Goal: Task Accomplishment & Management: Use online tool/utility

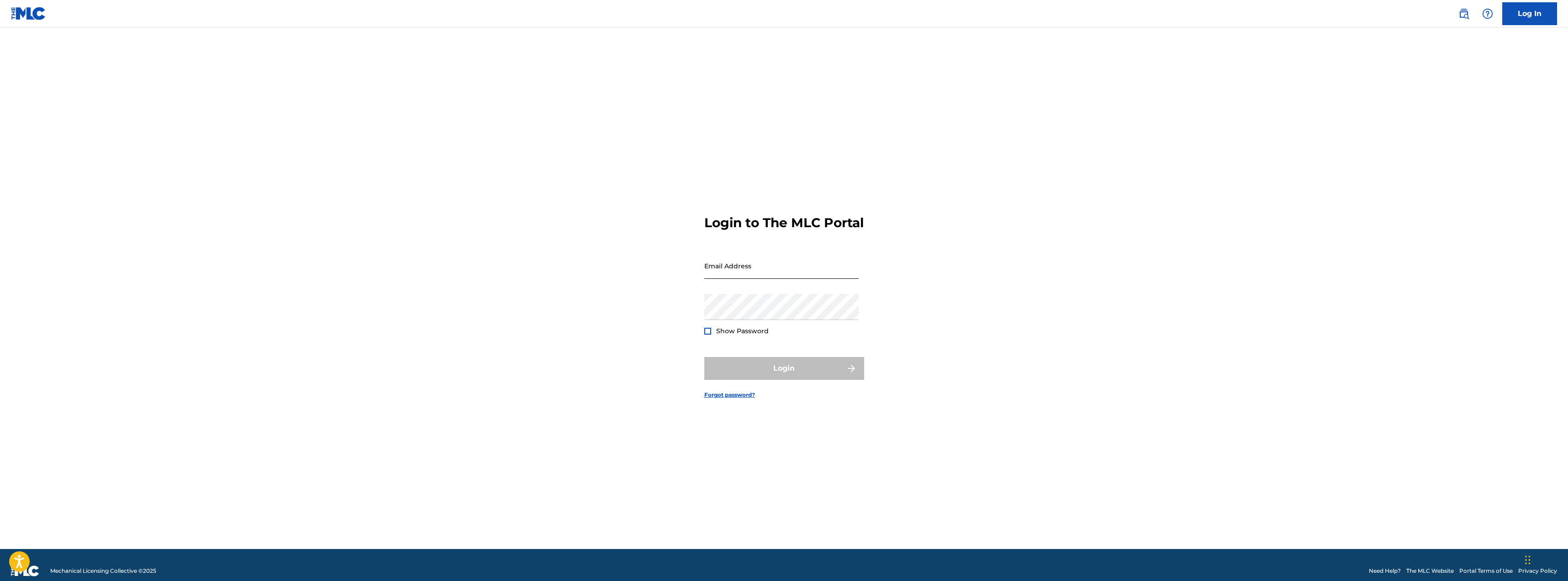
drag, startPoint x: 0, startPoint y: 0, endPoint x: 738, endPoint y: 276, distance: 787.9
click at [738, 276] on input "Email Address" at bounding box center [781, 266] width 154 height 26
type input "[EMAIL_ADDRESS][DOMAIN_NAME]"
click at [750, 328] on div "Password Show Password" at bounding box center [781, 314] width 154 height 41
drag, startPoint x: 708, startPoint y: 336, endPoint x: 774, endPoint y: 376, distance: 77.2
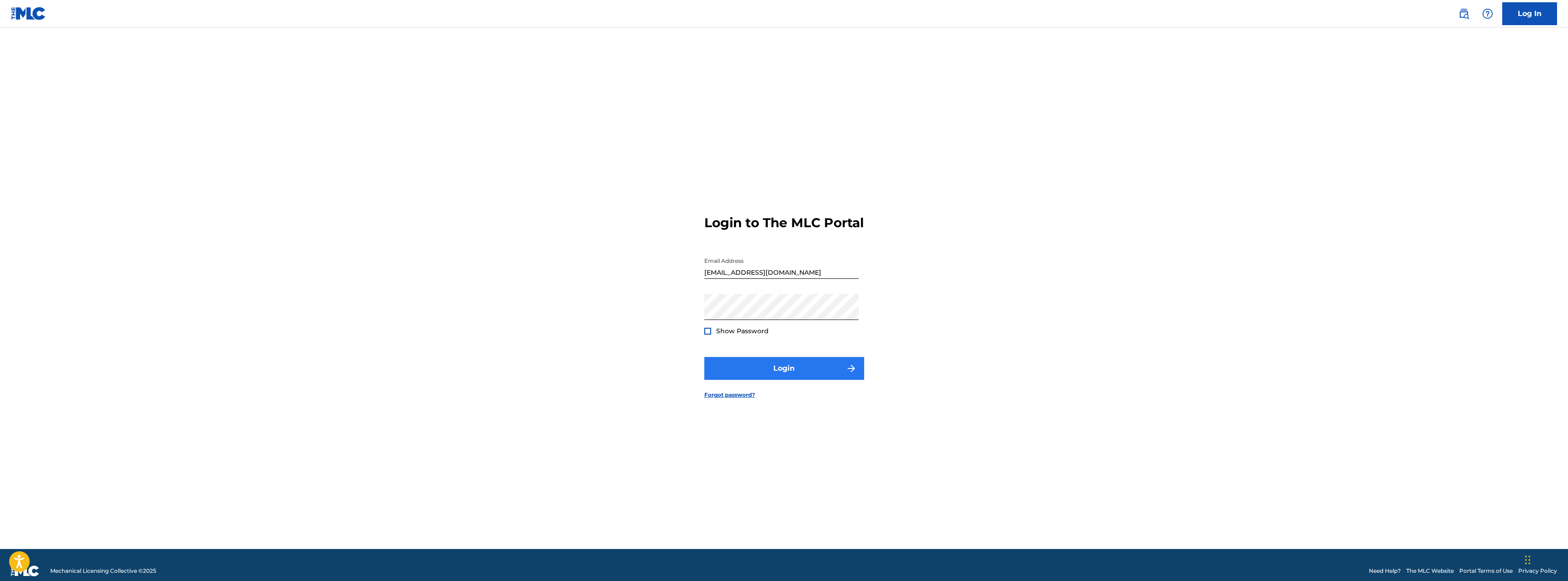
click at [710, 334] on div at bounding box center [707, 331] width 7 height 7
click at [796, 377] on button "Login" at bounding box center [784, 368] width 159 height 23
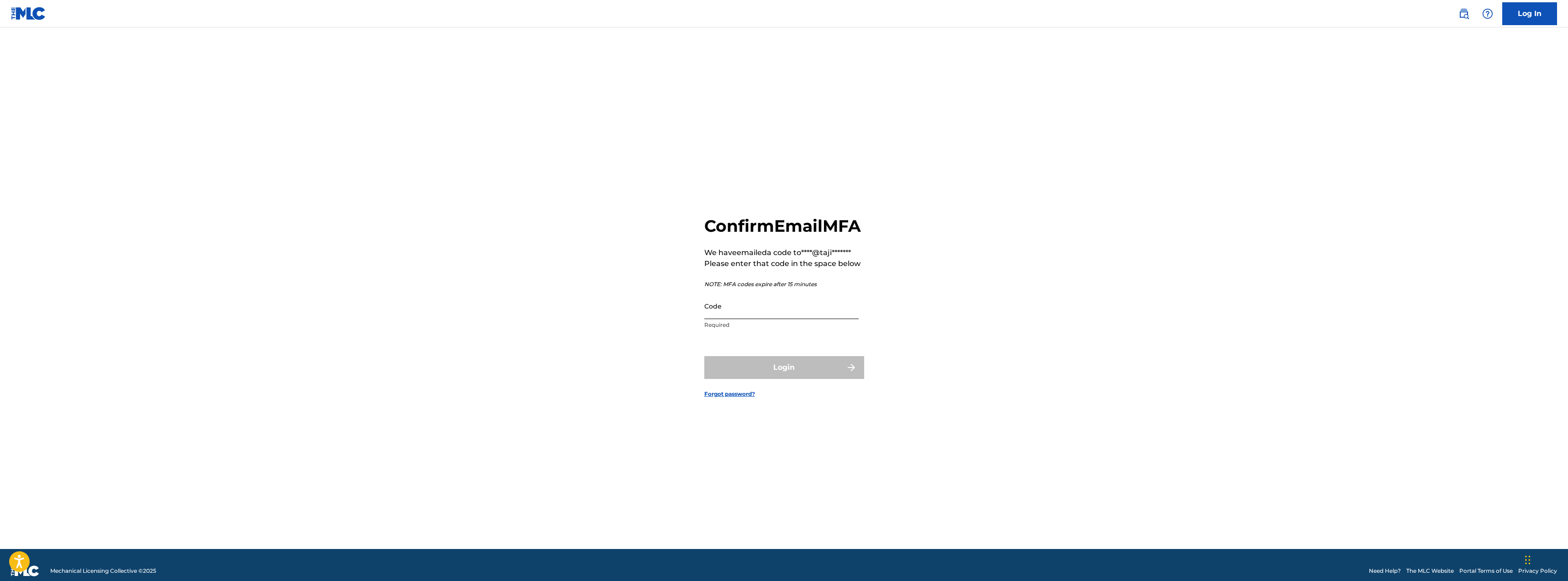
click at [760, 319] on input "Code" at bounding box center [781, 305] width 154 height 26
type input "514618"
click at [704, 356] on button "Login" at bounding box center [784, 367] width 159 height 23
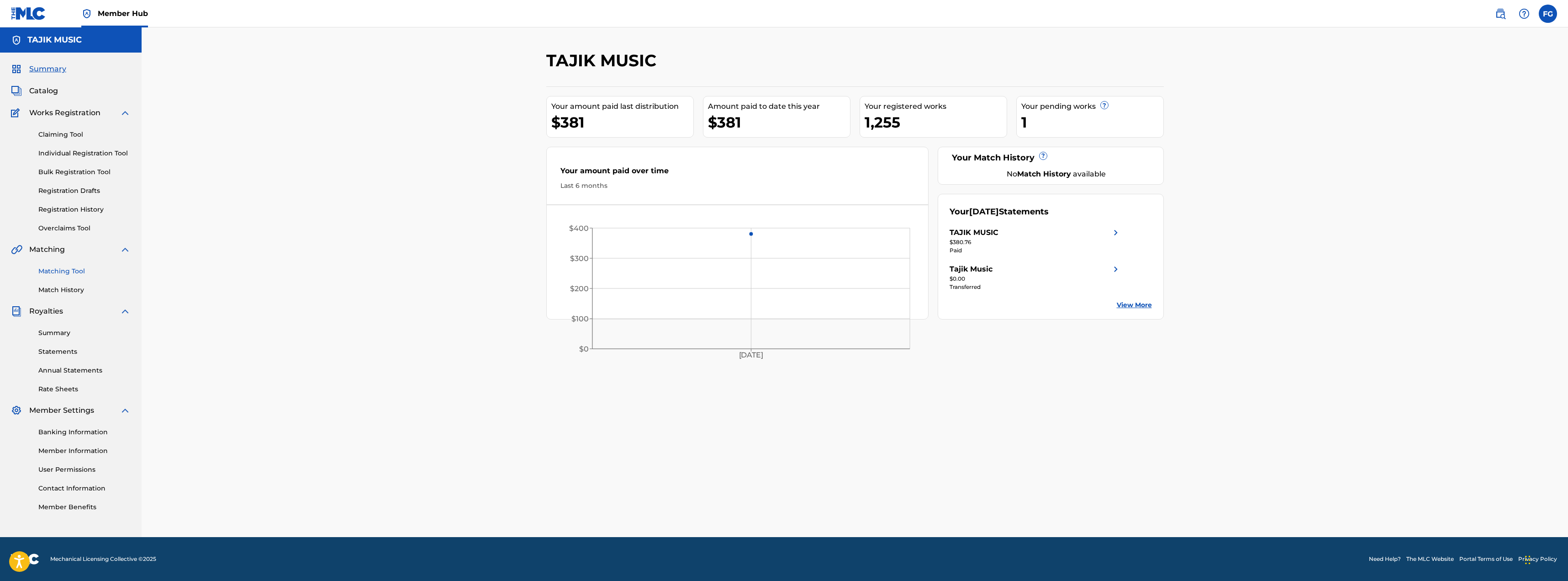
click at [61, 269] on link "Matching Tool" at bounding box center [84, 271] width 92 height 10
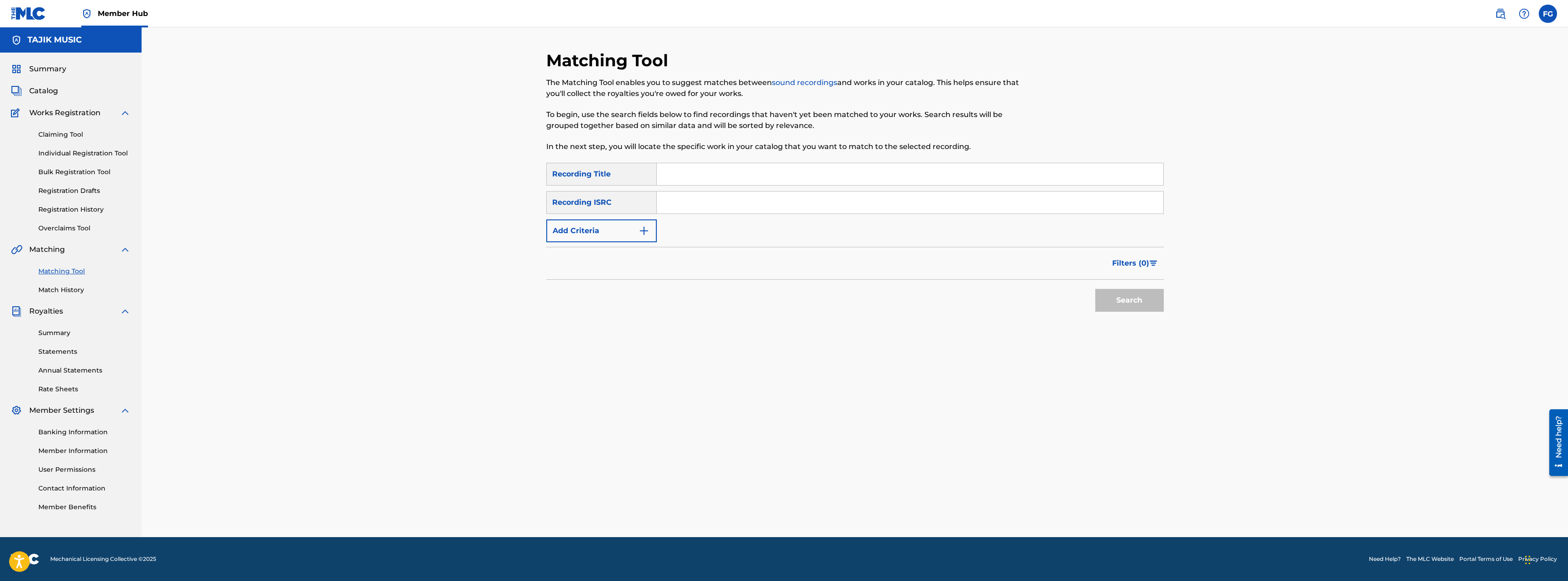
click at [702, 176] on input "Search Form" at bounding box center [909, 174] width 506 height 22
click at [1112, 296] on button "Search" at bounding box center [1130, 300] width 69 height 23
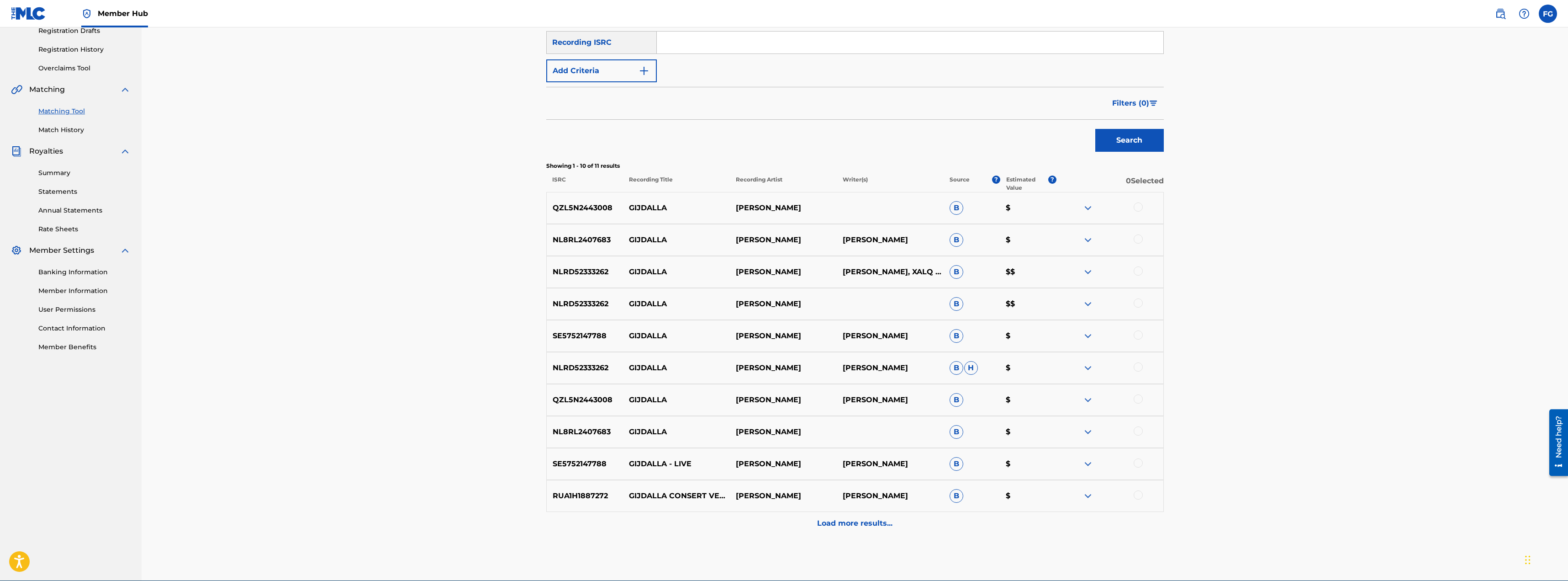
scroll to position [158, 0]
click at [1088, 215] on img at bounding box center [1088, 210] width 11 height 11
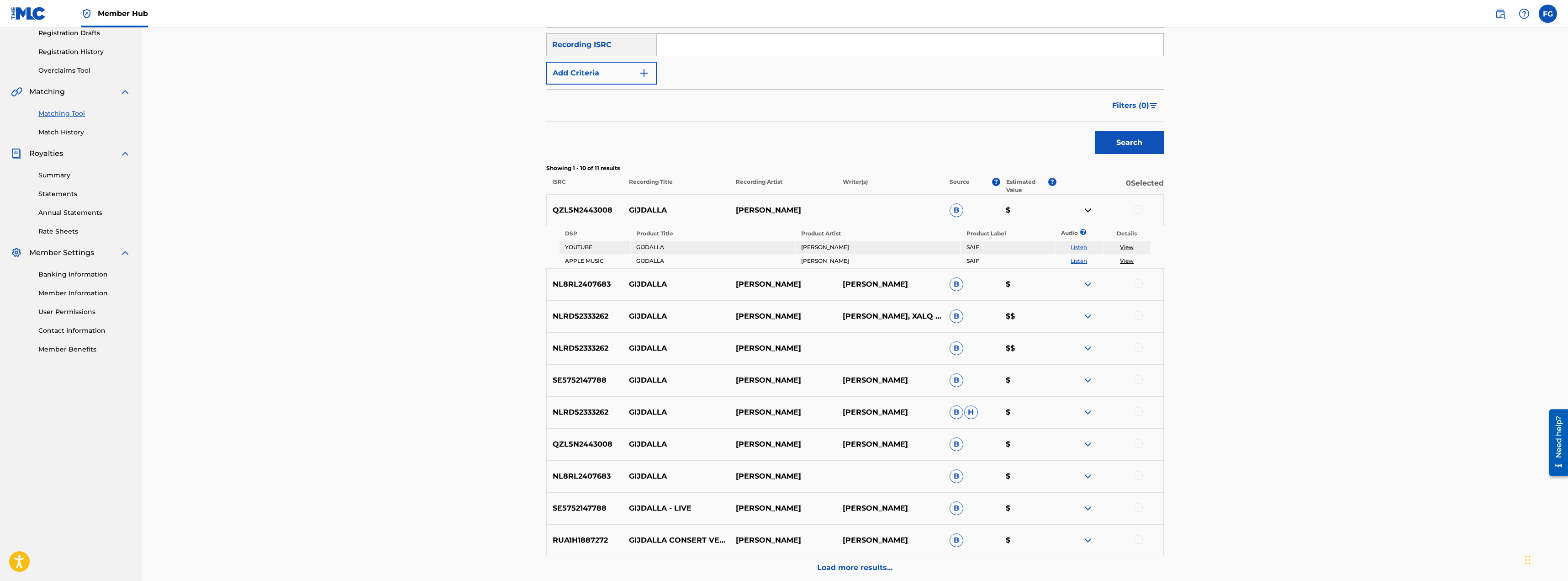
click at [1087, 209] on img at bounding box center [1088, 210] width 11 height 11
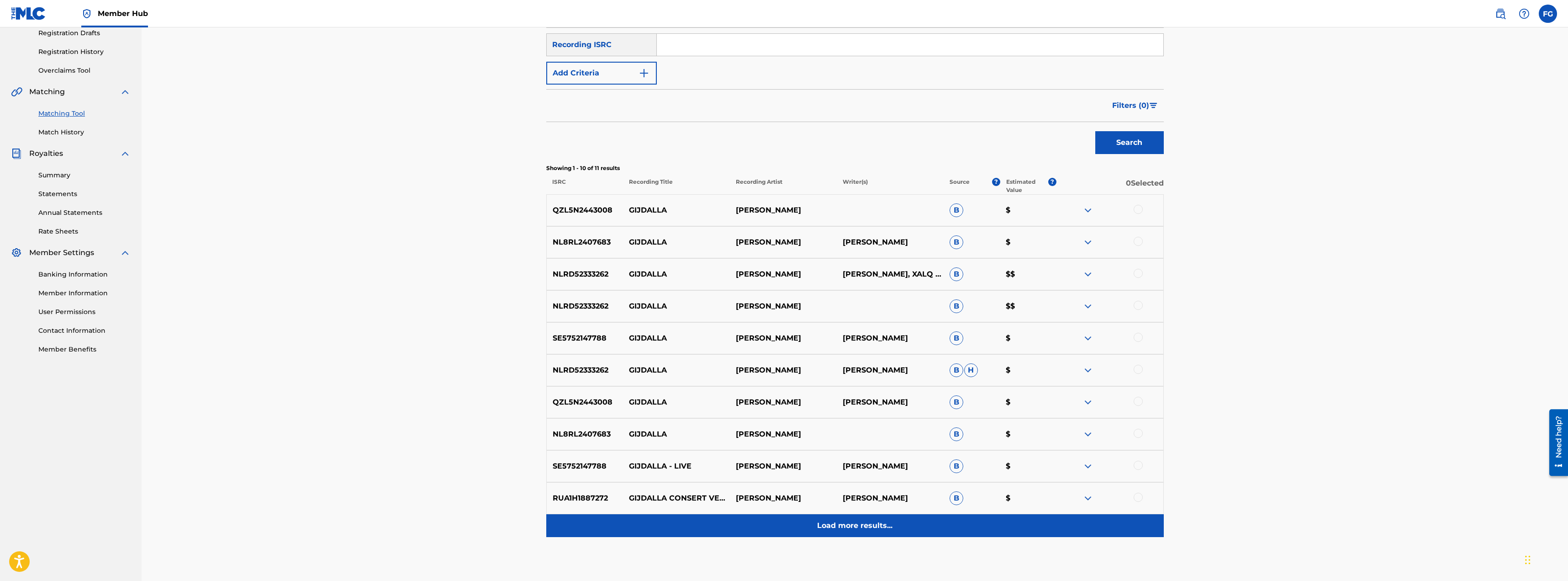
click at [844, 528] on p "Load more results..." at bounding box center [854, 526] width 75 height 11
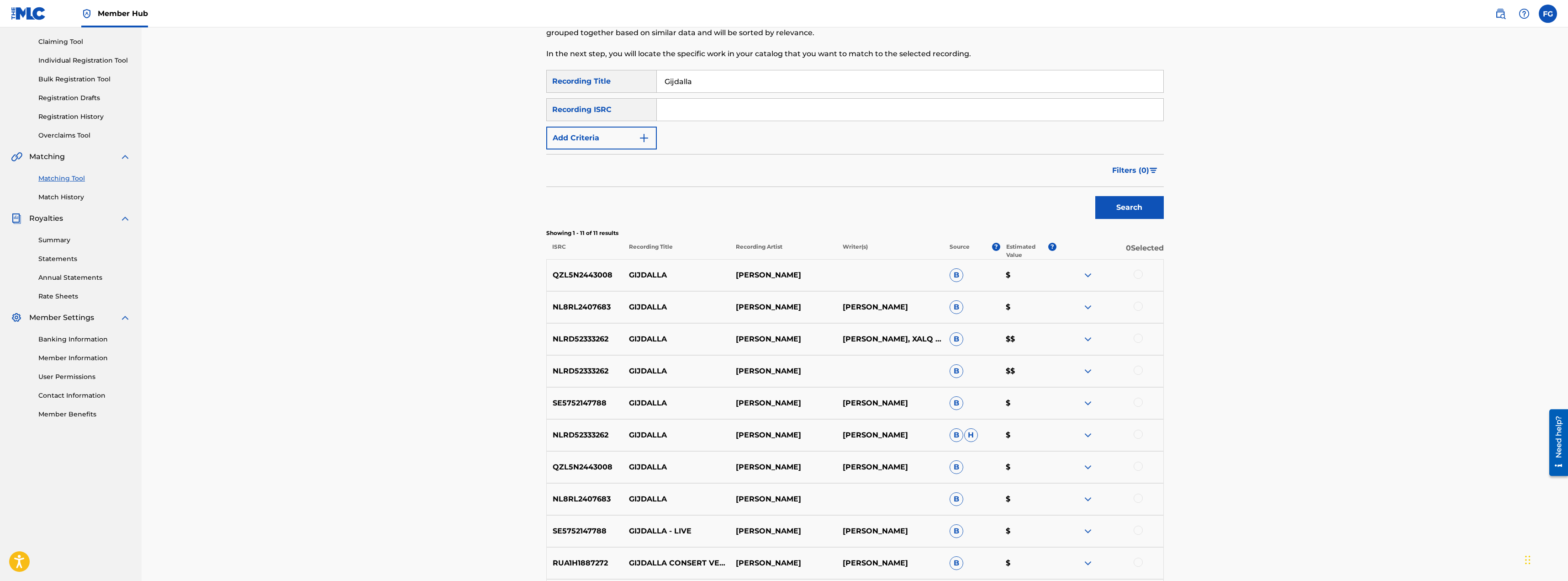
scroll to position [212, 0]
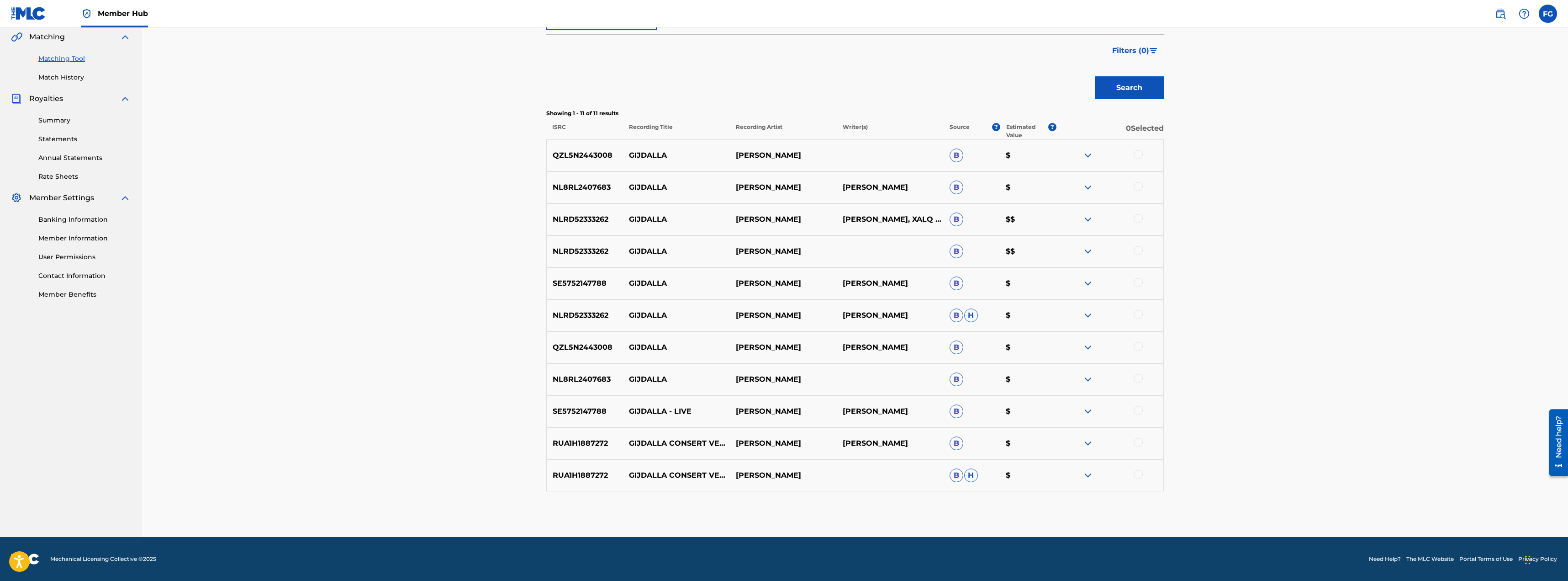
click at [1086, 476] on img at bounding box center [1088, 475] width 11 height 11
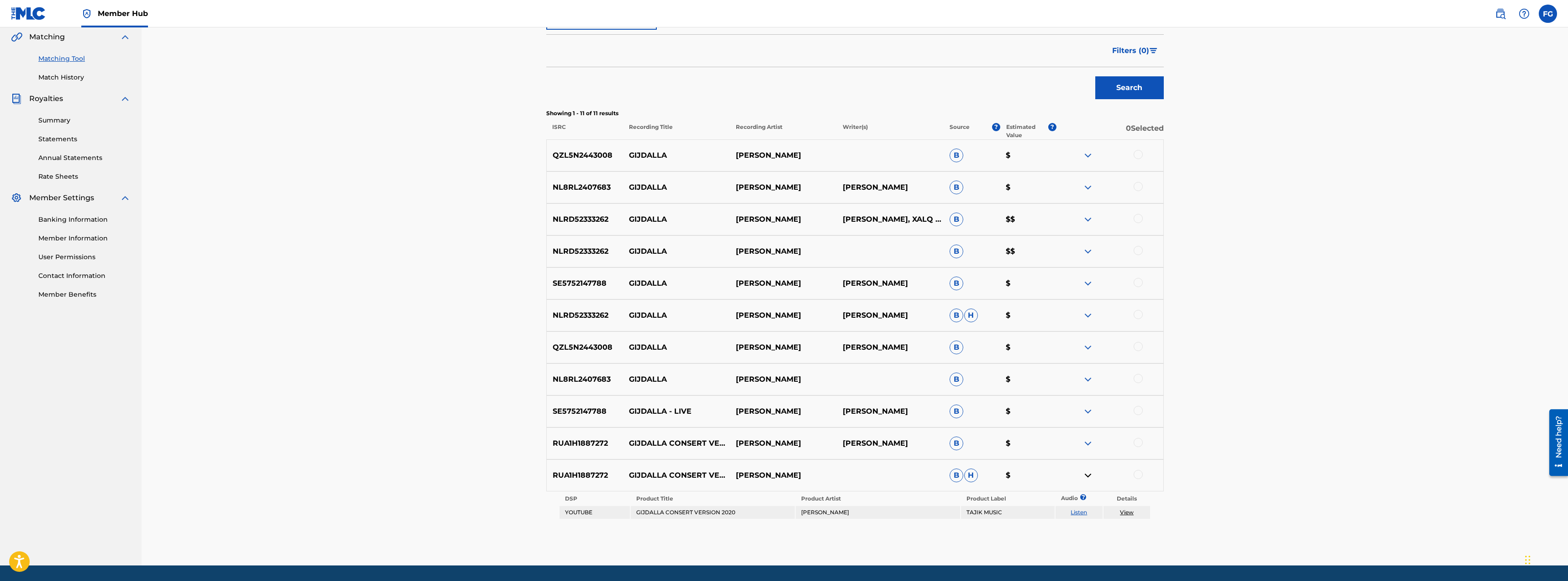
click at [1124, 513] on link "View" at bounding box center [1126, 512] width 14 height 7
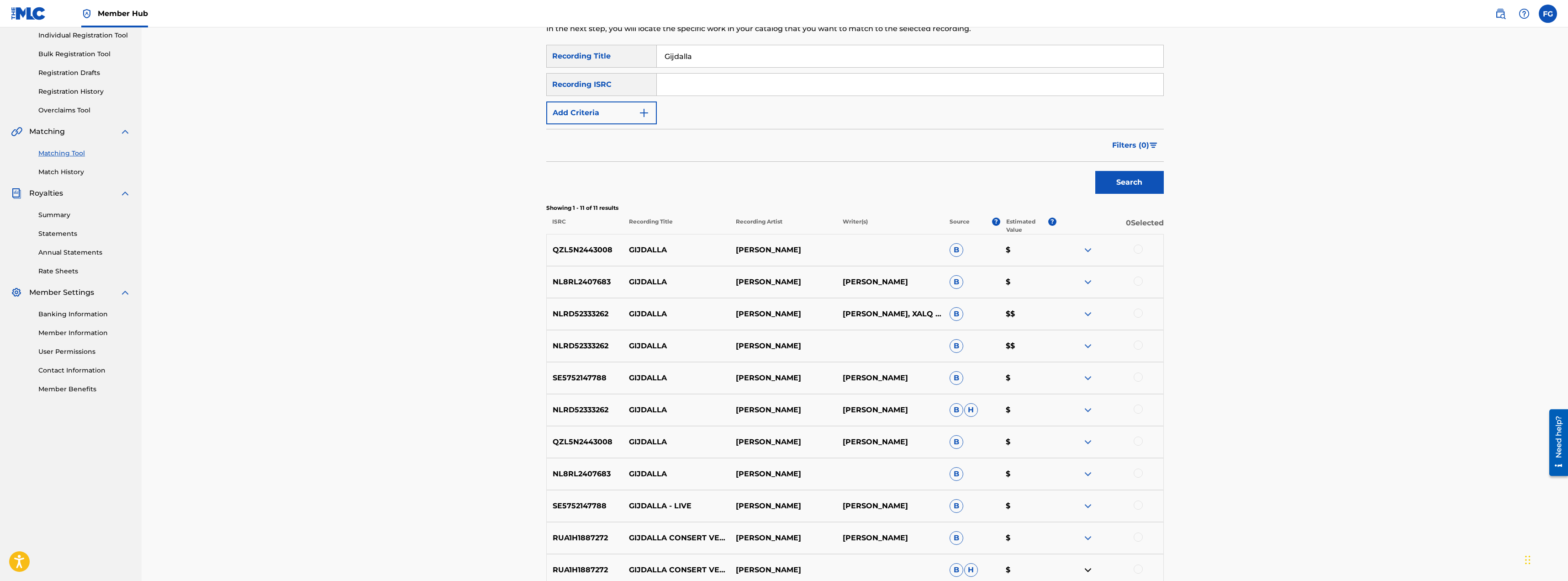
scroll to position [0, 0]
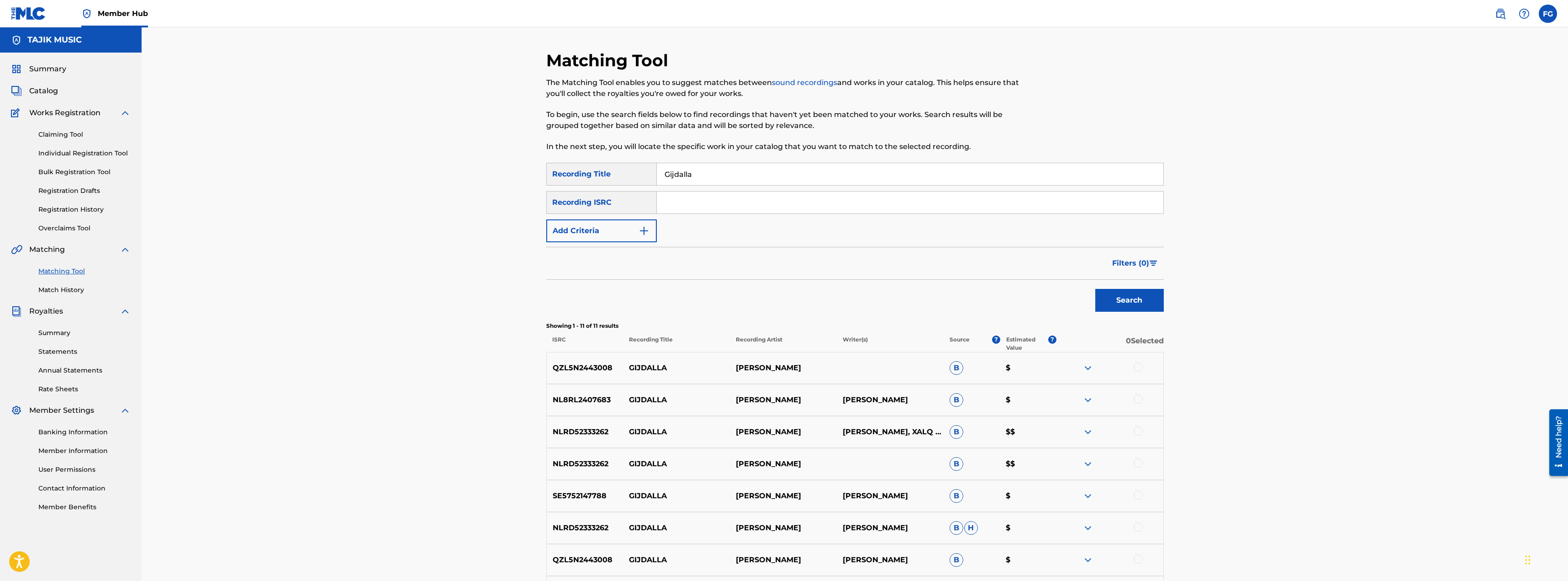
click at [620, 174] on div "Recording Title" at bounding box center [601, 173] width 111 height 23
click at [605, 174] on div "Recording Title" at bounding box center [601, 173] width 111 height 23
drag, startPoint x: 720, startPoint y: 177, endPoint x: 608, endPoint y: 164, distance: 112.8
click at [608, 164] on div "SearchWithCriteria57878394-b598-44b9-92fb-280665fbbc73 Recording Title Gijdalla" at bounding box center [855, 173] width 618 height 23
click at [1130, 297] on button "Search" at bounding box center [1130, 300] width 69 height 23
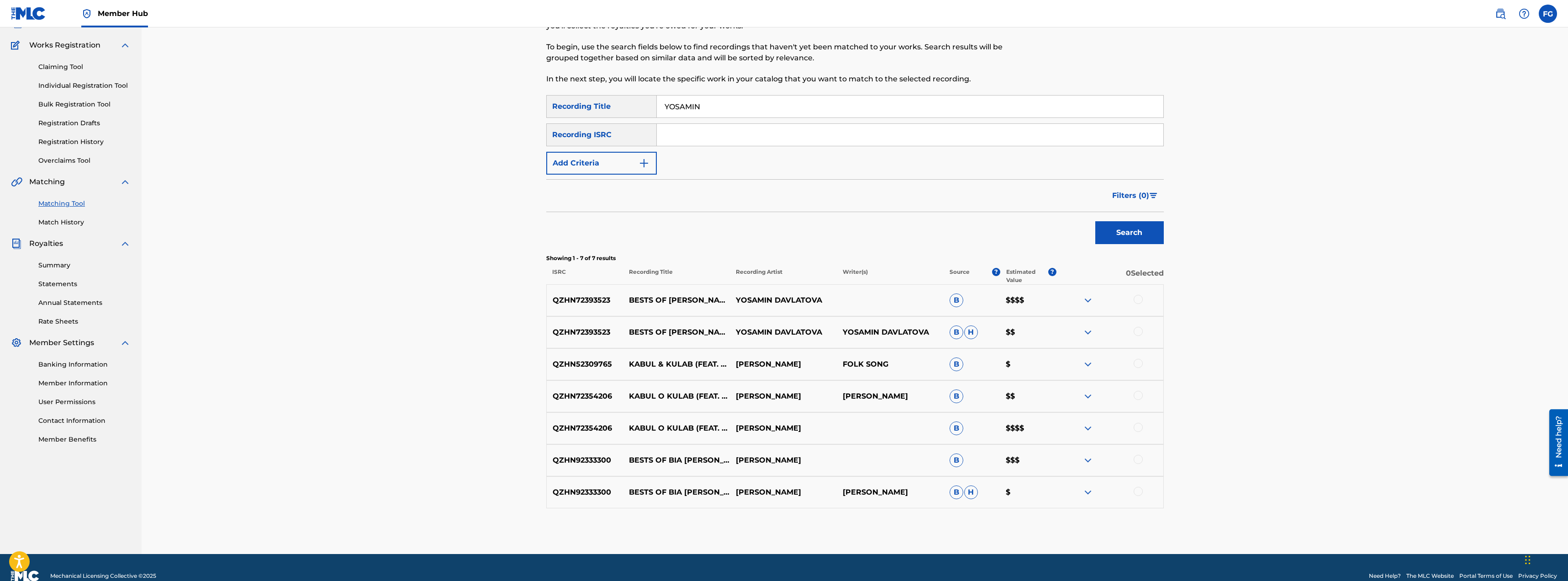
scroll to position [84, 0]
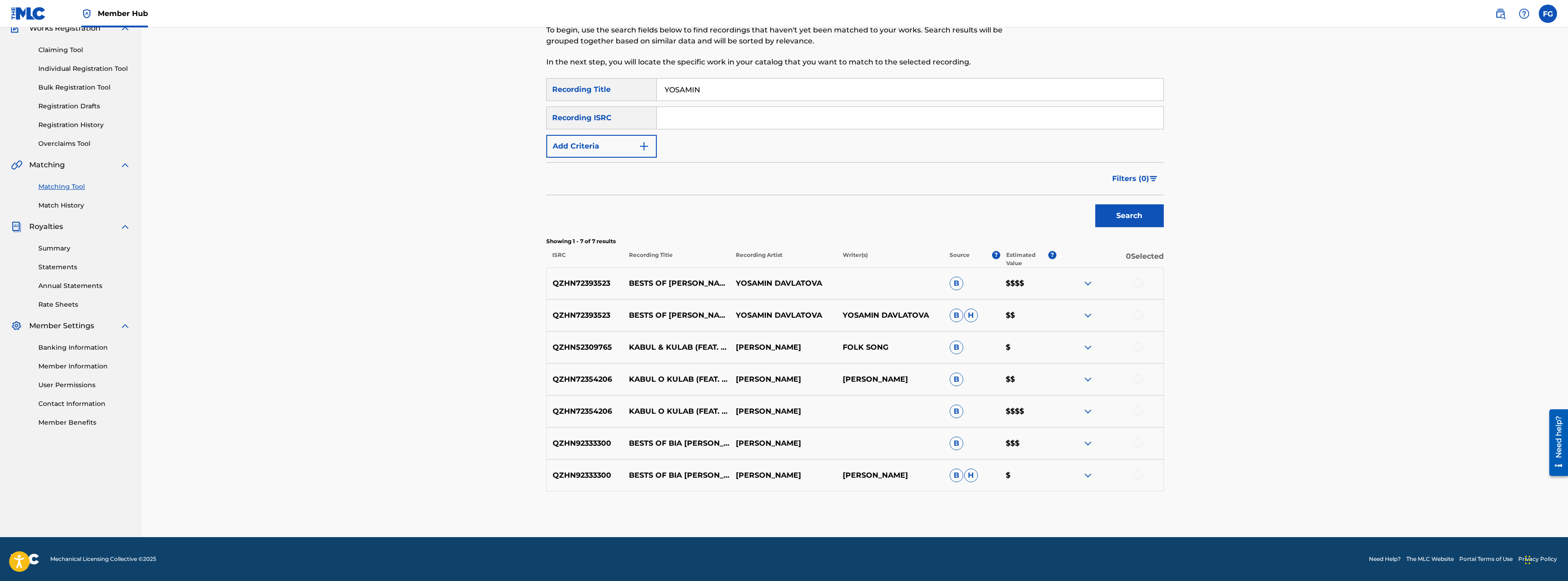
click at [1088, 413] on img at bounding box center [1088, 412] width 11 height 11
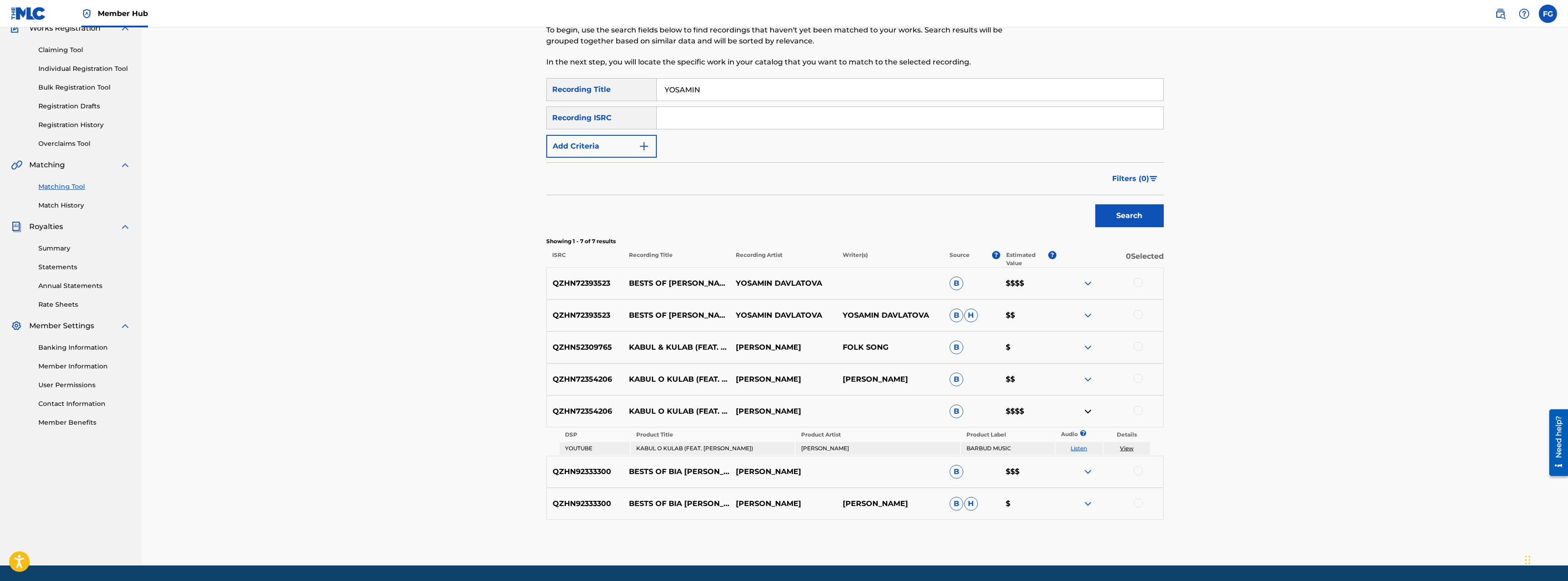
click at [1127, 445] on link "View" at bounding box center [1126, 449] width 14 height 7
drag, startPoint x: 1332, startPoint y: 383, endPoint x: 1087, endPoint y: 321, distance: 252.7
click at [1331, 383] on div "Matching Tool The Matching Tool enables you to suggest matches between sound re…" at bounding box center [854, 254] width 1426 height 623
drag, startPoint x: 717, startPoint y: 94, endPoint x: 524, endPoint y: 90, distance: 193.0
click at [524, 90] on div "Matching Tool The Matching Tool enables you to suggest matches between sound re…" at bounding box center [854, 254] width 1426 height 623
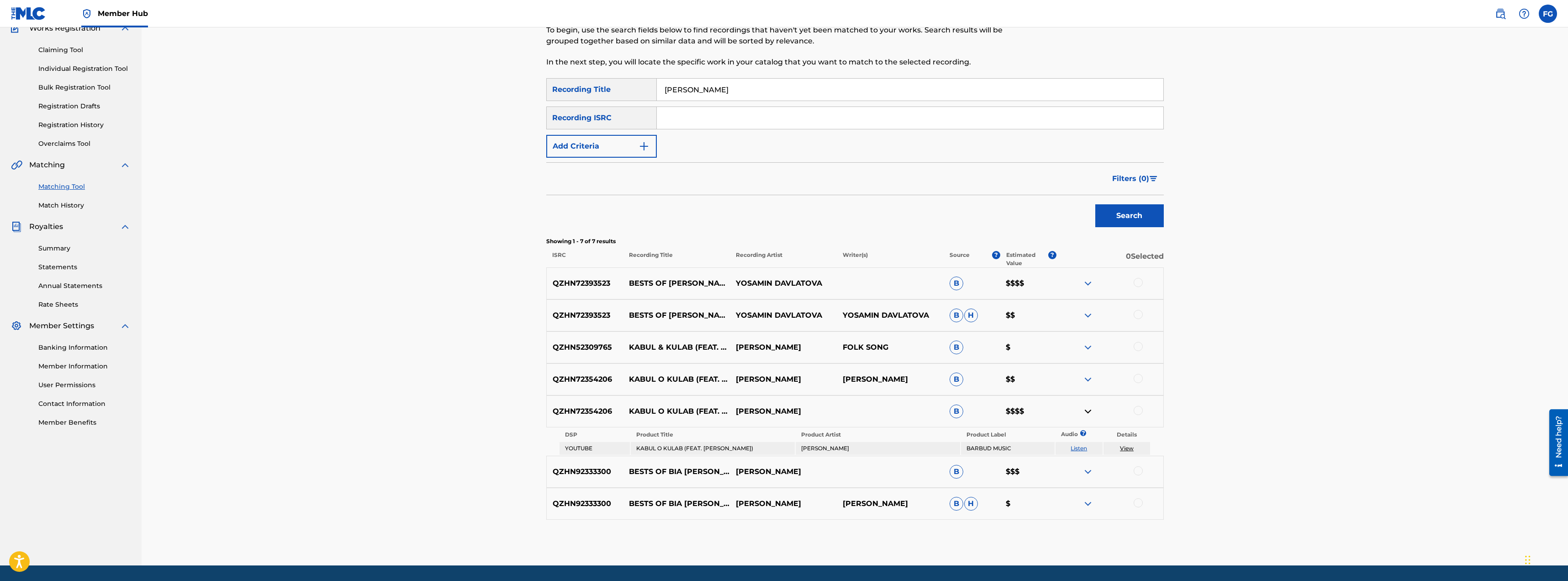
click at [1095, 204] on button "Search" at bounding box center [1130, 215] width 69 height 23
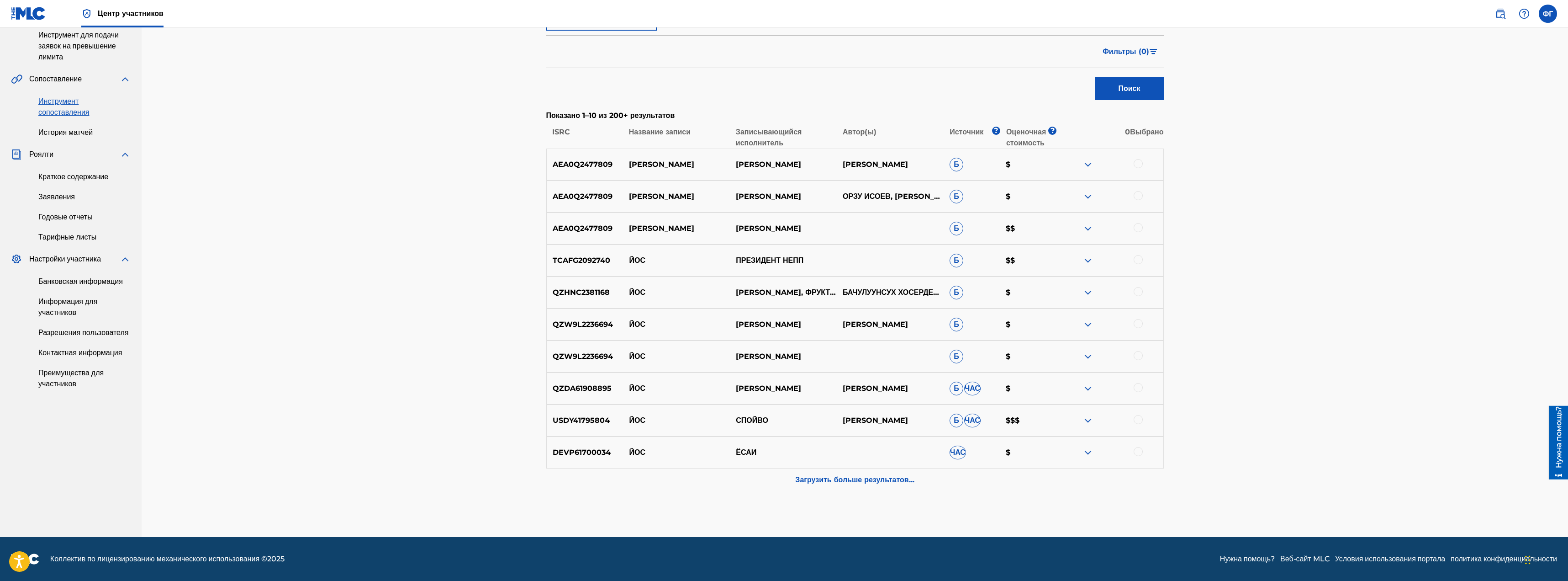
scroll to position [203, 0]
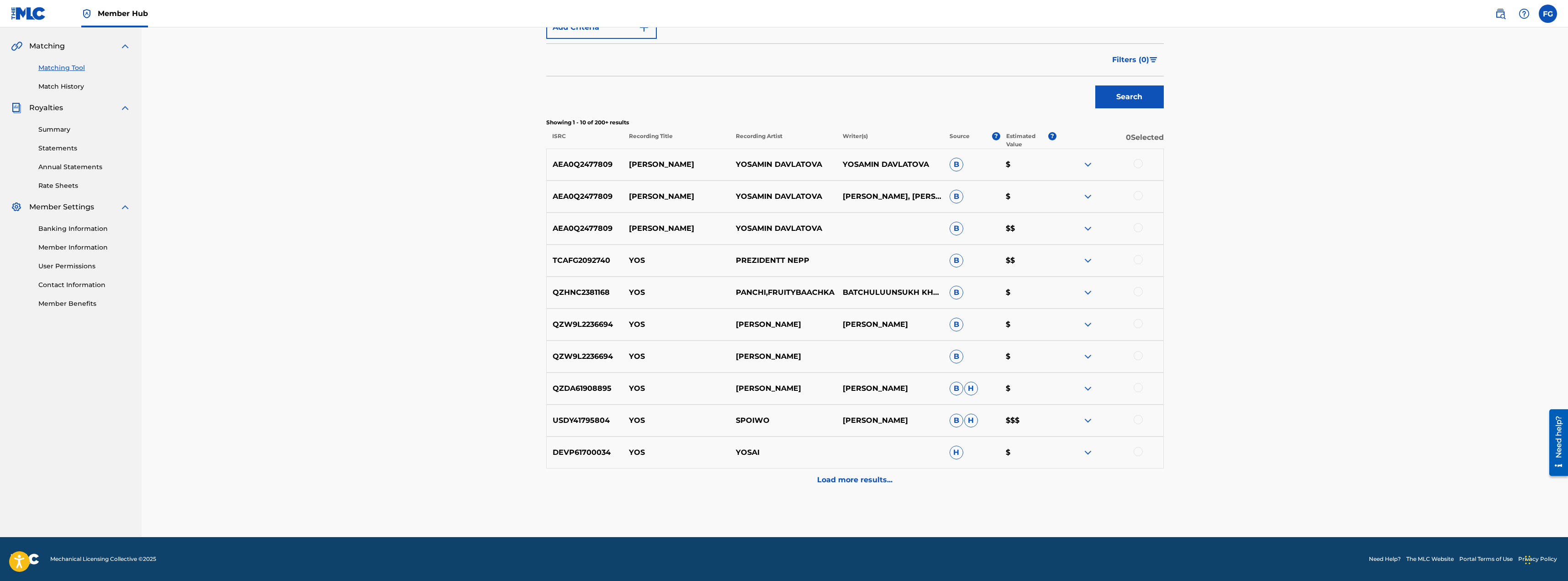
drag, startPoint x: 1233, startPoint y: 208, endPoint x: 1194, endPoint y: 188, distance: 43.8
click at [1233, 208] on div "Matching Tool The Matching Tool enables you to suggest matches between sound re…" at bounding box center [854, 180] width 1426 height 712
click at [1087, 230] on img at bounding box center [1088, 228] width 11 height 11
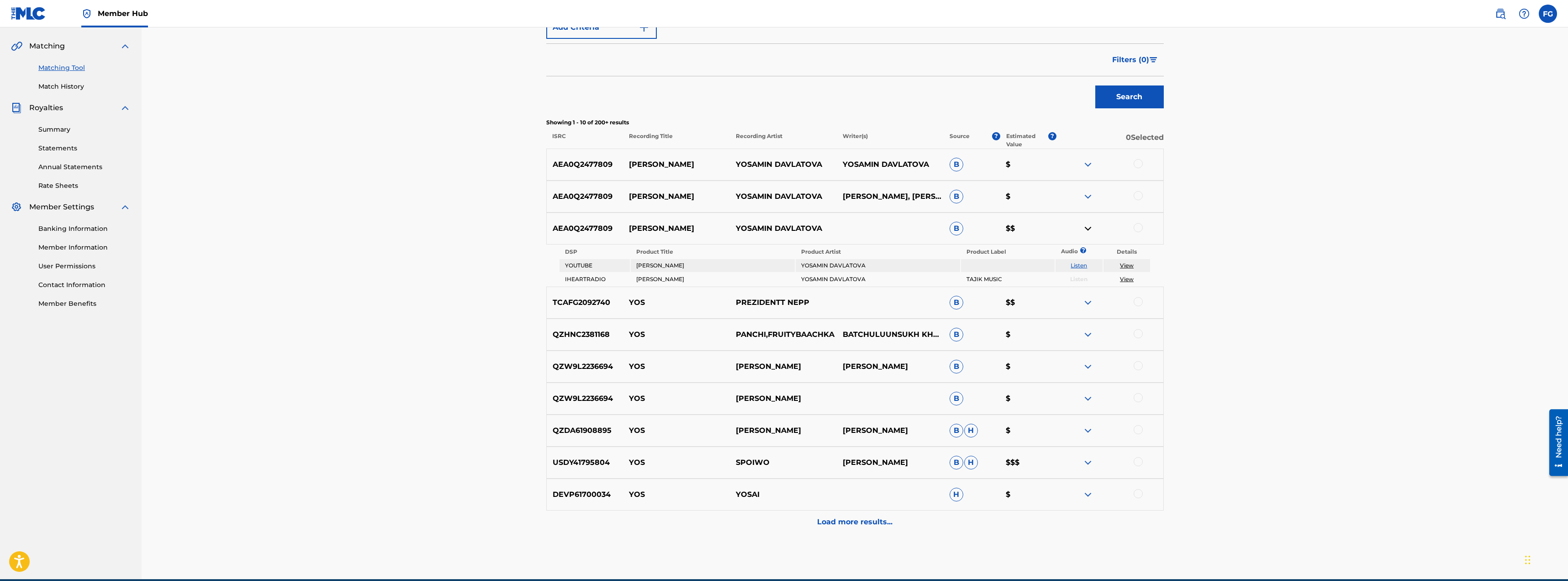
click at [1090, 196] on img at bounding box center [1088, 197] width 11 height 11
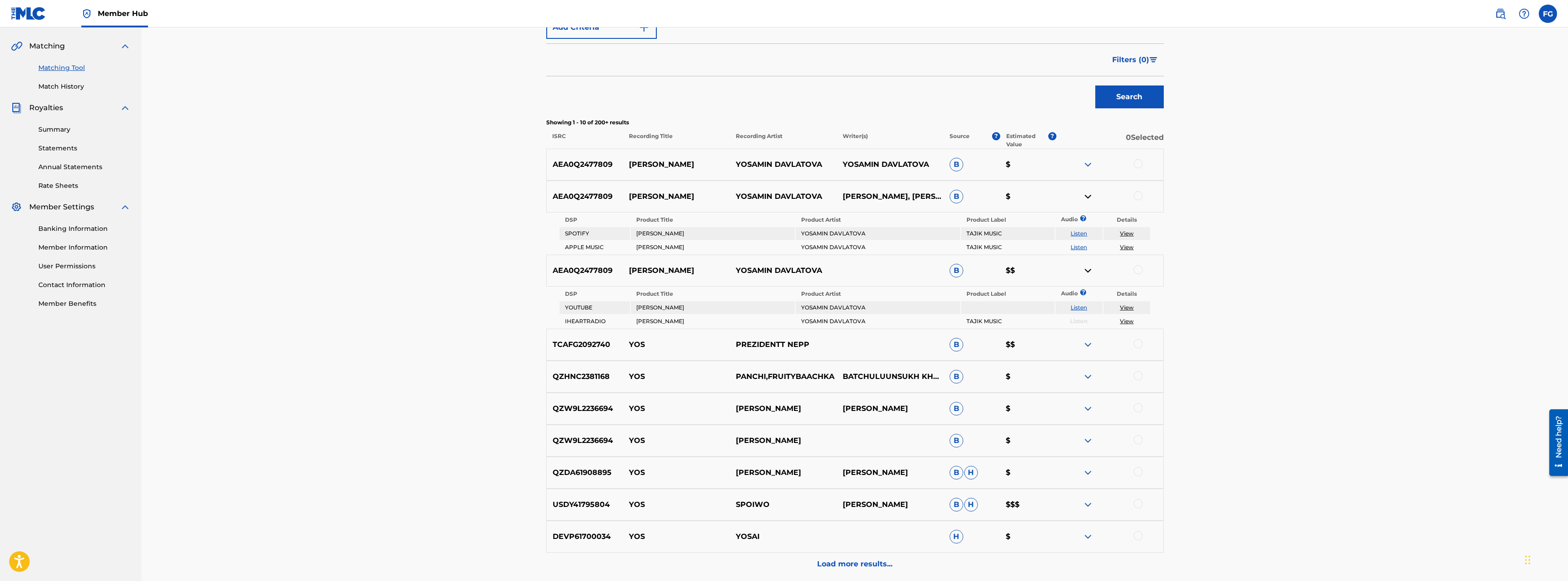
click at [1088, 168] on img at bounding box center [1088, 164] width 11 height 11
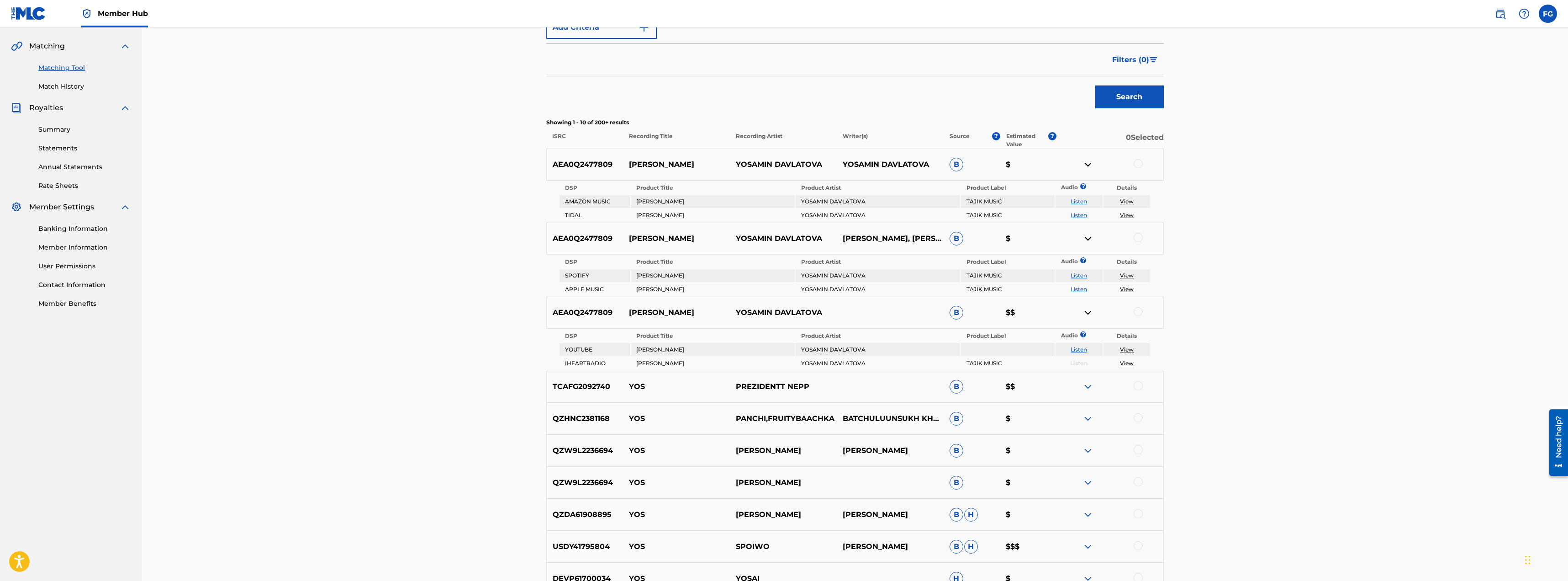
click at [1077, 288] on link "Listen" at bounding box center [1079, 289] width 16 height 7
click at [1079, 218] on link "Listen" at bounding box center [1079, 215] width 16 height 7
click at [1078, 199] on link "Listen" at bounding box center [1079, 201] width 16 height 7
click at [1081, 348] on link "Listen" at bounding box center [1079, 350] width 16 height 7
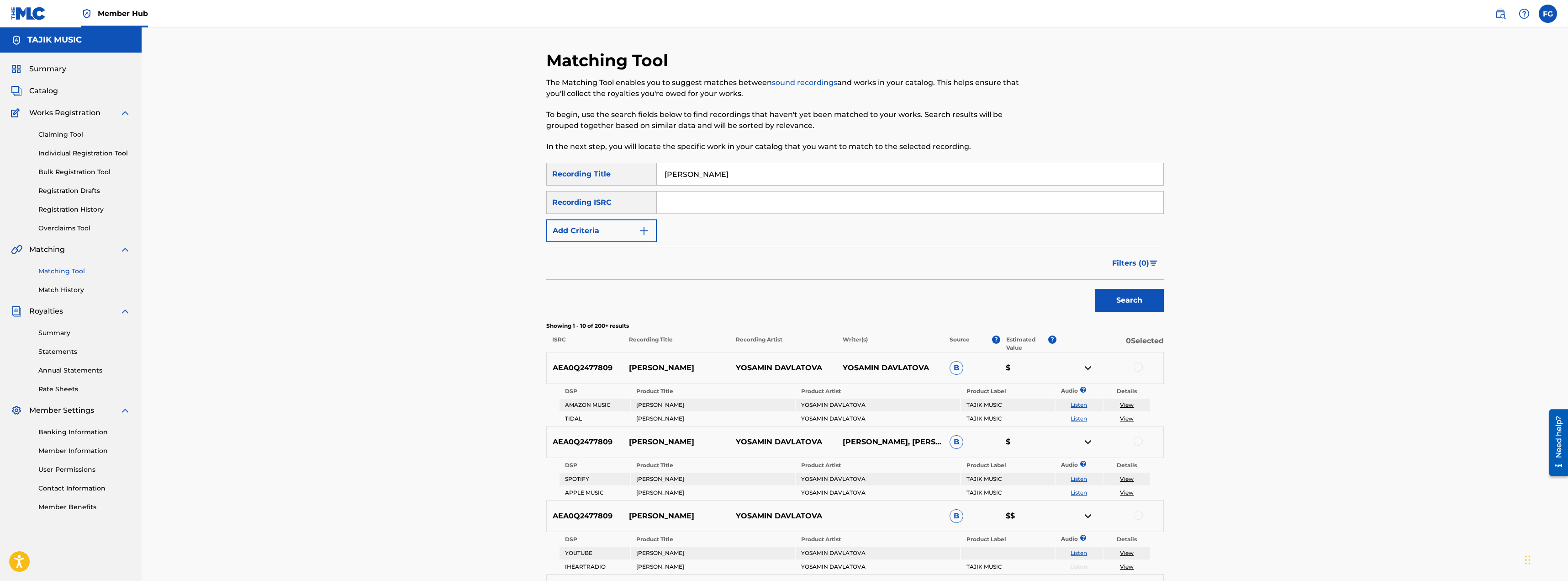
drag, startPoint x: 707, startPoint y: 175, endPoint x: 505, endPoint y: 169, distance: 202.1
click at [505, 169] on div "Matching Tool The Matching Tool enables you to suggest matches between sound re…" at bounding box center [854, 447] width 1426 height 839
paste input "Rang e Ana"
type input "Rang e Ana"
click at [1095, 289] on button "Search" at bounding box center [1130, 300] width 69 height 23
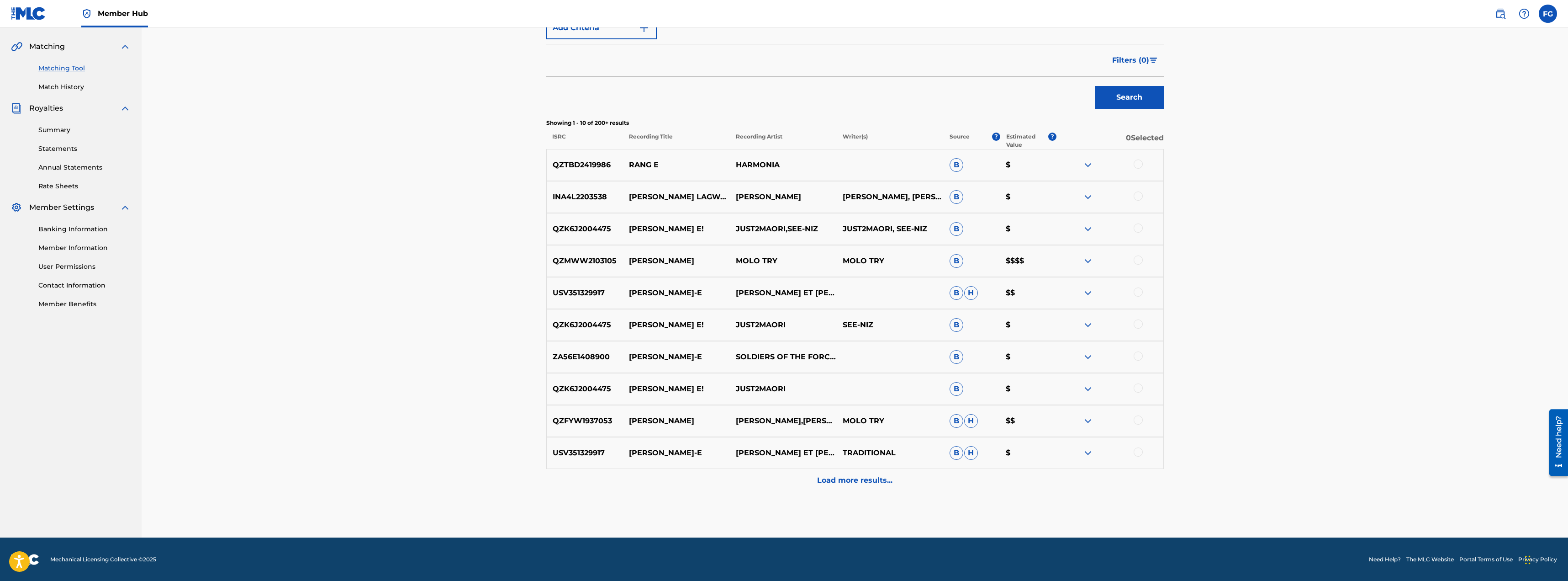
scroll to position [203, 0]
drag, startPoint x: 146, startPoint y: 442, endPoint x: 124, endPoint y: 439, distance: 22.2
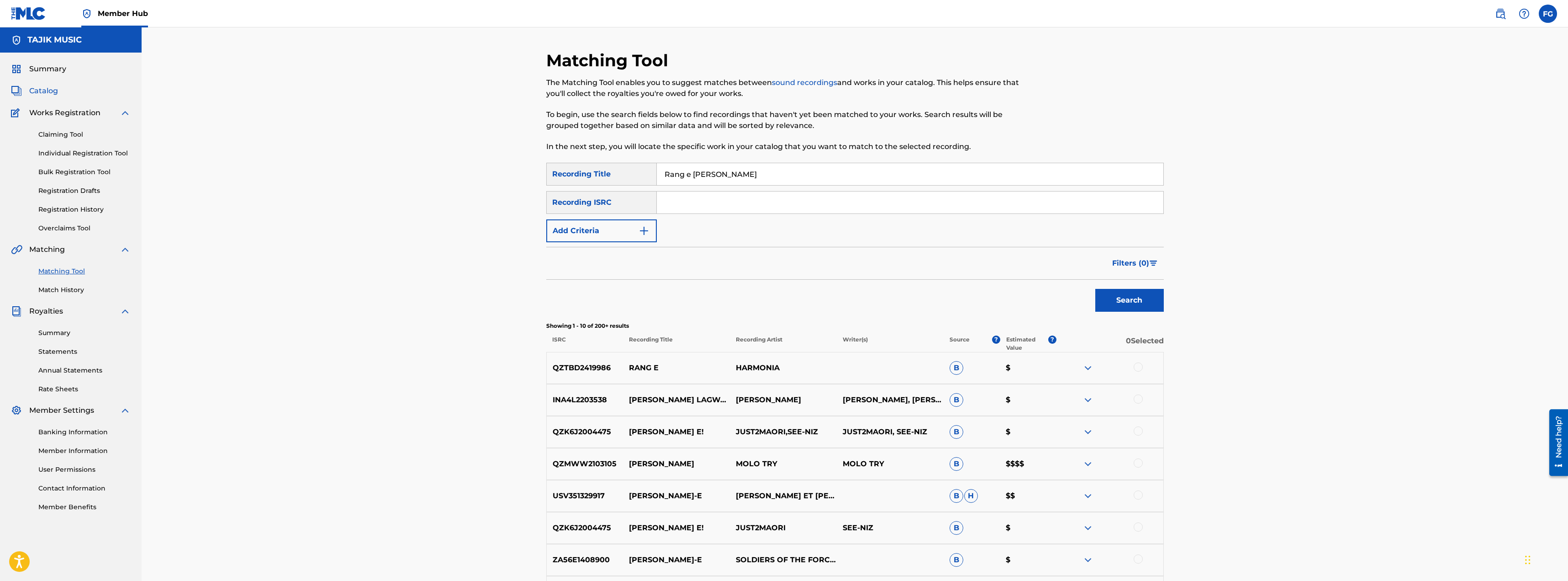
click at [43, 91] on span "Catalog" at bounding box center [43, 91] width 29 height 11
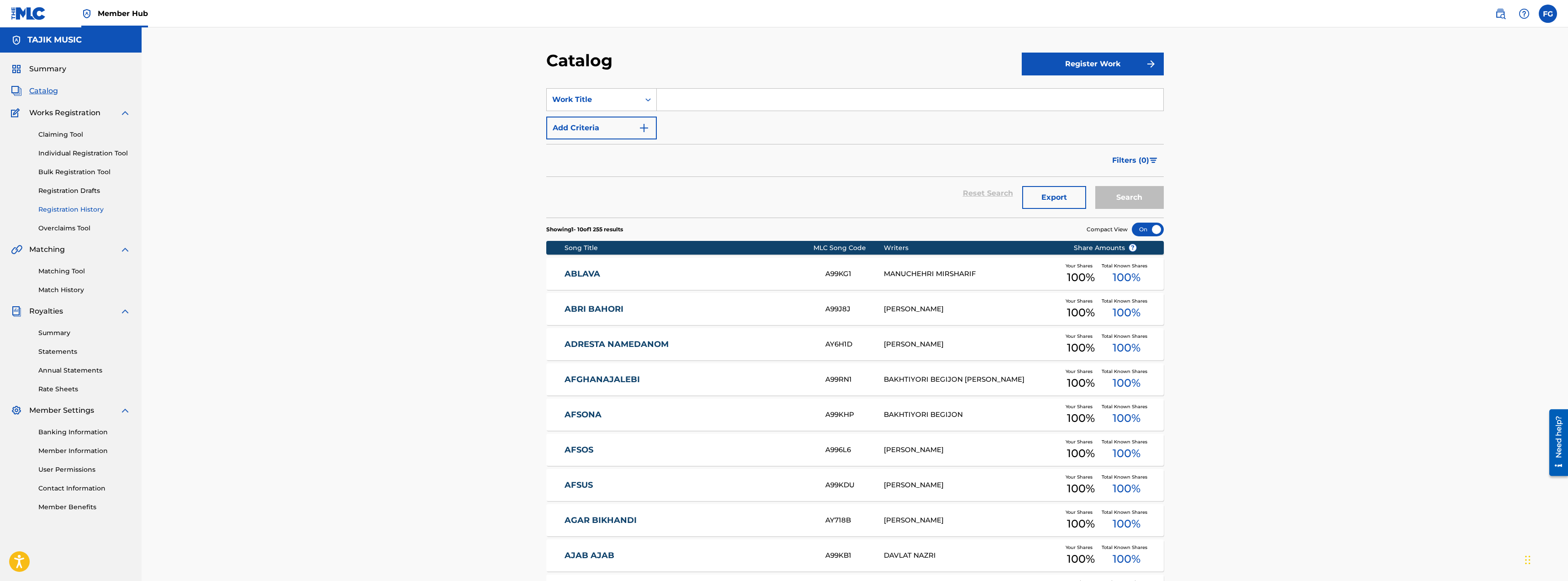
click at [63, 206] on link "Registration History" at bounding box center [84, 209] width 92 height 10
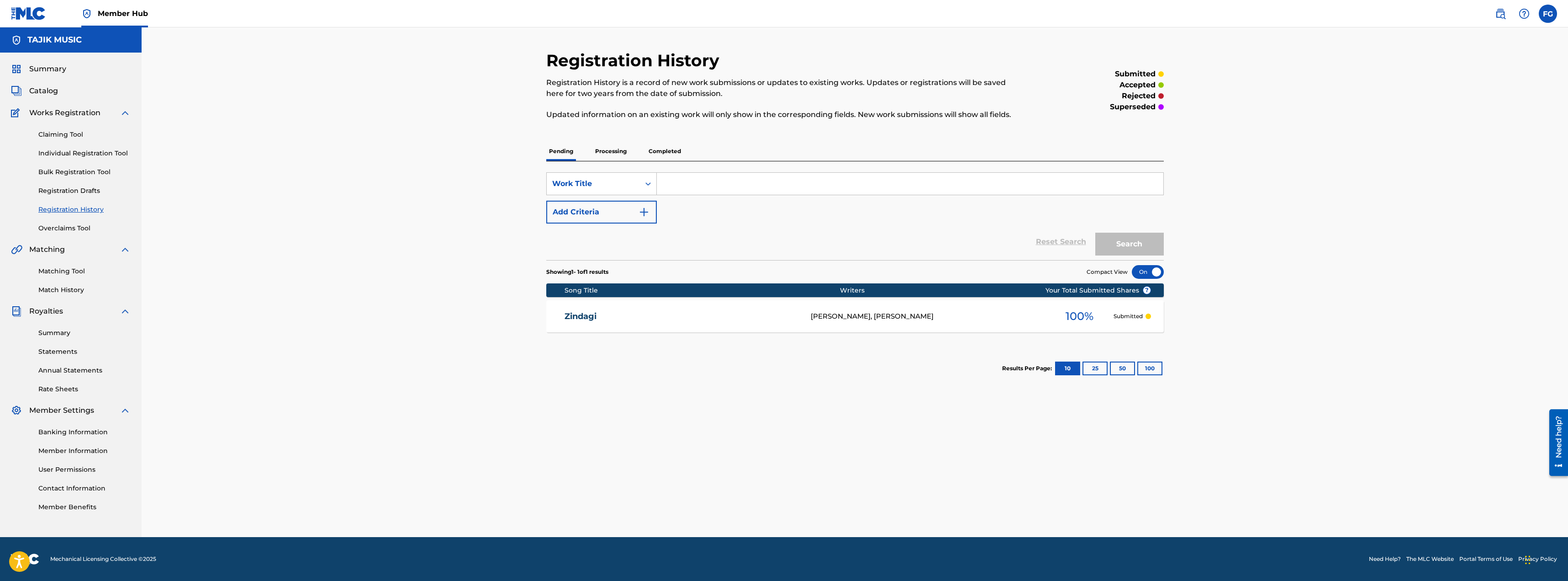
click at [607, 154] on p "Processing" at bounding box center [611, 150] width 37 height 19
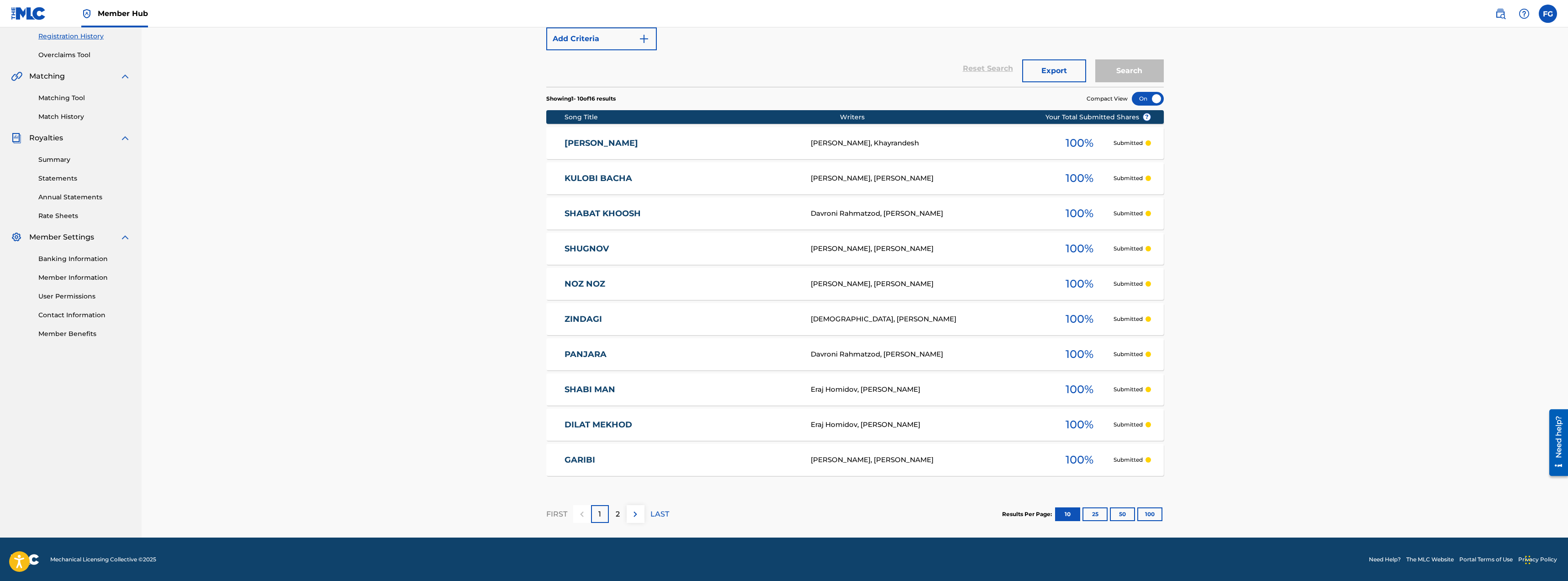
scroll to position [174, 0]
click at [1123, 515] on button "50" at bounding box center [1122, 513] width 25 height 14
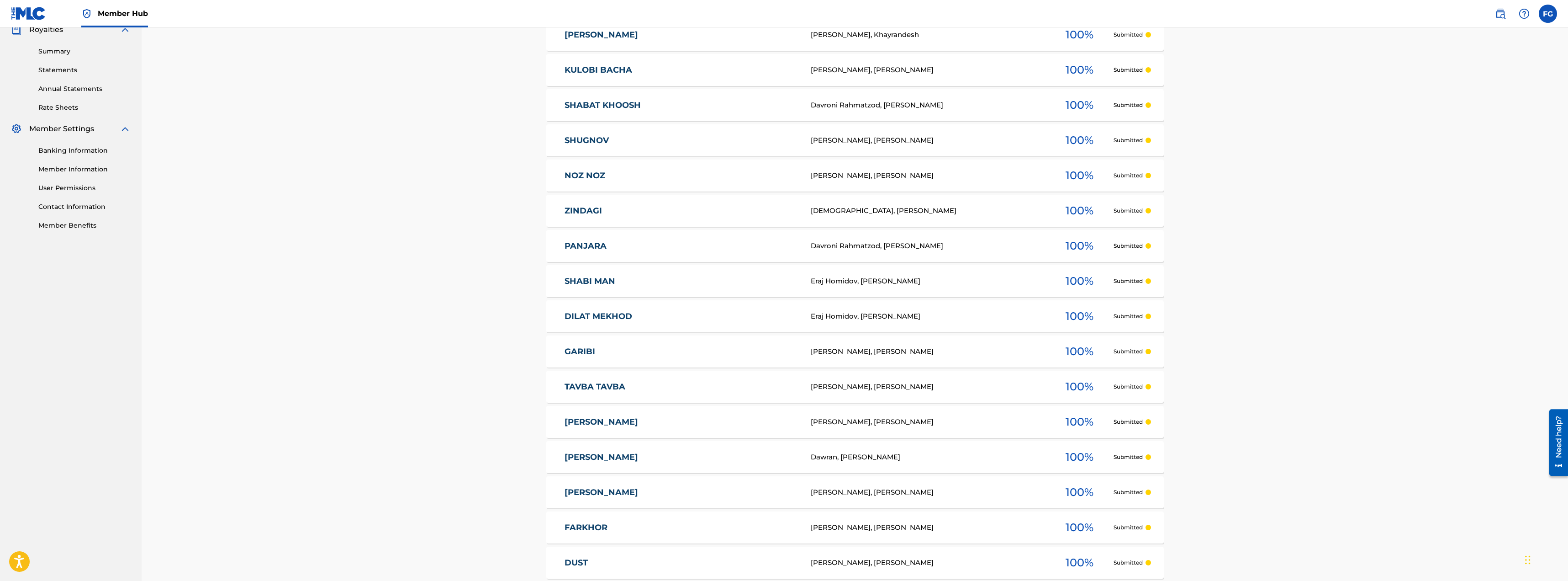
scroll to position [106, 0]
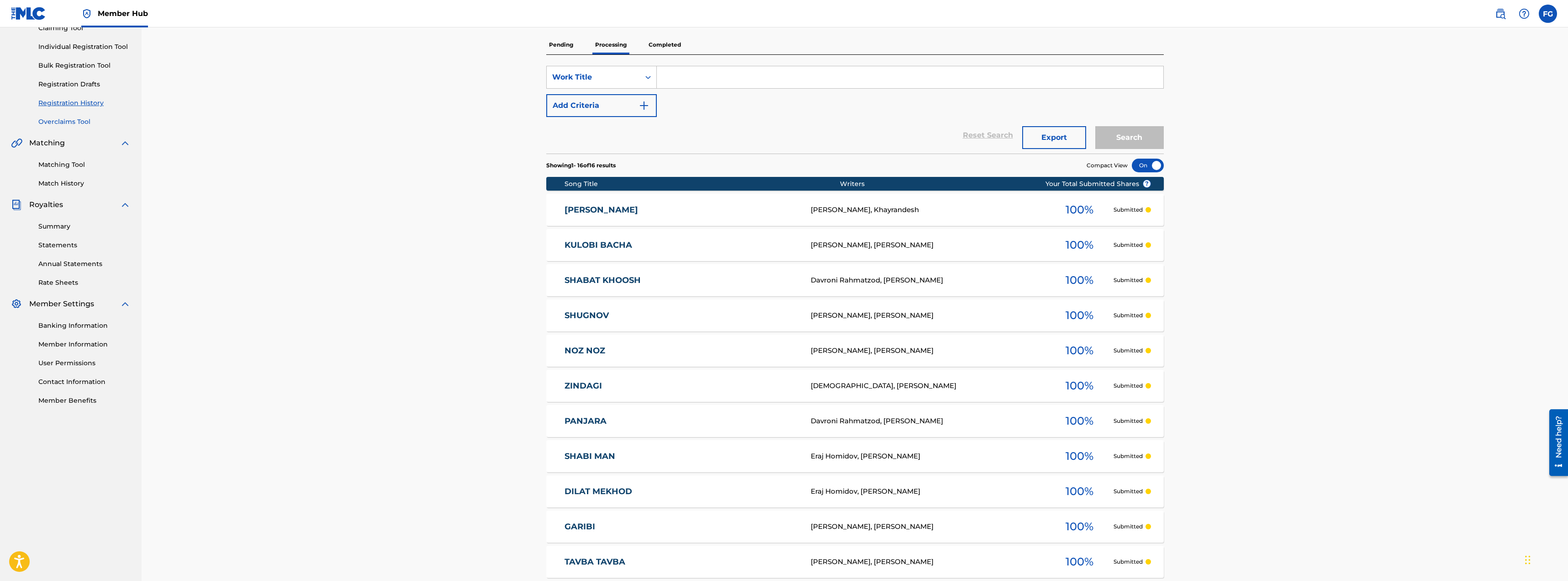
click at [61, 123] on link "Overclaims Tool" at bounding box center [84, 121] width 92 height 10
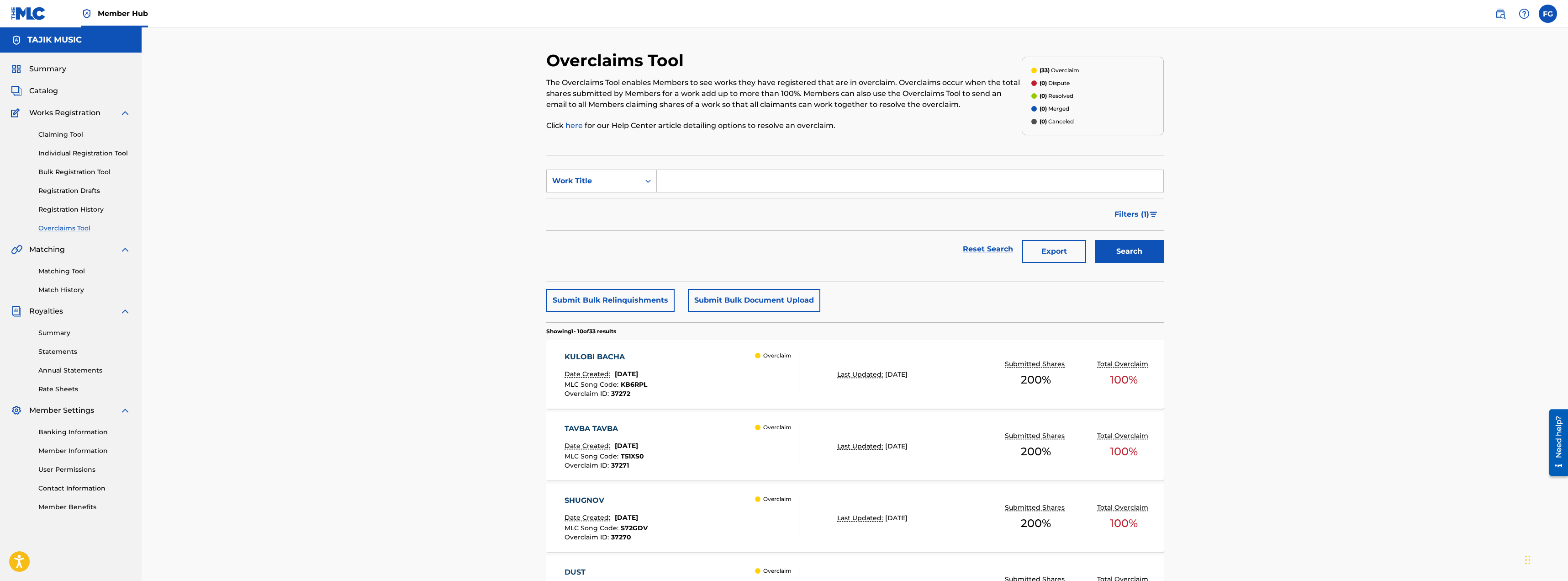
click at [596, 358] on div "KULOBI BACHA" at bounding box center [605, 357] width 82 height 11
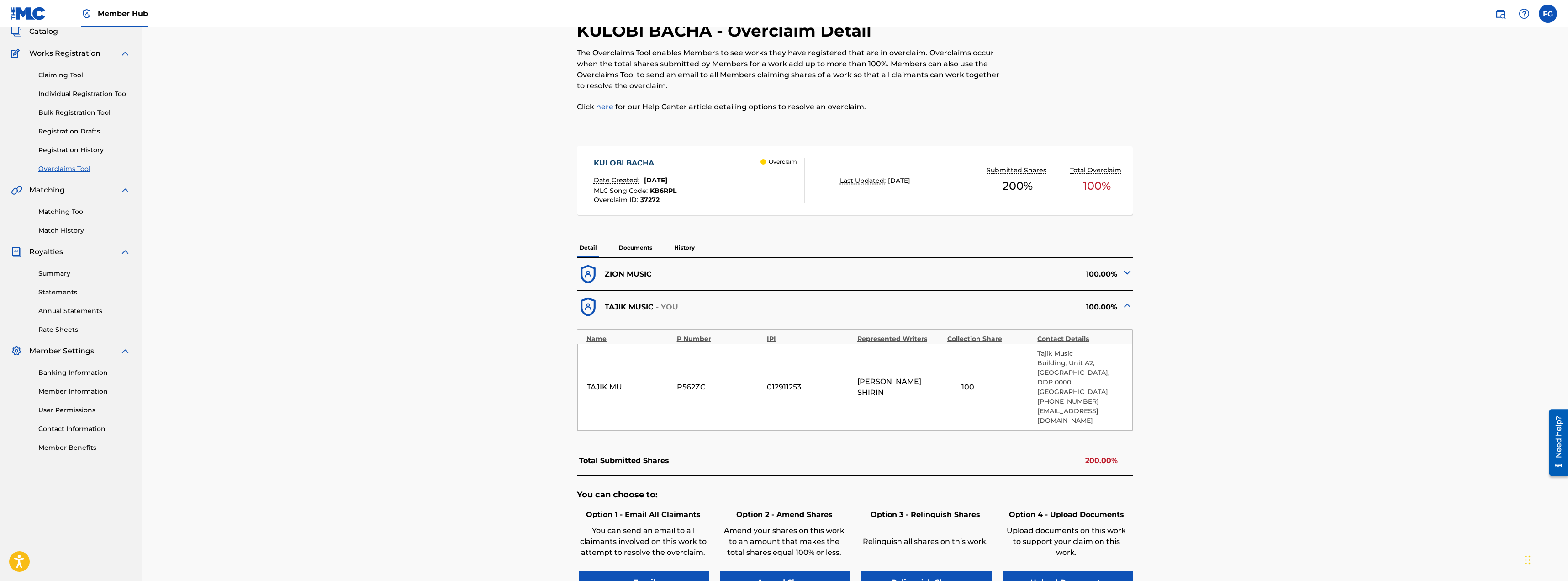
scroll to position [45, 0]
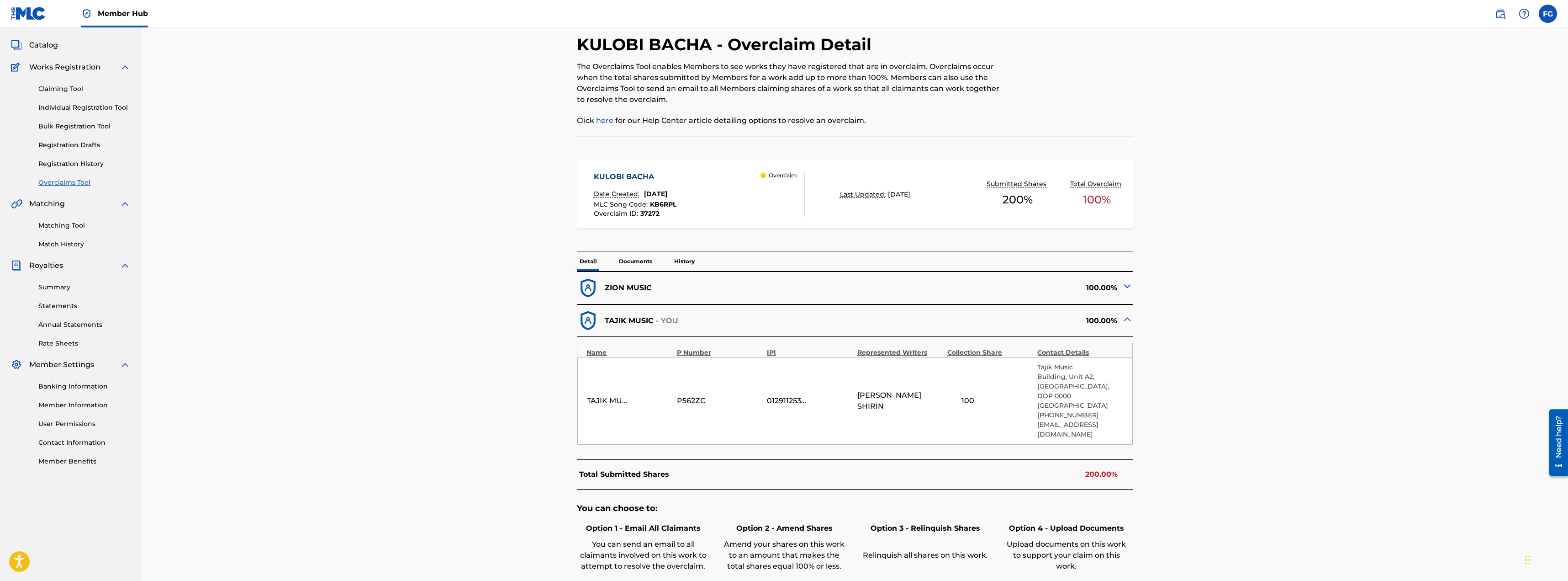
click at [634, 259] on p "Documents" at bounding box center [635, 261] width 39 height 19
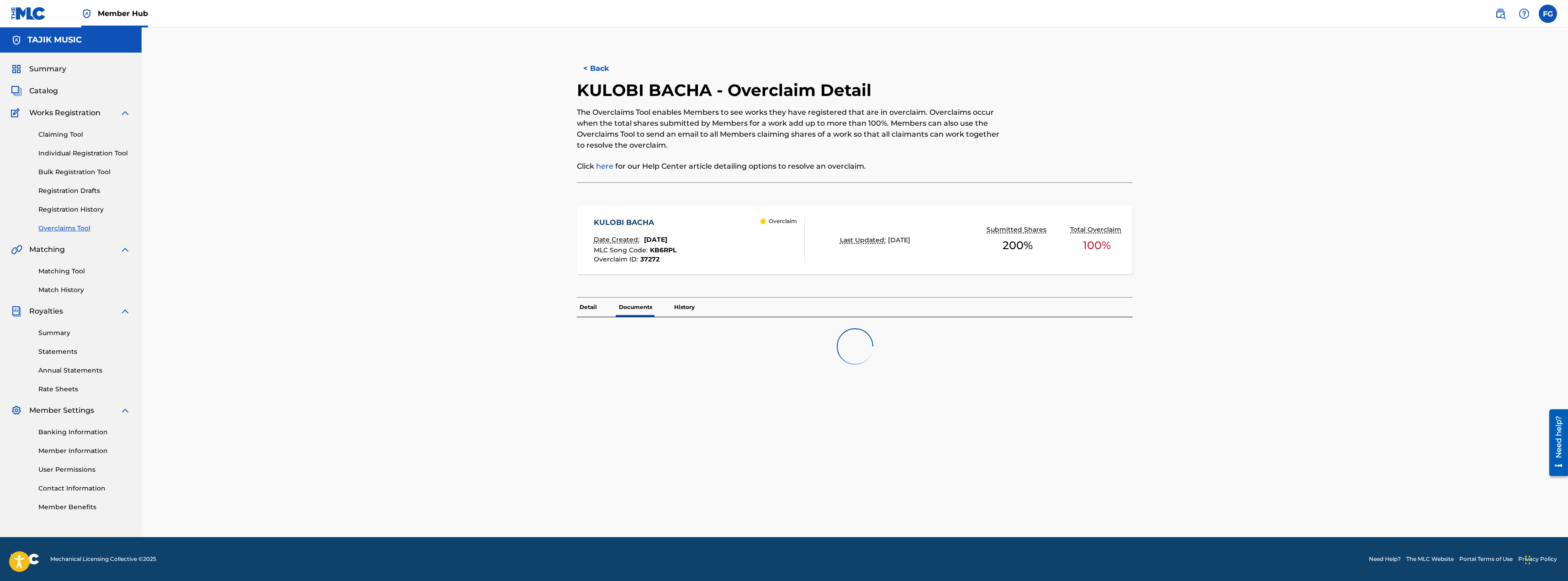
click at [688, 307] on p "History" at bounding box center [684, 306] width 26 height 19
click at [638, 303] on p "Documents" at bounding box center [635, 306] width 39 height 19
click at [677, 249] on div "MLC Song Code : KB6RPL" at bounding box center [634, 251] width 82 height 9
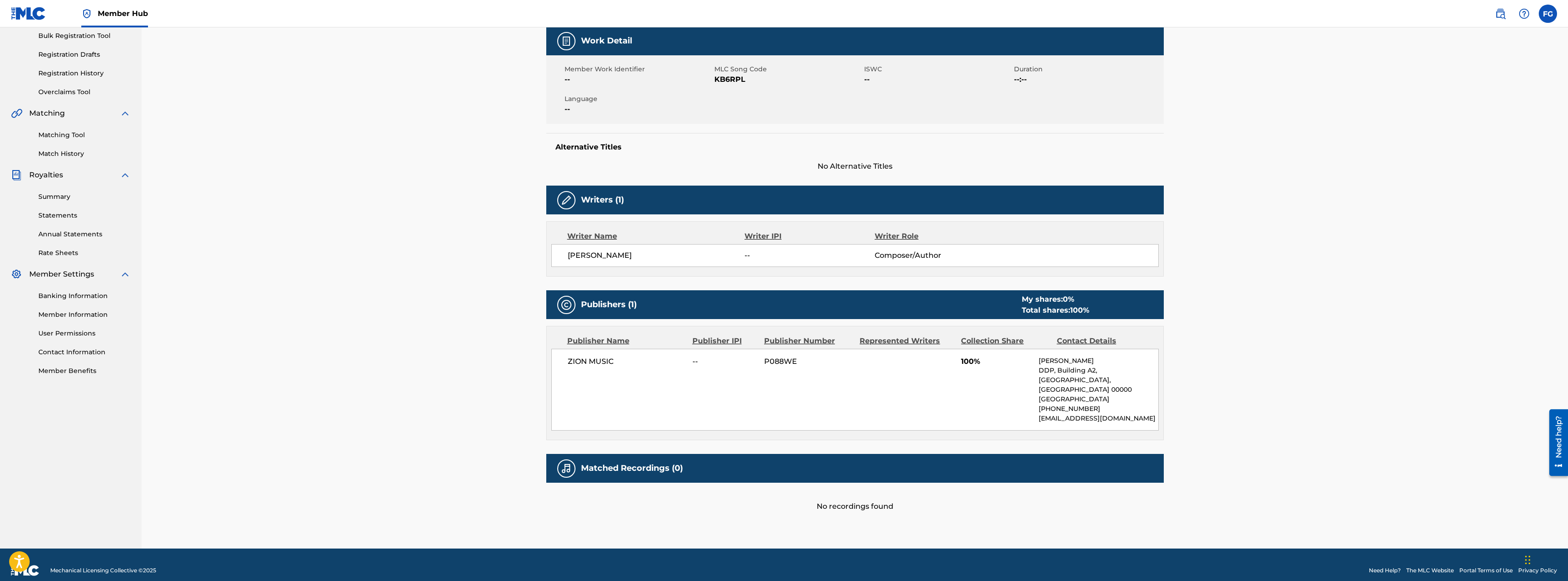
scroll to position [138, 0]
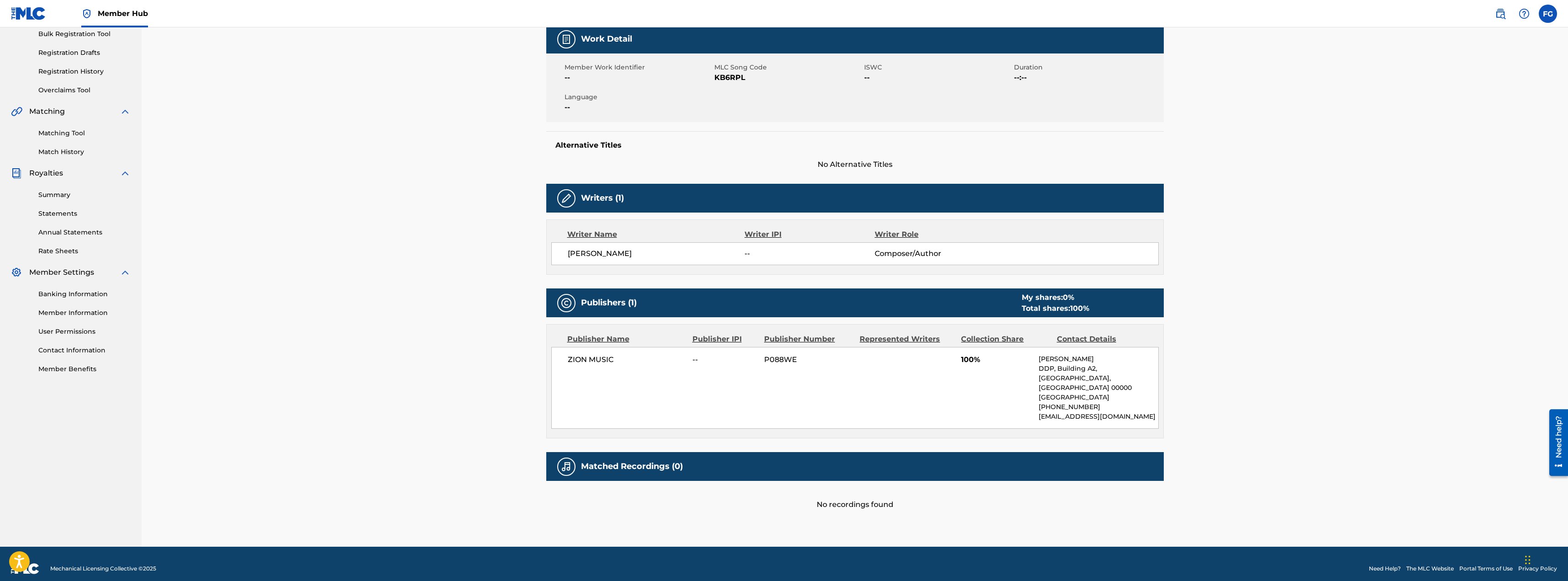
click at [774, 357] on span "P088WE" at bounding box center [808, 360] width 89 height 11
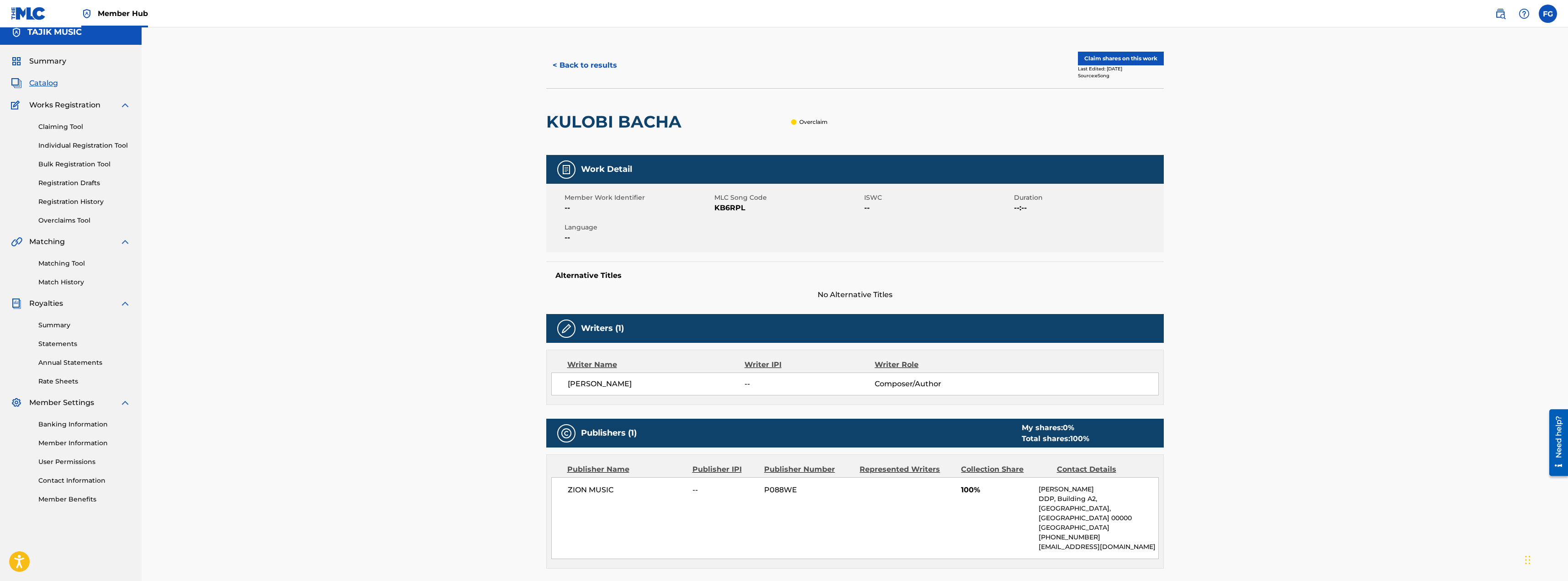
scroll to position [1, 0]
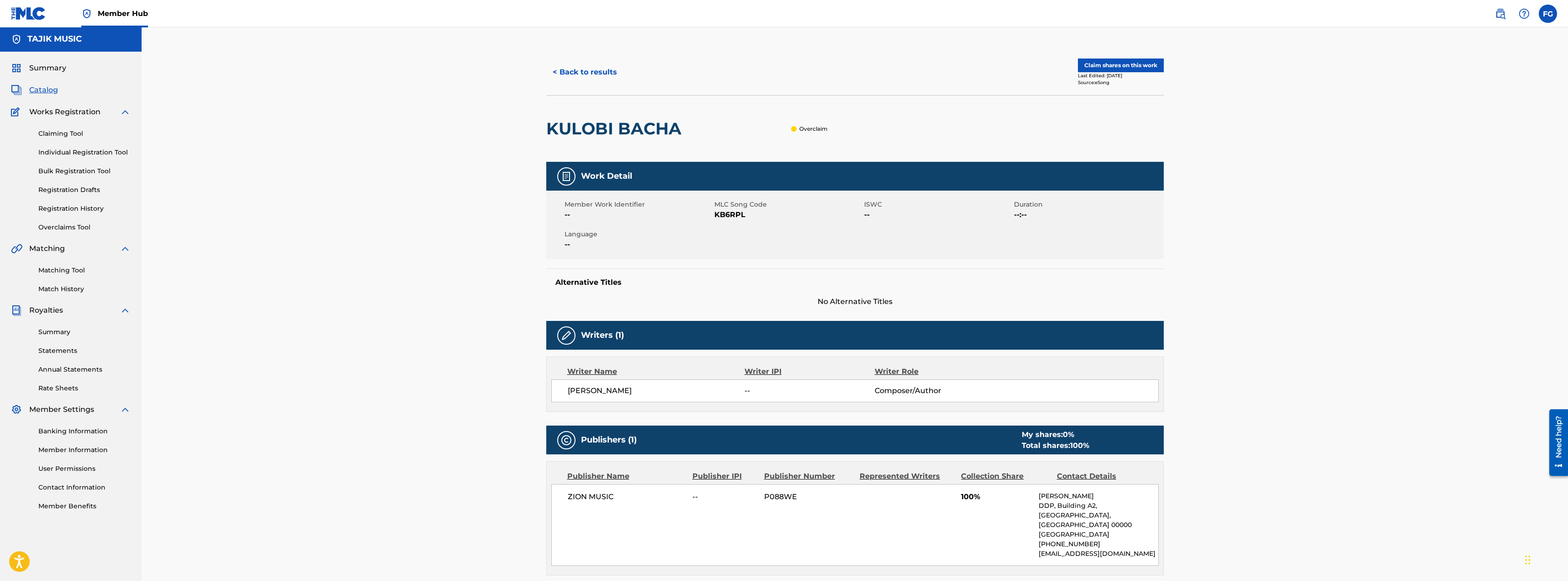
click at [725, 213] on span "KB6RPL" at bounding box center [788, 215] width 148 height 11
copy span "KB6RPL"
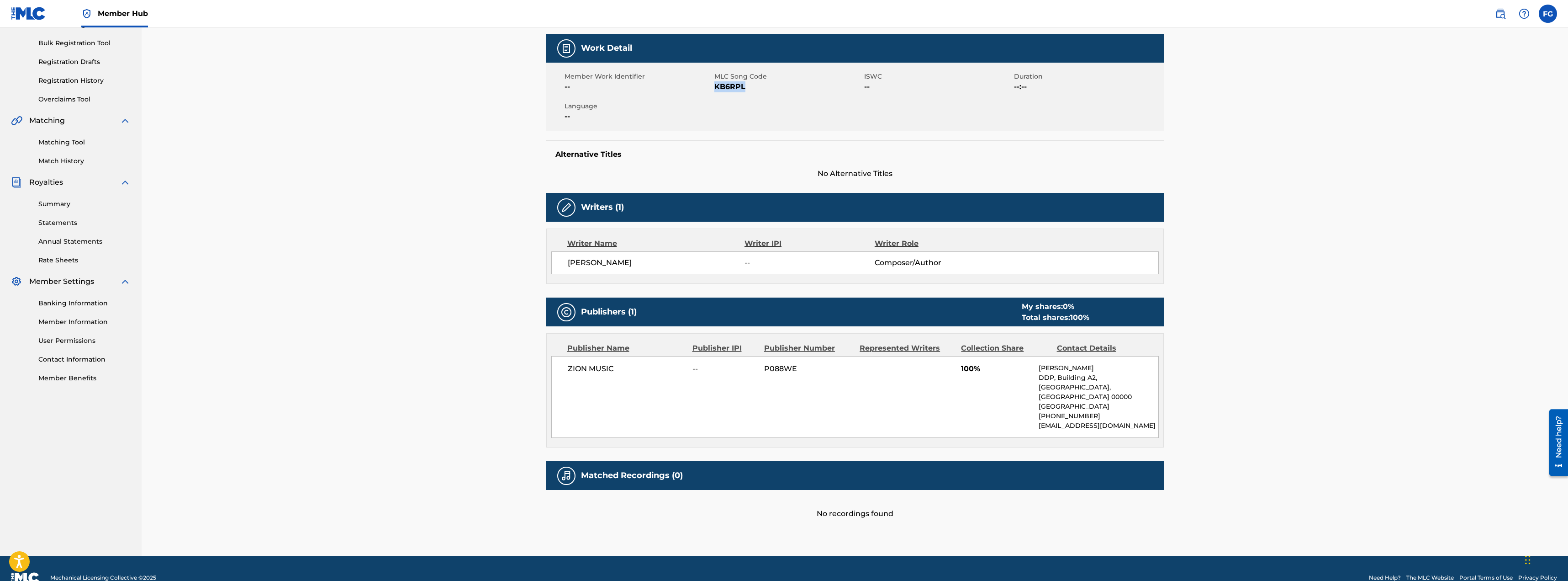
scroll to position [138, 0]
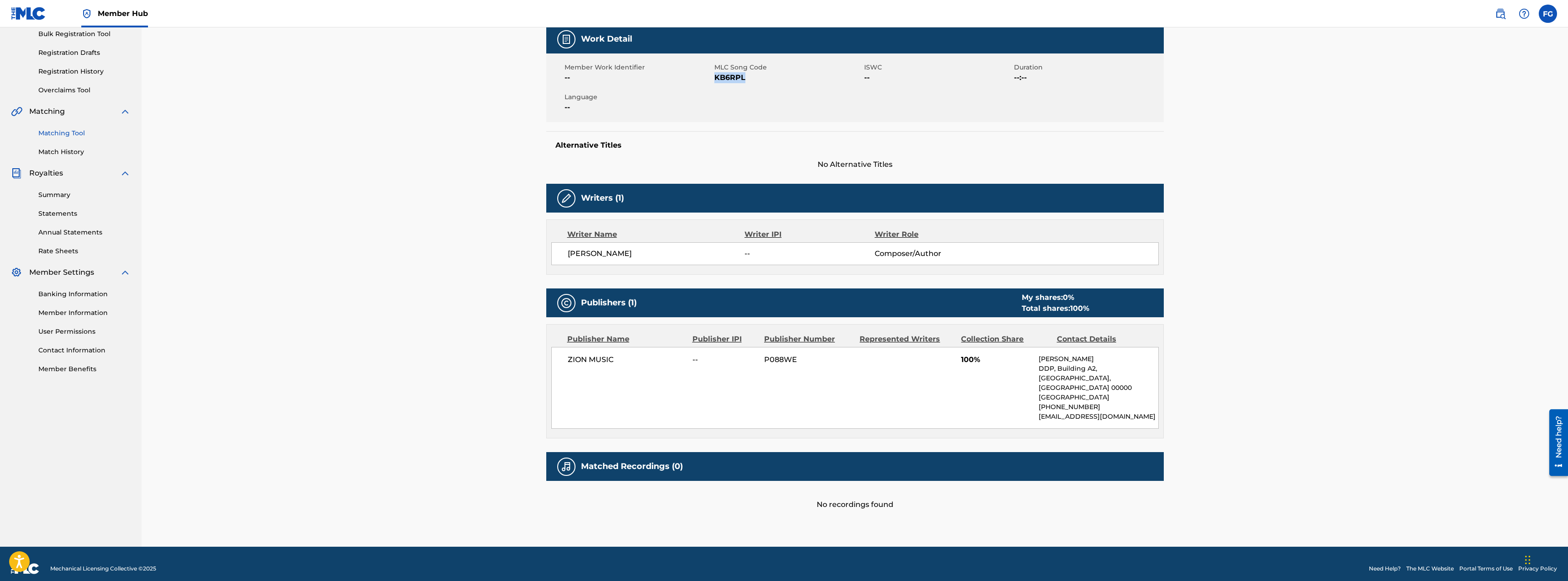
click at [64, 133] on link "Matching Tool" at bounding box center [84, 133] width 92 height 10
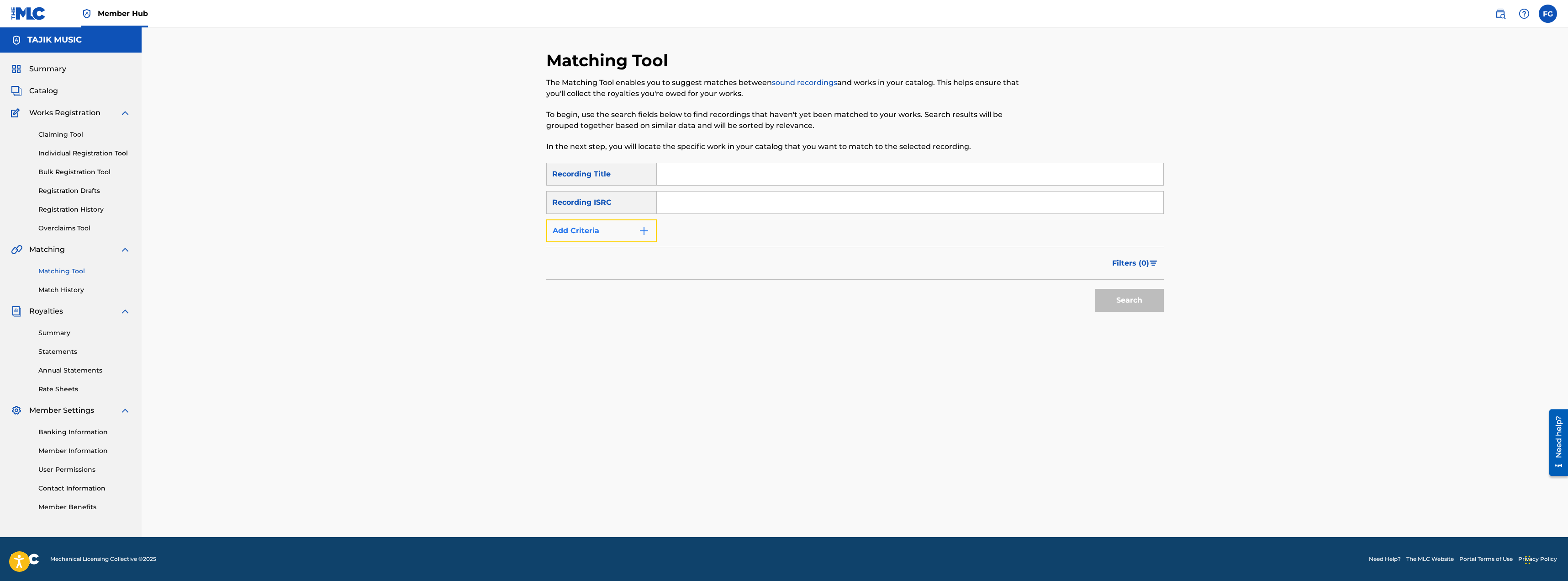
click at [608, 228] on button "Add Criteria" at bounding box center [601, 230] width 111 height 23
click at [582, 226] on div "Writer" at bounding box center [593, 231] width 82 height 11
click at [580, 255] on div "Recording Artist" at bounding box center [601, 253] width 110 height 23
click at [678, 230] on input "Search Form" at bounding box center [901, 231] width 489 height 22
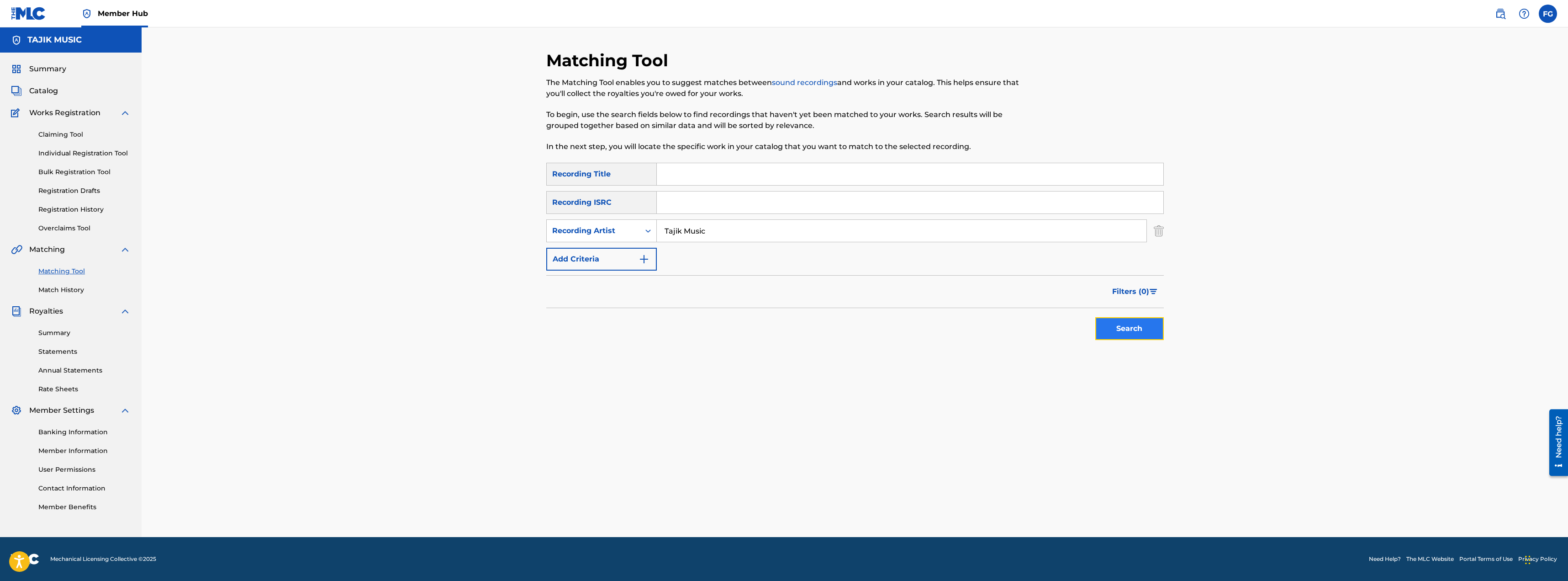
click at [1106, 327] on button "Search" at bounding box center [1130, 328] width 69 height 23
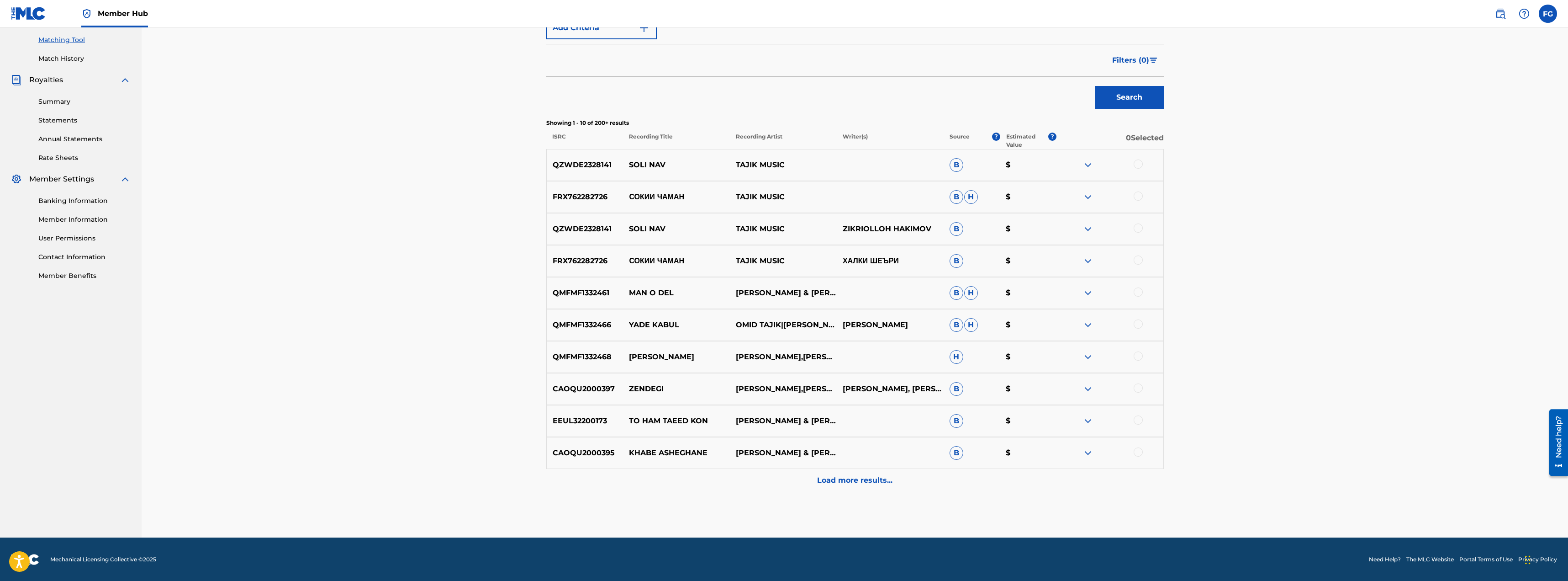
scroll to position [232, 0]
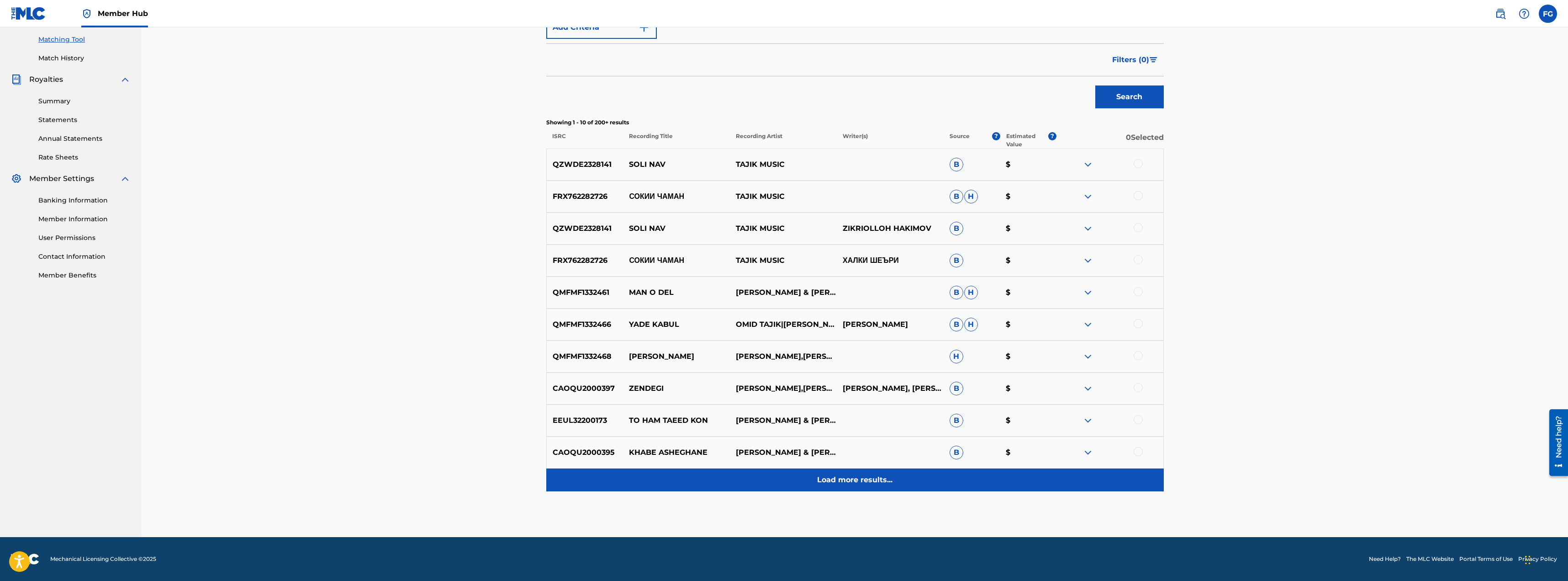
click at [848, 481] on p "Load more results..." at bounding box center [854, 479] width 75 height 11
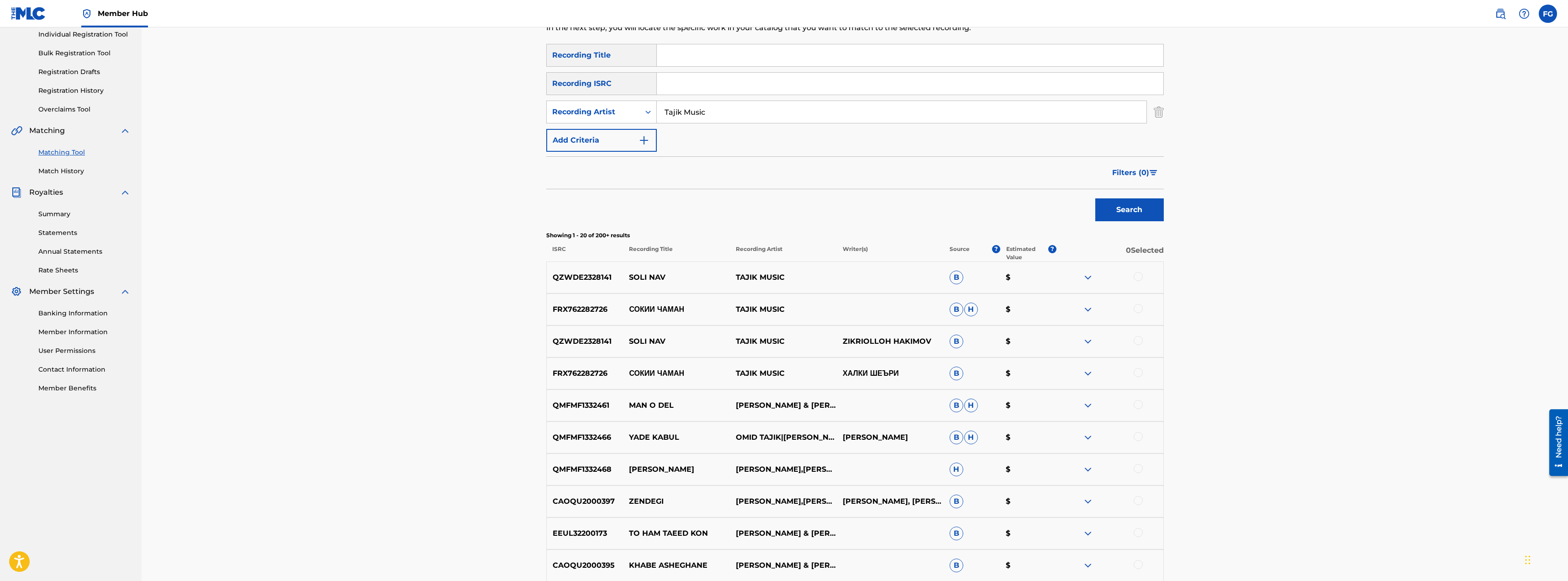
scroll to position [0, 0]
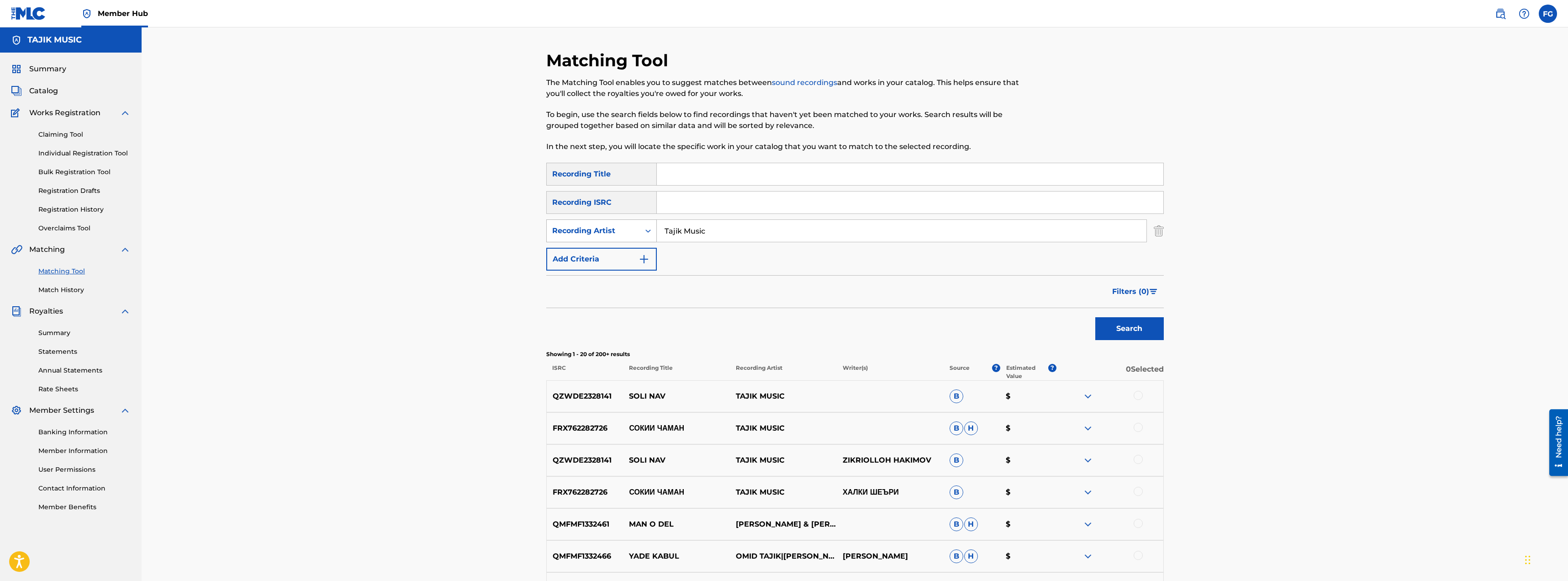
drag, startPoint x: 732, startPoint y: 229, endPoint x: 573, endPoint y: 226, distance: 159.0
click at [573, 226] on div "SearchWithCriteria249c3729-f2ef-43d9-9232-d86df3ea3188 Recording Artist Tajik M…" at bounding box center [855, 230] width 618 height 23
type input "yosamin davlatova"
click at [1095, 317] on button "Search" at bounding box center [1130, 328] width 69 height 23
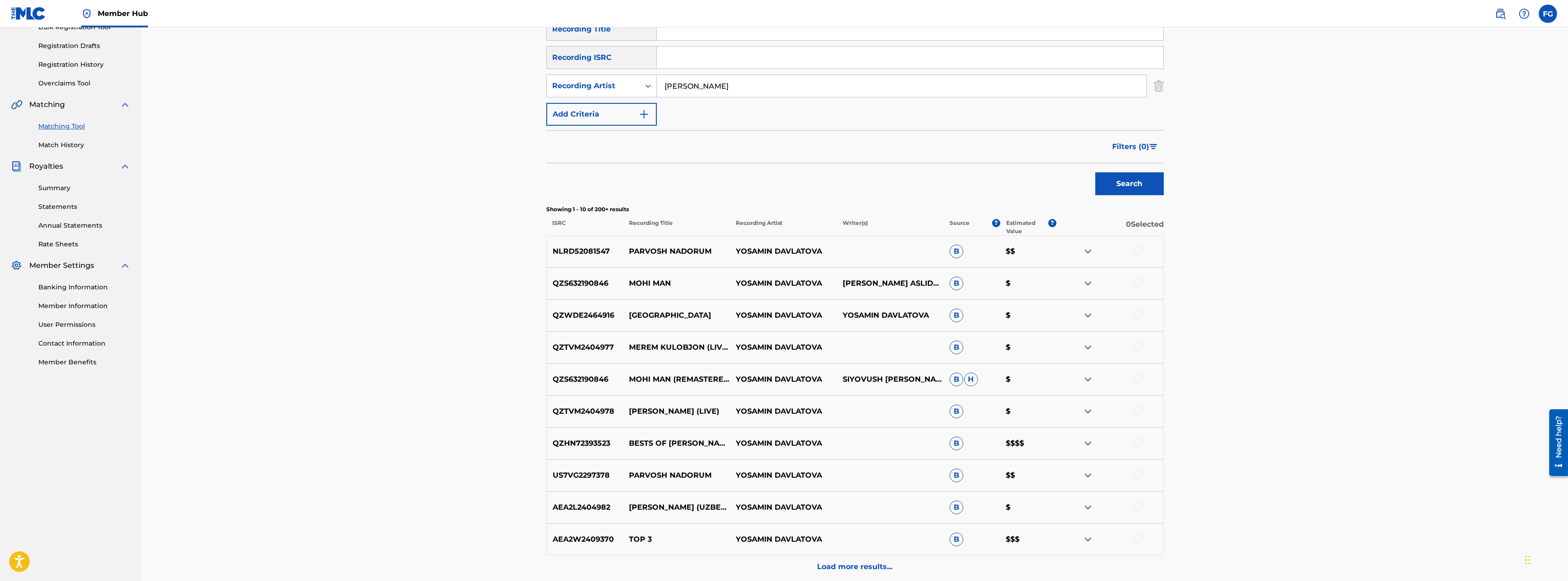
scroll to position [183, 0]
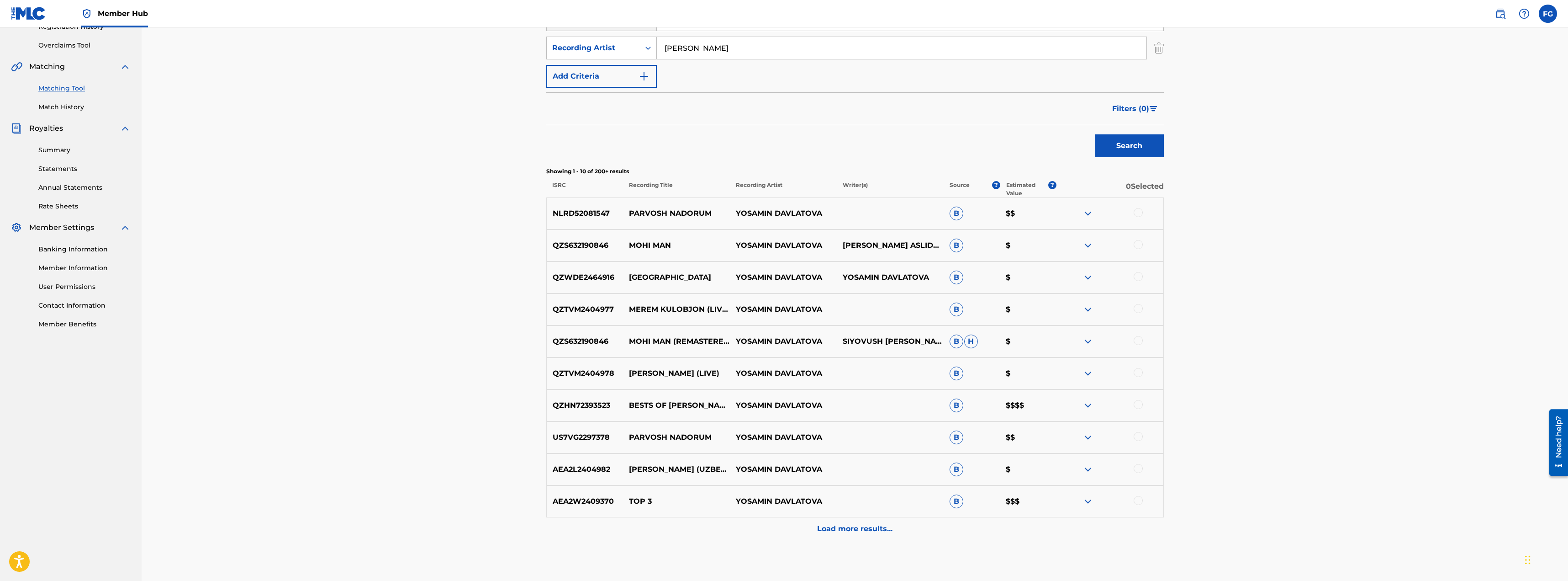
click at [1078, 406] on div at bounding box center [1110, 405] width 107 height 11
click at [1085, 405] on img at bounding box center [1088, 405] width 11 height 11
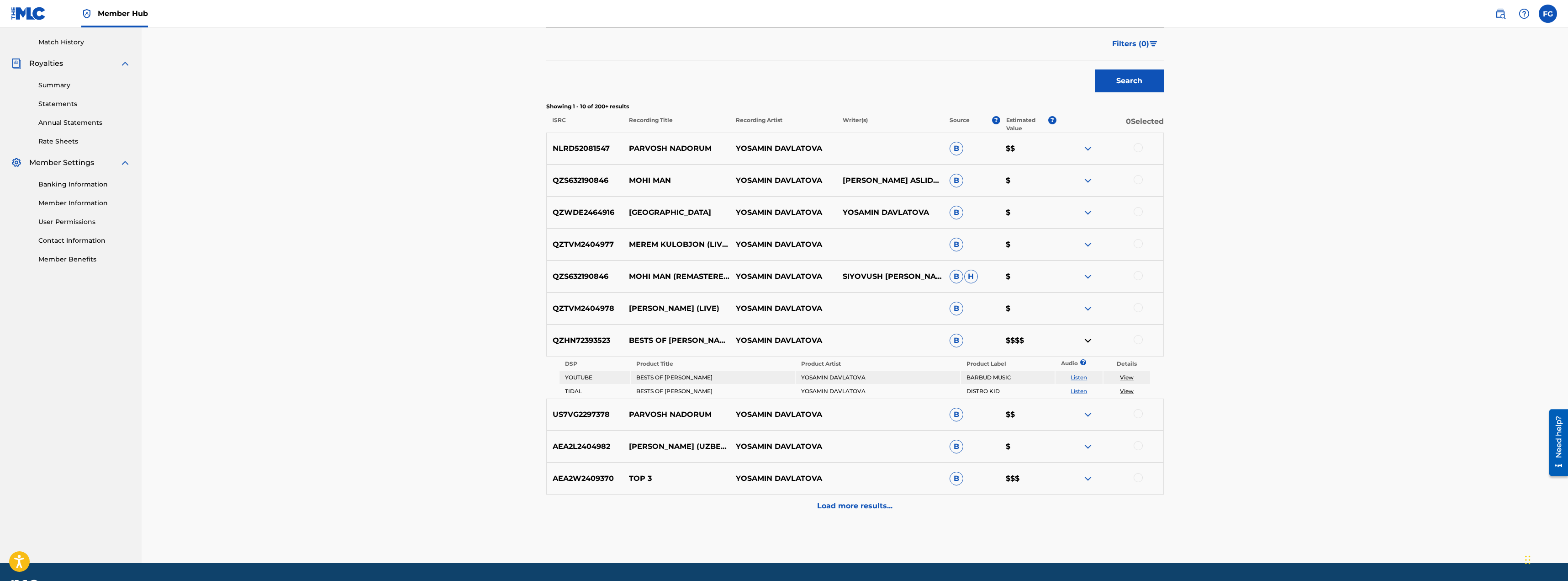
scroll to position [274, 0]
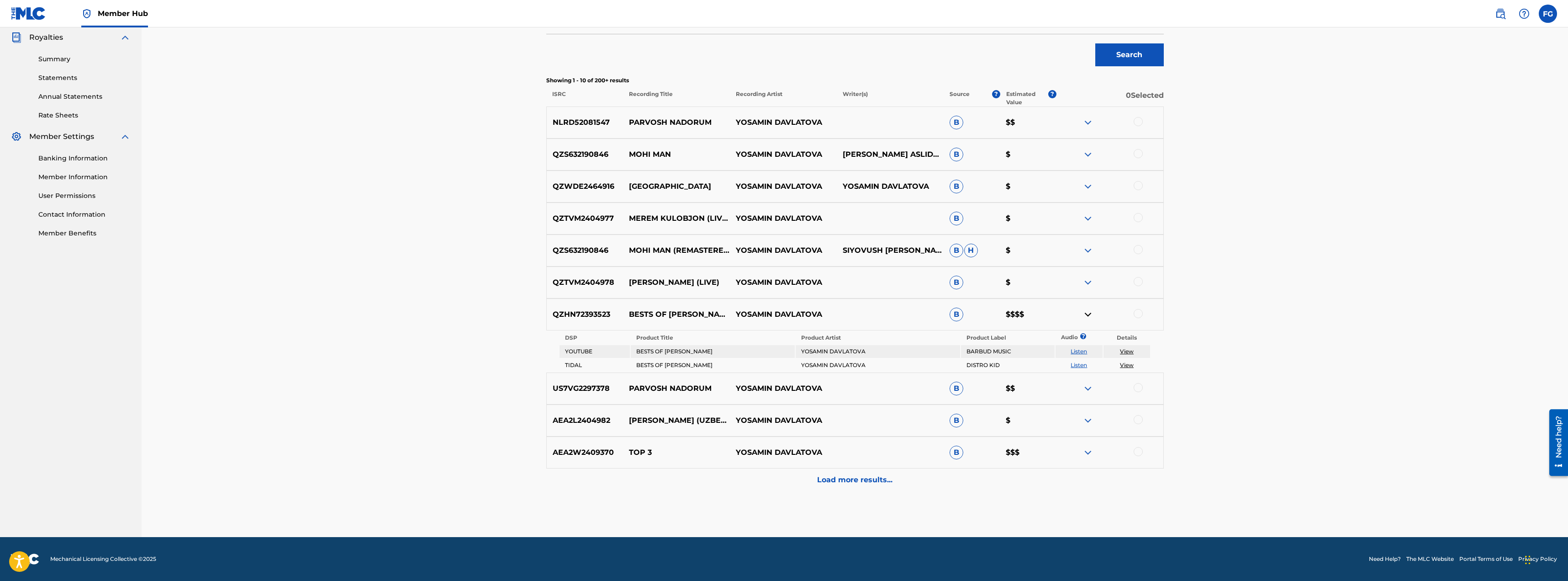
click at [1128, 350] on link "View" at bounding box center [1126, 352] width 14 height 7
click at [1089, 122] on img at bounding box center [1088, 122] width 11 height 11
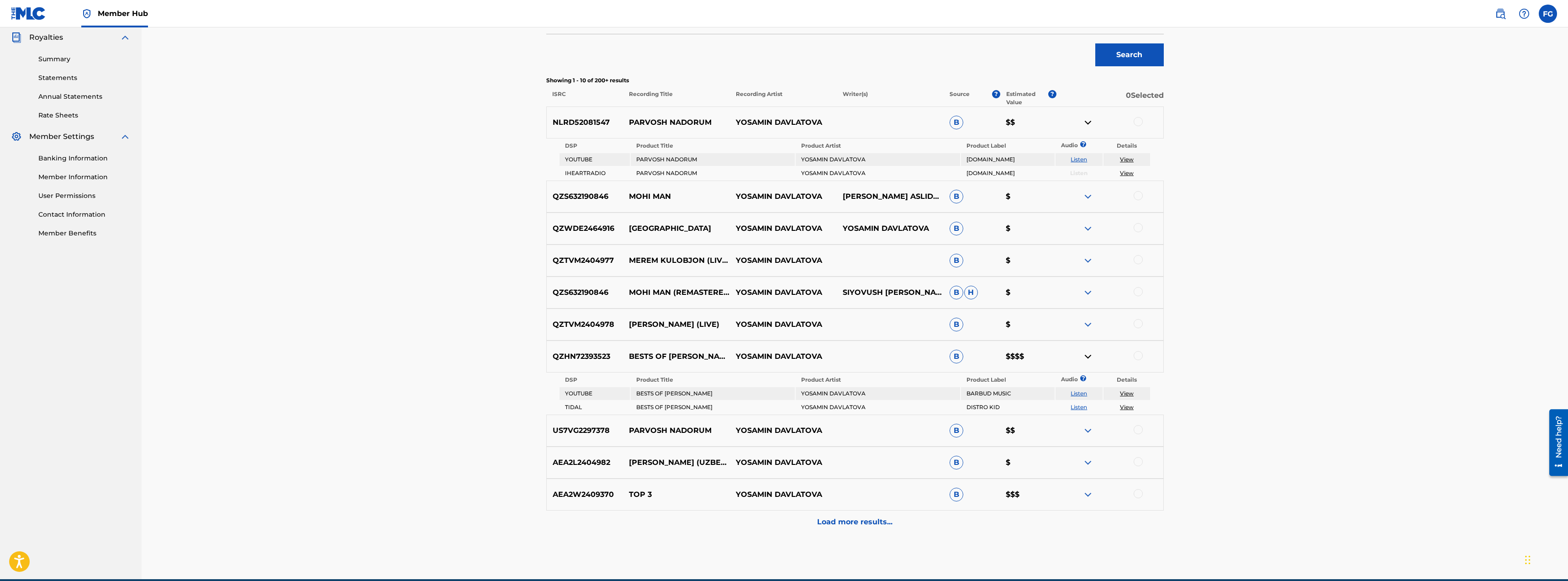
click at [1081, 194] on div at bounding box center [1110, 197] width 107 height 11
click at [1084, 195] on img at bounding box center [1088, 197] width 11 height 11
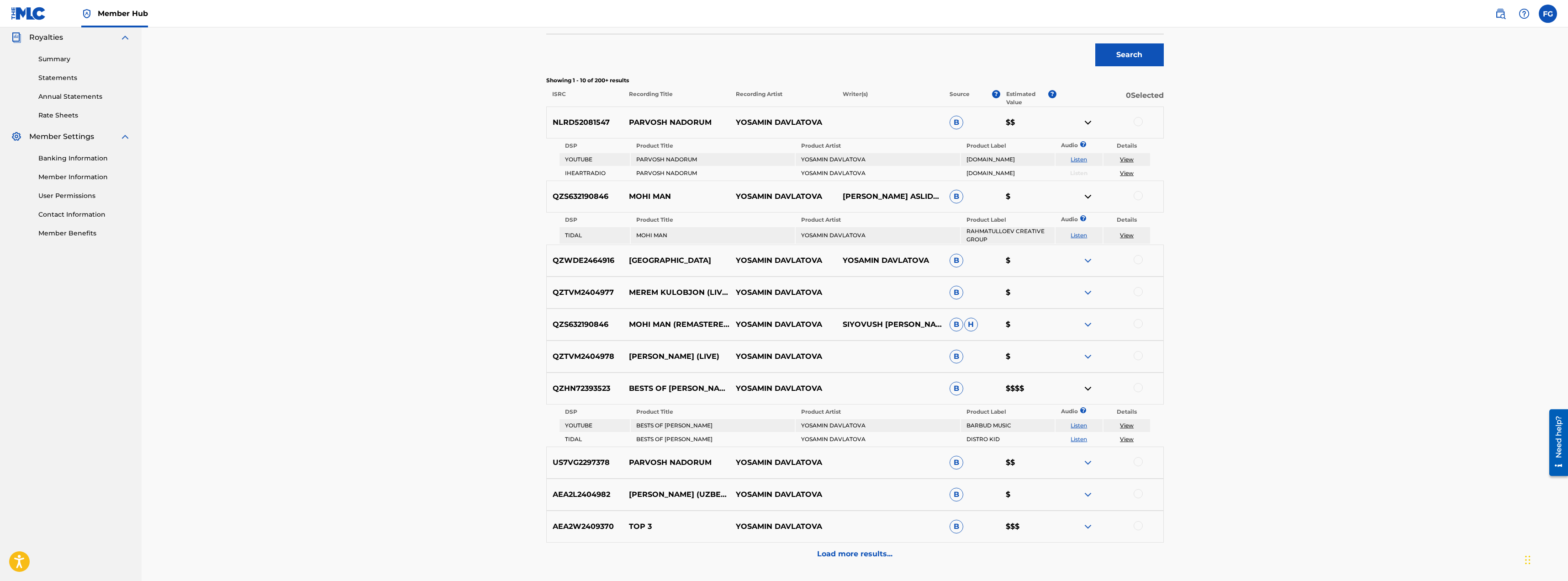
click at [1085, 261] on img at bounding box center [1088, 260] width 11 height 11
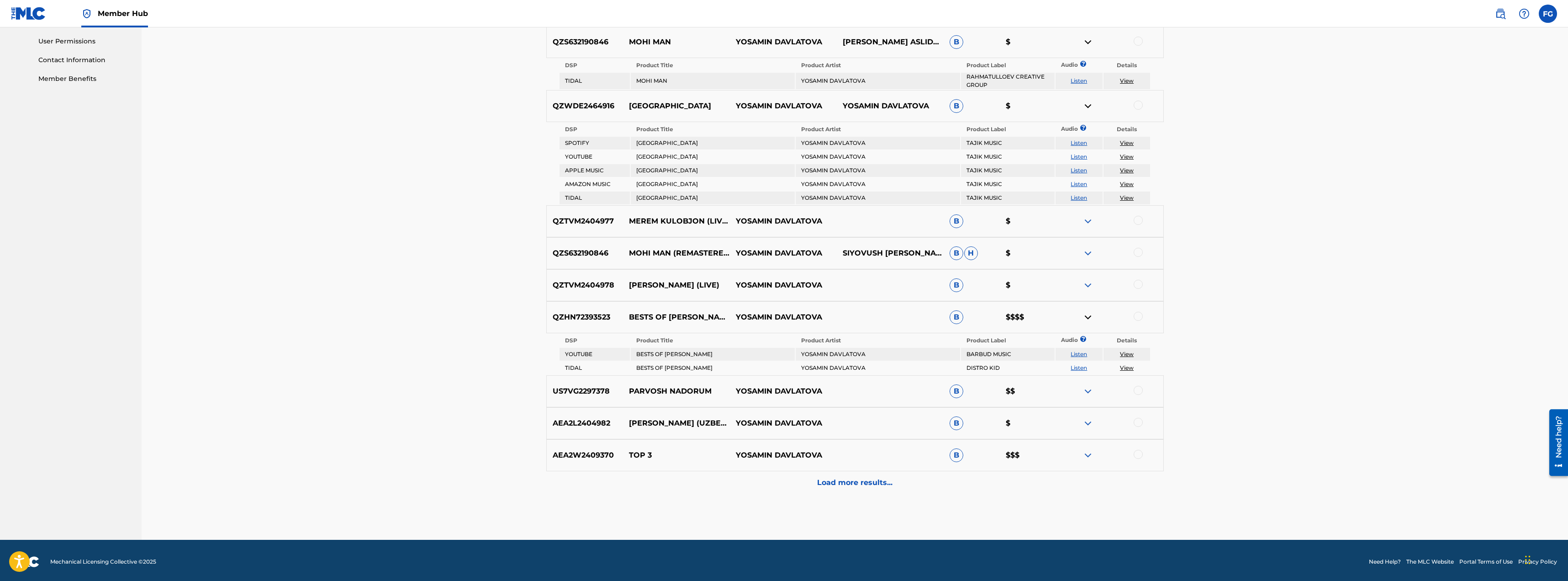
scroll to position [431, 0]
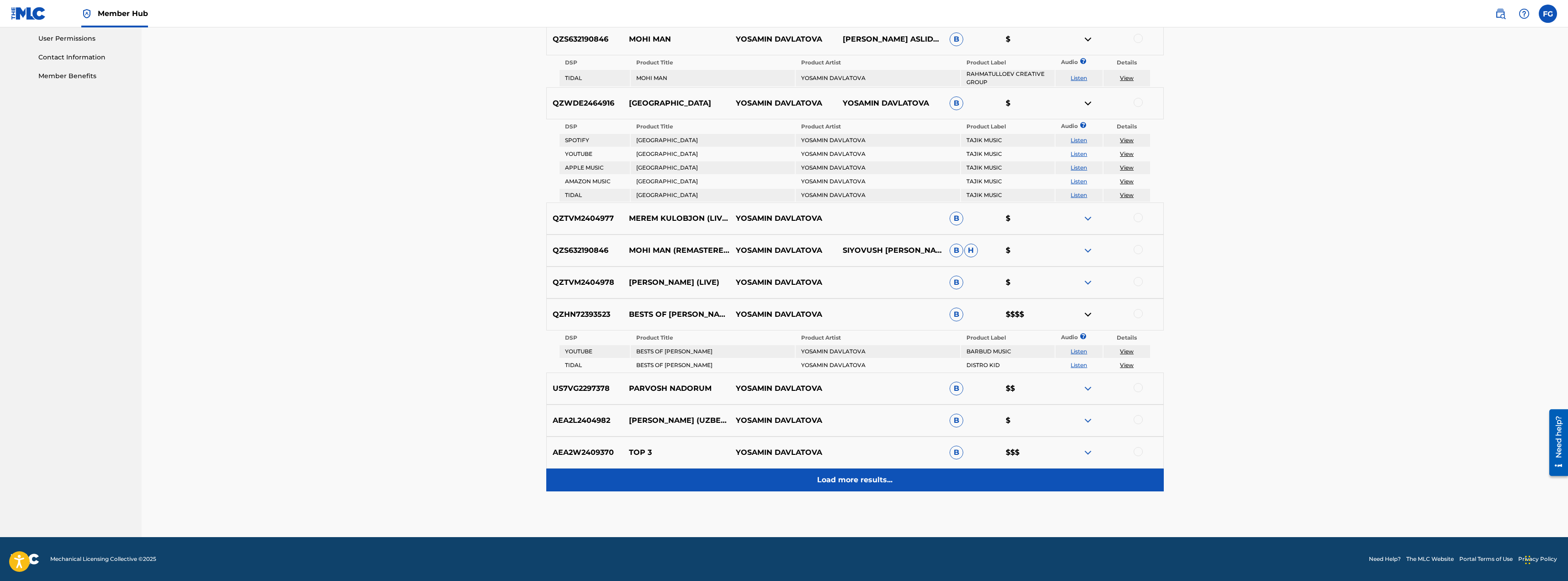
click at [848, 479] on p "Load more results..." at bounding box center [854, 479] width 75 height 11
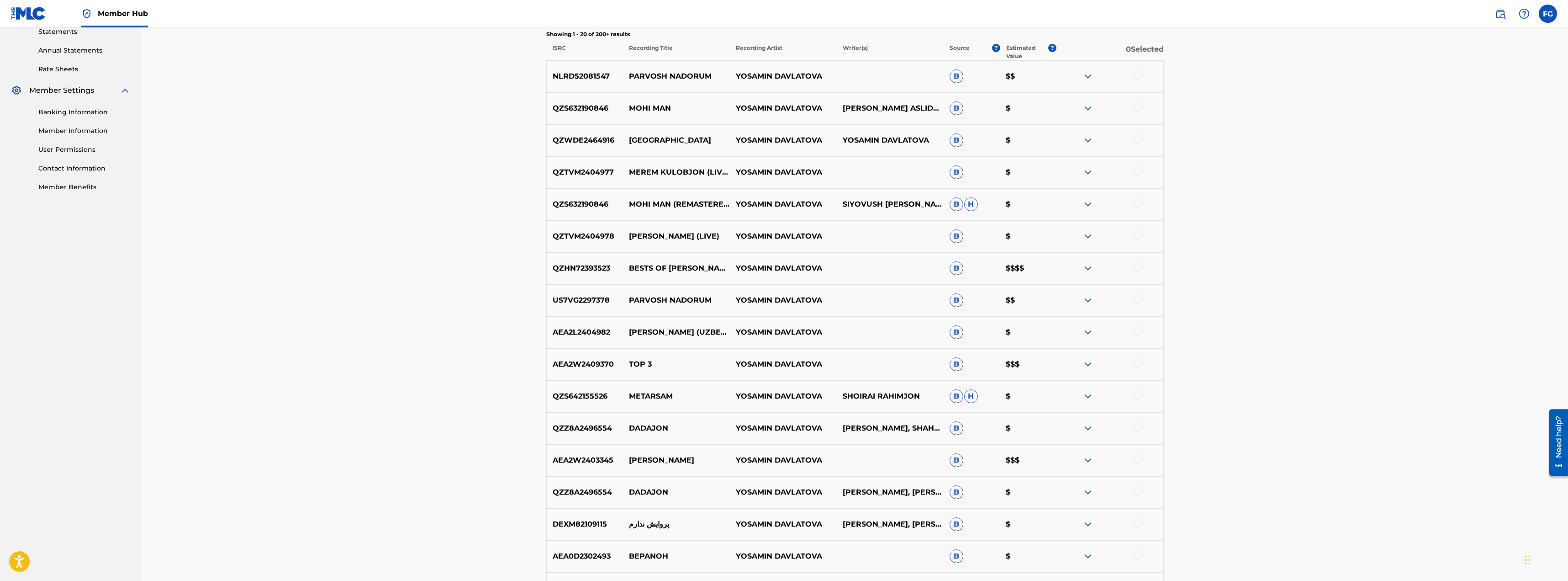
scroll to position [45, 0]
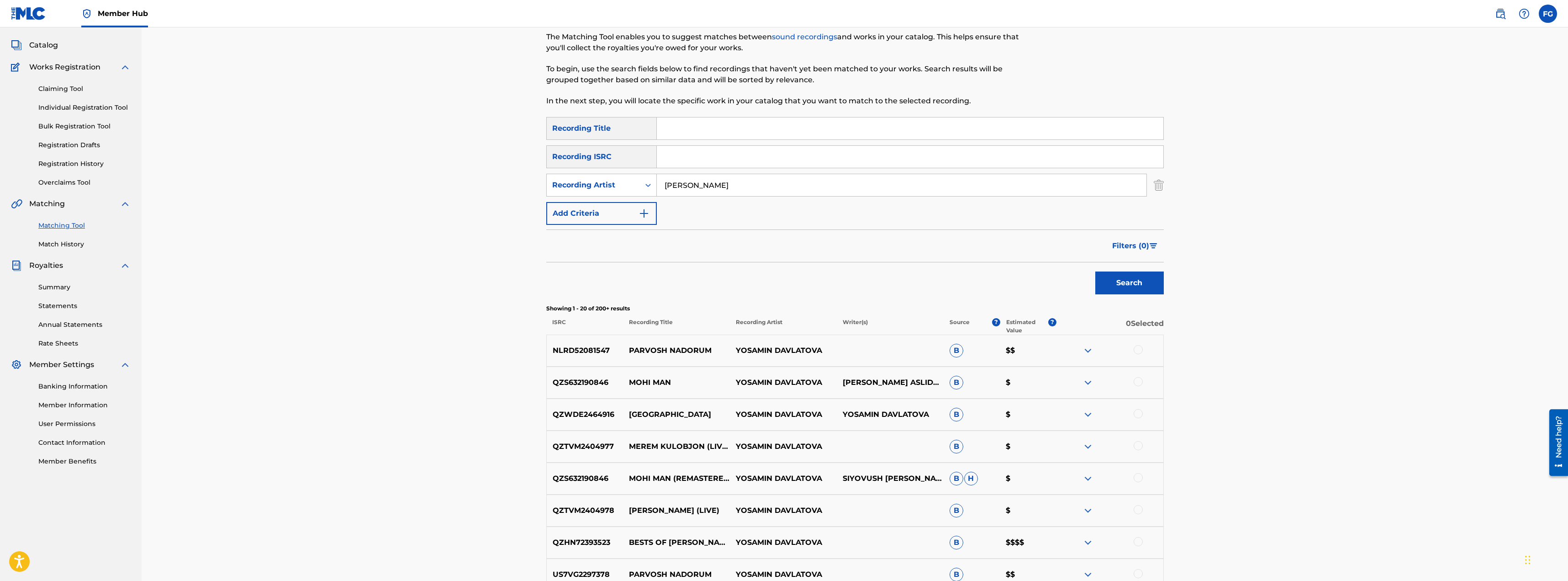
click at [1140, 347] on div at bounding box center [1138, 350] width 9 height 9
click at [1138, 382] on div at bounding box center [1138, 382] width 9 height 9
click at [1140, 416] on div at bounding box center [1138, 413] width 9 height 9
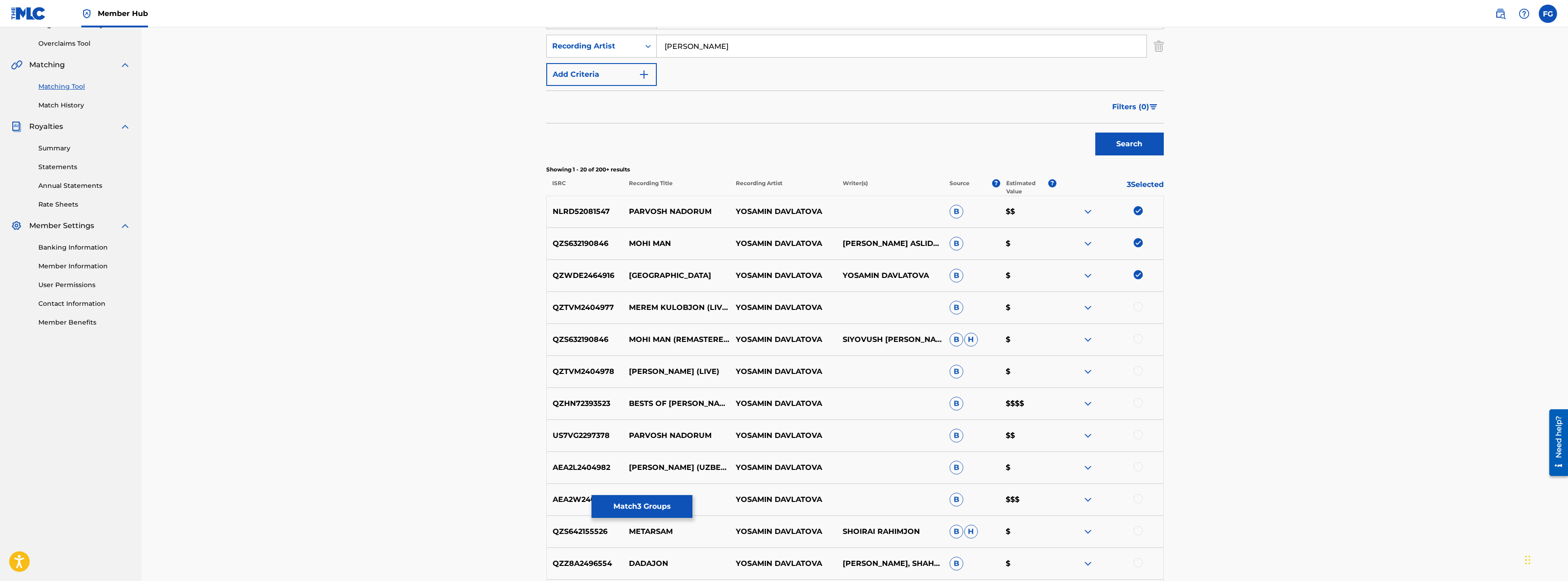
scroll to position [183, 0]
click at [640, 508] on button "Match 3 Groups" at bounding box center [641, 506] width 101 height 23
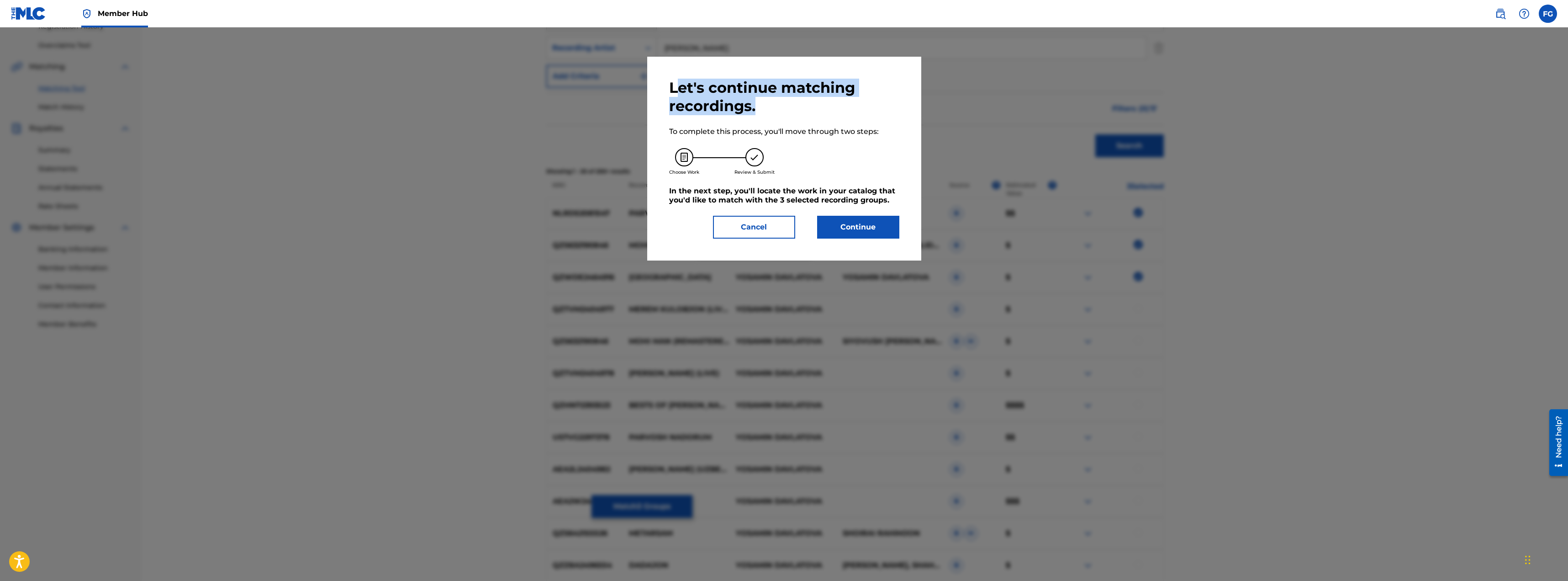
drag, startPoint x: 674, startPoint y: 91, endPoint x: 766, endPoint y: 105, distance: 93.1
click at [766, 105] on h2 "Let's continue matching recordings." at bounding box center [784, 97] width 230 height 36
click at [707, 91] on h2 "Let's continue matching recordings." at bounding box center [784, 97] width 230 height 36
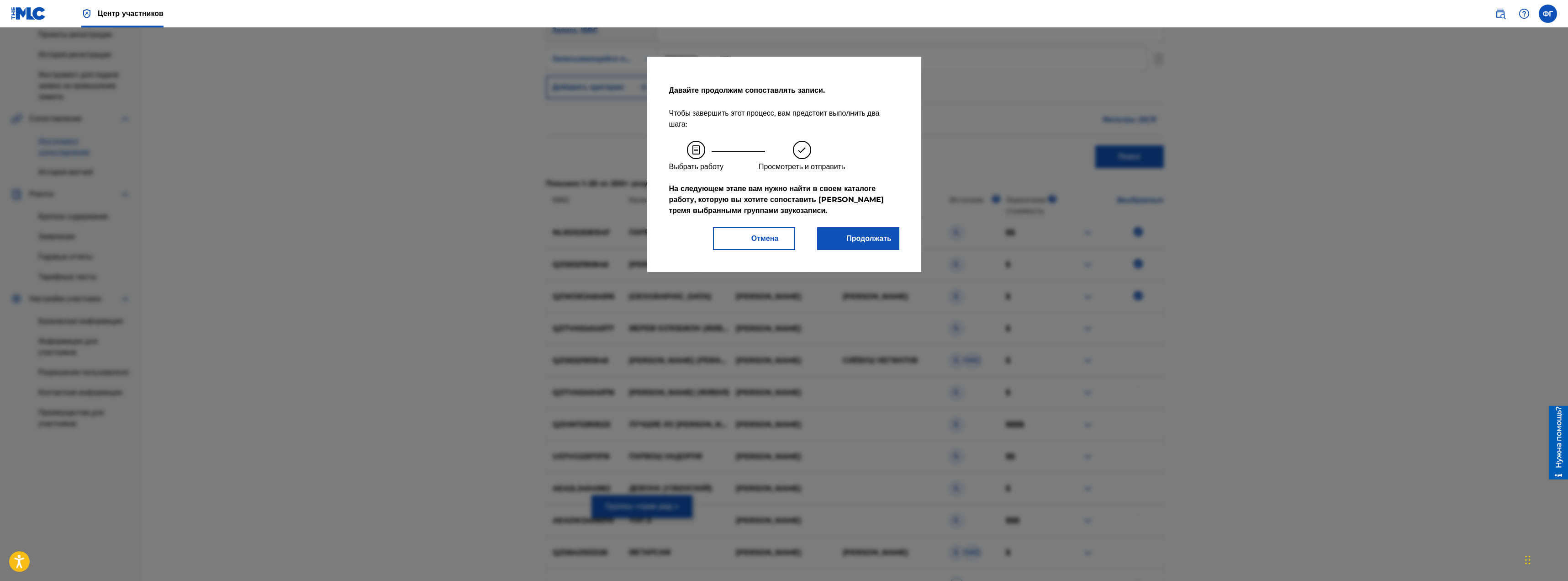
scroll to position [231, 0]
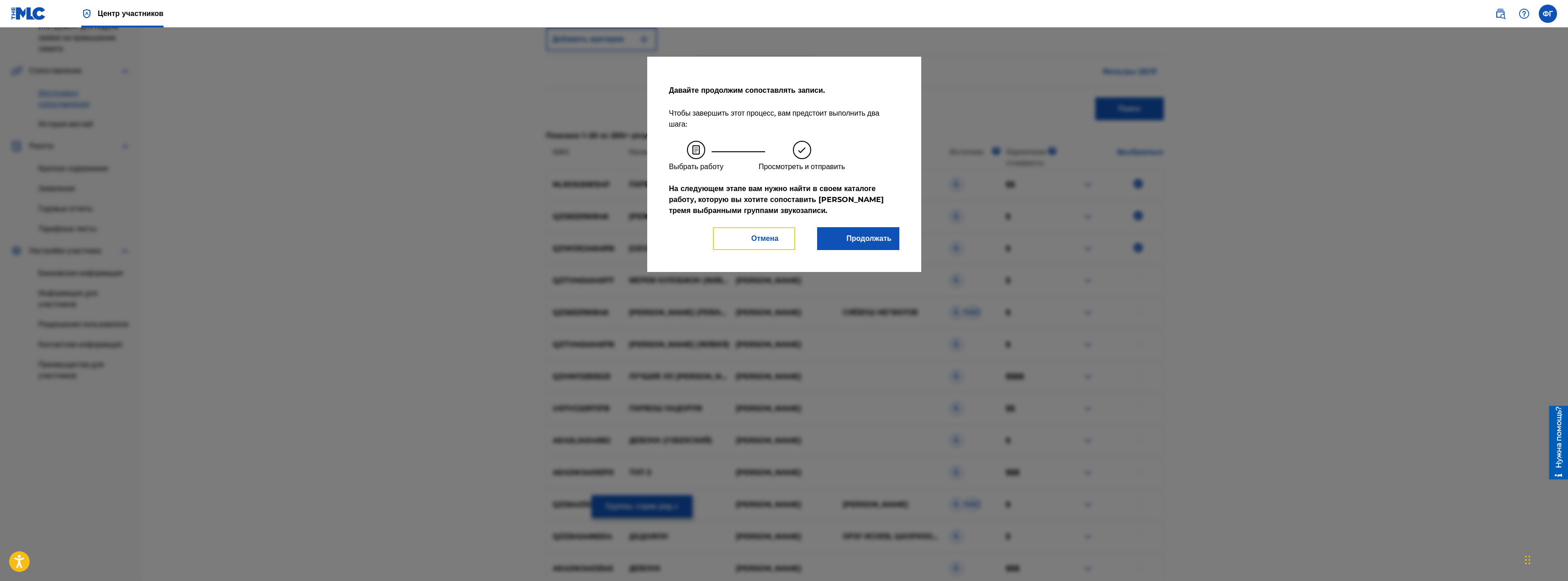
click at [764, 242] on font "Отмена" at bounding box center [765, 238] width 27 height 9
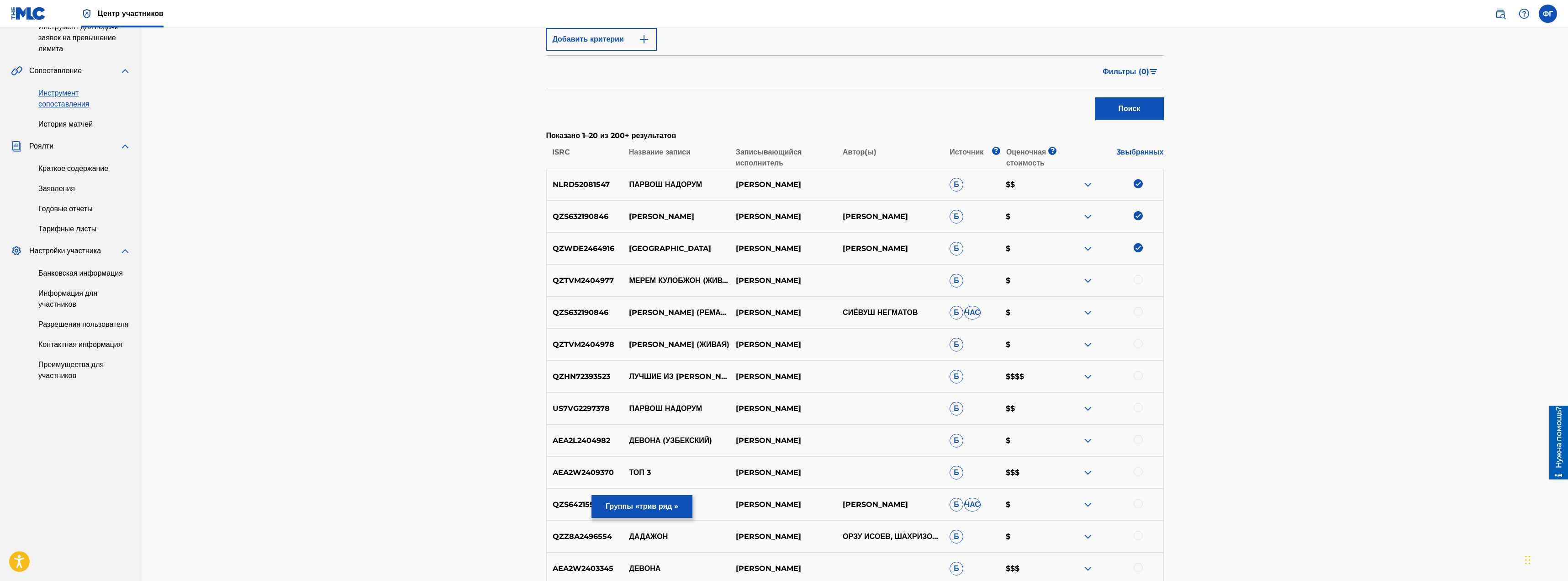
click at [1326, 249] on div "Инструмент сопоставления Инструмент сопоставления позволяет вам предлагать соот…" at bounding box center [854, 337] width 1426 height 1080
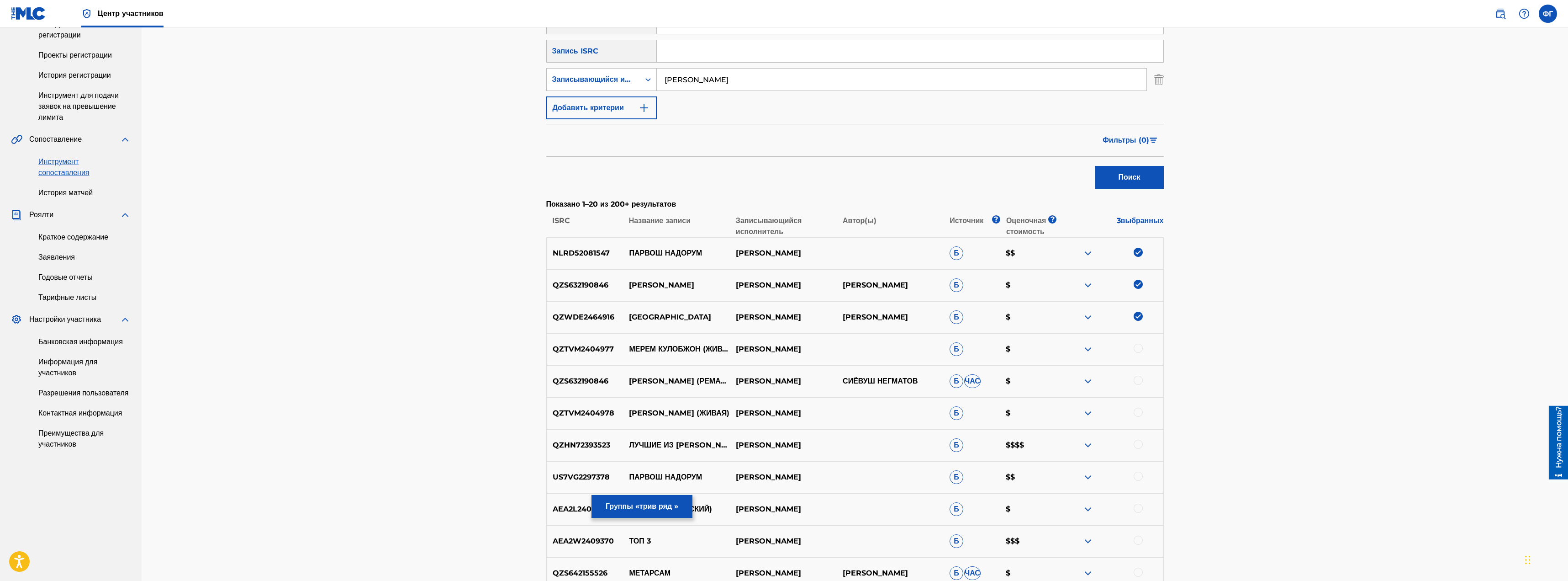
scroll to position [140, 0]
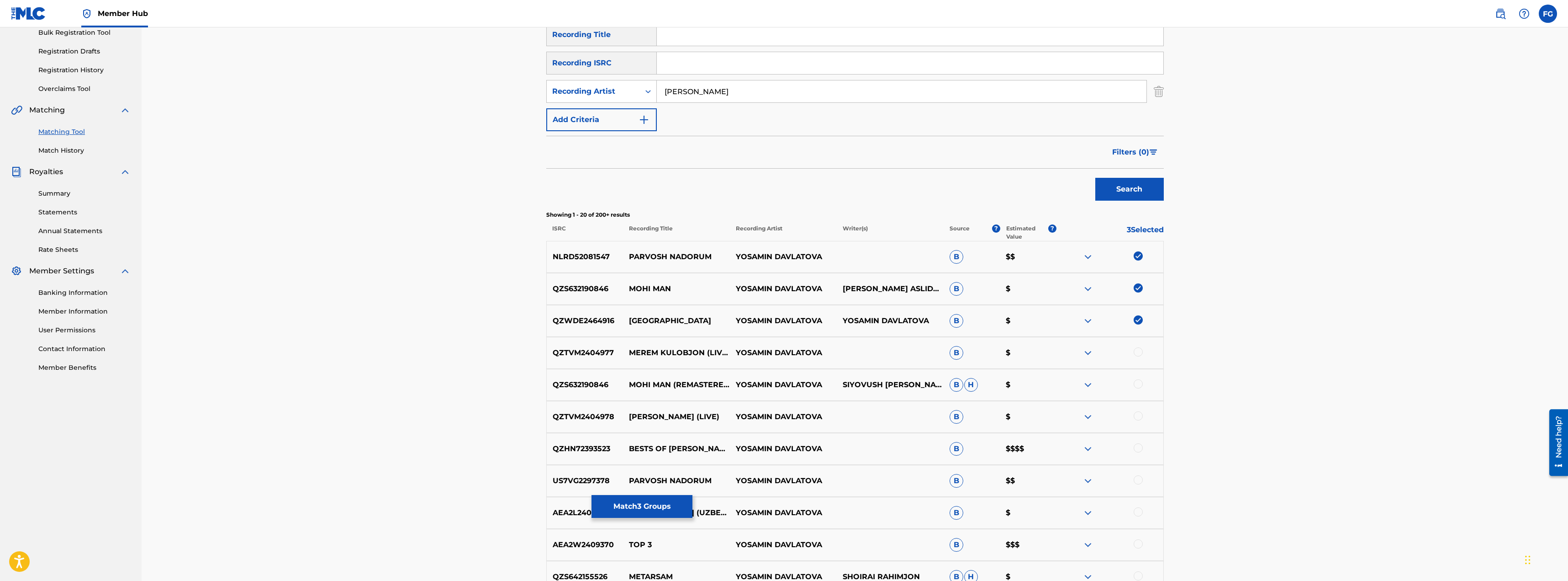
click at [1305, 297] on div "Matching Tool The Matching Tool enables you to suggest matches between sound re…" at bounding box center [854, 418] width 1426 height 1061
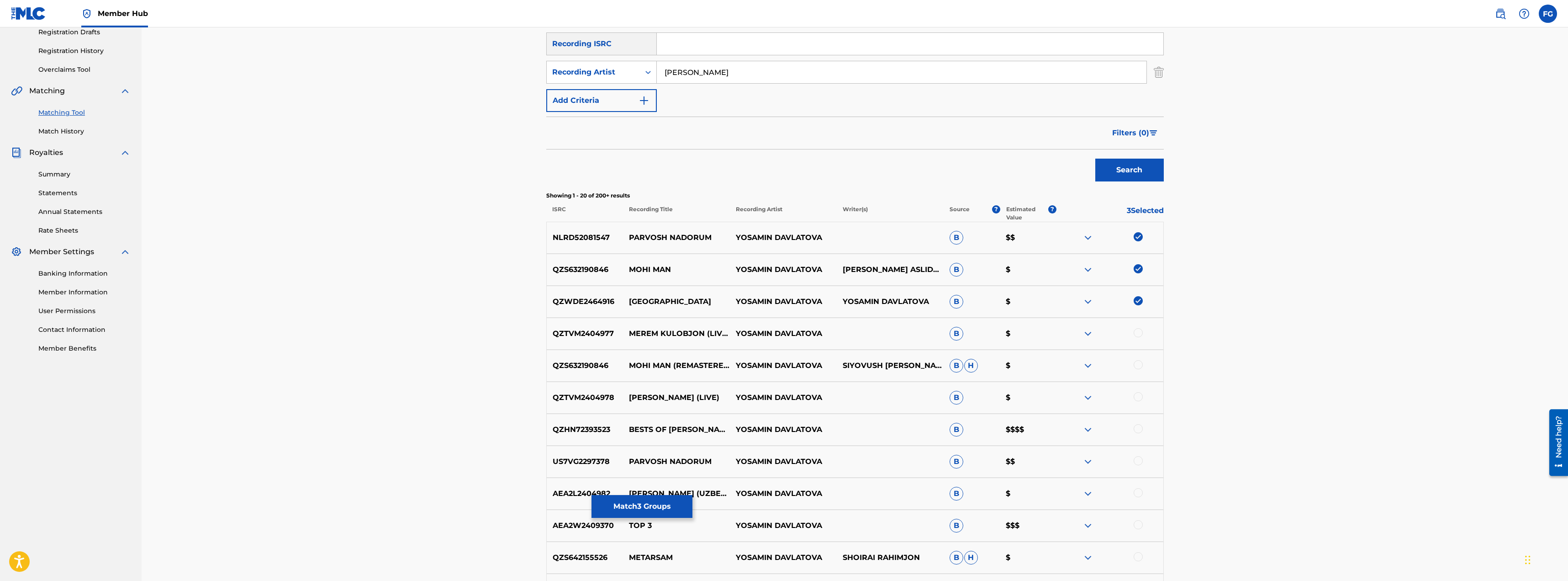
scroll to position [185, 0]
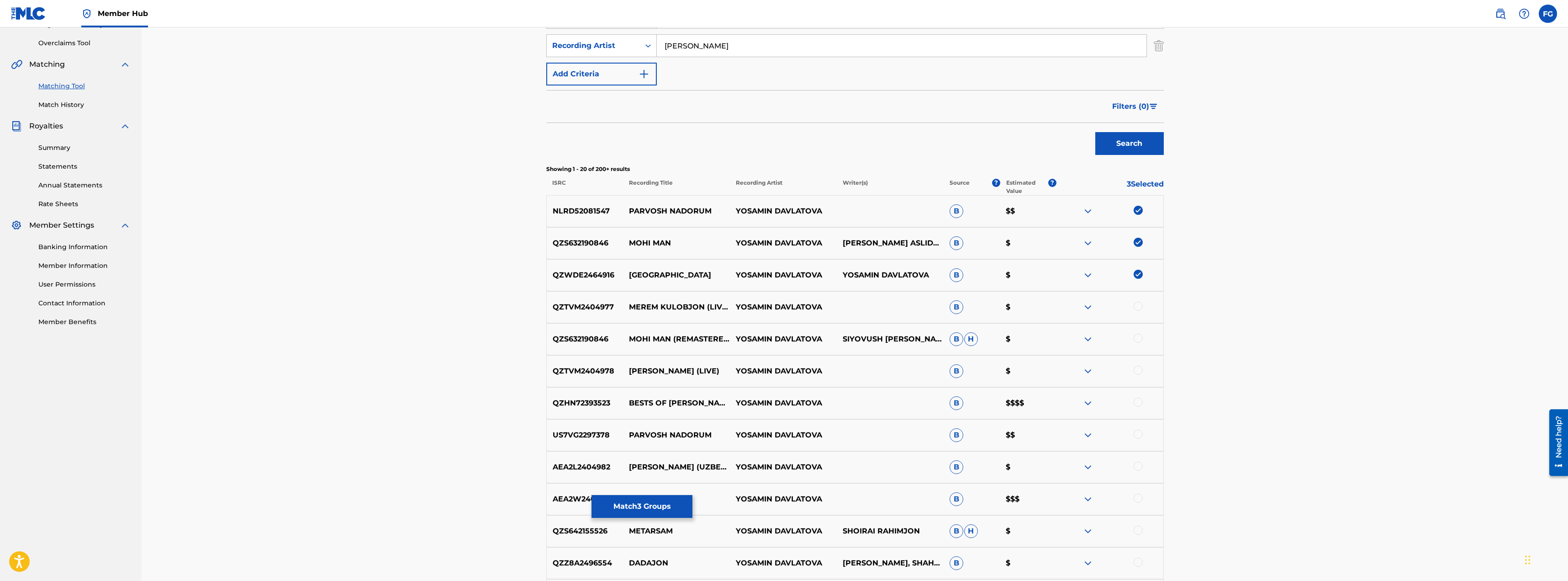
click at [1137, 211] on img at bounding box center [1138, 210] width 9 height 9
click at [1140, 240] on img at bounding box center [1138, 242] width 9 height 9
click at [1141, 272] on img at bounding box center [1138, 274] width 9 height 9
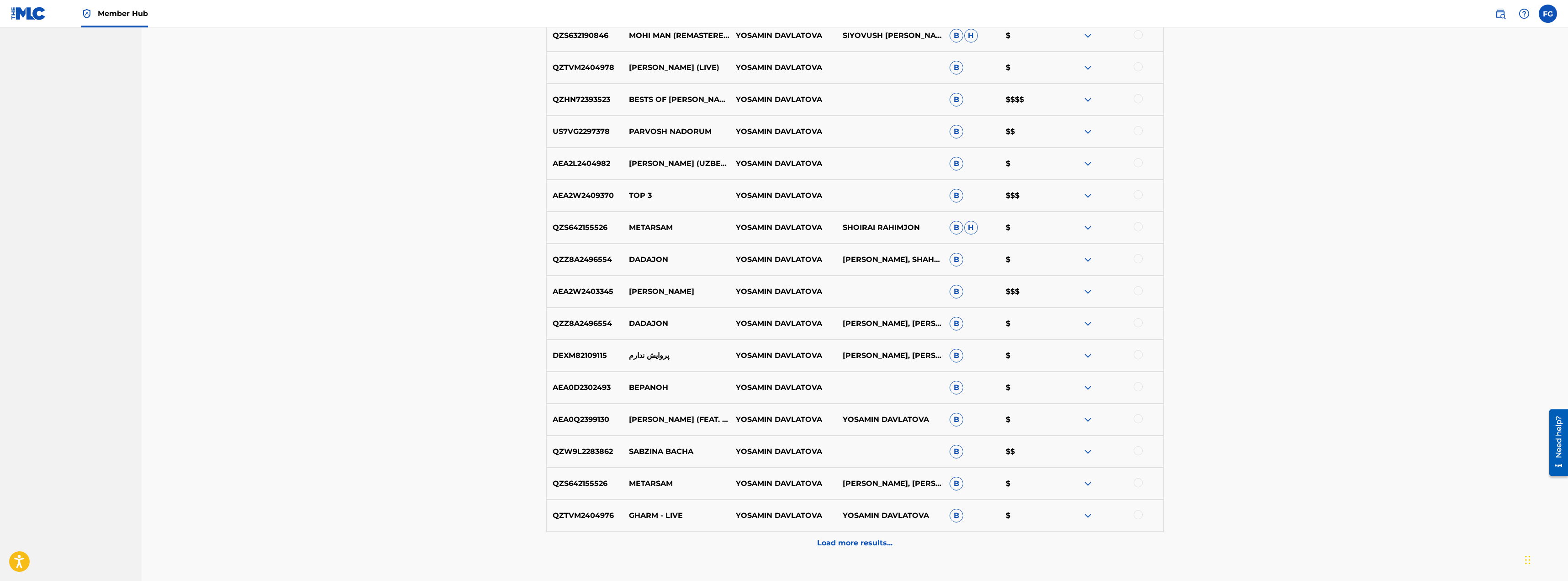
scroll to position [548, 0]
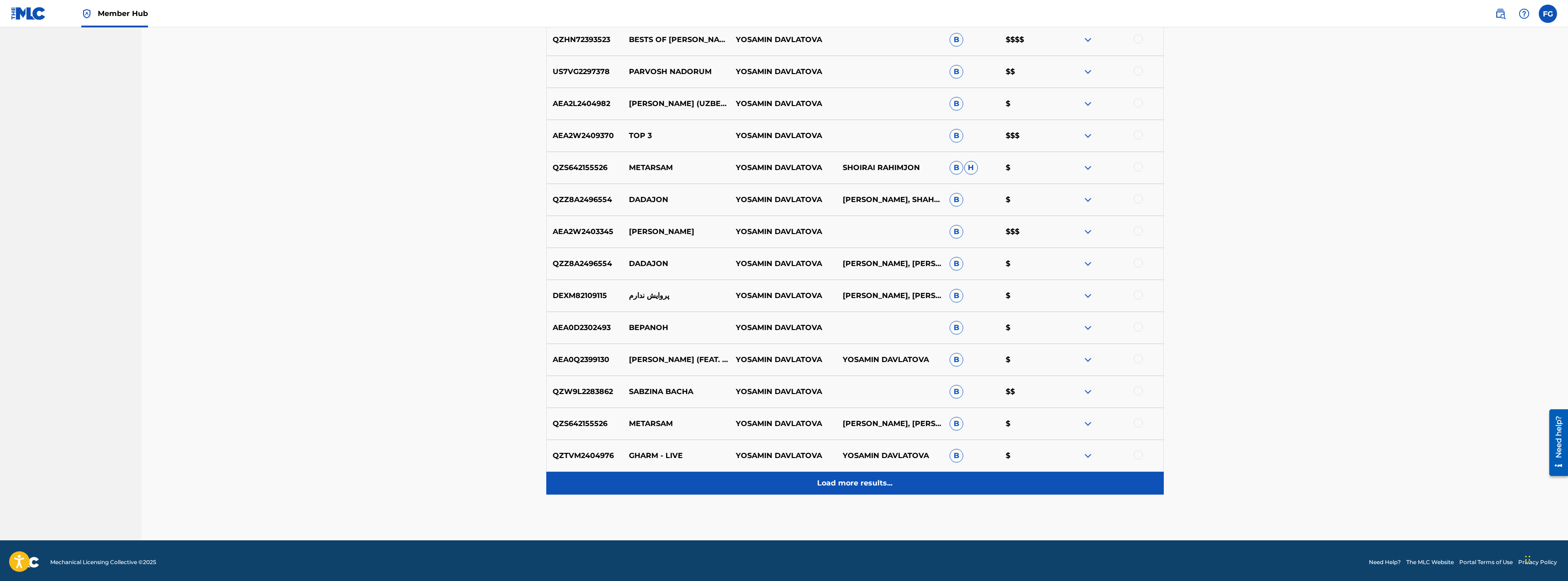
click at [858, 482] on p "Load more results..." at bounding box center [854, 483] width 75 height 11
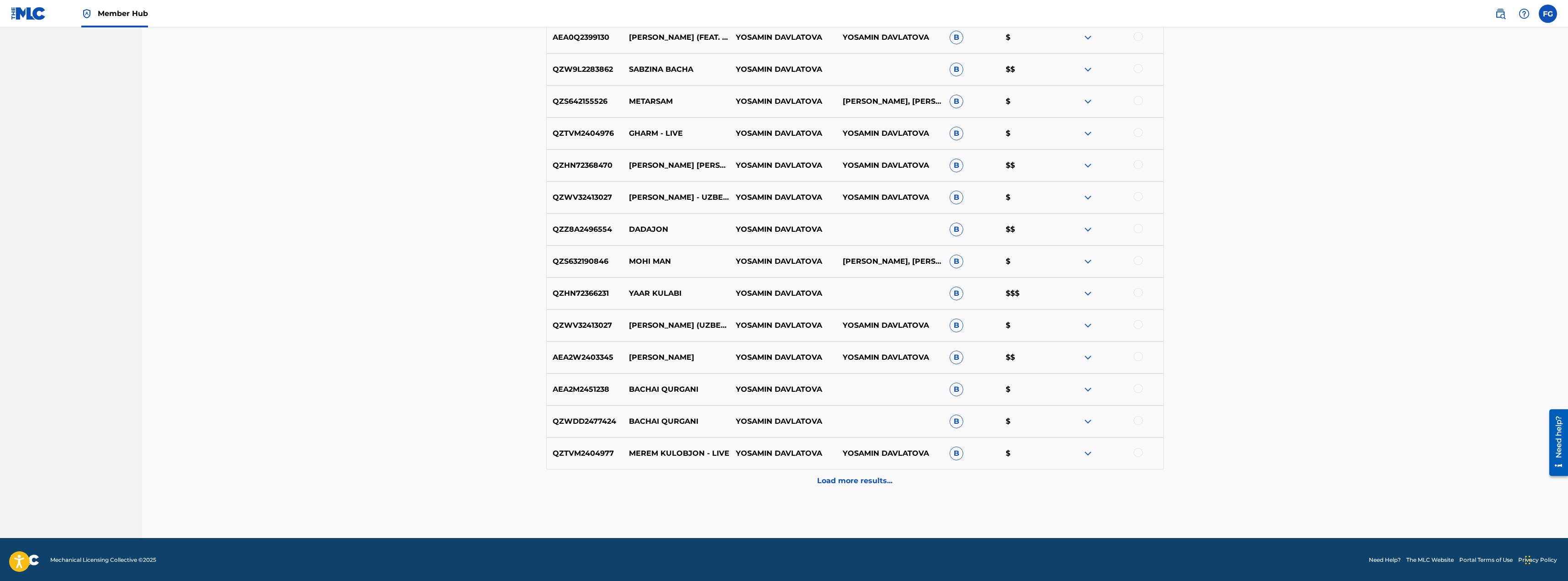
scroll to position [871, 0]
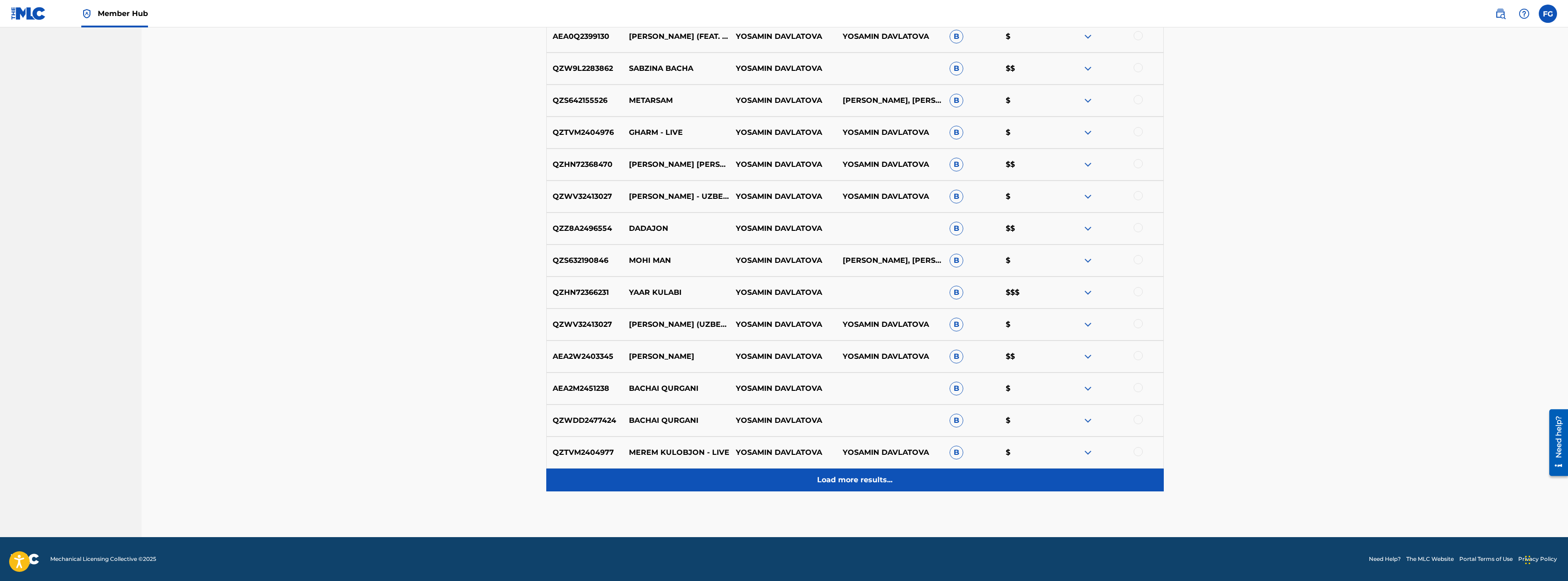
click at [862, 475] on p "Load more results..." at bounding box center [854, 479] width 75 height 11
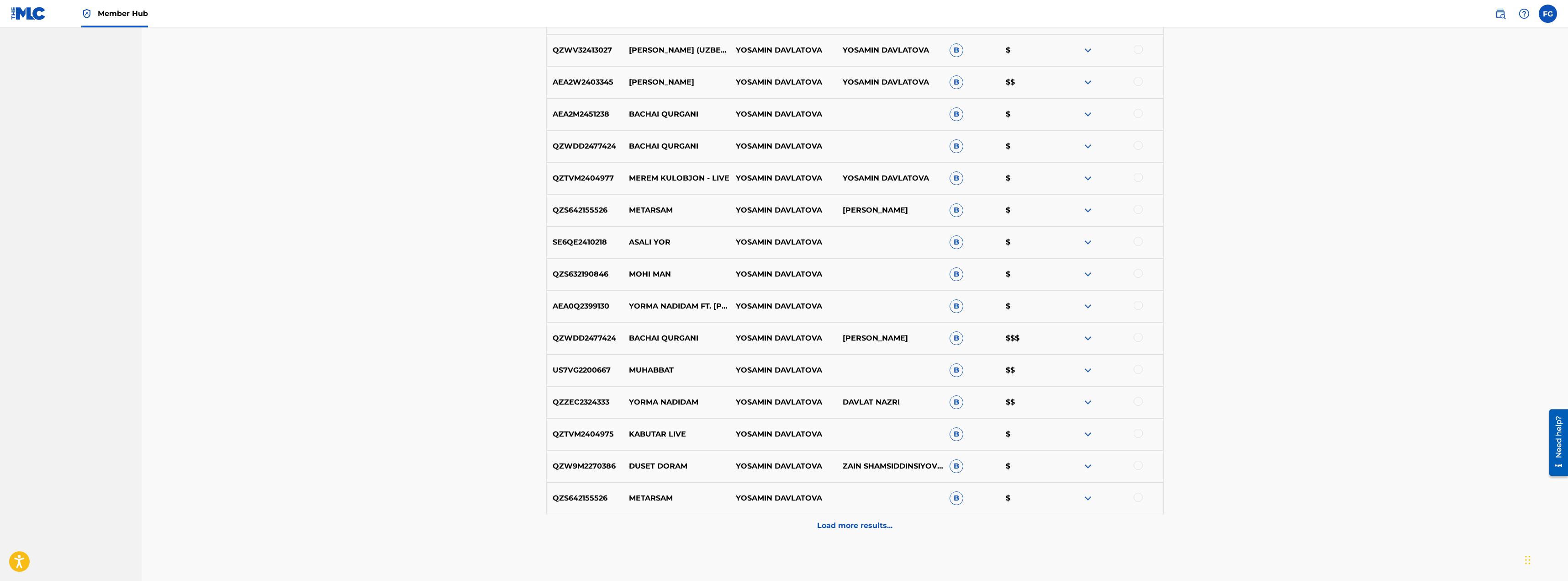
scroll to position [1188, 0]
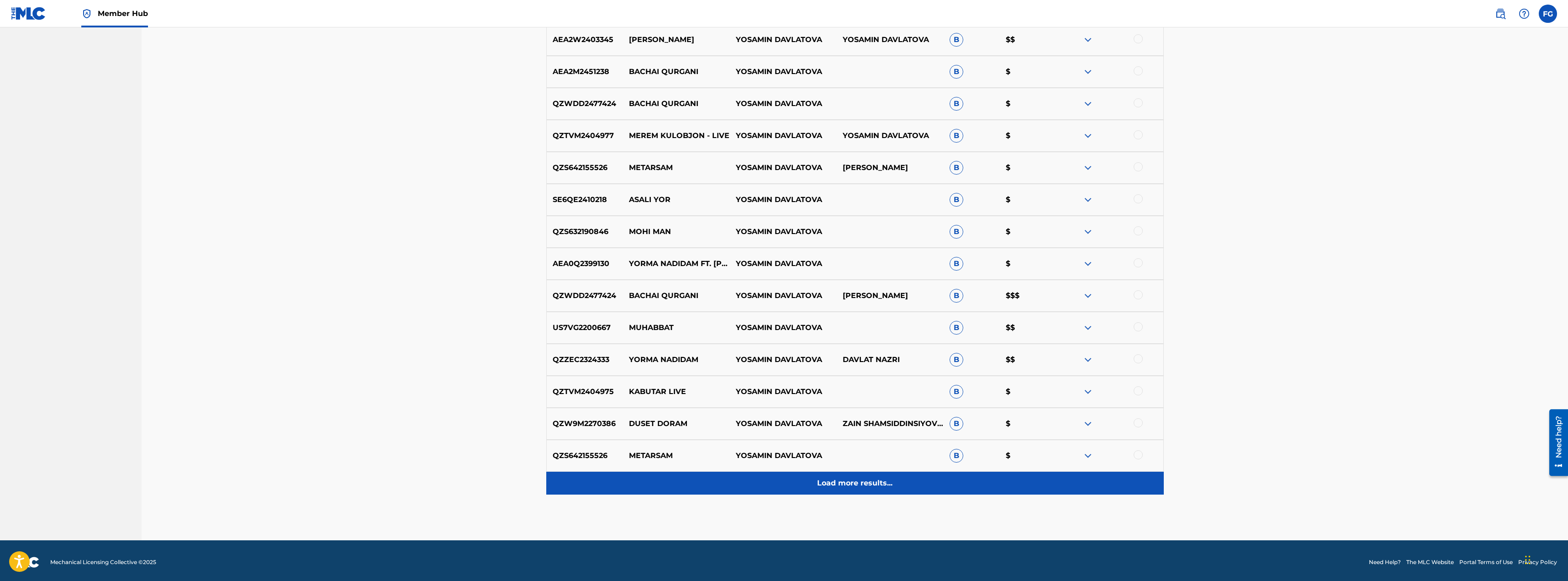
click at [829, 487] on p "Load more results..." at bounding box center [854, 483] width 75 height 11
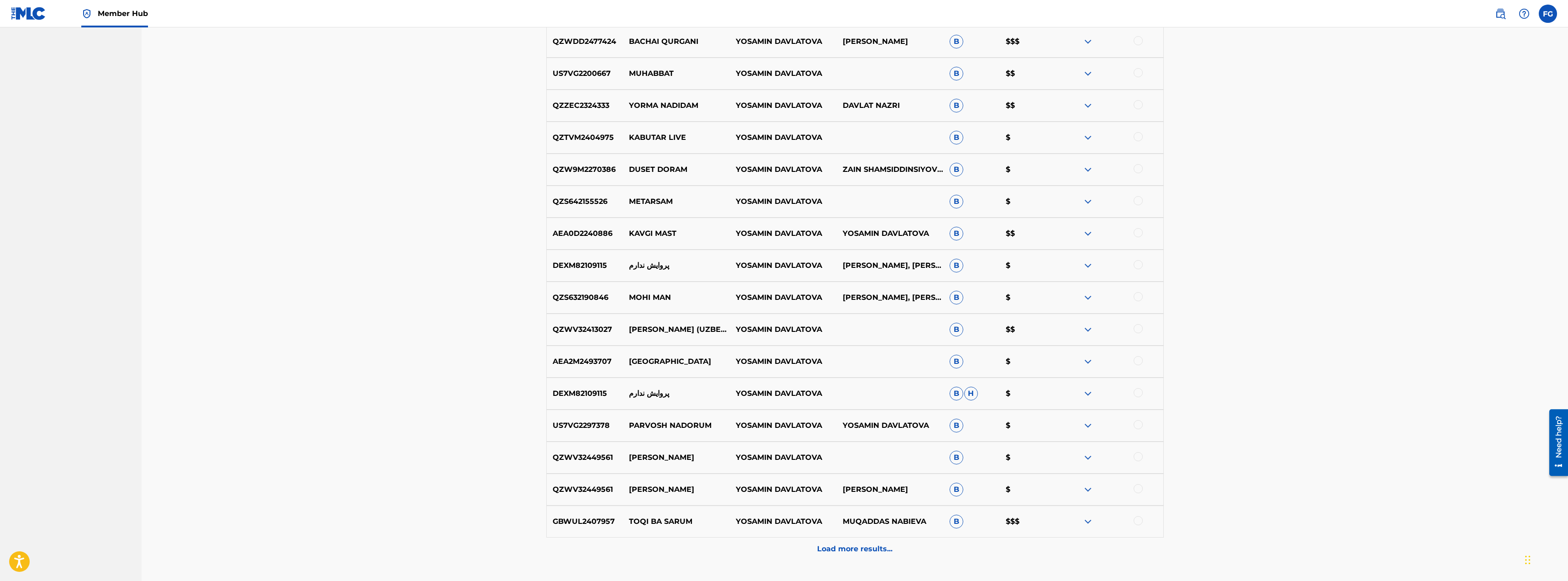
scroll to position [1462, 0]
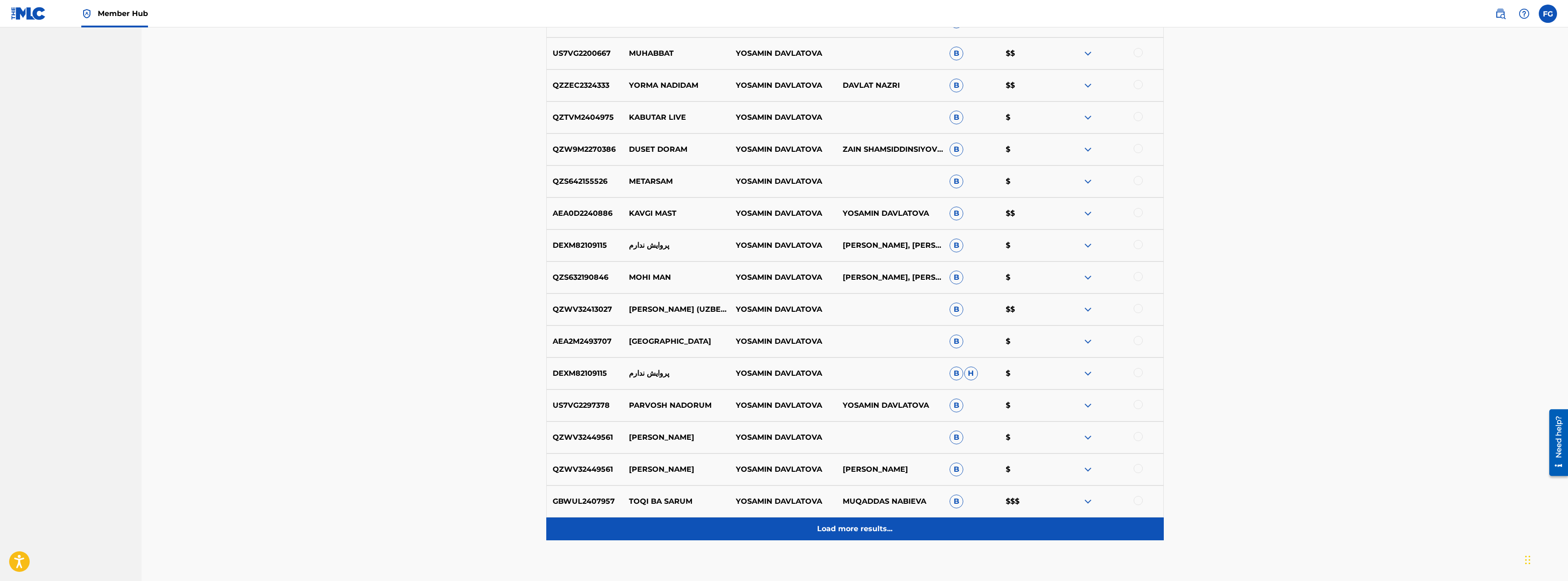
click at [872, 529] on p "Load more results..." at bounding box center [854, 528] width 75 height 11
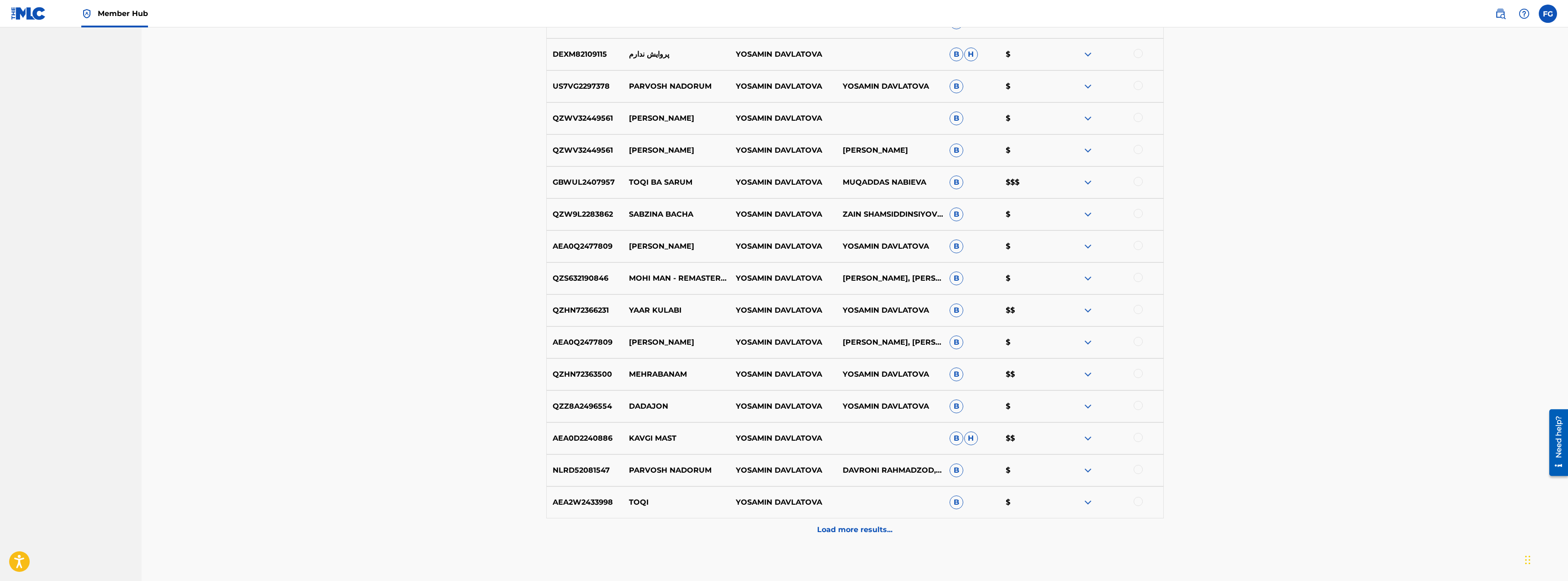
scroll to position [1782, 0]
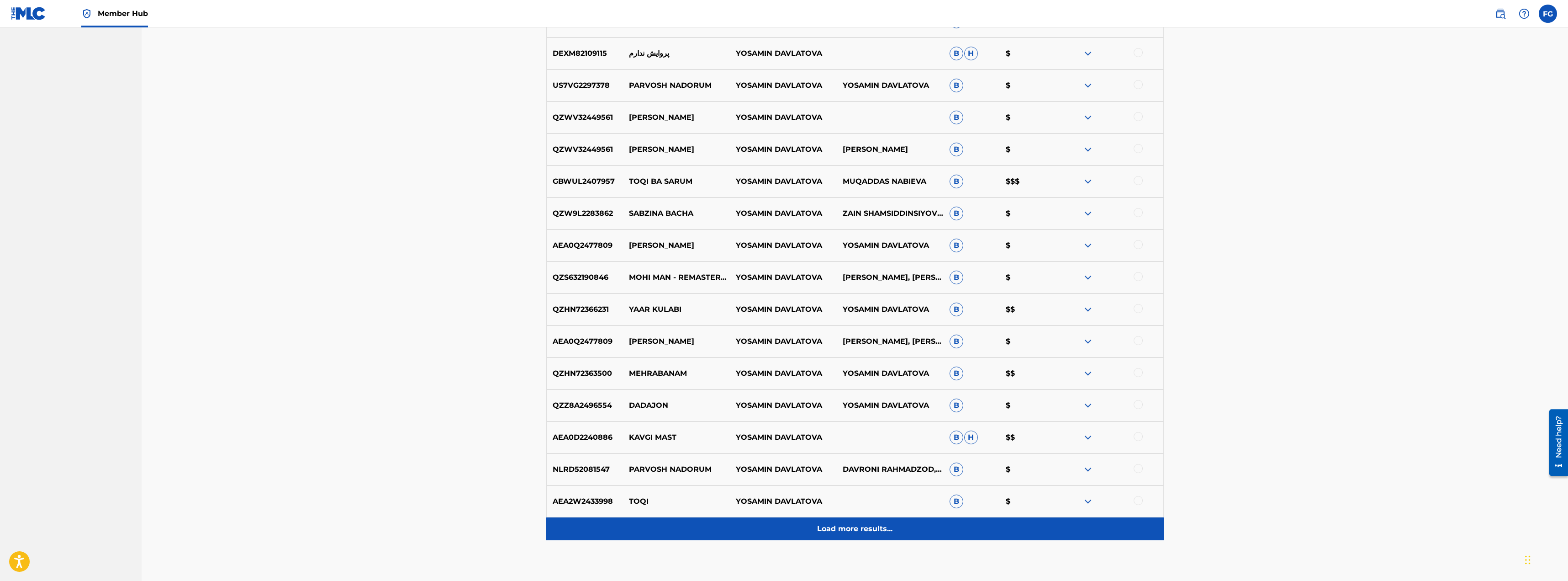
click at [825, 528] on p "Load more results..." at bounding box center [854, 528] width 75 height 11
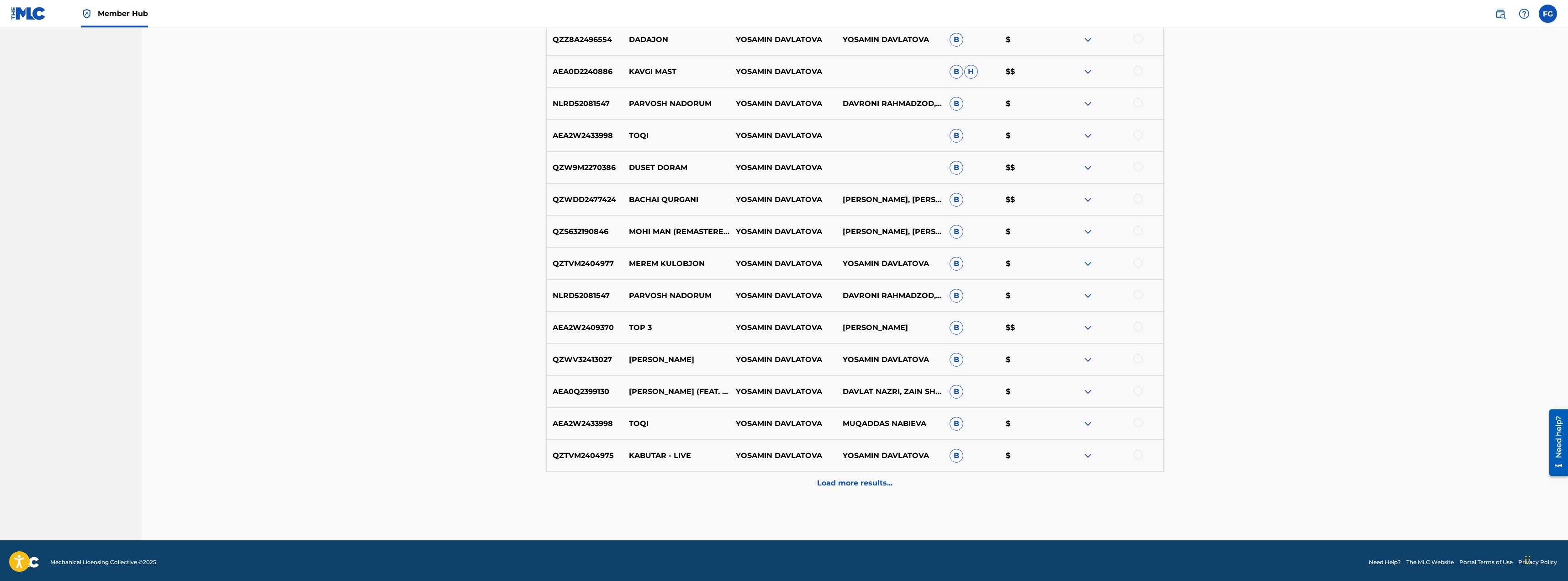
scroll to position [0, 0]
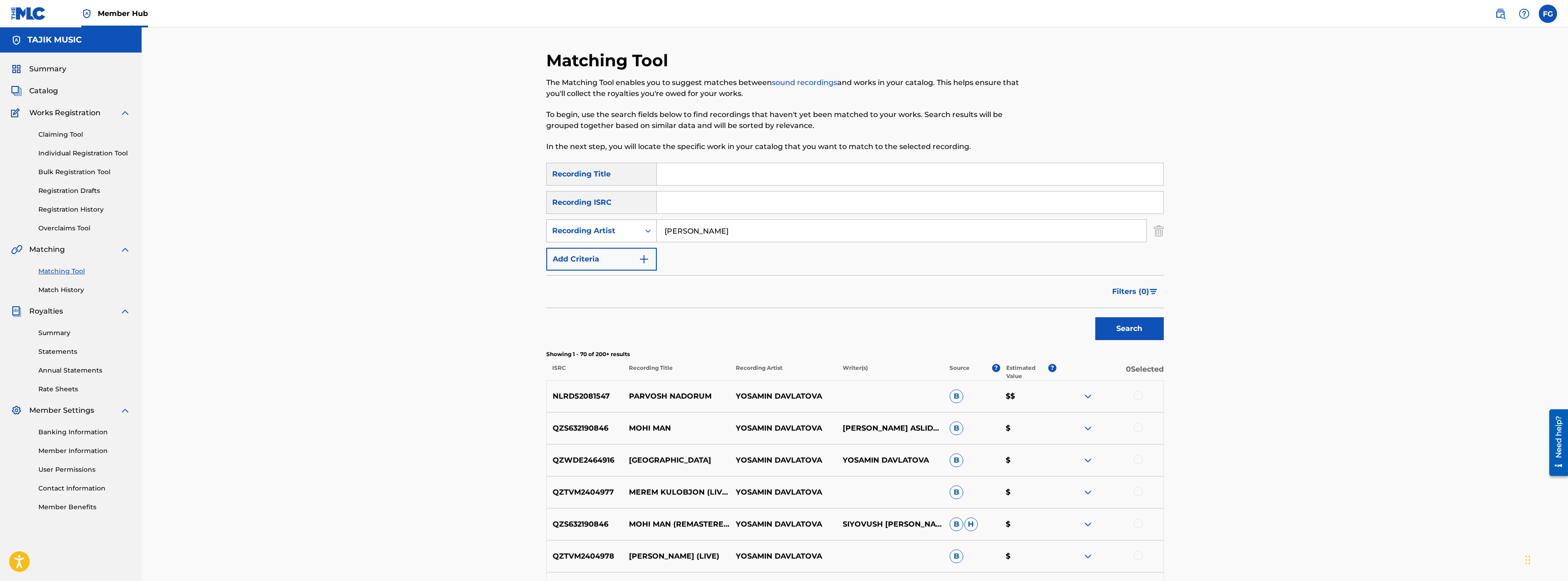
drag, startPoint x: 739, startPoint y: 230, endPoint x: 597, endPoint y: 230, distance: 142.0
click at [597, 230] on div "SearchWithCriteria249c3729-f2ef-43d9-9232-d86df3ea3188 Recording Artist yosamin…" at bounding box center [855, 230] width 618 height 23
click at [683, 172] on input "Search Form" at bounding box center [909, 174] width 506 height 22
type input "В"
type input "Kajak abru"
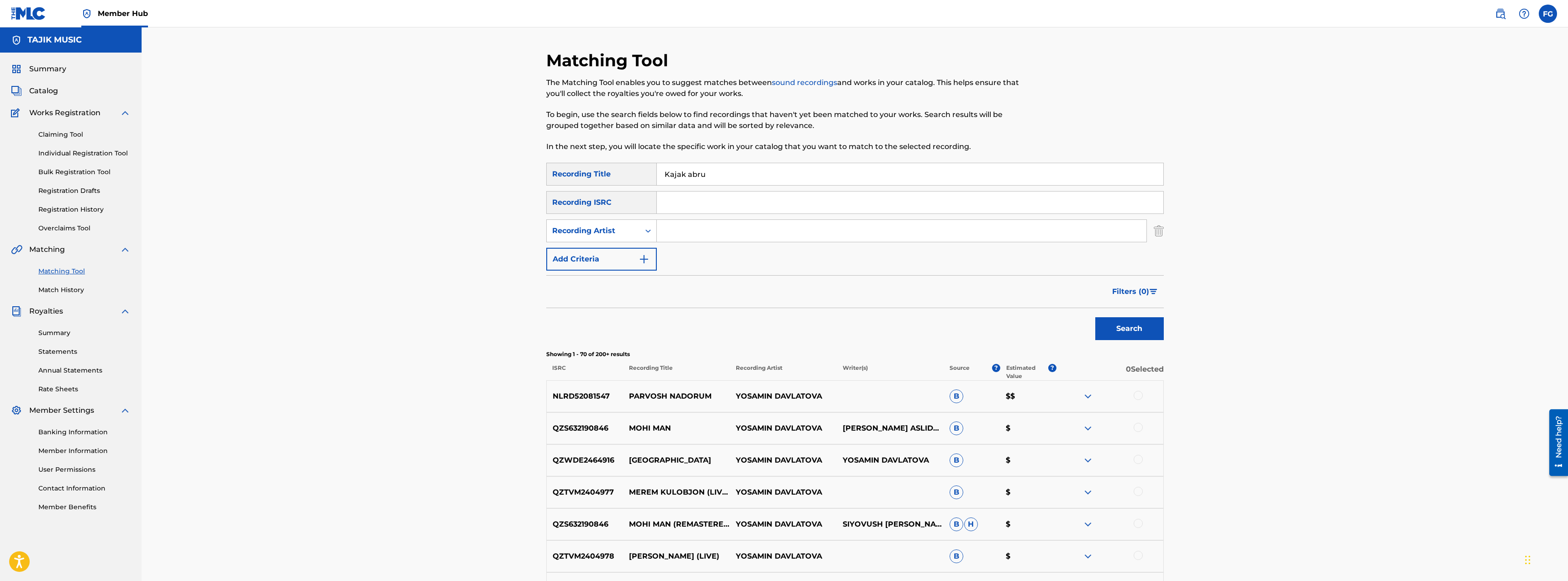
click at [1095, 317] on button "Search" at bounding box center [1130, 328] width 69 height 23
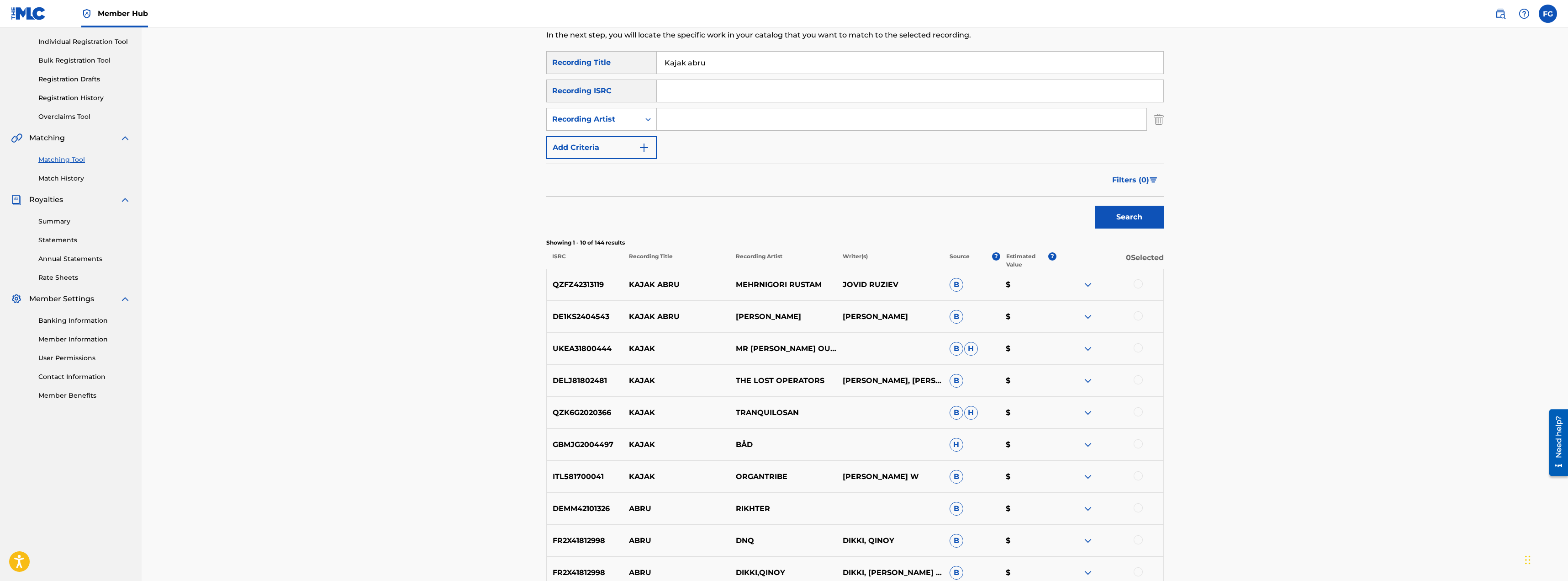
scroll to position [92, 0]
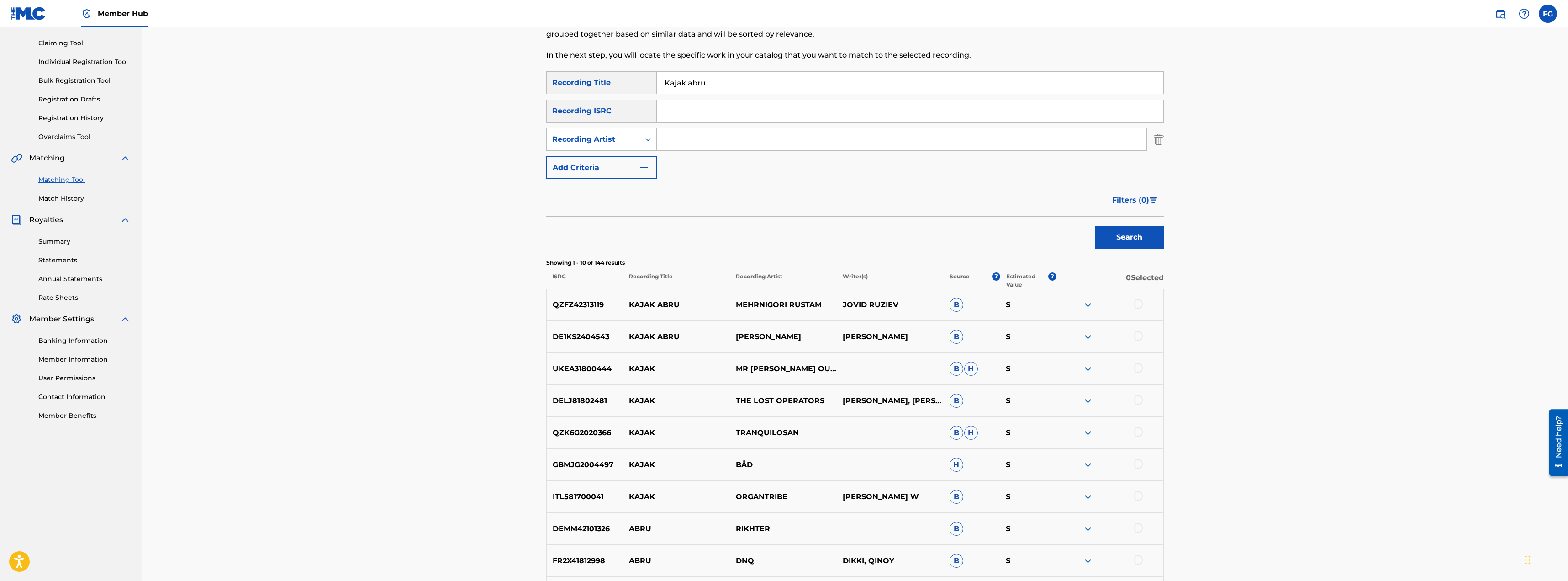
drag, startPoint x: 704, startPoint y: 82, endPoint x: 554, endPoint y: 79, distance: 150.0
click at [554, 79] on div "SearchWithCriteria57878394-b598-44b9-92fb-280665fbbc73 Recording Title Kajak ab…" at bounding box center [855, 82] width 618 height 23
click at [696, 138] on input "Search Form" at bounding box center [901, 140] width 489 height 22
click at [1095, 226] on button "Search" at bounding box center [1130, 237] width 69 height 23
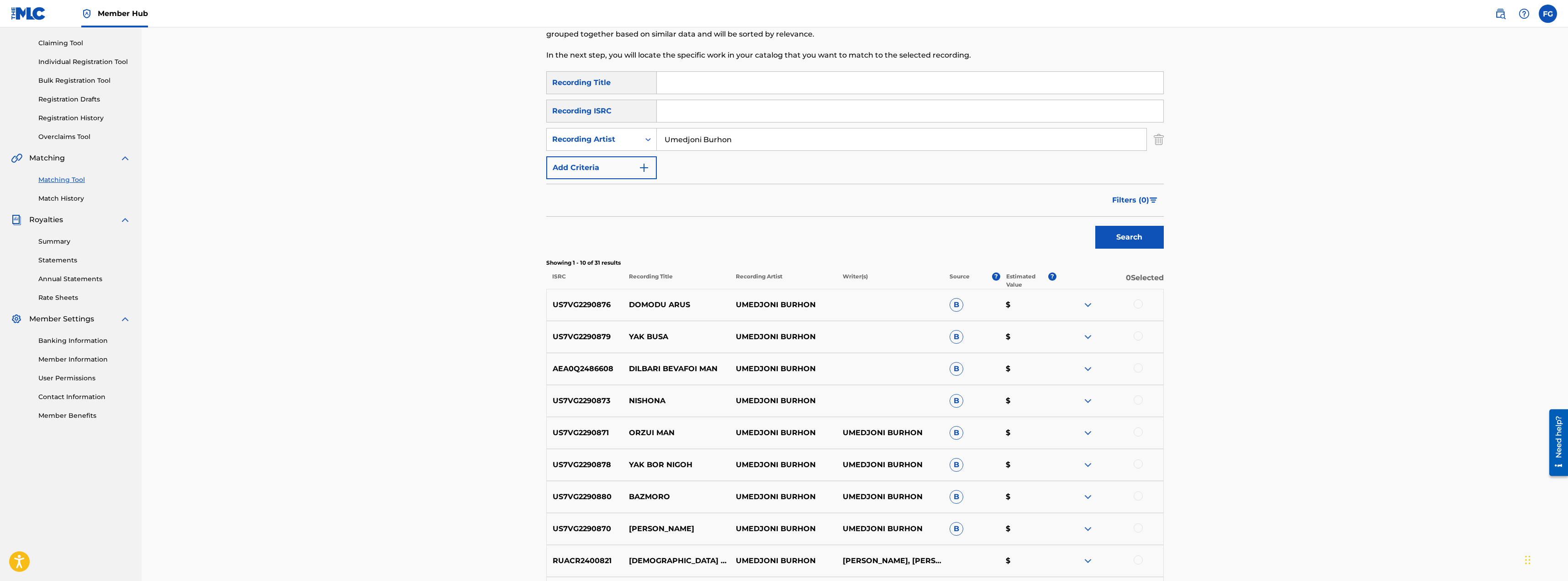
drag, startPoint x: 1087, startPoint y: 357, endPoint x: 1085, endPoint y: 364, distance: 7.3
click at [1087, 361] on div "AEA0Q2486608 DILBARI BEVAFOI MAN UMEDJONI BURHON B $" at bounding box center [855, 368] width 618 height 32
click at [1085, 364] on img at bounding box center [1088, 369] width 11 height 11
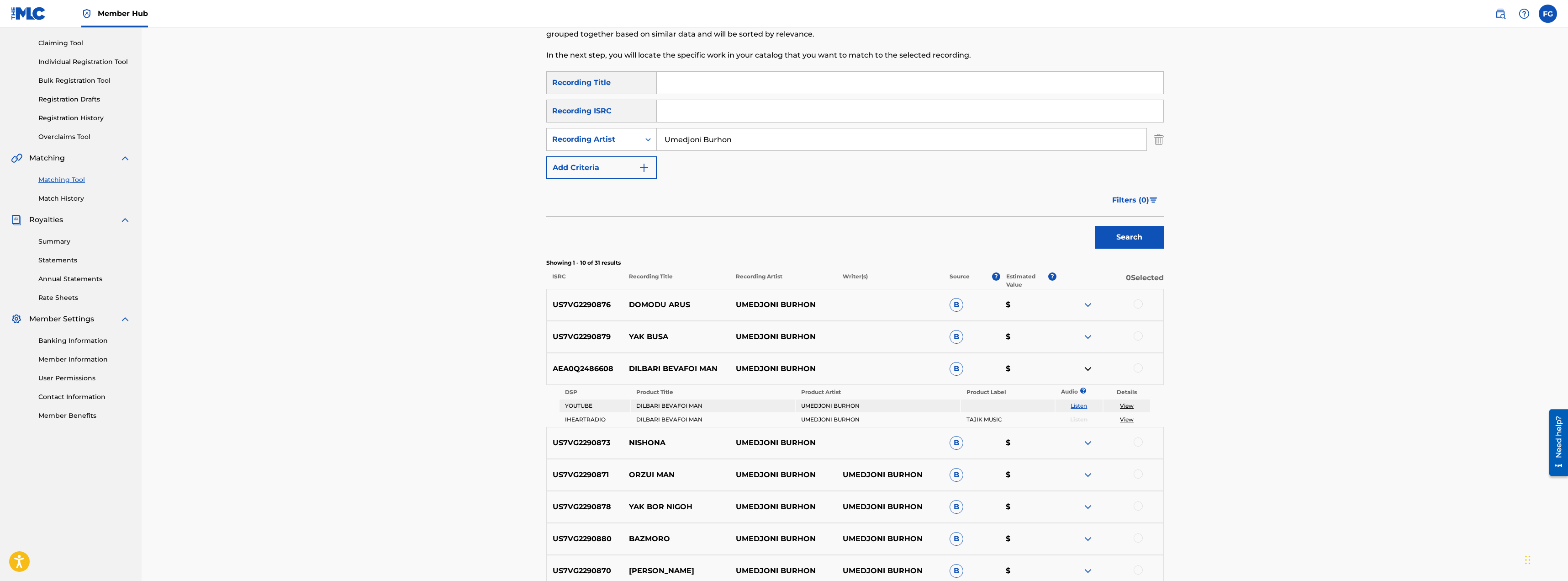
click at [1085, 364] on img at bounding box center [1088, 369] width 11 height 11
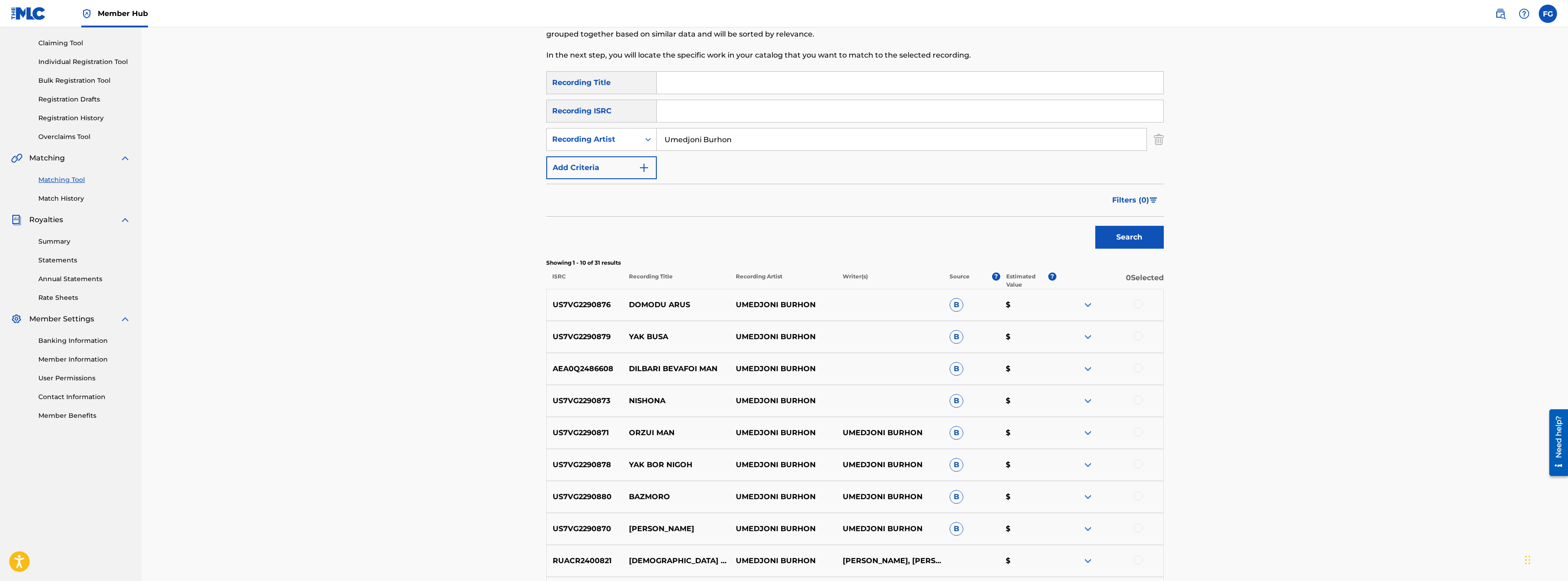
click at [1091, 334] on img at bounding box center [1088, 337] width 11 height 11
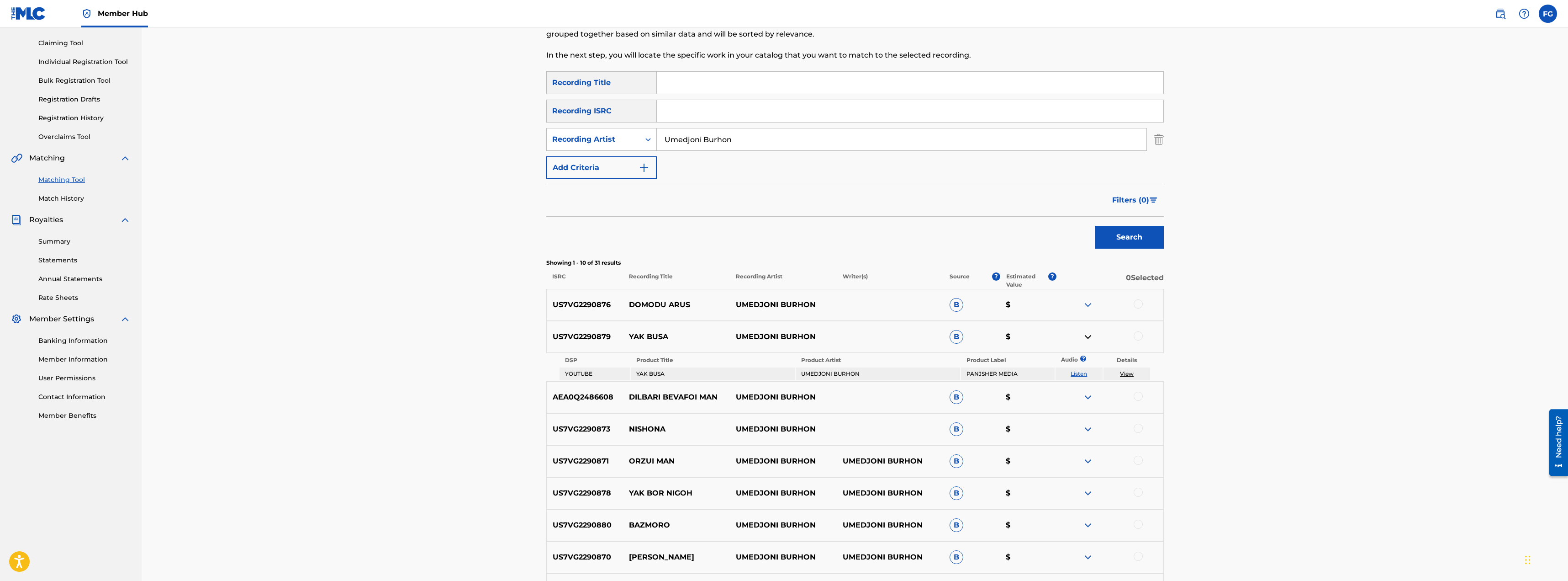
click at [1091, 334] on img at bounding box center [1088, 337] width 11 height 11
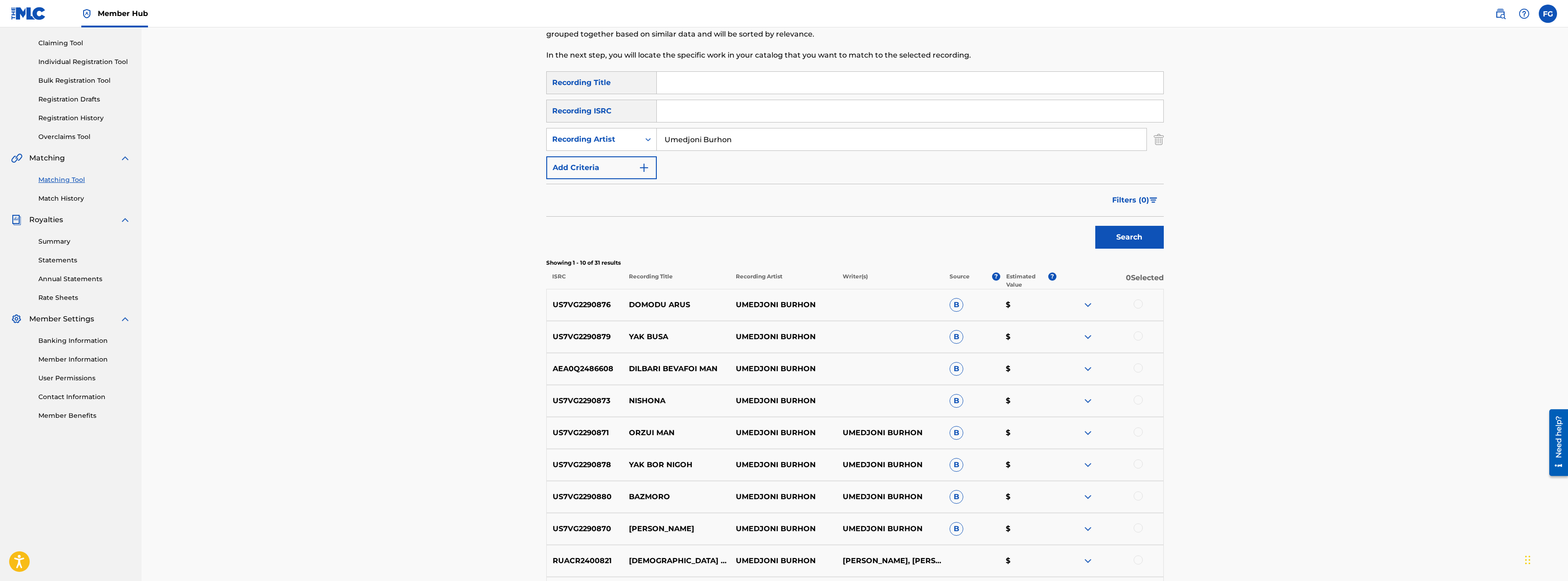
click at [1091, 334] on img at bounding box center [1088, 337] width 11 height 11
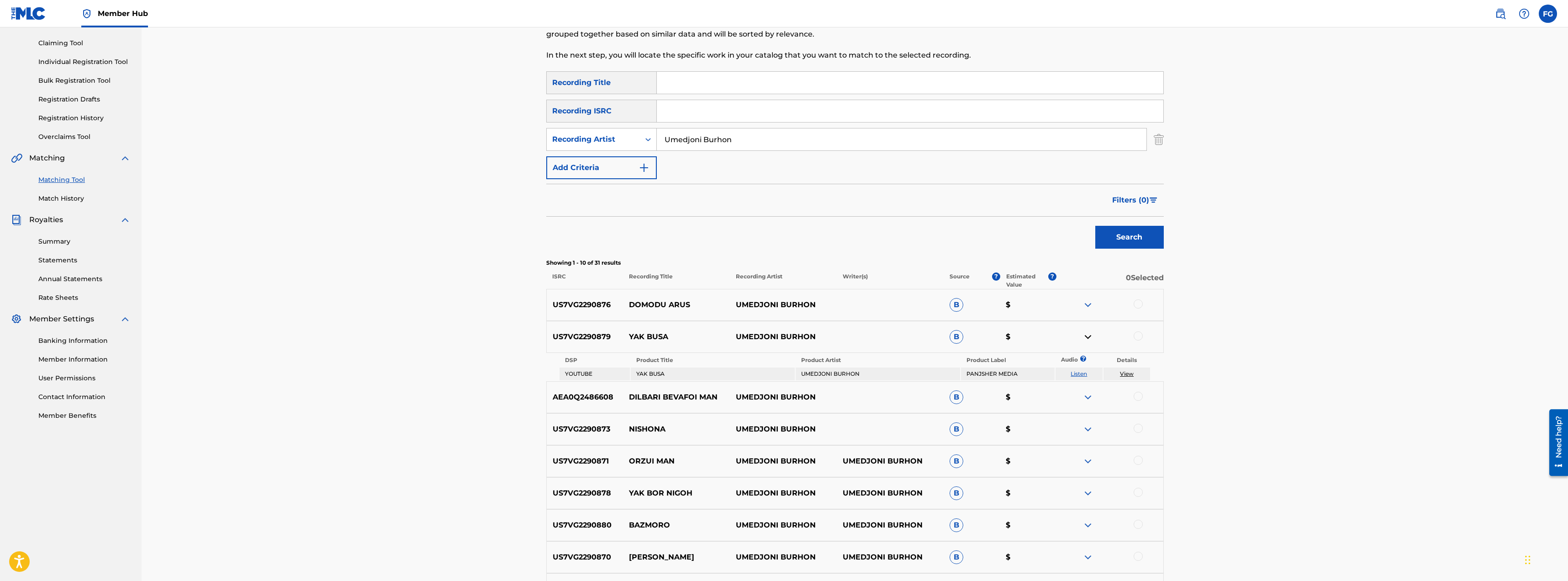
click at [1091, 334] on img at bounding box center [1088, 337] width 11 height 11
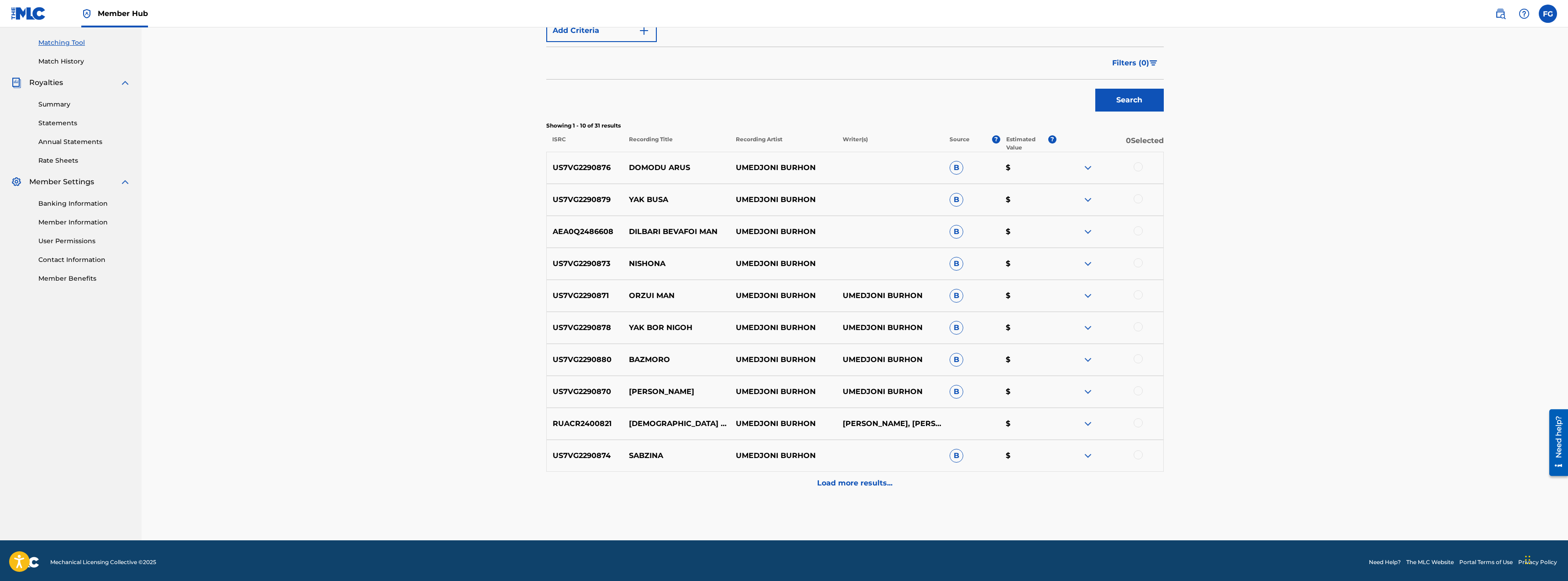
scroll to position [232, 0]
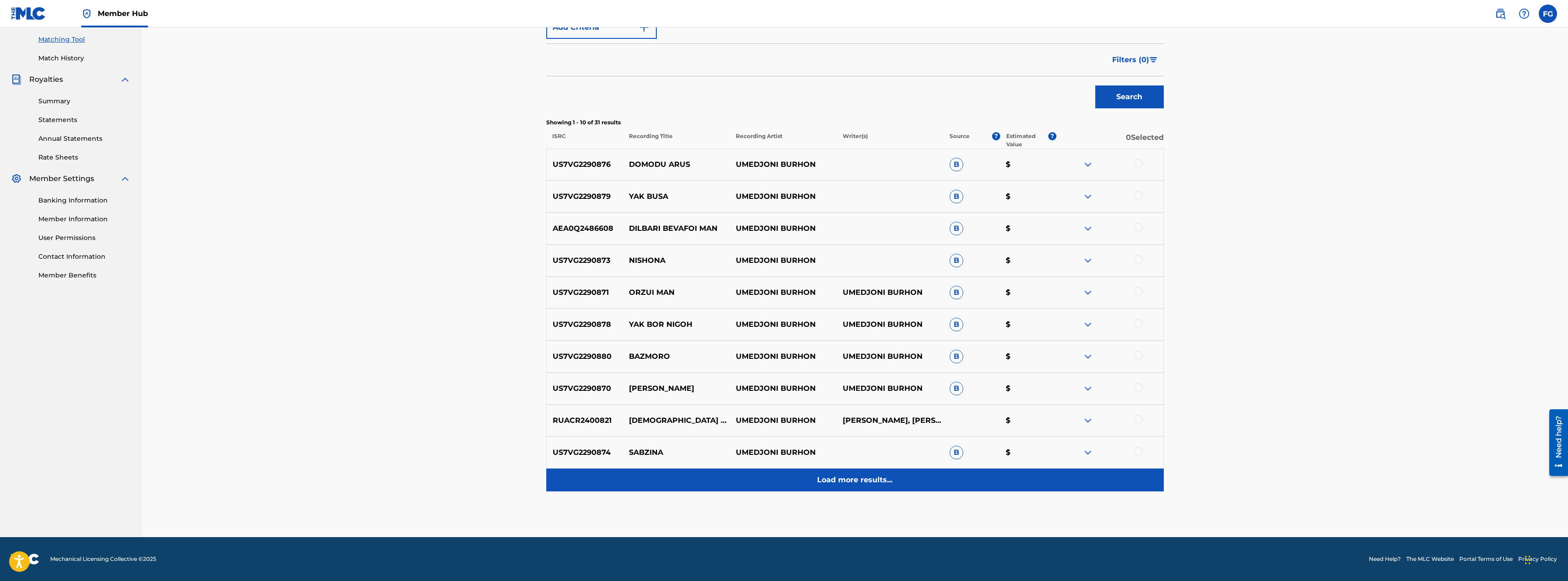
click at [846, 483] on p "Load more results..." at bounding box center [854, 479] width 75 height 11
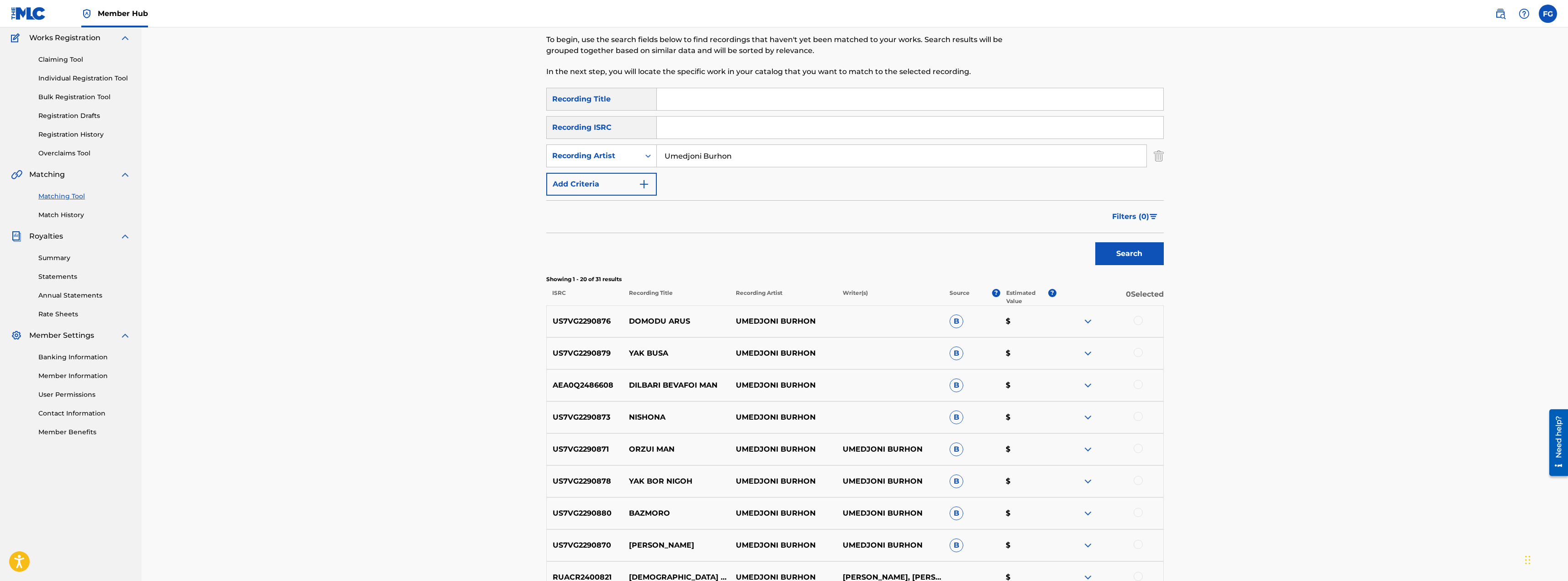
scroll to position [45, 0]
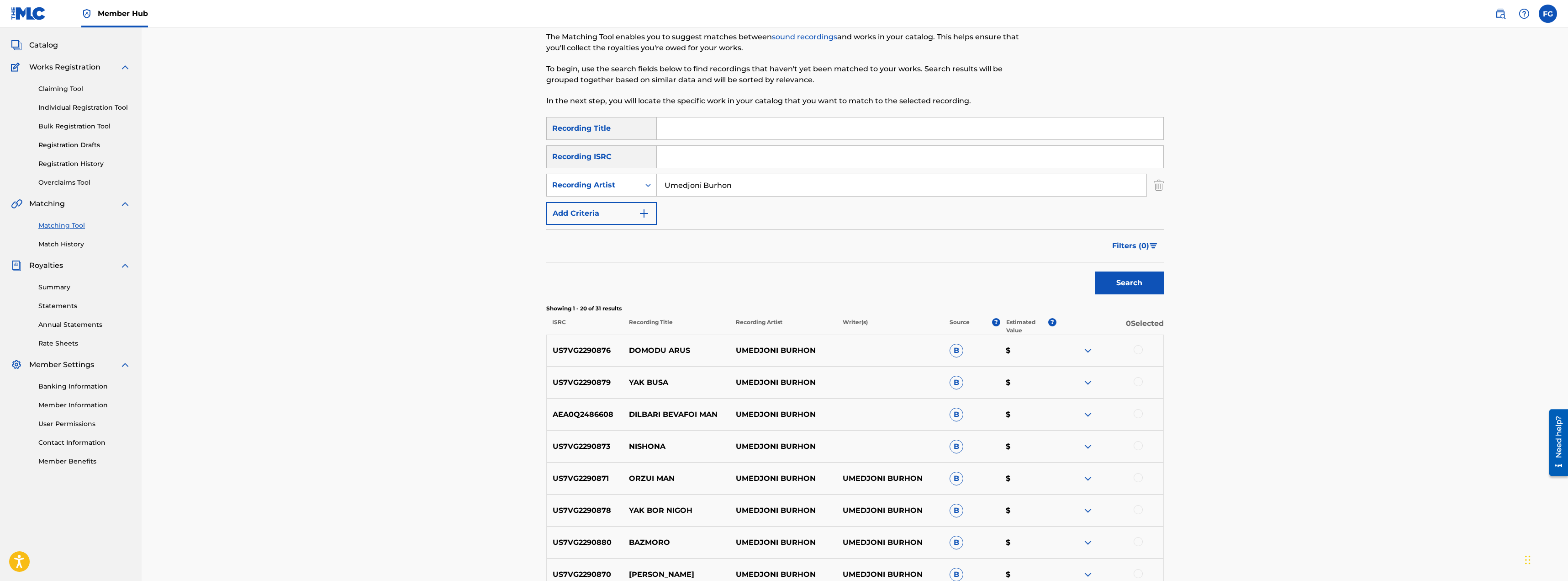
paste input "Nushofarini Avazi"
drag, startPoint x: 476, startPoint y: 189, endPoint x: 514, endPoint y: 181, distance: 38.8
click at [476, 189] on div "Matching Tool The Matching Tool enables you to suggest matches between sound re…" at bounding box center [854, 512] width 1426 height 1061
click at [1129, 281] on button "Search" at bounding box center [1130, 282] width 69 height 23
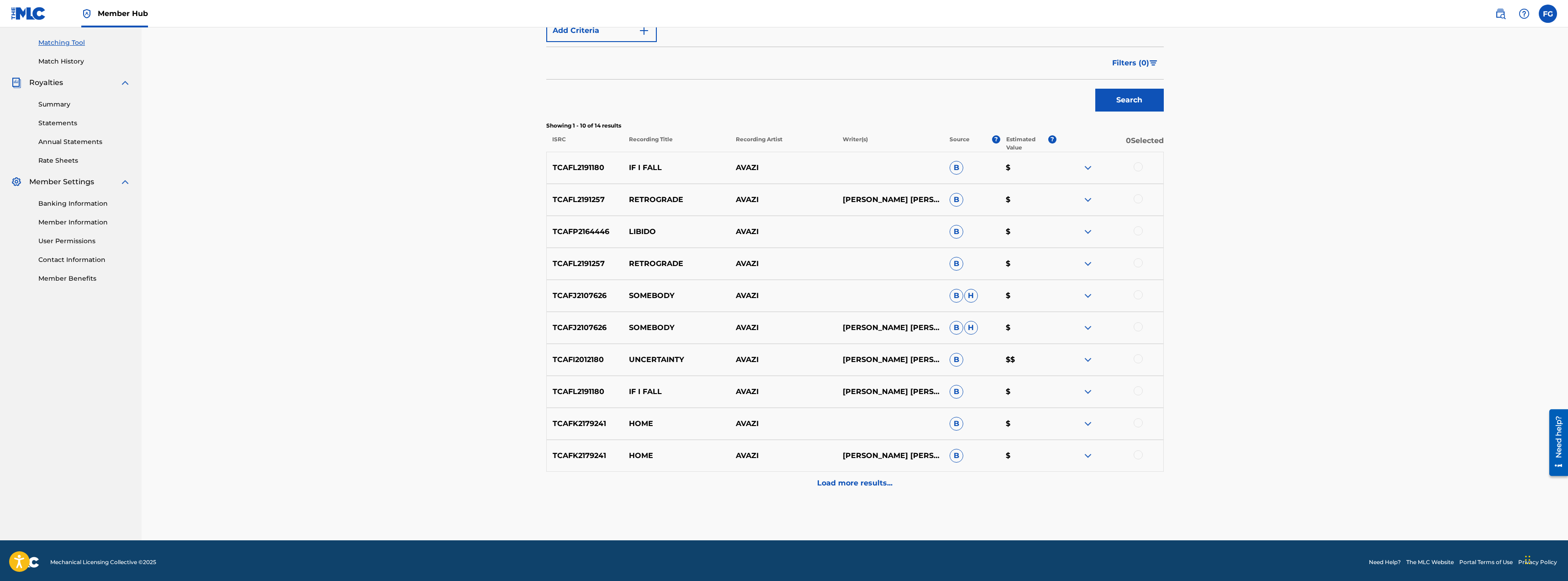
scroll to position [0, 0]
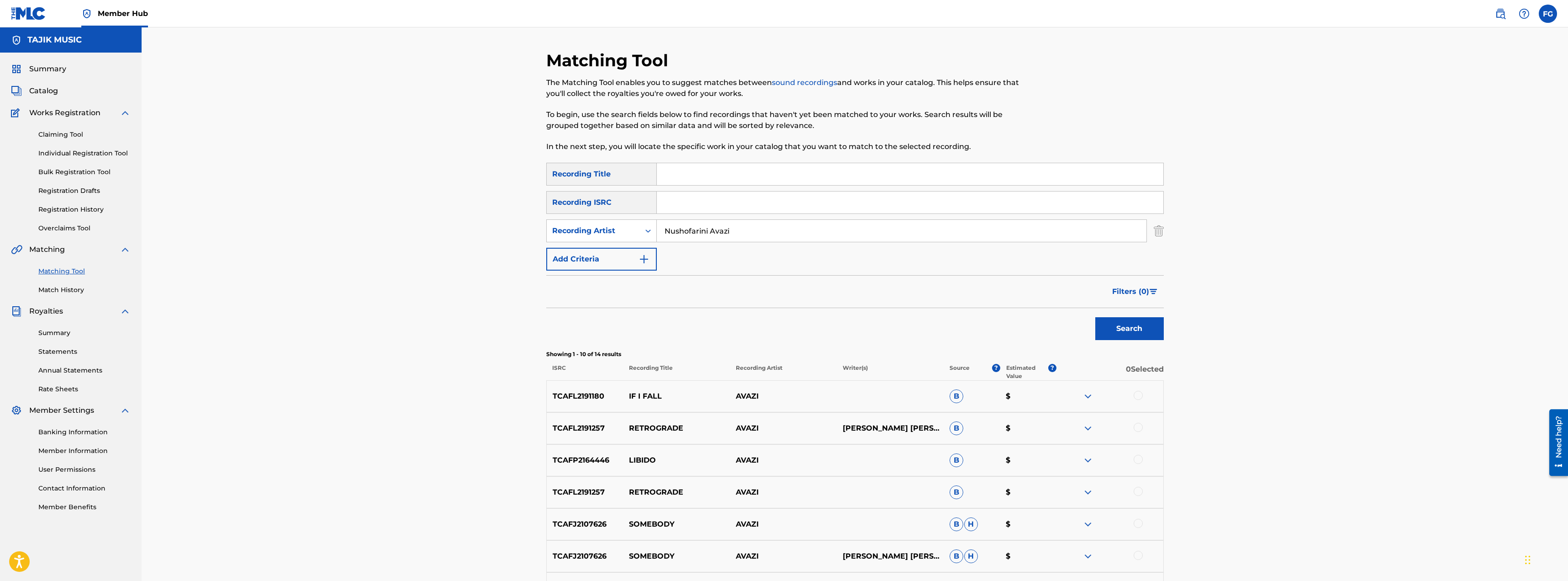
paste input "Zafar Ayub"
click at [1142, 329] on button "Search" at bounding box center [1130, 328] width 69 height 23
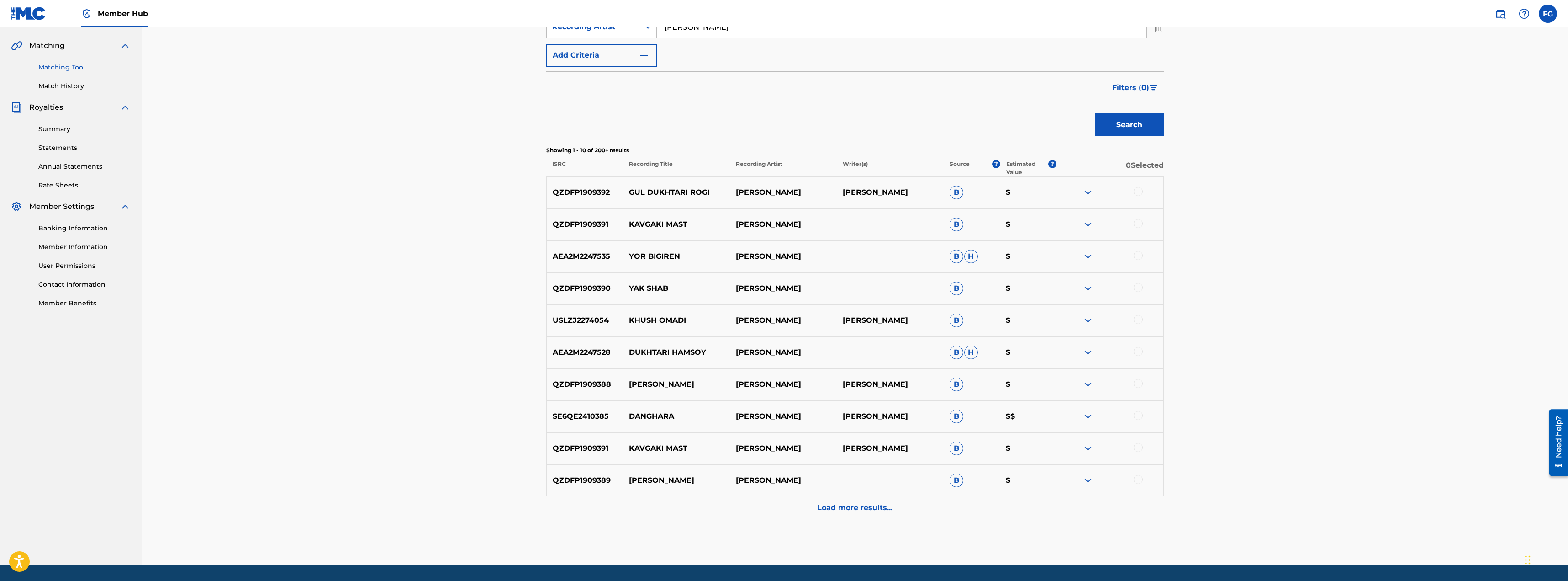
scroll to position [232, 0]
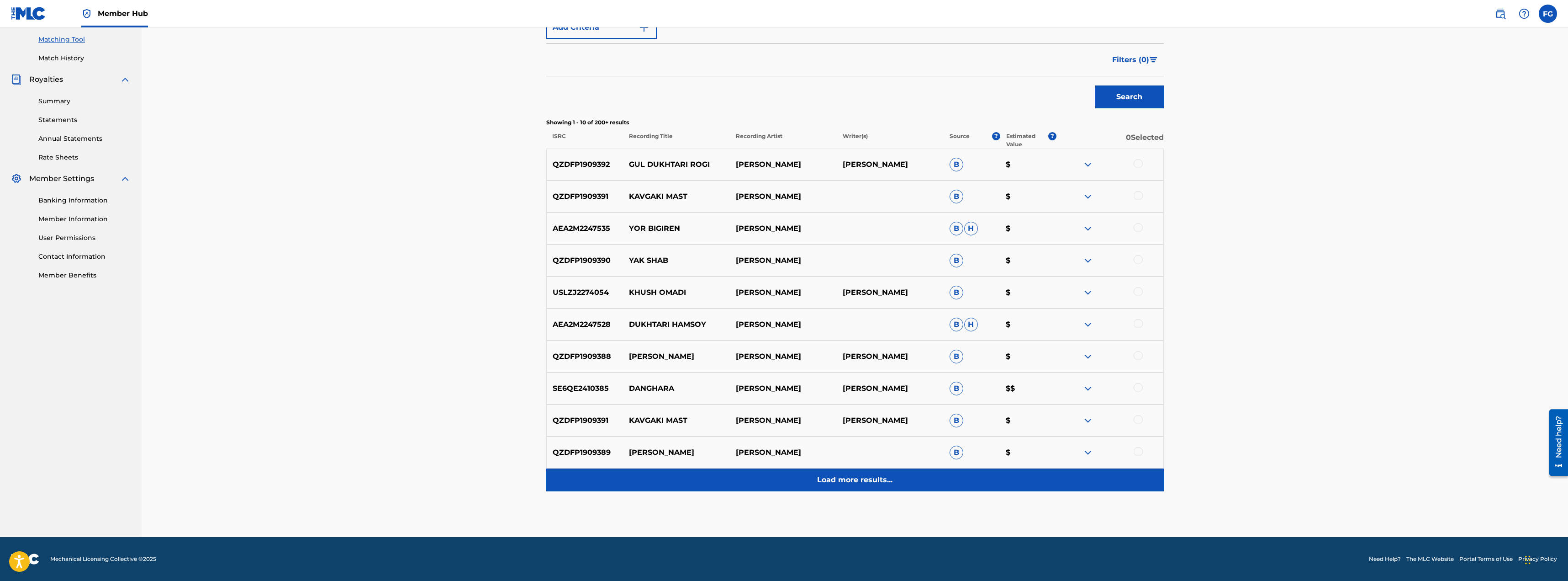
click at [851, 479] on p "Load more results..." at bounding box center [854, 479] width 75 height 11
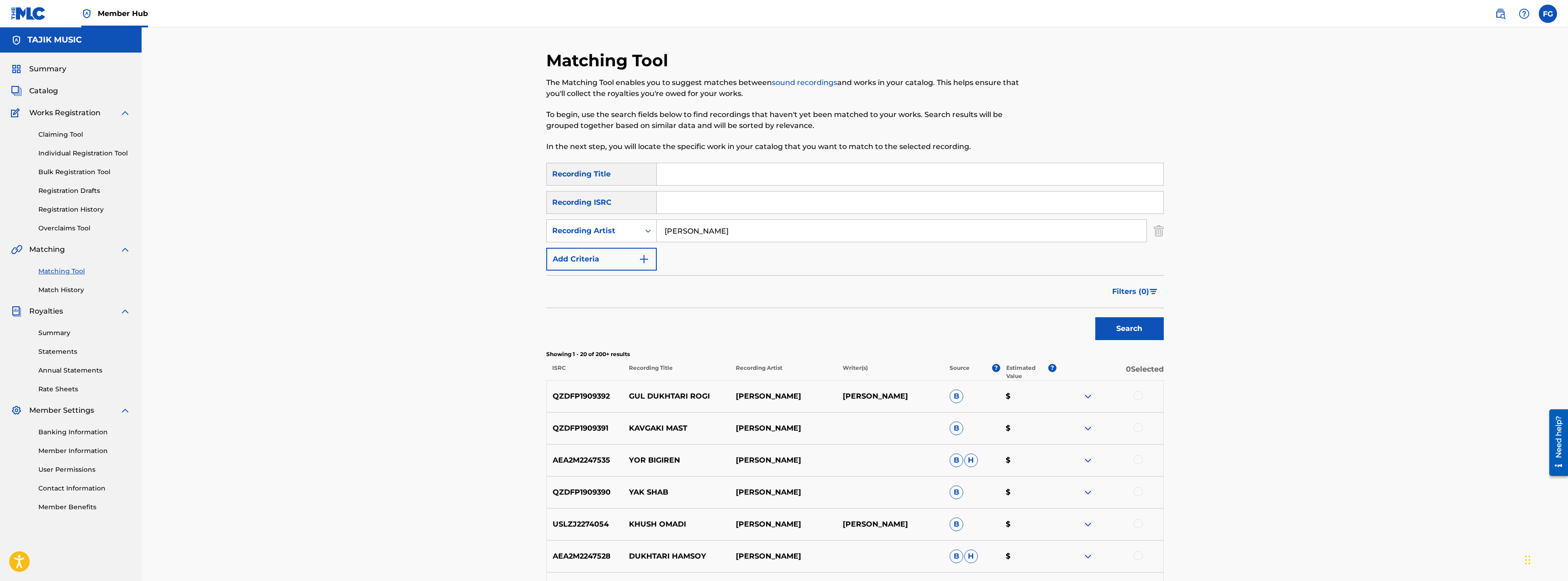
click at [858, 402] on div "QZDFP1909392 GUL DUKHTARI ROGI ZAFAR AYUBI ЗАФАР АЮБИ B $" at bounding box center [855, 395] width 618 height 32
click at [1083, 398] on img at bounding box center [1088, 396] width 11 height 11
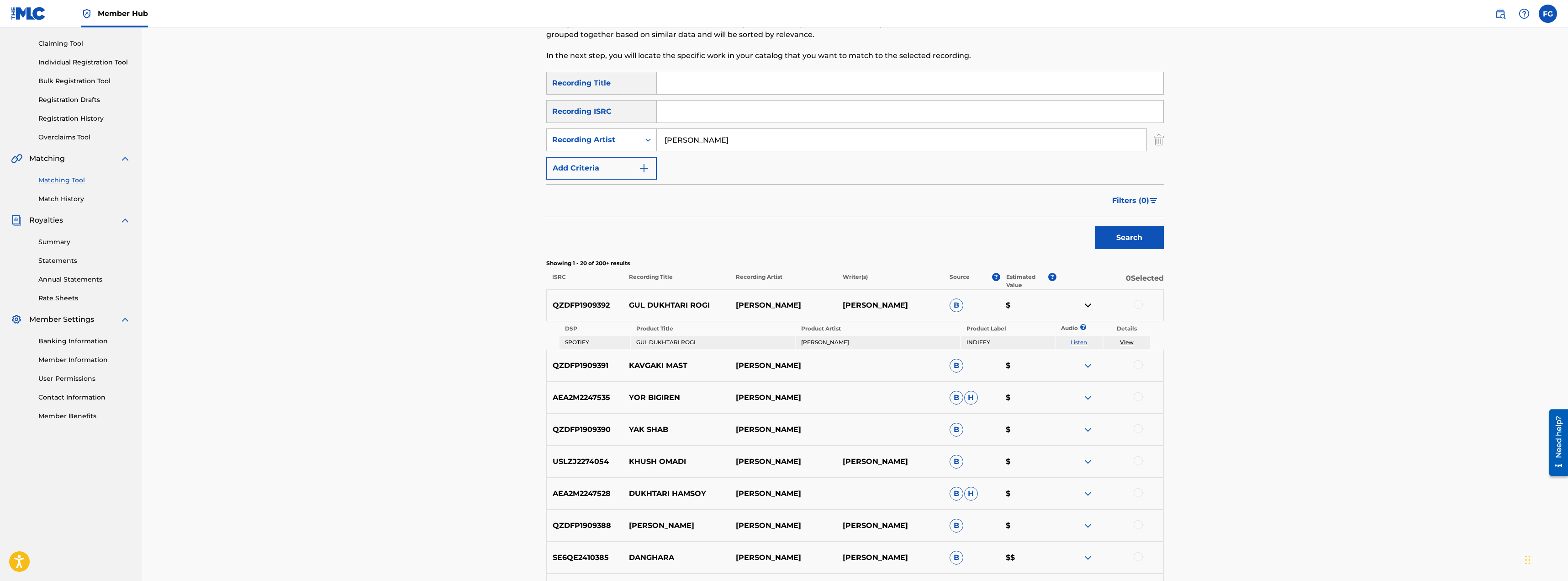
scroll to position [92, 0]
click at [1125, 341] on link "View" at bounding box center [1126, 342] width 14 height 7
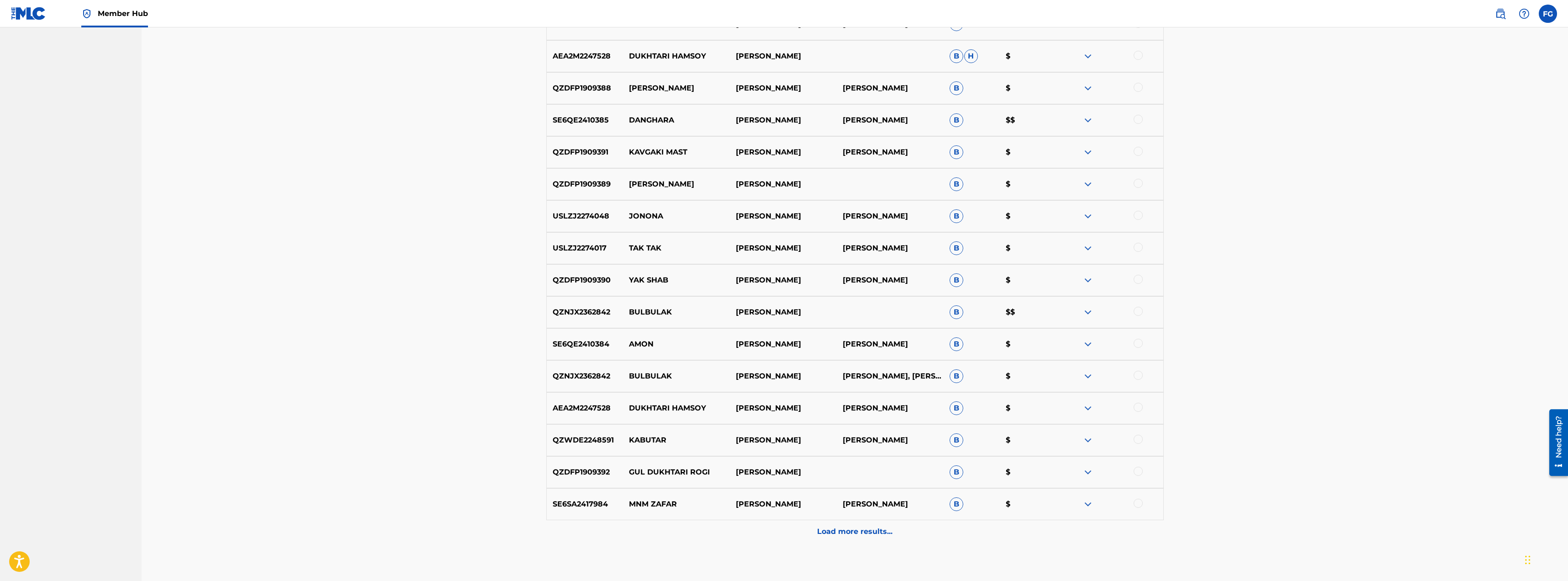
scroll to position [548, 0]
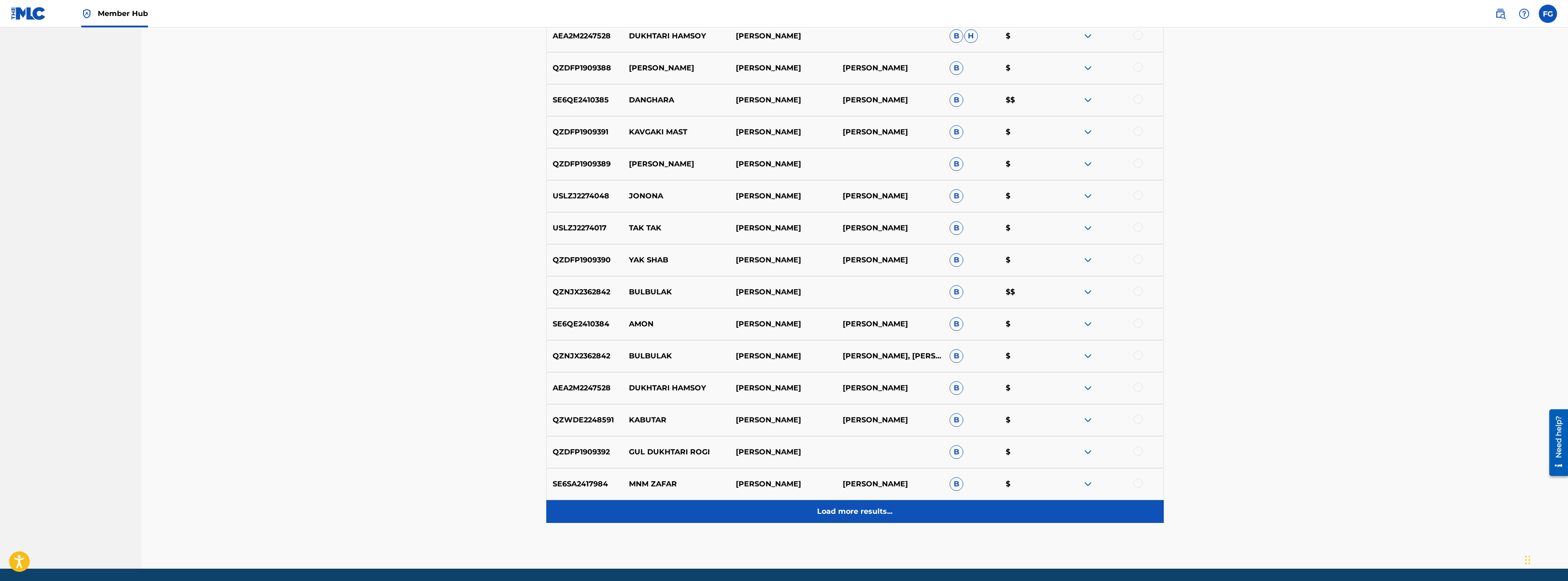
click at [871, 513] on p "Load more results..." at bounding box center [854, 511] width 75 height 11
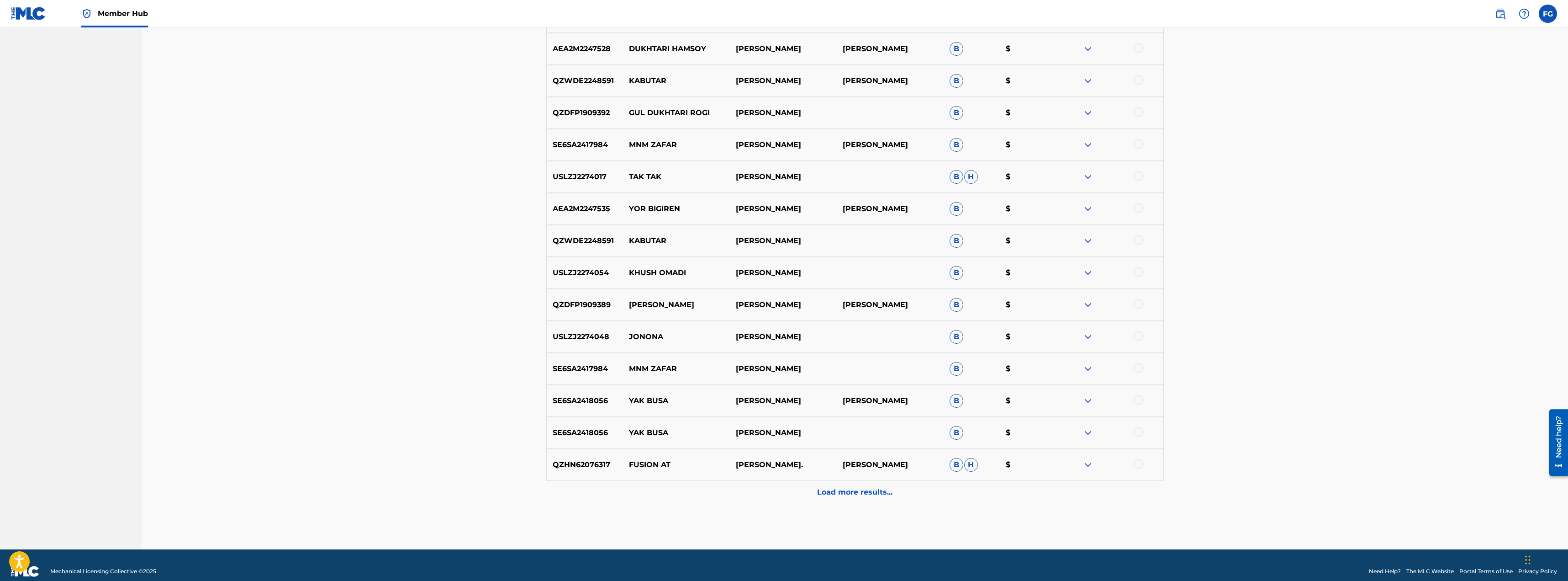
scroll to position [868, 0]
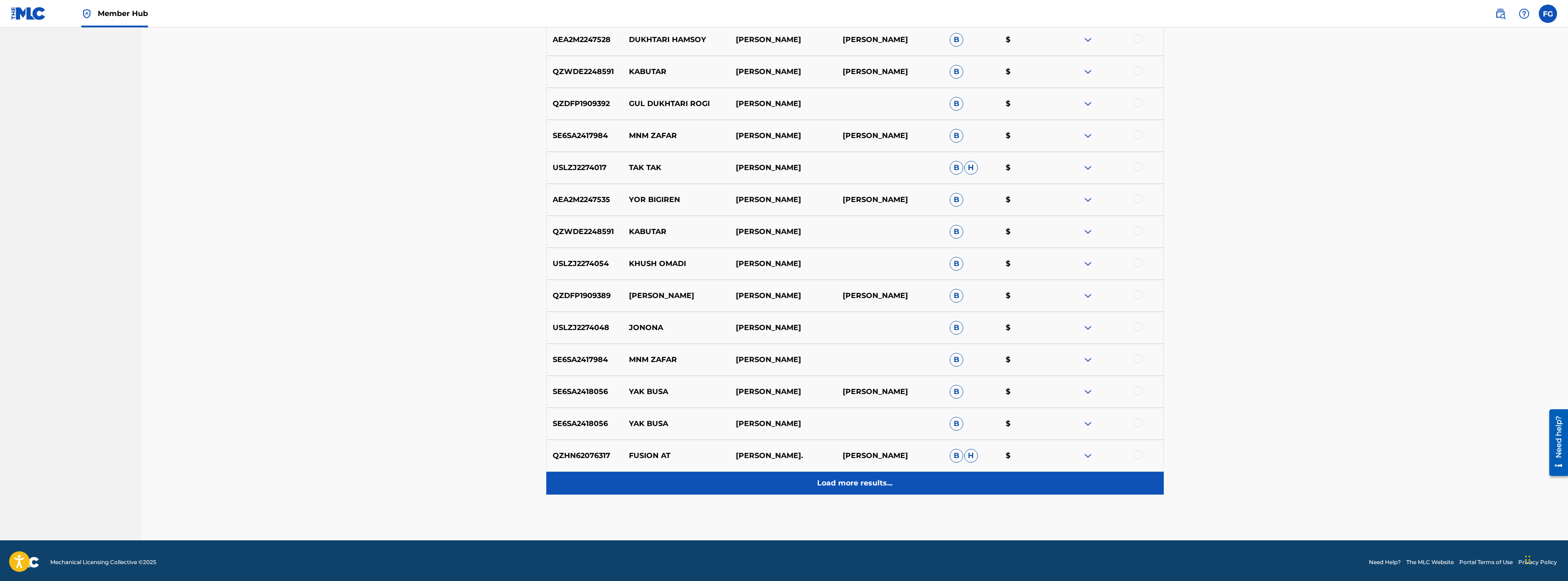
click at [843, 480] on p "Load more results..." at bounding box center [854, 483] width 75 height 11
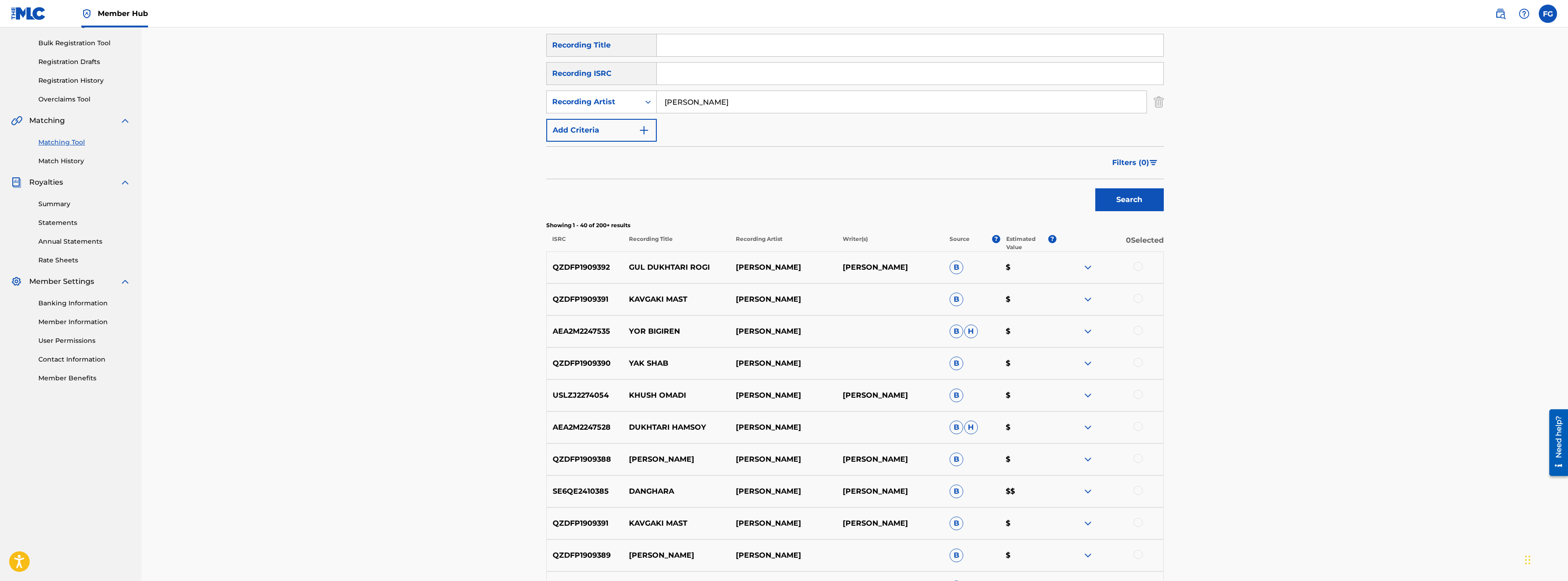
scroll to position [183, 0]
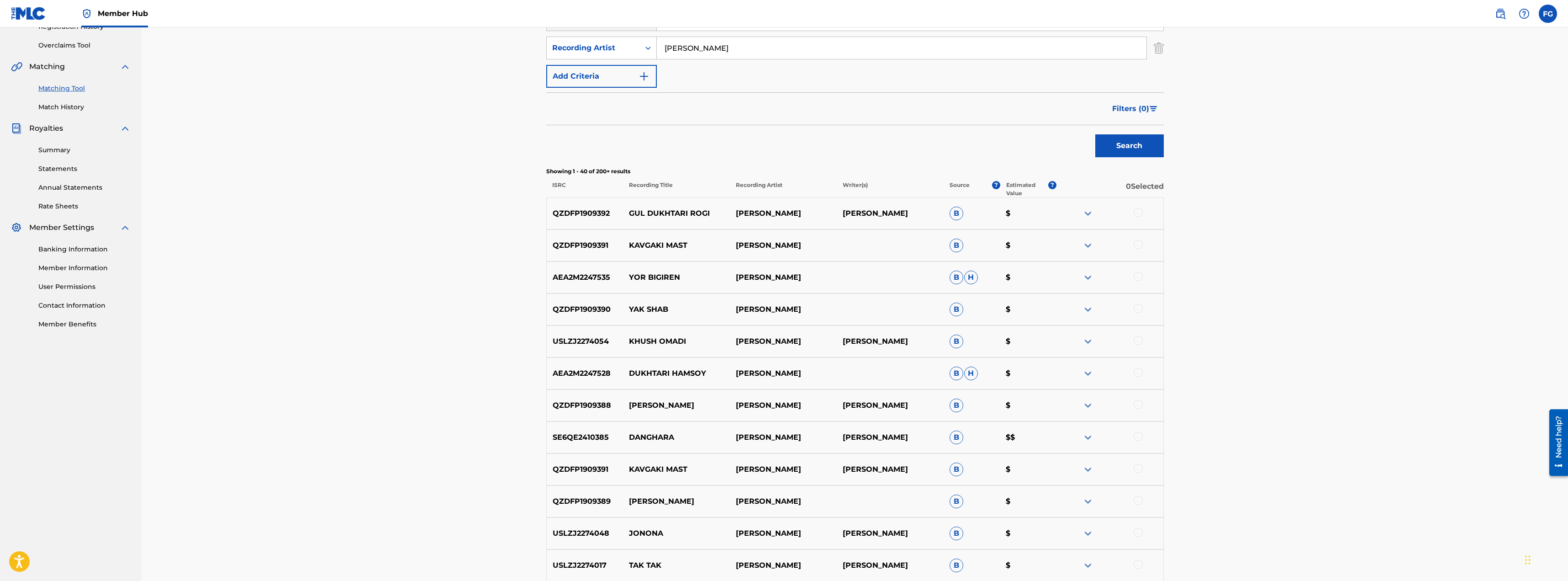
click at [1089, 340] on img at bounding box center [1088, 342] width 11 height 11
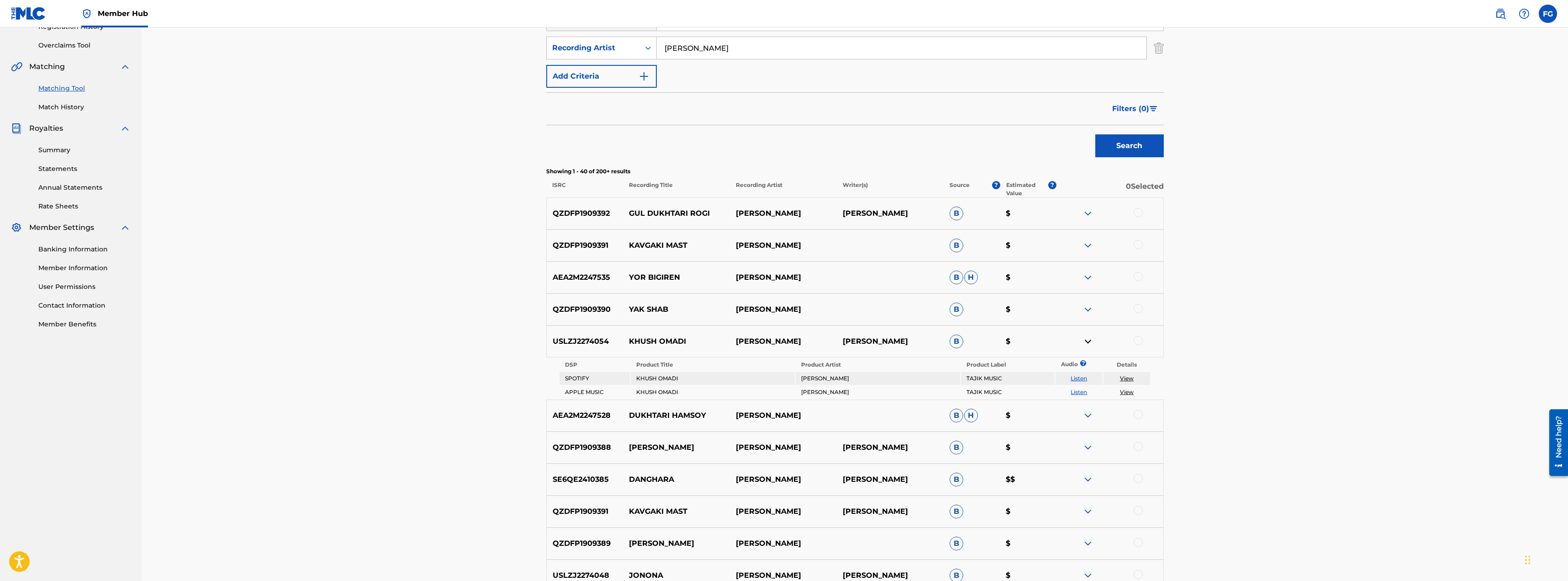
click at [1125, 389] on link "View" at bounding box center [1126, 392] width 14 height 7
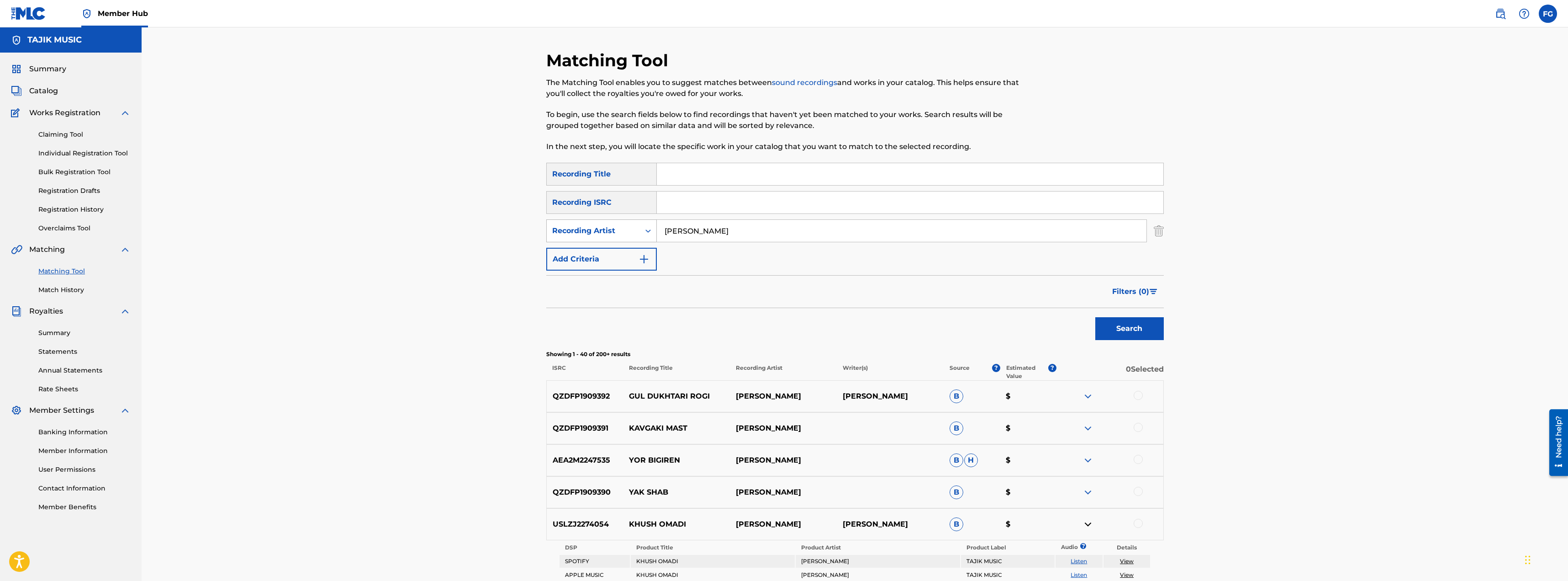
drag, startPoint x: 717, startPoint y: 236, endPoint x: 559, endPoint y: 236, distance: 158.0
click at [559, 236] on div "SearchWithCriteria249c3729-f2ef-43d9-9232-d86df3ea3188 Recording Artist Zafar A…" at bounding box center [855, 230] width 618 height 23
type input "Tojiddin Muhiddin"
click at [1095, 317] on button "Search" at bounding box center [1130, 328] width 69 height 23
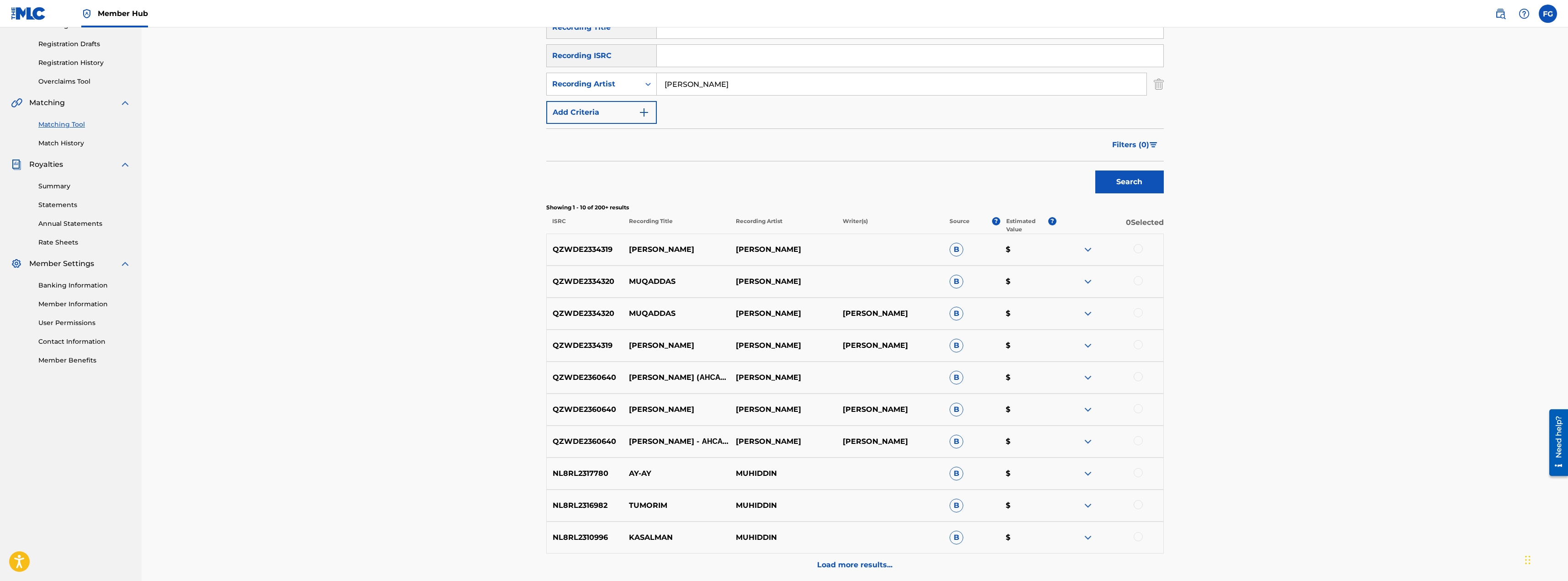
scroll to position [183, 0]
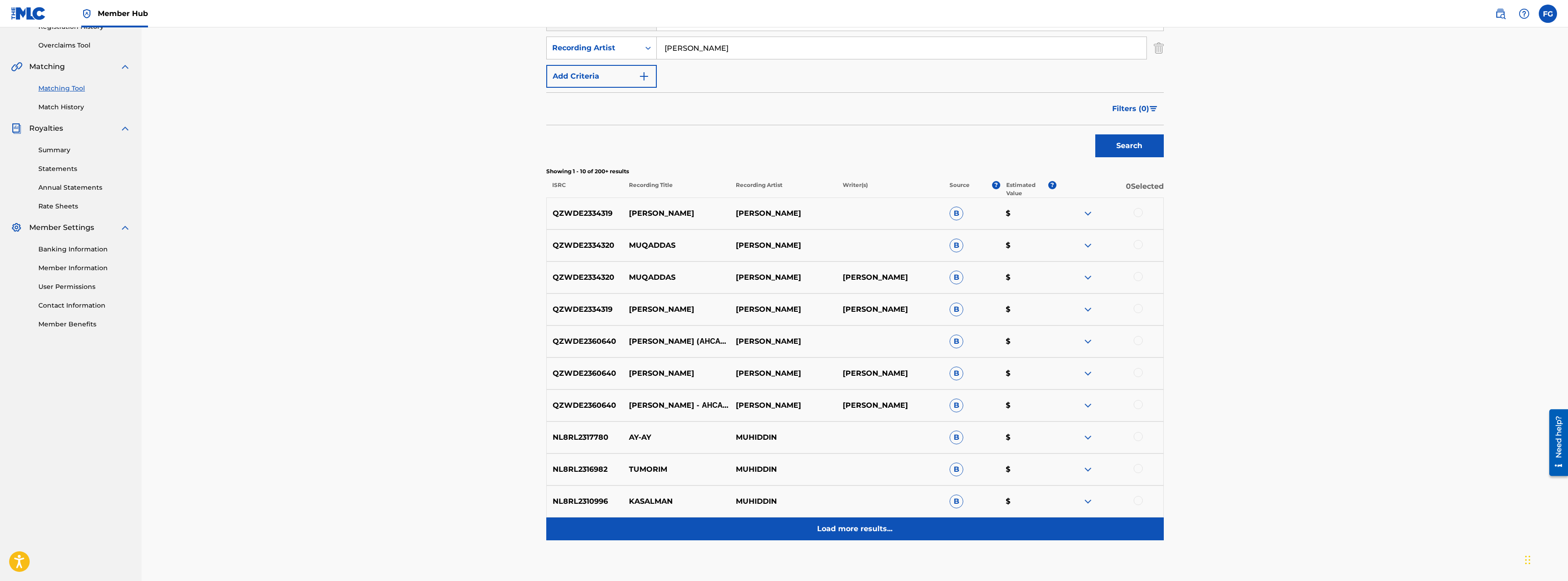
click at [838, 529] on p "Load more results..." at bounding box center [854, 528] width 75 height 11
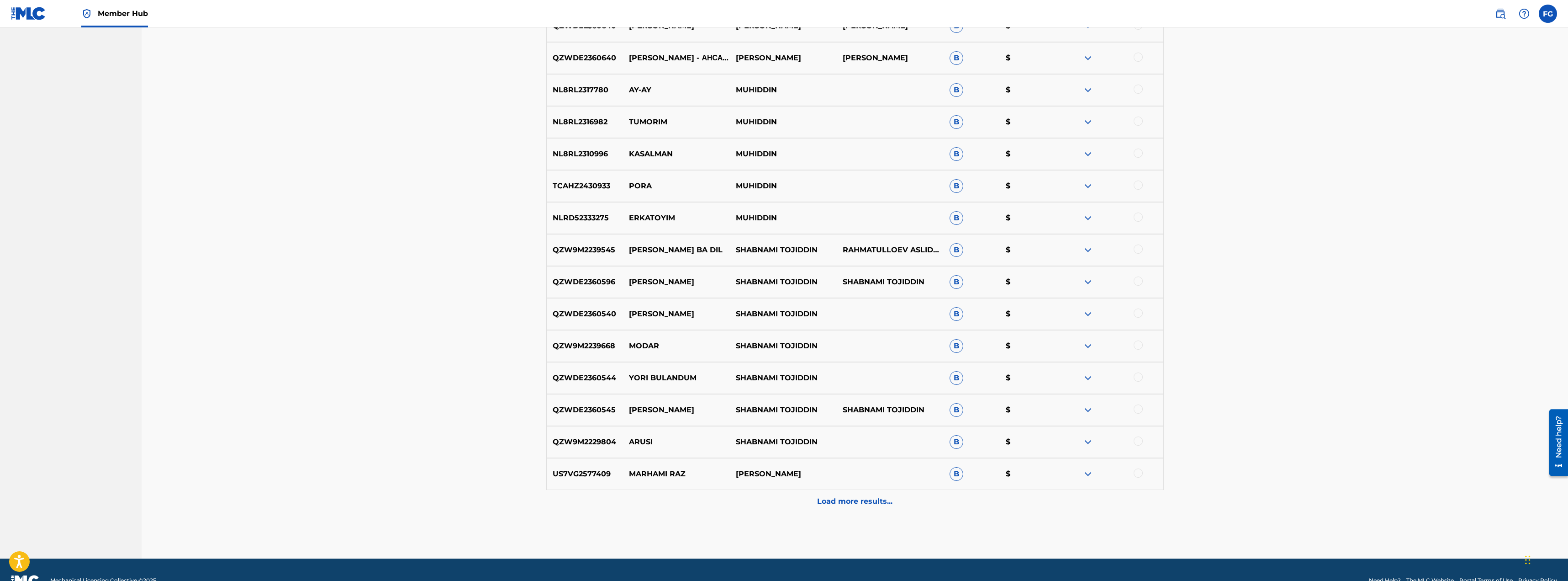
scroll to position [552, 0]
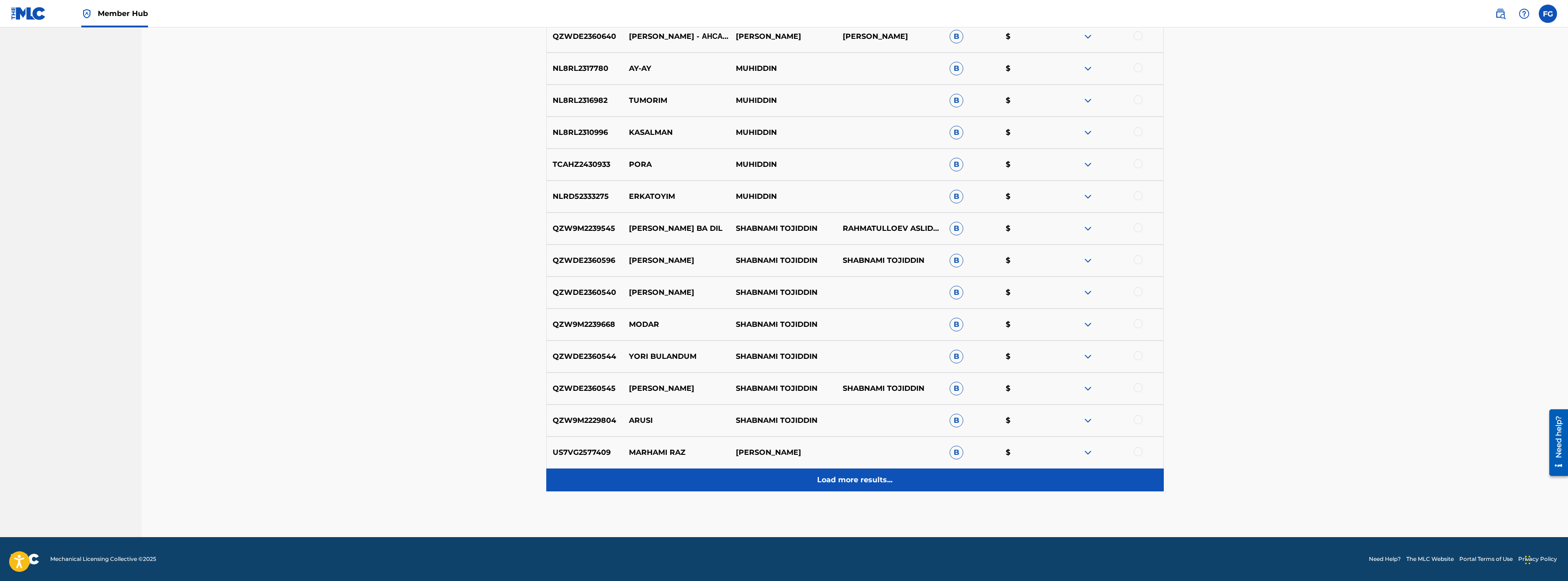
click at [871, 482] on p "Load more results..." at bounding box center [854, 479] width 75 height 11
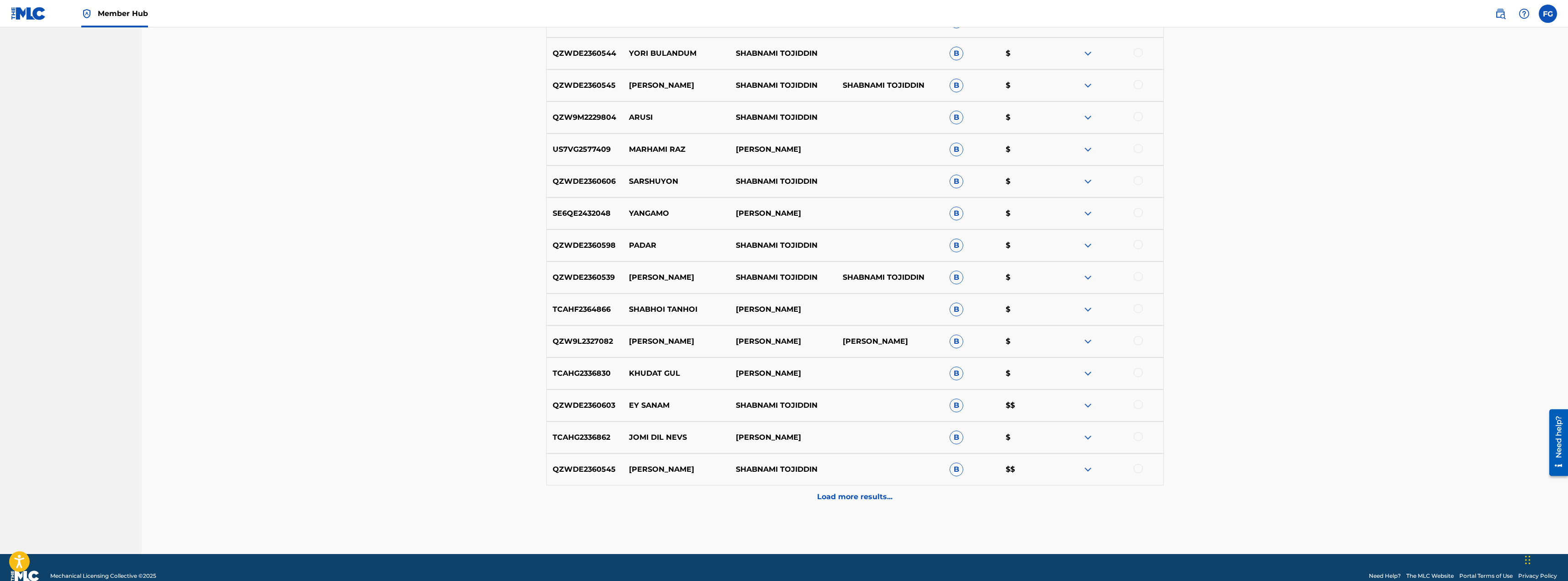
scroll to position [871, 0]
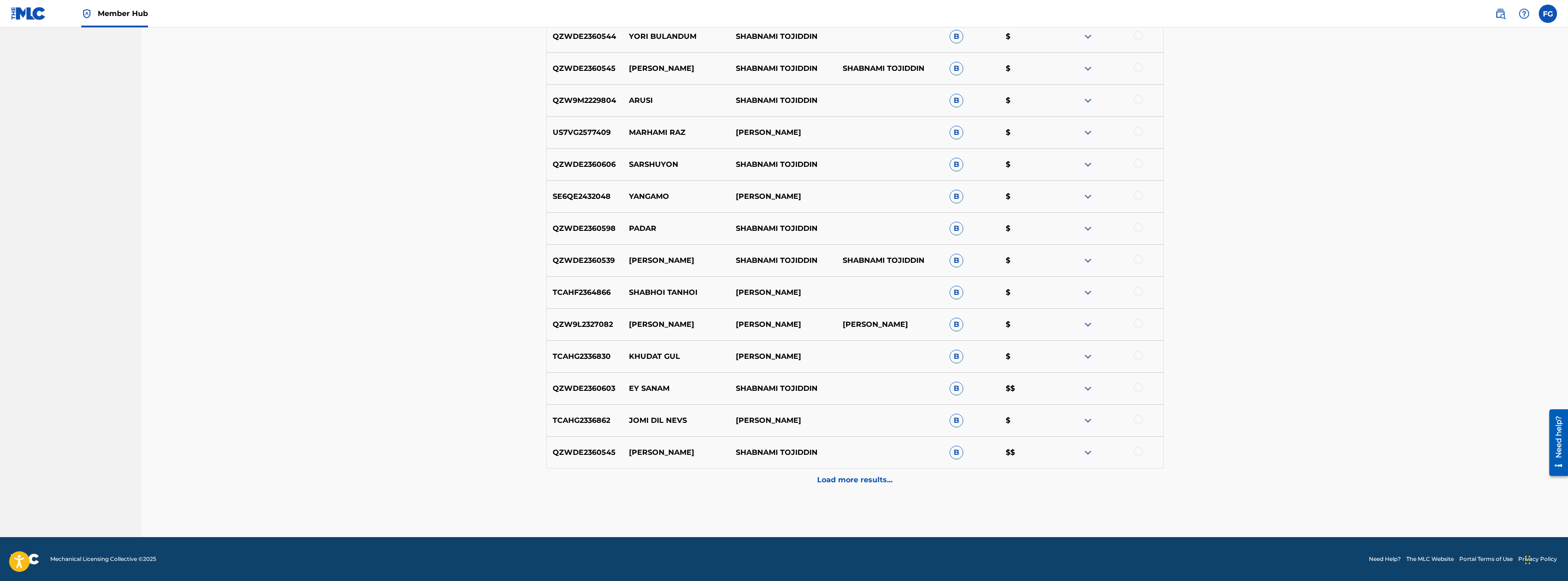
click at [871, 482] on p "Load more results..." at bounding box center [854, 479] width 75 height 11
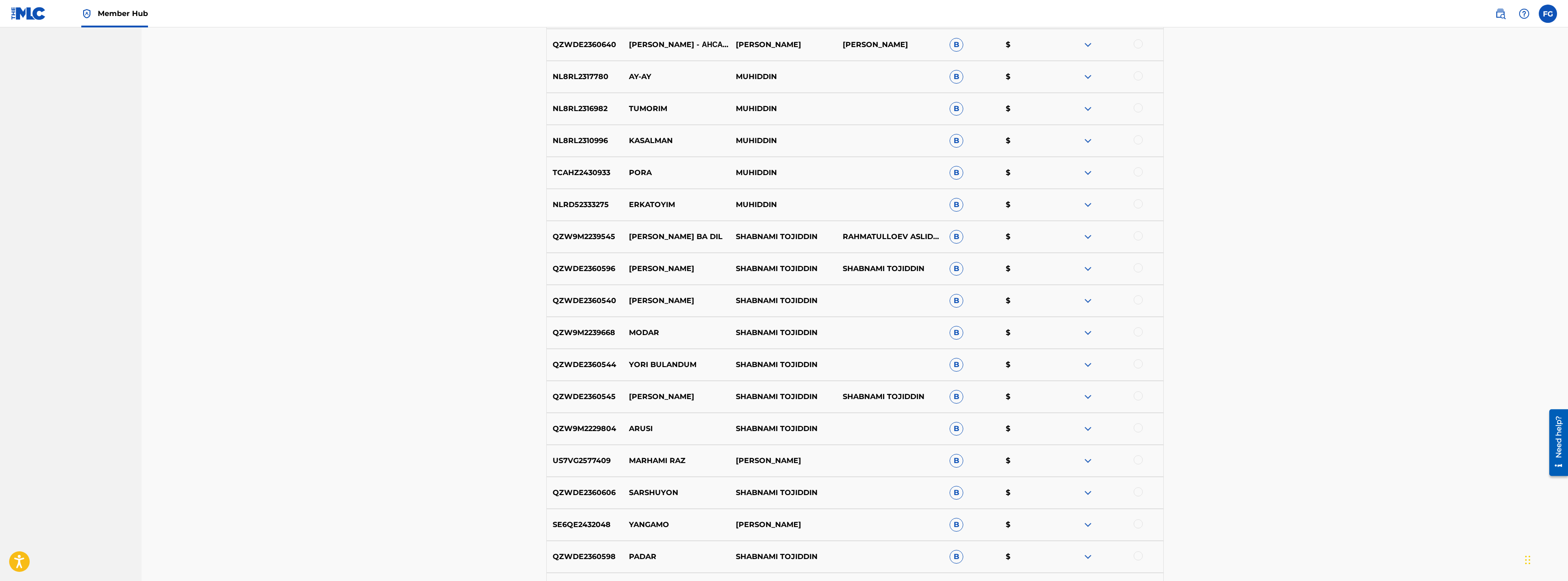
scroll to position [552, 0]
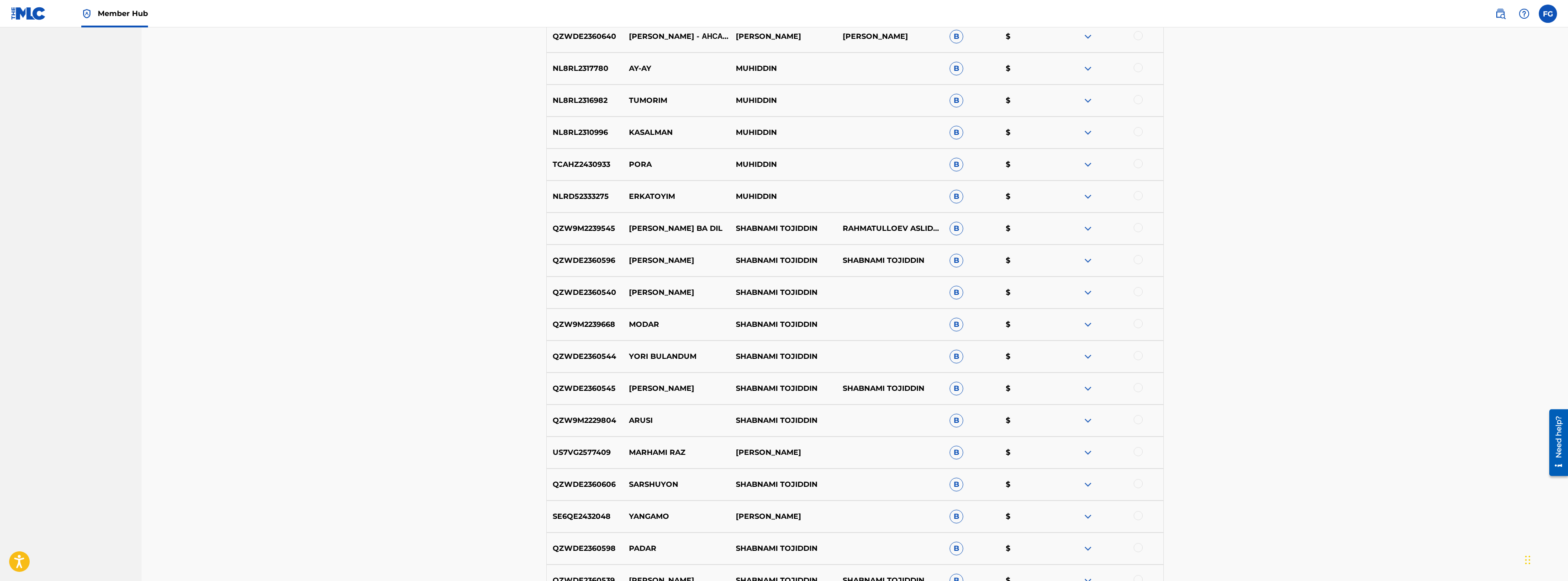
click at [1087, 257] on img at bounding box center [1088, 260] width 11 height 11
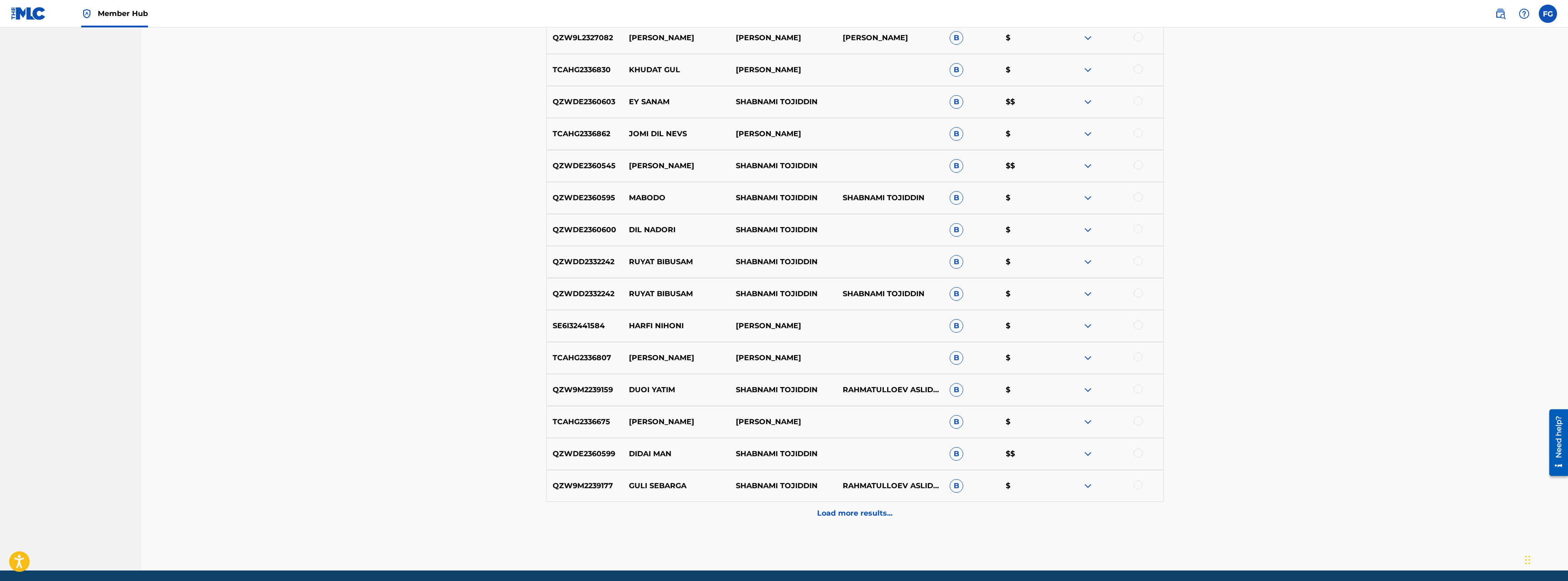
scroll to position [1234, 0]
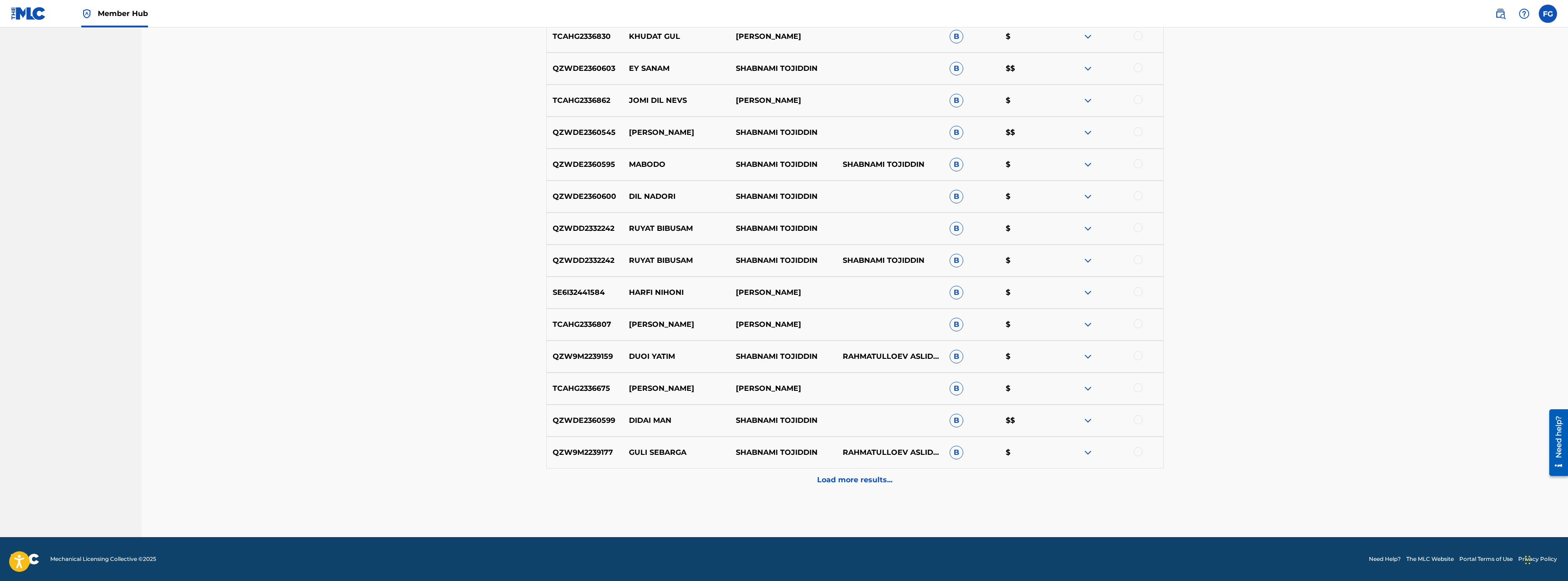
click at [1084, 359] on img at bounding box center [1088, 356] width 11 height 11
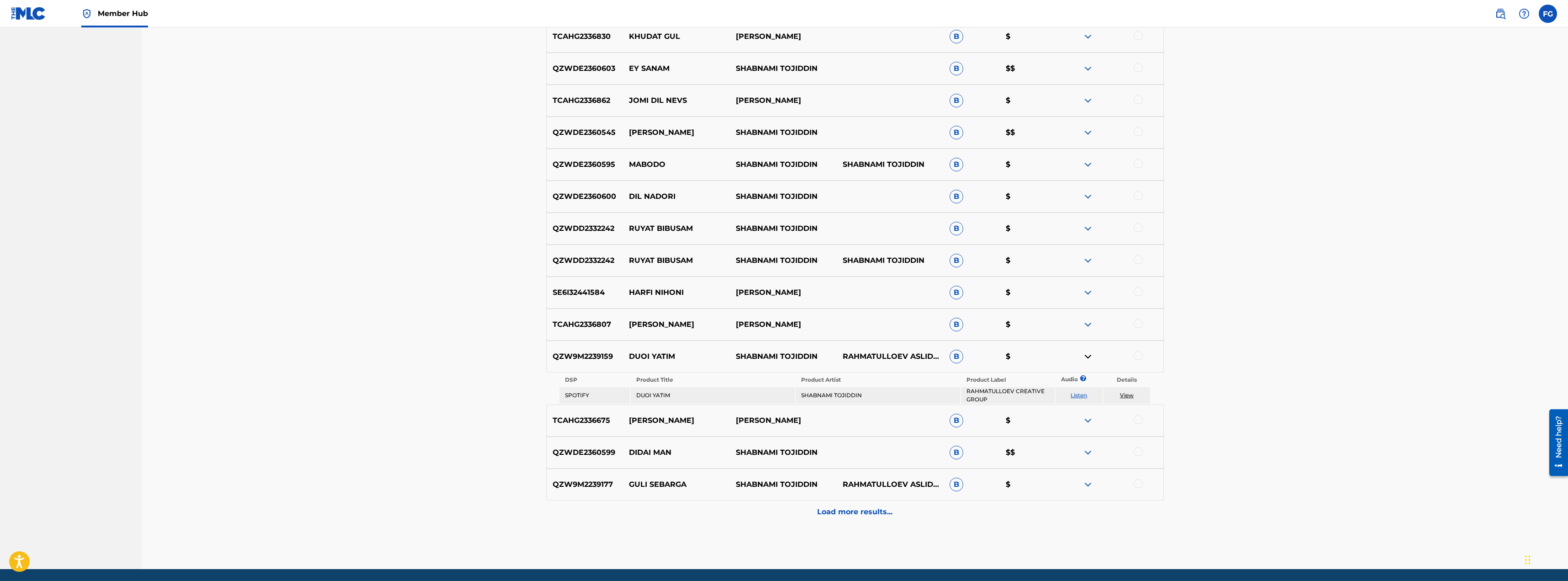
click at [1125, 394] on link "View" at bounding box center [1126, 395] width 14 height 7
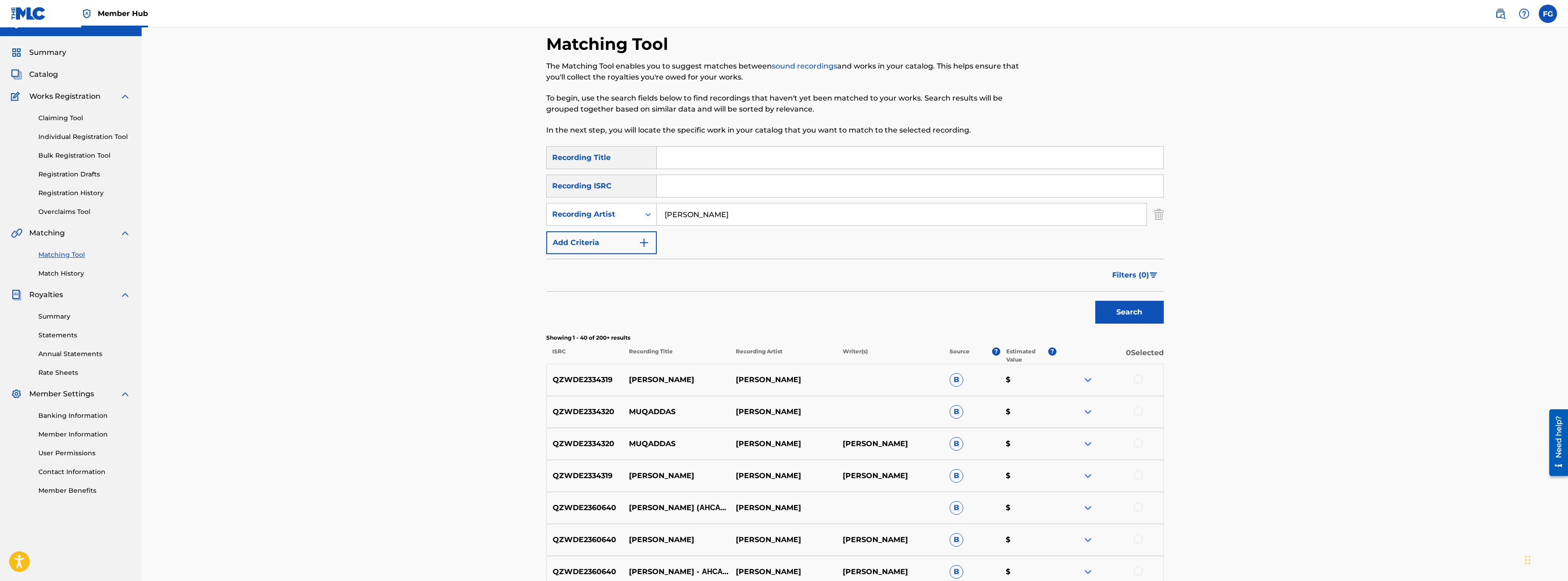
scroll to position [0, 0]
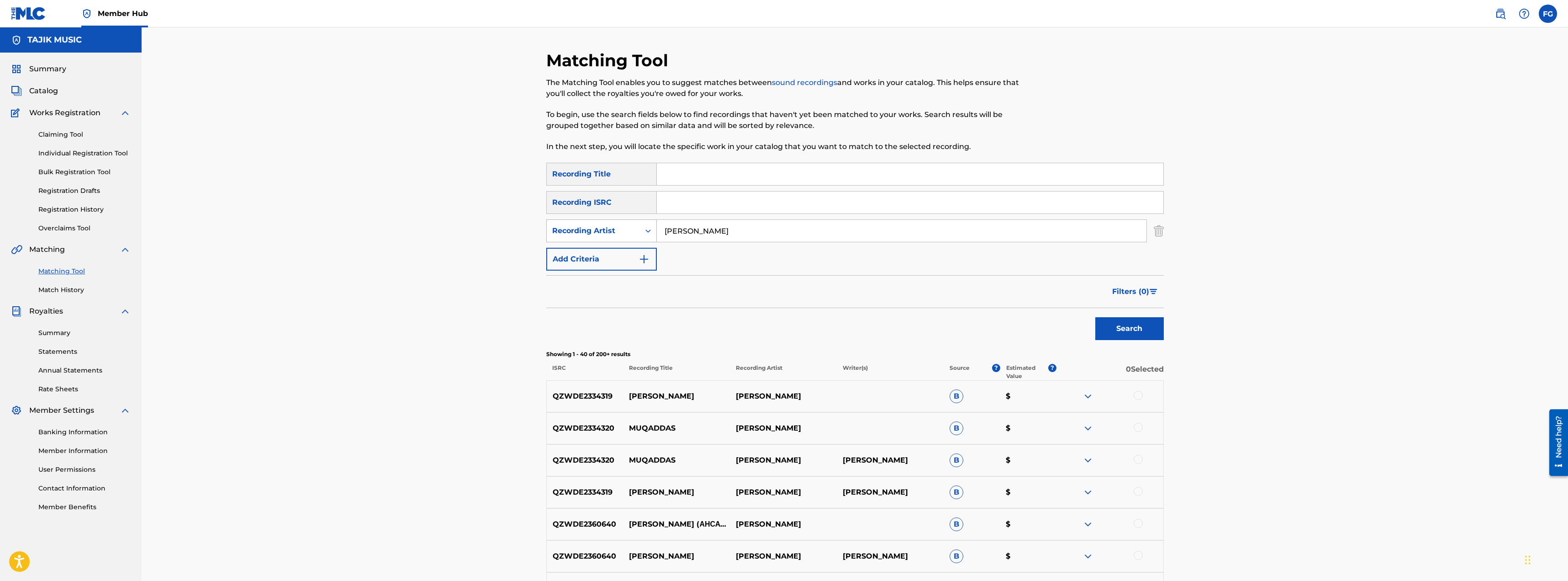
drag, startPoint x: 733, startPoint y: 231, endPoint x: 616, endPoint y: 230, distance: 117.0
click at [616, 230] on div "SearchWithCriteria249c3729-f2ef-43d9-9232-d86df3ea3188 Recording Artist Tojiddi…" at bounding box center [855, 230] width 618 height 23
click at [720, 171] on input "Search Form" at bounding box center [909, 174] width 506 height 22
paste input "Jigarjon"
type input "Jigarjon"
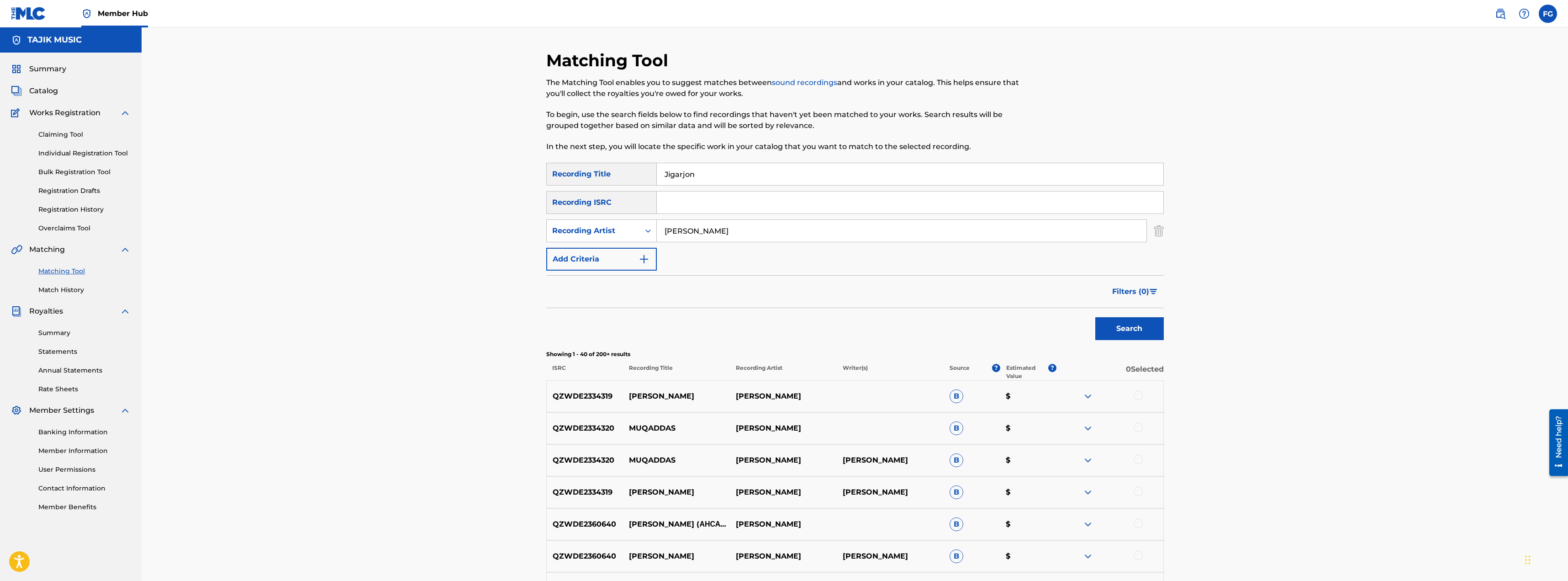
drag, startPoint x: 757, startPoint y: 229, endPoint x: 481, endPoint y: 247, distance: 276.6
drag, startPoint x: 771, startPoint y: 237, endPoint x: 584, endPoint y: 238, distance: 187.0
click at [579, 238] on div "SearchWithCriteria249c3729-f2ef-43d9-9232-d86df3ea3188 Recording Artist Tojiddi…" at bounding box center [855, 230] width 618 height 23
click at [1130, 323] on button "Search" at bounding box center [1130, 328] width 69 height 23
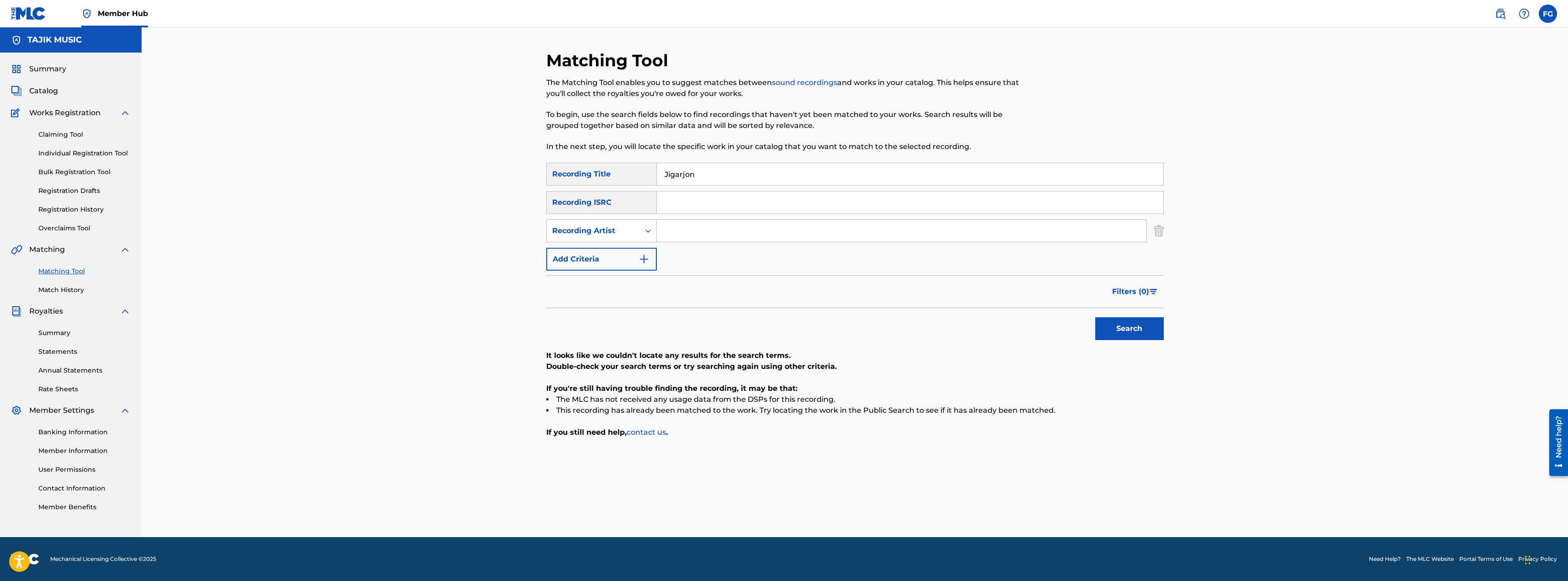
drag, startPoint x: 762, startPoint y: 183, endPoint x: 531, endPoint y: 180, distance: 231.0
click at [531, 180] on div "Matching Tool The Matching Tool enables you to suggest matches between sound re…" at bounding box center [854, 282] width 1426 height 509
click at [738, 207] on input "Search Form" at bounding box center [909, 202] width 506 height 22
paste input "TJA012500332"
click at [1110, 334] on button "Search" at bounding box center [1130, 328] width 69 height 23
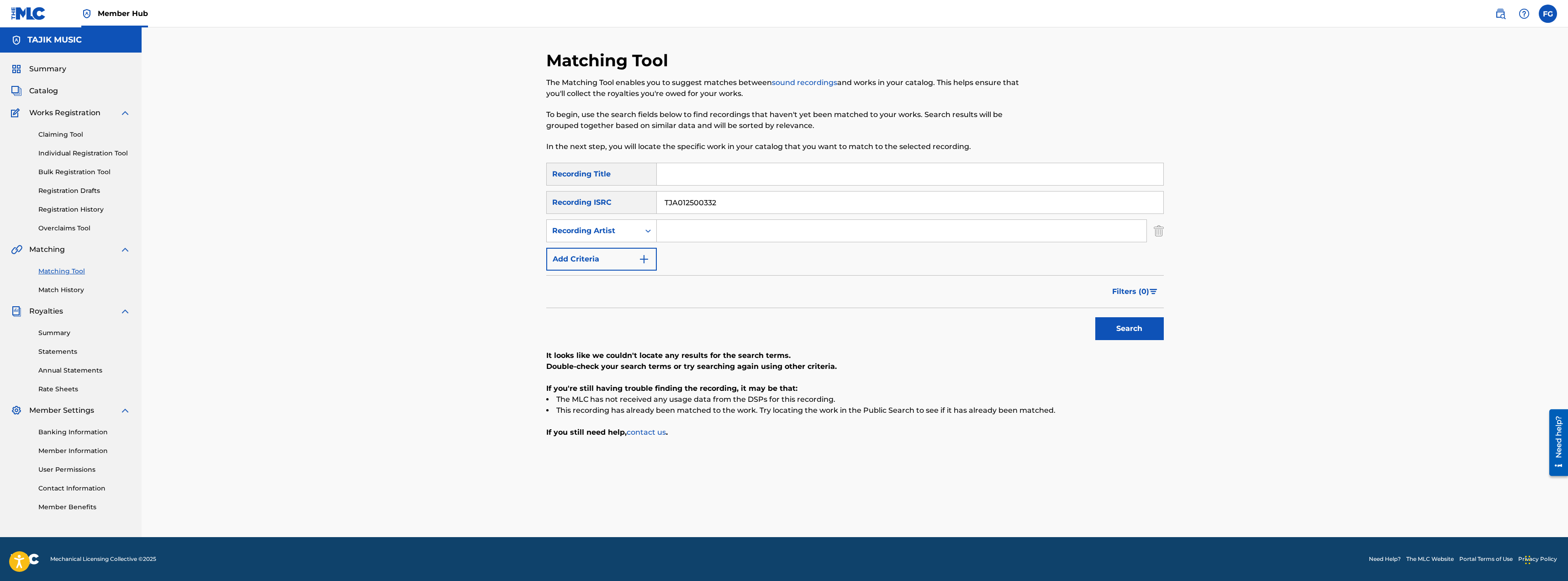
drag, startPoint x: 710, startPoint y: 205, endPoint x: 724, endPoint y: 201, distance: 14.6
click at [724, 201] on input "TJA012500332" at bounding box center [909, 202] width 506 height 22
click at [1148, 335] on button "Search" at bounding box center [1130, 328] width 69 height 23
drag, startPoint x: 704, startPoint y: 202, endPoint x: 716, endPoint y: 201, distance: 12.0
click at [716, 201] on input "TJA01250033" at bounding box center [909, 202] width 506 height 22
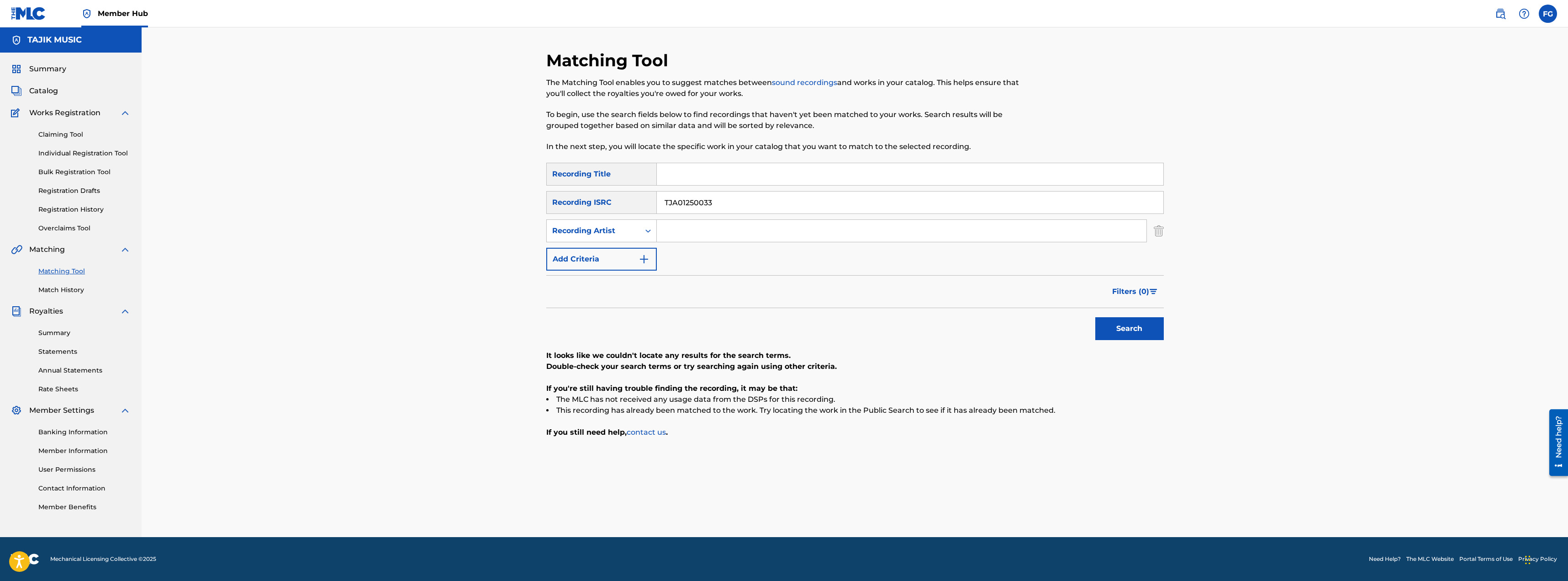
click at [717, 202] on input "TJA01250033" at bounding box center [909, 202] width 506 height 22
click at [1122, 333] on button "Search" at bounding box center [1130, 328] width 69 height 23
click at [737, 202] on input "TJA0125003" at bounding box center [909, 202] width 506 height 22
click at [1116, 326] on button "Search" at bounding box center [1130, 328] width 69 height 23
drag, startPoint x: 673, startPoint y: 201, endPoint x: 889, endPoint y: 177, distance: 217.3
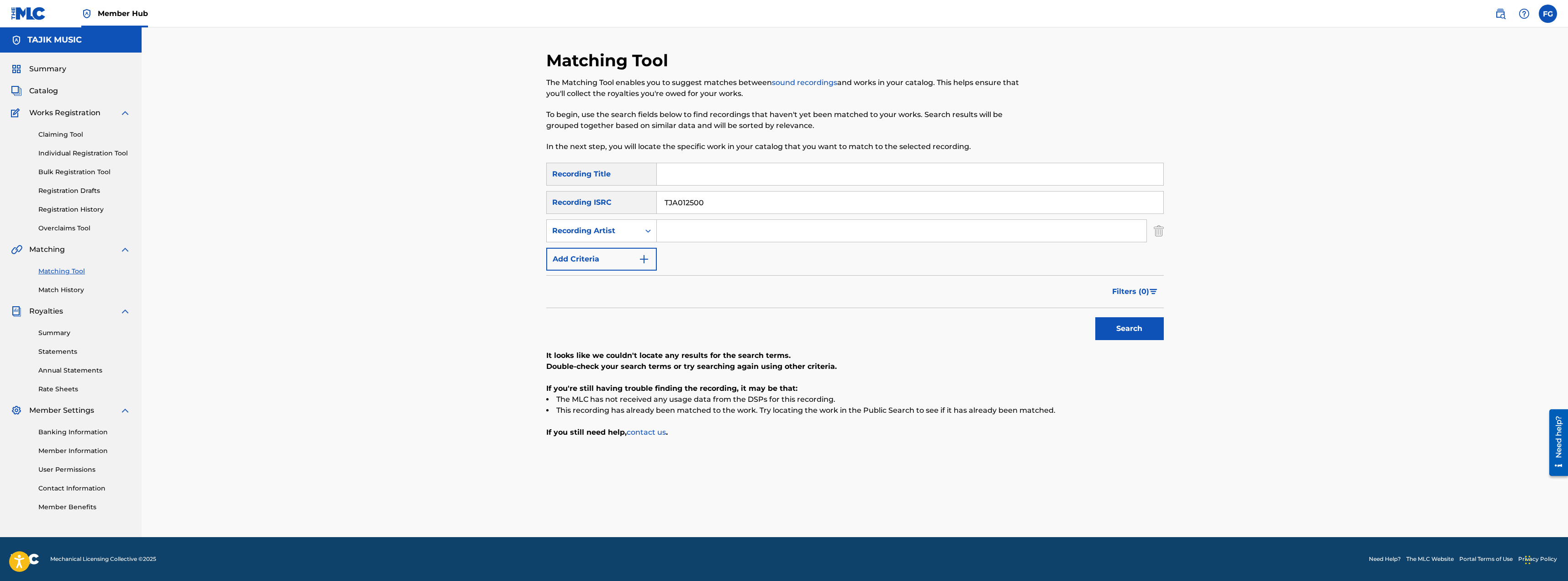
click at [889, 177] on div "SearchWithCriteria57878394-b598-44b9-92fb-280665fbbc73 Recording Title SearchWi…" at bounding box center [855, 216] width 618 height 108
type input "TJ"
click at [1118, 325] on button "Search" at bounding box center [1130, 328] width 69 height 23
drag, startPoint x: 684, startPoint y: 194, endPoint x: 651, endPoint y: 212, distance: 37.6
click at [627, 207] on div "SearchWithCriteria1627127e-bc10-4475-9819-4a6b245ab00a Recording ISRC TJ" at bounding box center [855, 202] width 618 height 23
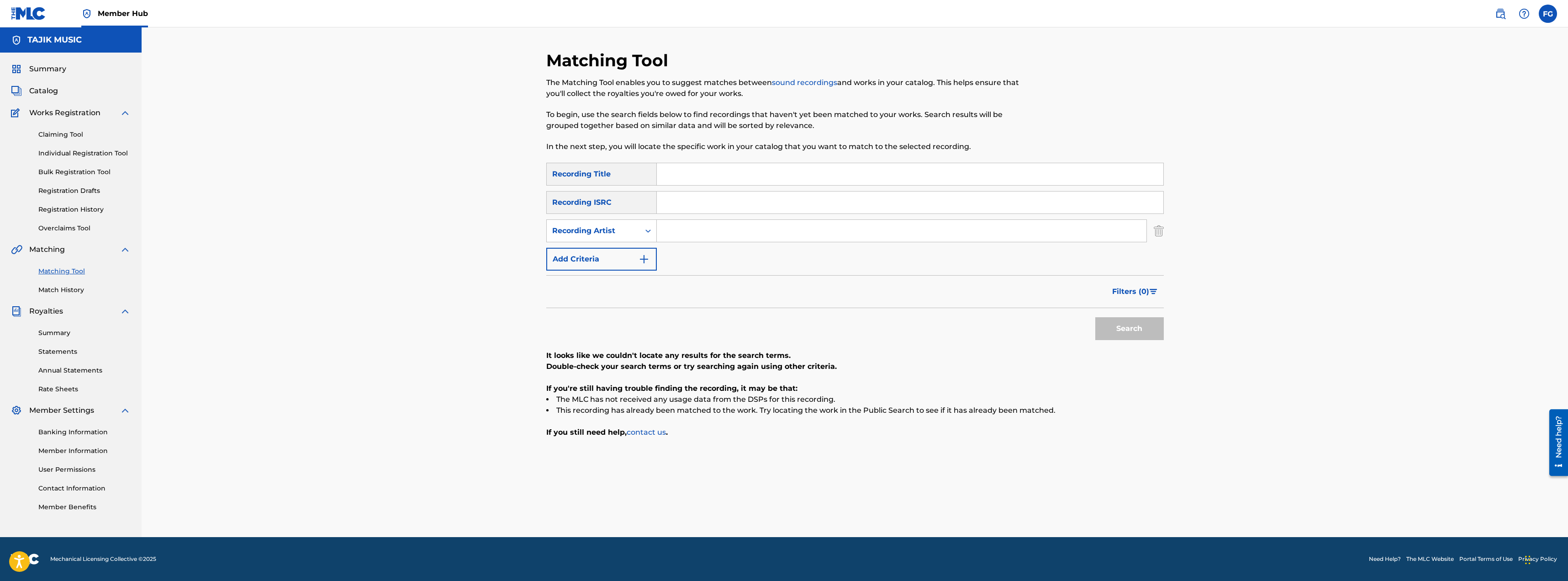
click at [1142, 328] on div "Search" at bounding box center [1127, 326] width 73 height 36
click at [702, 314] on div "Search" at bounding box center [855, 326] width 618 height 36
click at [590, 224] on div "Recording Artist" at bounding box center [592, 230] width 93 height 17
click at [482, 264] on div "Matching Tool The Matching Tool enables you to suggest matches between sound re…" at bounding box center [854, 282] width 1426 height 509
click at [611, 232] on div "Recording Artist" at bounding box center [593, 231] width 82 height 11
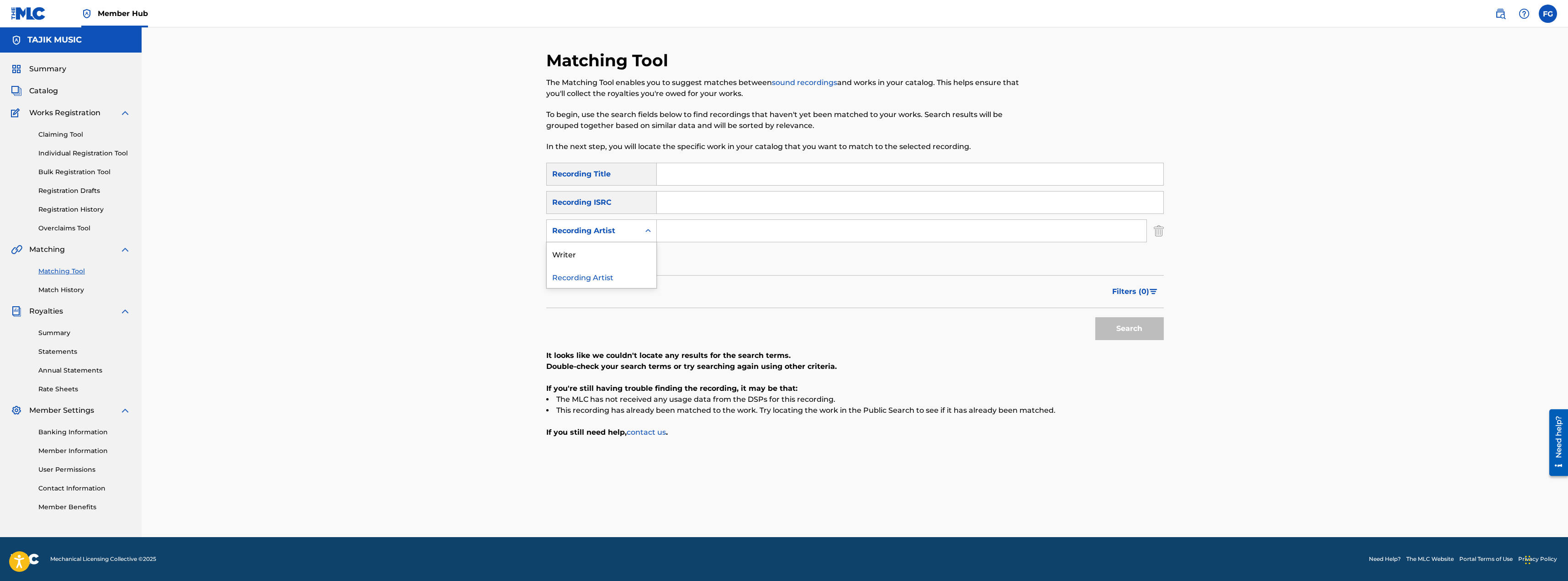
click at [611, 232] on div "Recording Artist" at bounding box center [593, 231] width 82 height 11
click at [724, 225] on input "Search Form" at bounding box center [901, 231] width 489 height 22
drag, startPoint x: 677, startPoint y: 300, endPoint x: 673, endPoint y: 282, distance: 18.4
click at [677, 300] on div "Filters ( 0 )" at bounding box center [855, 292] width 618 height 33
click at [667, 239] on input "Search Form" at bounding box center [901, 231] width 489 height 22
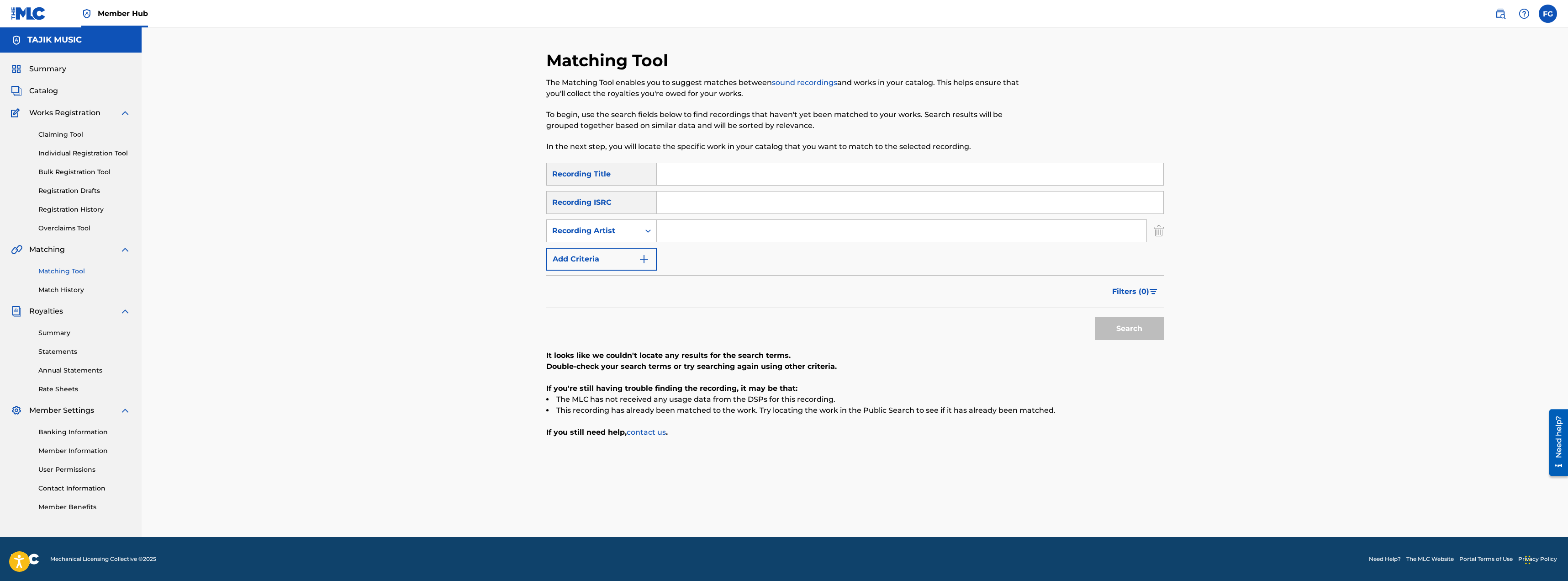
click at [686, 182] on input "Search Form" at bounding box center [909, 174] width 506 height 22
paste input "Soro Ahmadova - Turo bar digare dodam"
drag, startPoint x: 730, startPoint y: 173, endPoint x: 621, endPoint y: 188, distance: 110.0
click at [592, 184] on div "SearchWithCriteria57878394-b598-44b9-92fb-280665fbbc73 Recording Title Soro Ahm…" at bounding box center [855, 173] width 618 height 23
type input "Turo bar digare dodam"
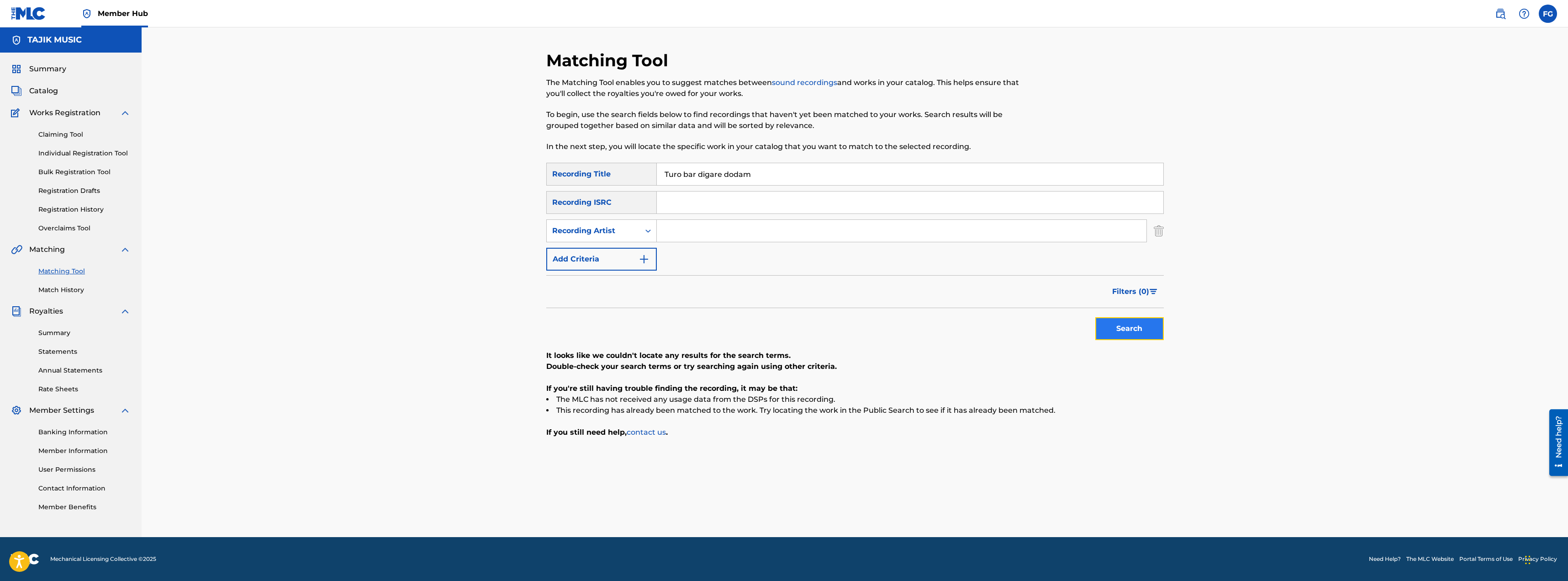
click at [1109, 334] on button "Search" at bounding box center [1130, 328] width 69 height 23
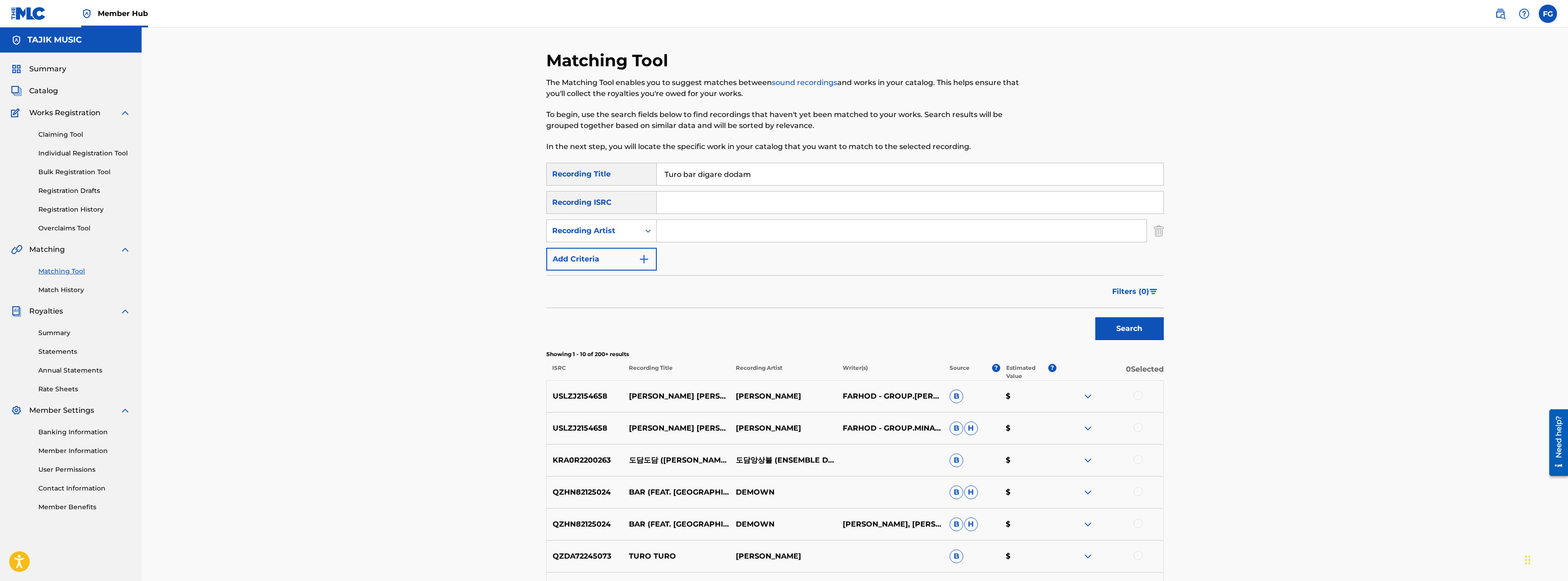
click at [1088, 394] on img at bounding box center [1088, 396] width 11 height 11
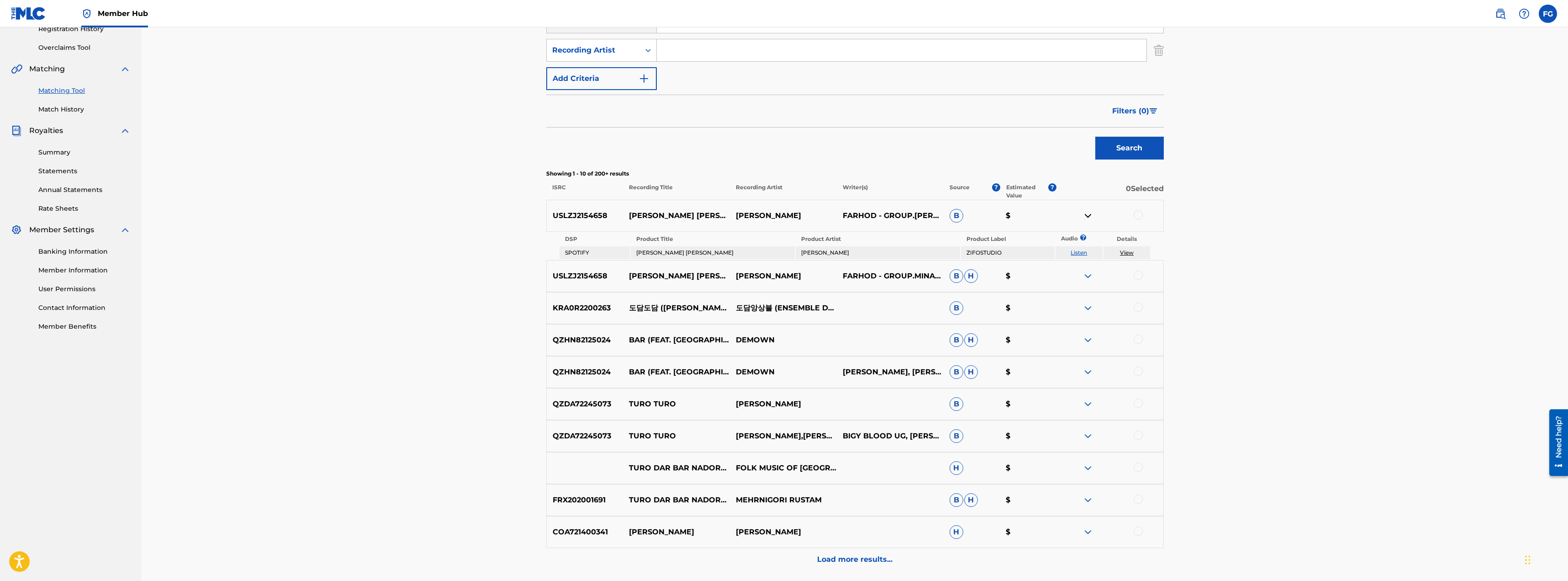
scroll to position [183, 0]
click at [1083, 496] on img at bounding box center [1088, 498] width 11 height 11
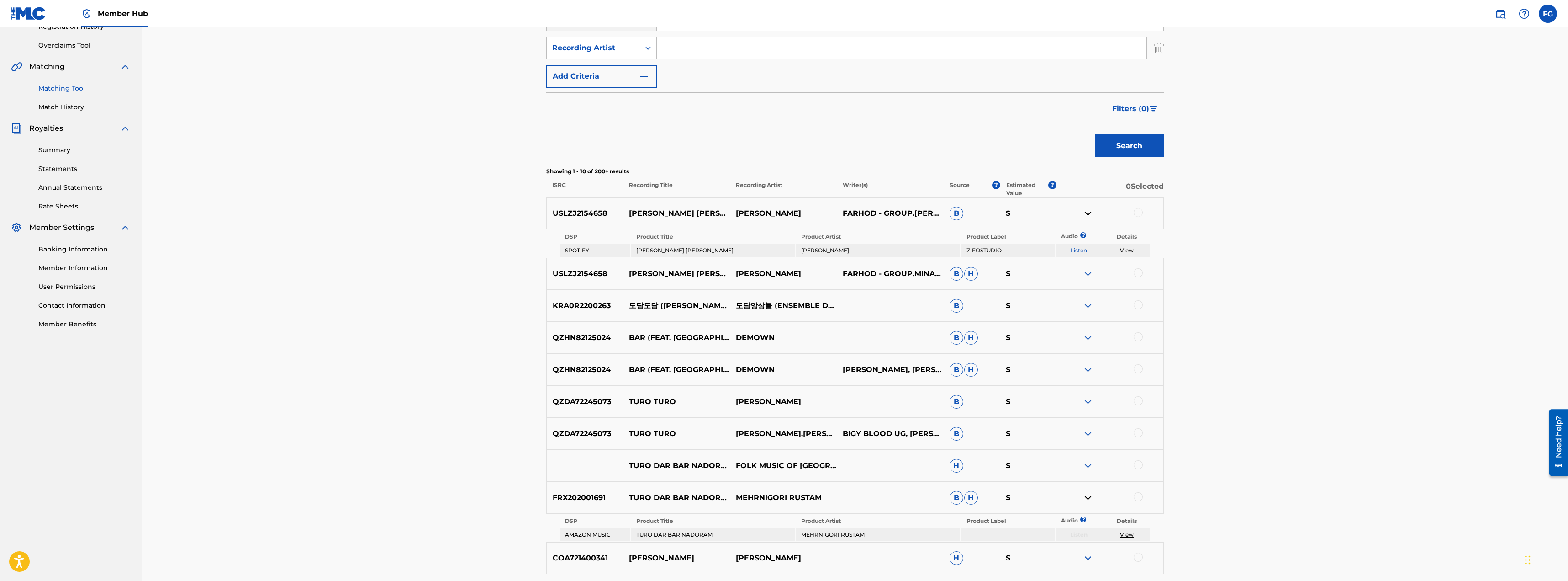
scroll to position [0, 0]
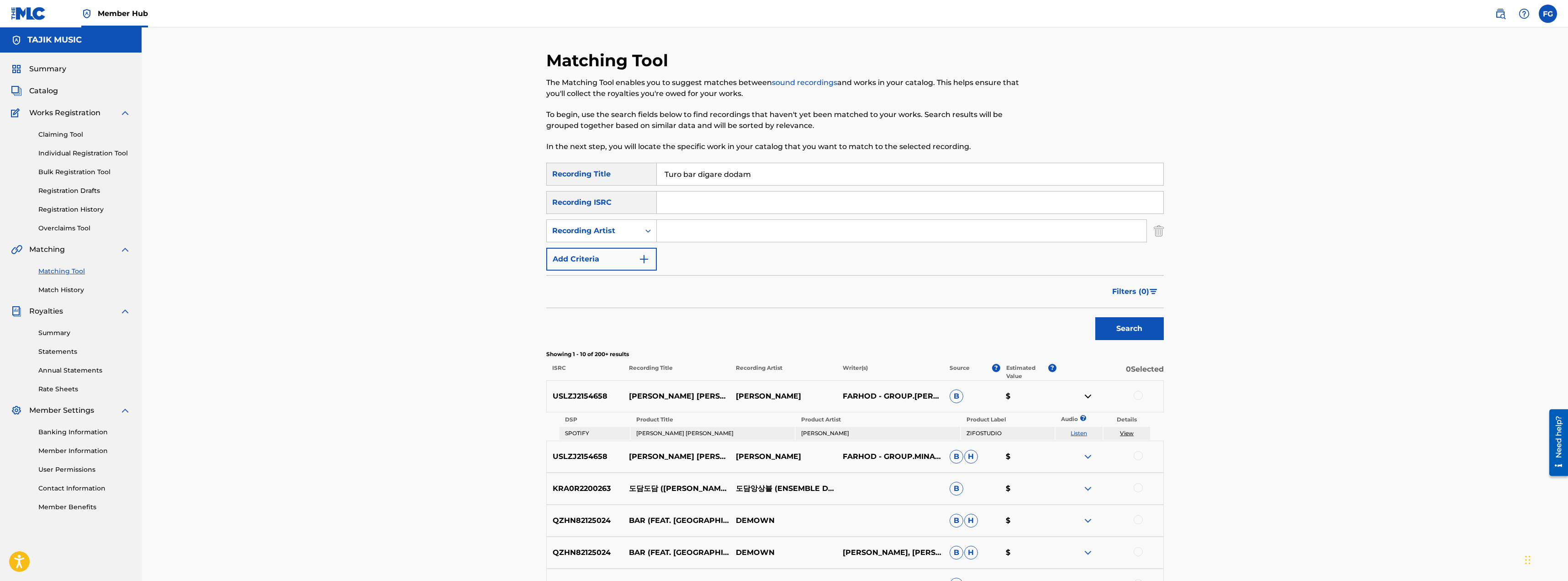
drag, startPoint x: 799, startPoint y: 172, endPoint x: 514, endPoint y: 177, distance: 285.0
click at [514, 177] on div "Matching Tool The Matching Tool enables you to suggest matches between sound re…" at bounding box center [854, 426] width 1426 height 798
click at [686, 222] on input "Search Form" at bounding box center [901, 231] width 489 height 22
type input "Tajik Music"
click at [1126, 324] on button "Search" at bounding box center [1130, 328] width 69 height 23
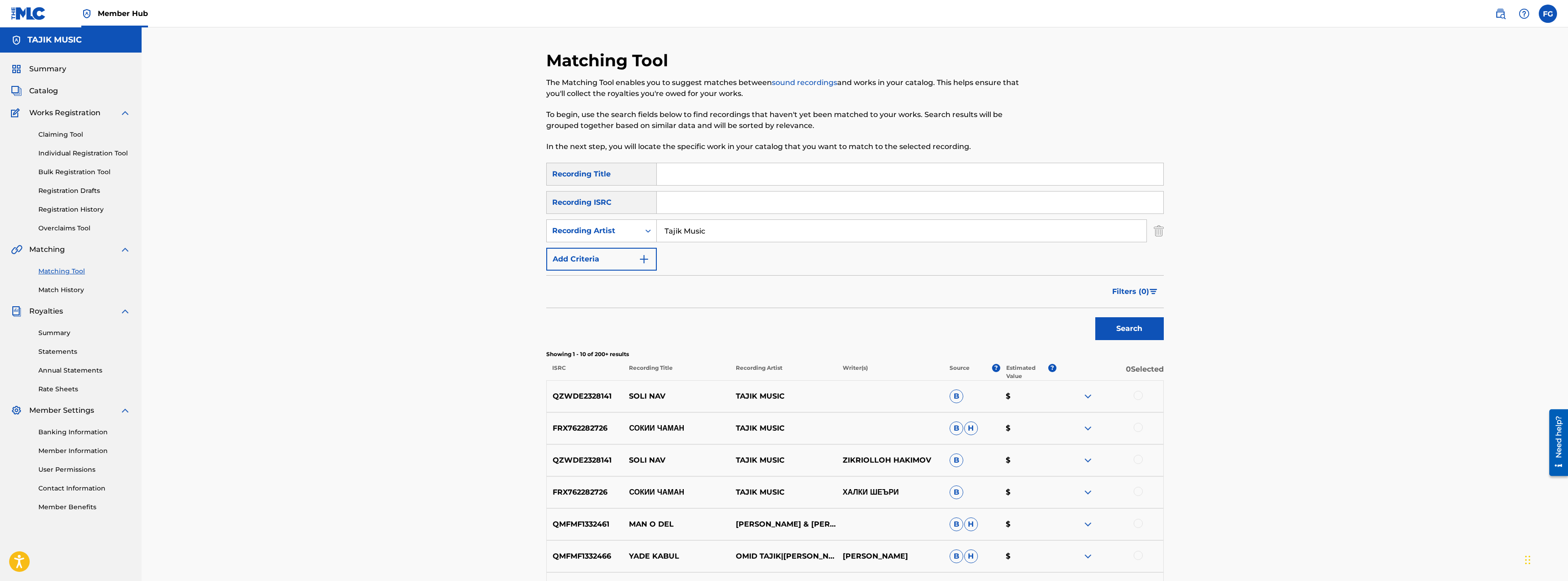
drag, startPoint x: 745, startPoint y: 237, endPoint x: 534, endPoint y: 233, distance: 211.0
click at [503, 240] on div "Matching Tool The Matching Tool enables you to suggest matches between sound re…" at bounding box center [854, 398] width 1426 height 741
click at [729, 158] on div "Matching Tool The Matching Tool enables you to suggest matches between sound re…" at bounding box center [784, 106] width 476 height 112
click at [724, 176] on input "Search Form" at bounding box center [909, 174] width 506 height 22
click at [688, 218] on div "SearchWithCriteria57878394-b598-44b9-92fb-280665fbbc73 Recording Title SearchWi…" at bounding box center [855, 216] width 618 height 108
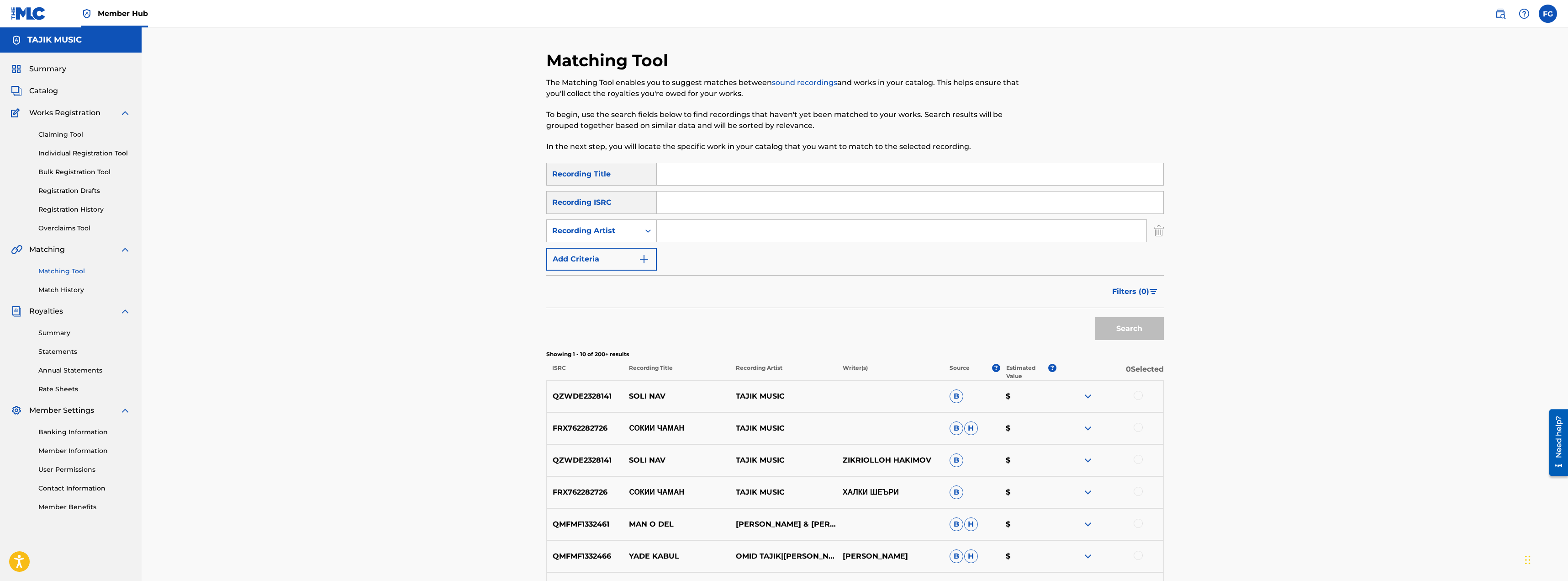
click at [683, 234] on input "Search Form" at bounding box center [901, 231] width 489 height 22
paste input "Soro Ahmadova - Turo bar digare dodam"
drag, startPoint x: 779, startPoint y: 233, endPoint x: 1058, endPoint y: 233, distance: 279.0
click at [1058, 233] on input "Soro Ahmadova - Turo bar digare dodam" at bounding box center [901, 231] width 489 height 22
type input "Soro Ahmadova"
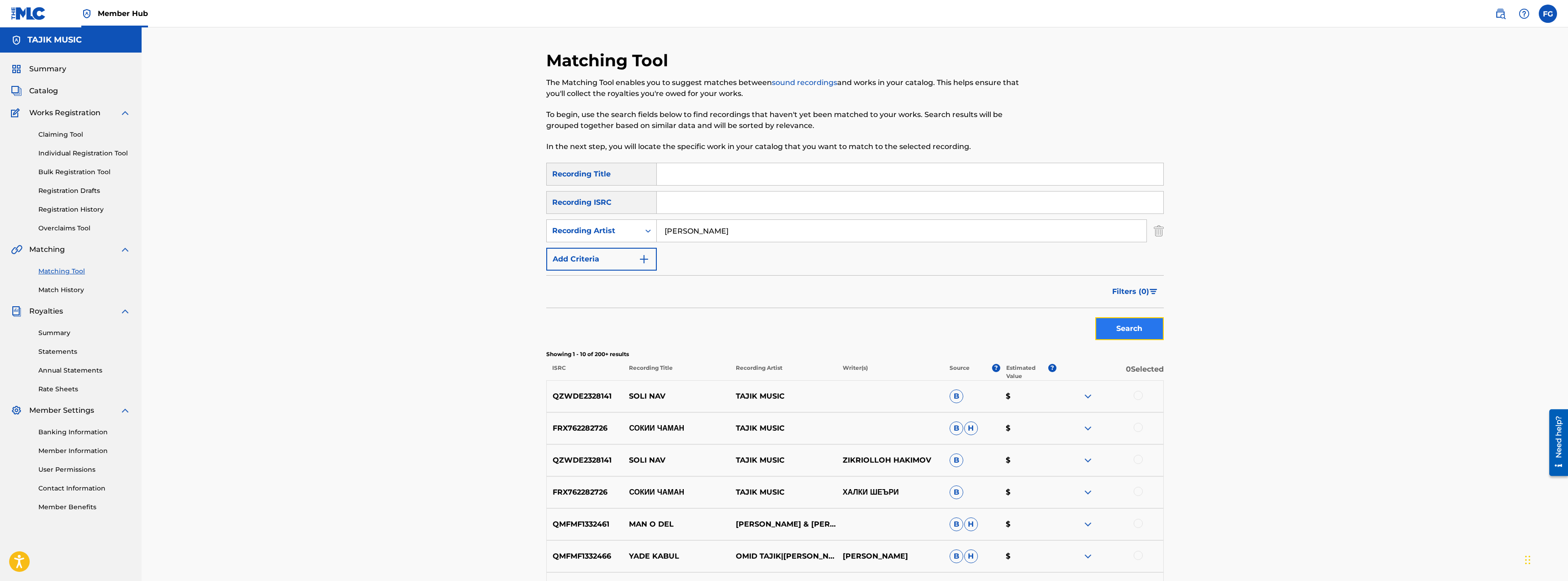
click at [1128, 318] on button "Search" at bounding box center [1130, 328] width 69 height 23
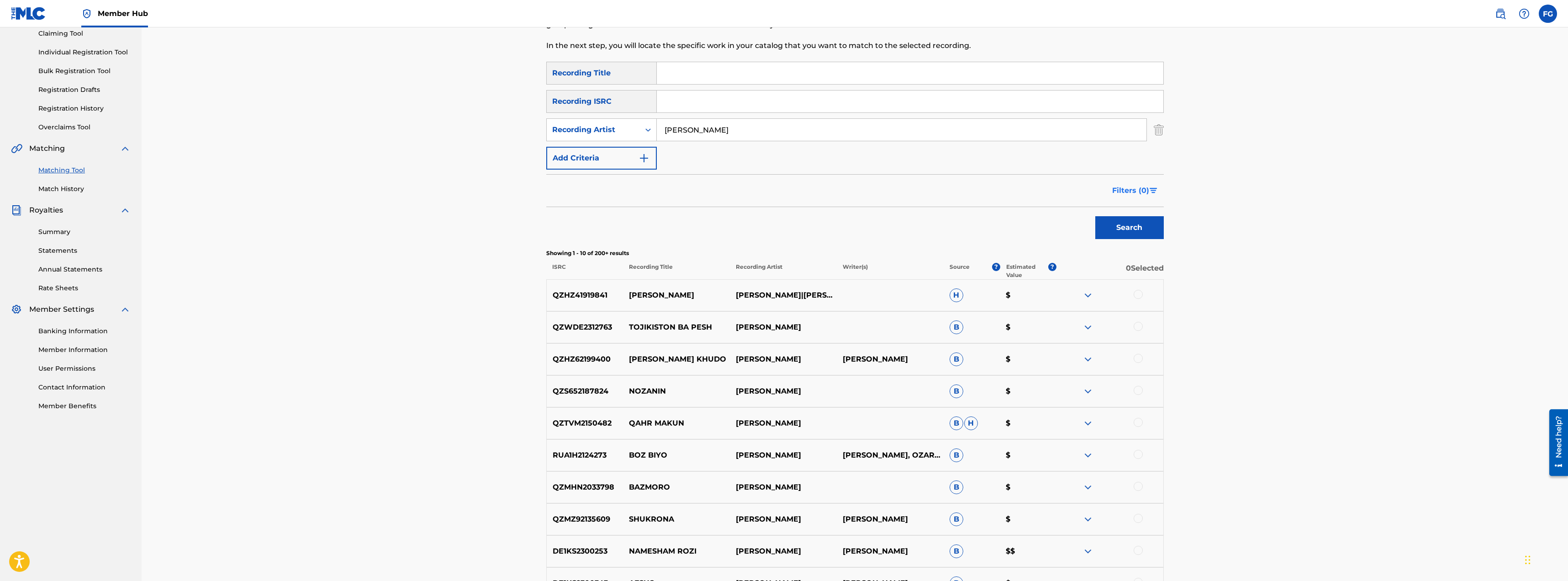
scroll to position [137, 0]
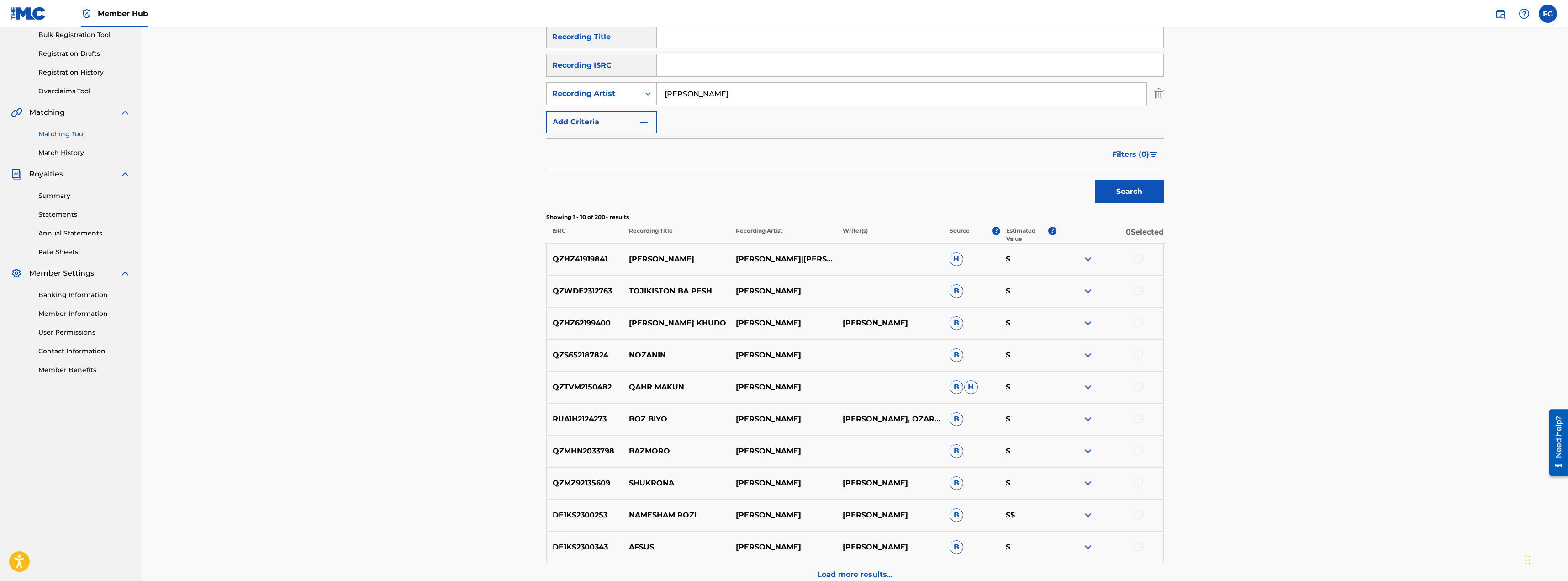
click at [1089, 256] on img at bounding box center [1088, 259] width 11 height 11
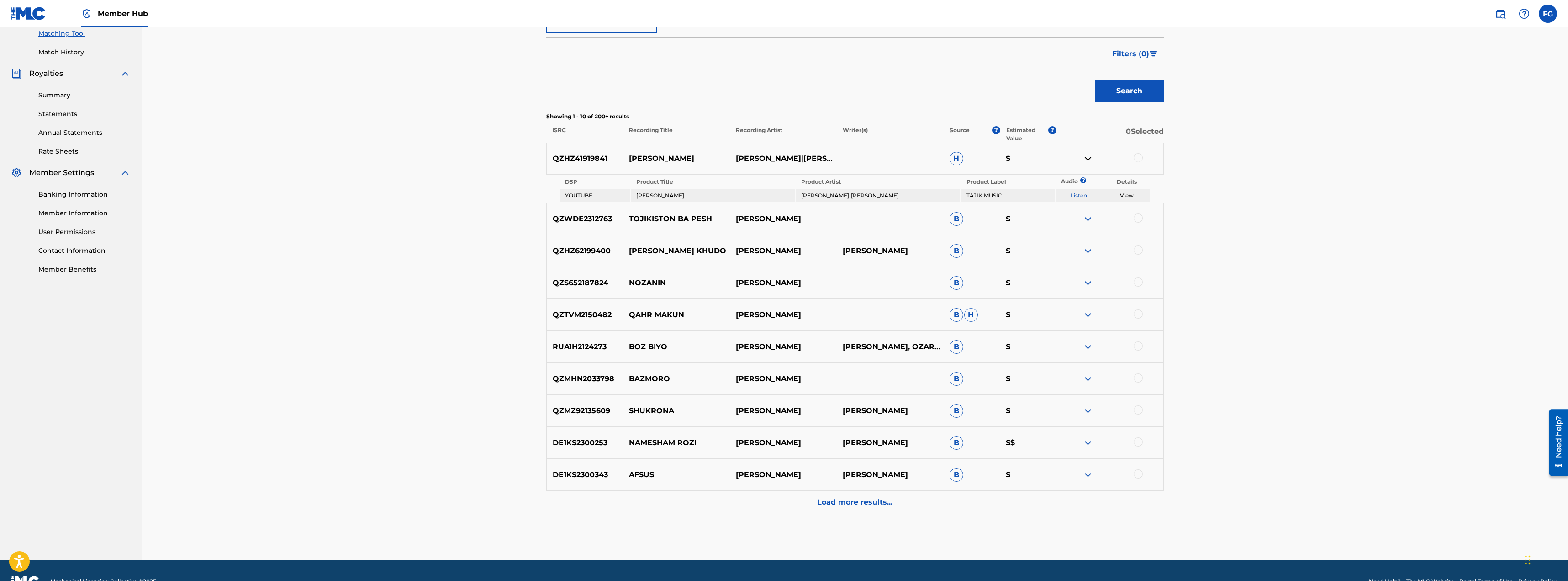
scroll to position [260, 0]
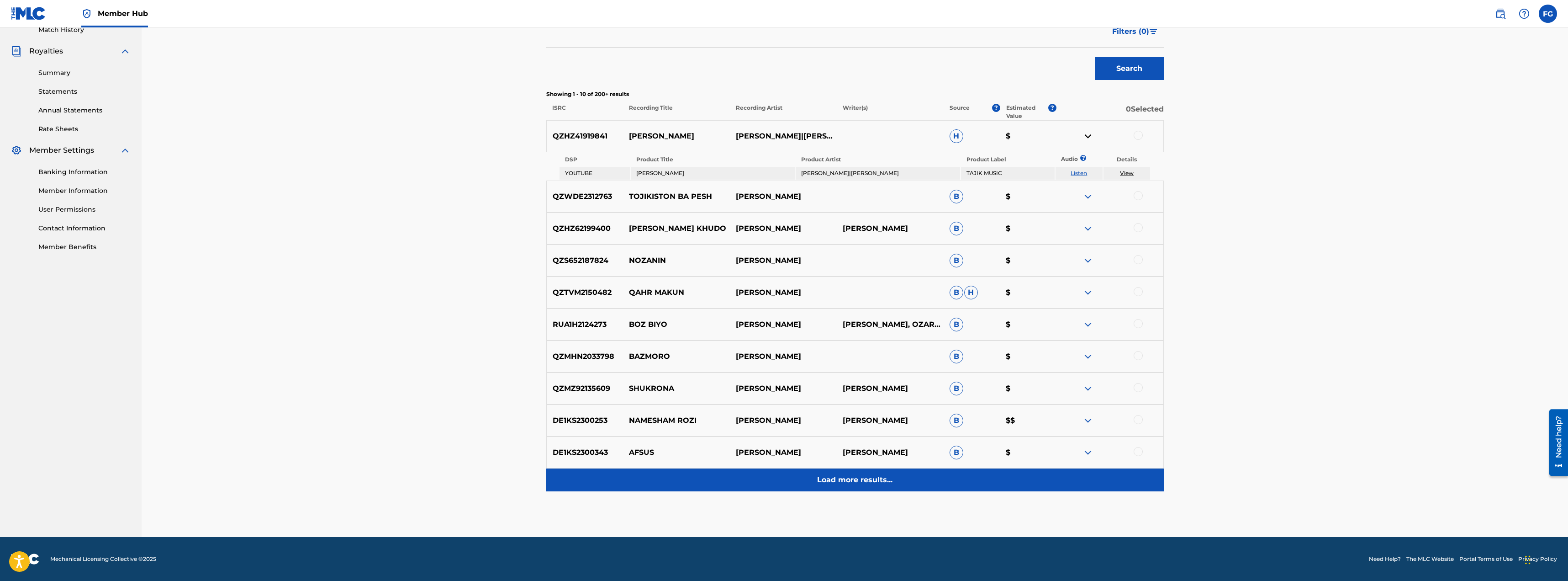
click at [851, 486] on div "Load more results..." at bounding box center [855, 479] width 618 height 23
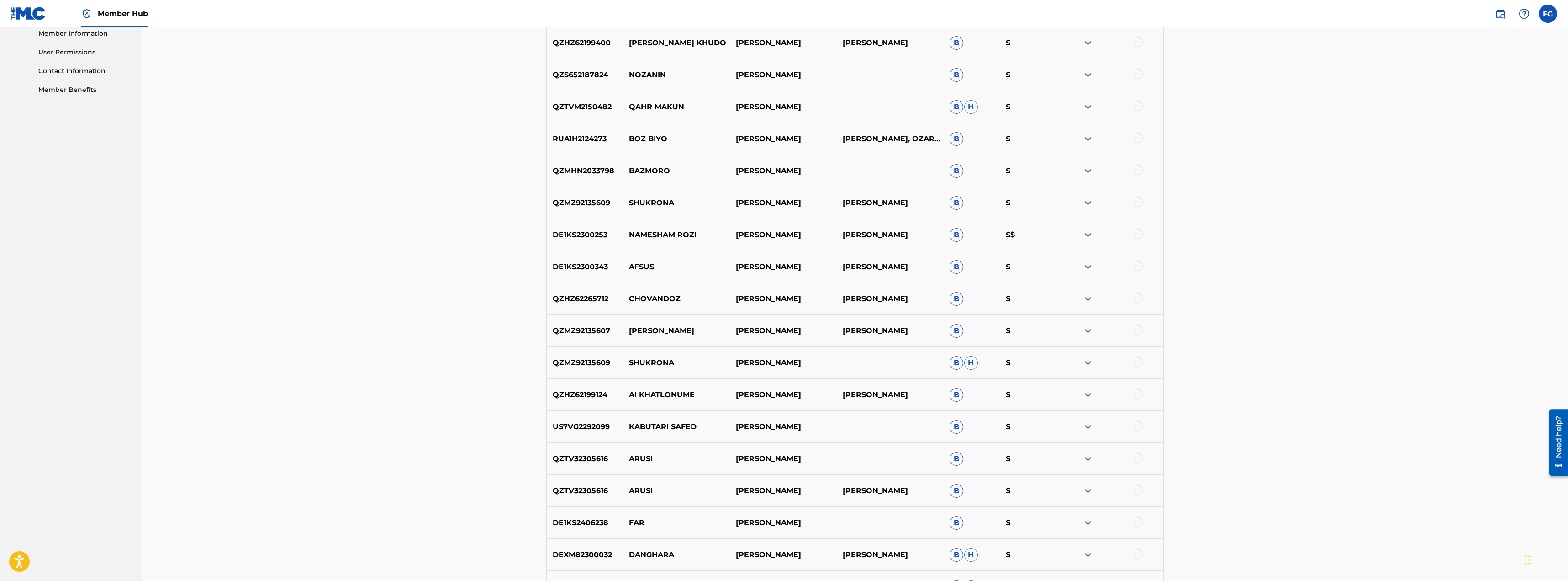
scroll to position [457, 0]
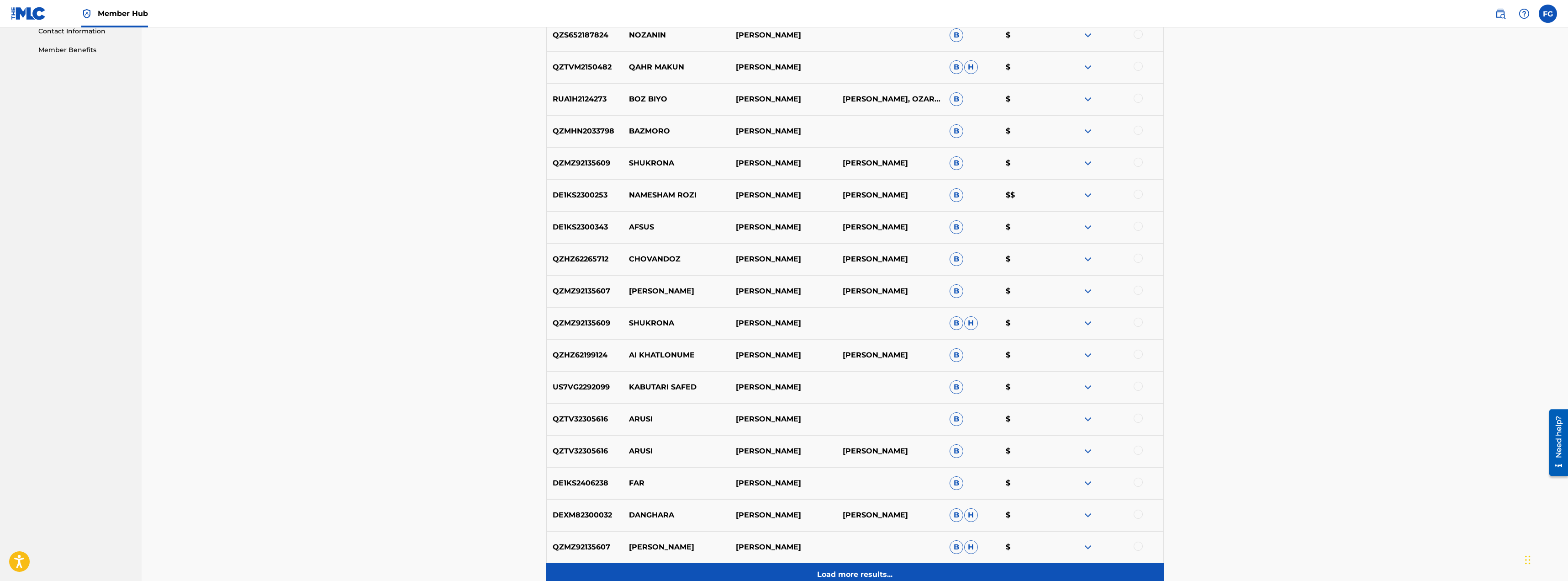
click at [844, 570] on p "Load more results..." at bounding box center [854, 575] width 75 height 11
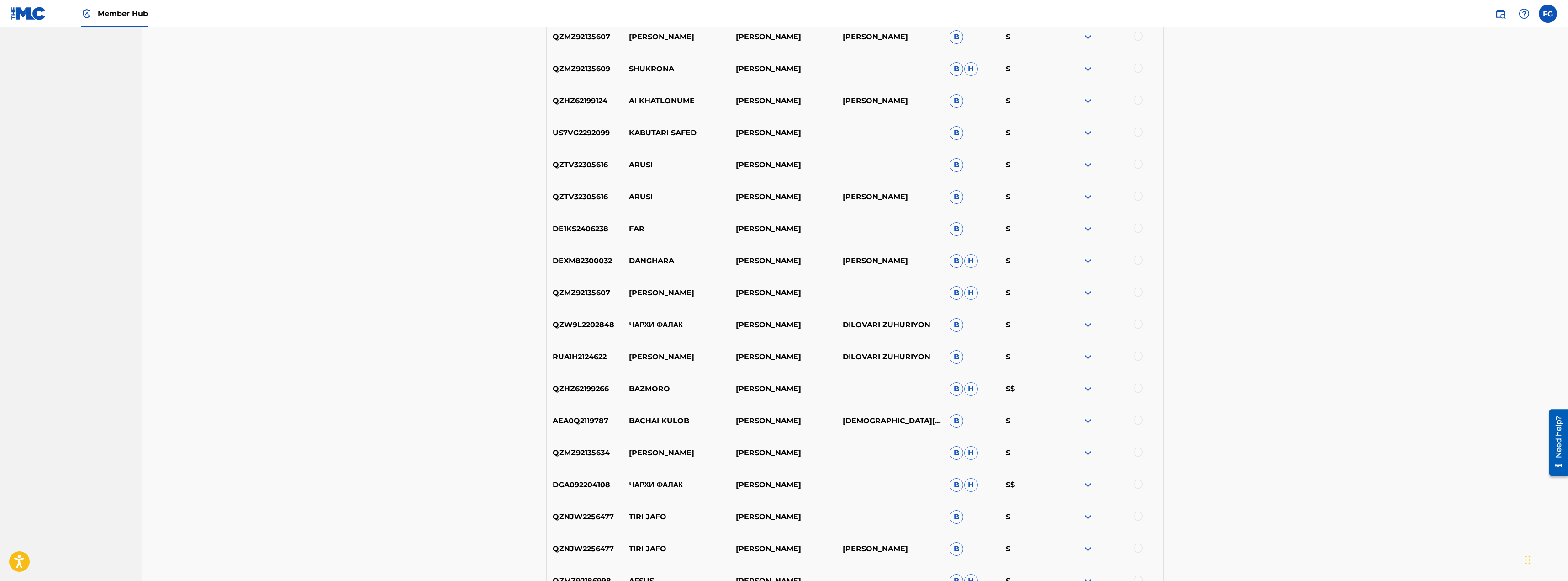
scroll to position [871, 0]
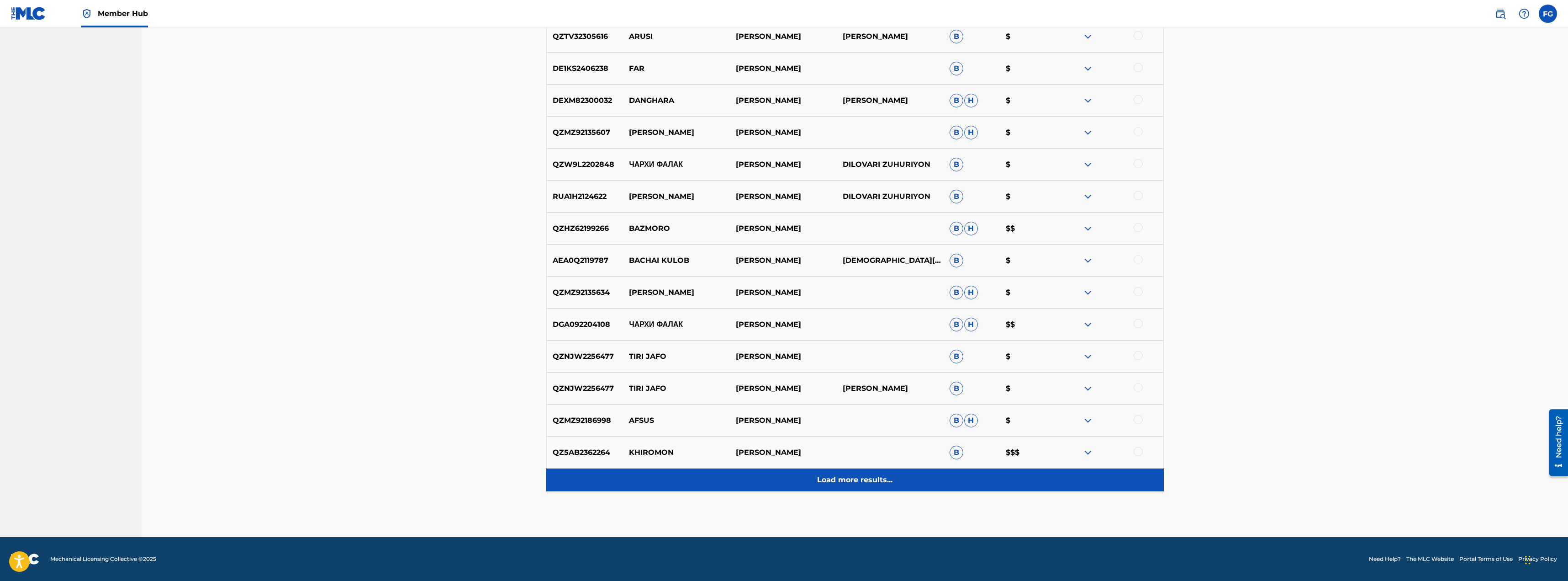
click at [865, 480] on p "Load more results..." at bounding box center [854, 479] width 75 height 11
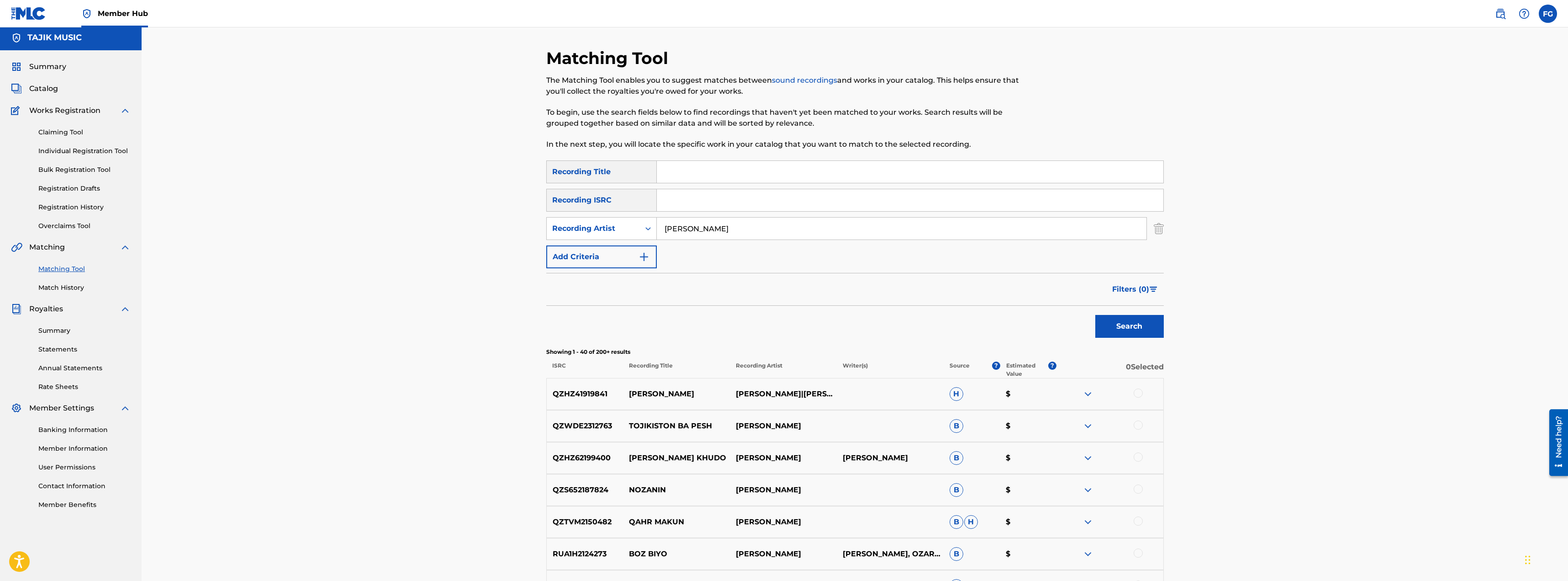
scroll to position [0, 0]
drag, startPoint x: 739, startPoint y: 236, endPoint x: 477, endPoint y: 237, distance: 262.0
click at [708, 172] on input "Search Form" at bounding box center [909, 174] width 506 height 22
paste input "KAJAKABRU"
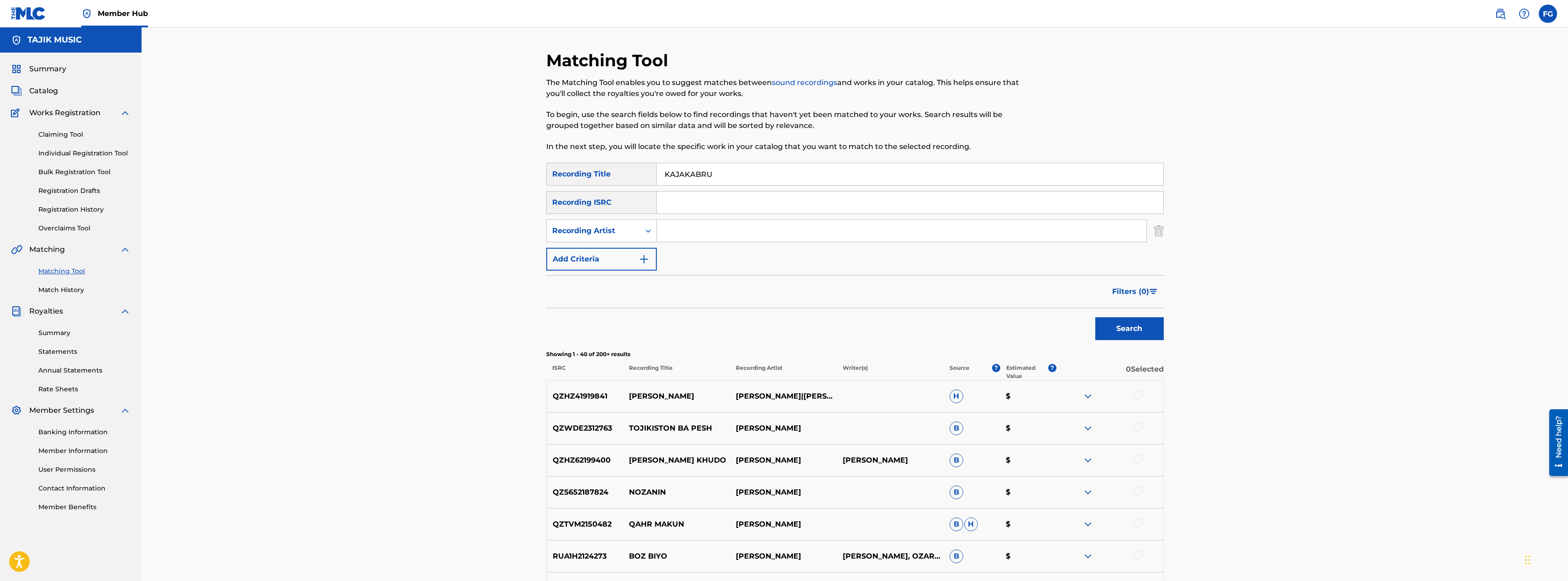
type input "KAJAKABRU"
click at [1095, 317] on button "Search" at bounding box center [1130, 328] width 69 height 23
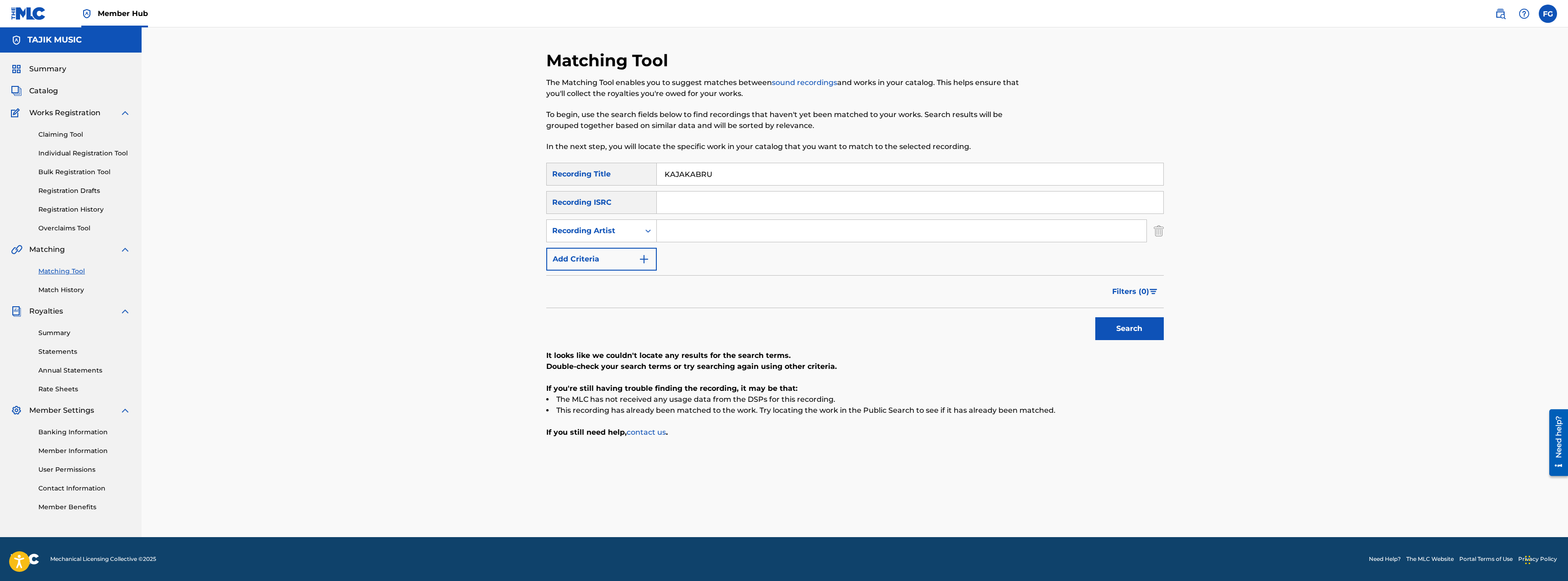
drag, startPoint x: 735, startPoint y: 172, endPoint x: 542, endPoint y: 171, distance: 193.0
click at [542, 171] on div "Matching Tool The Matching Tool enables you to suggest matches between sound re…" at bounding box center [855, 293] width 640 height 487
click at [629, 268] on button "Add Criteria" at bounding box center [601, 258] width 111 height 23
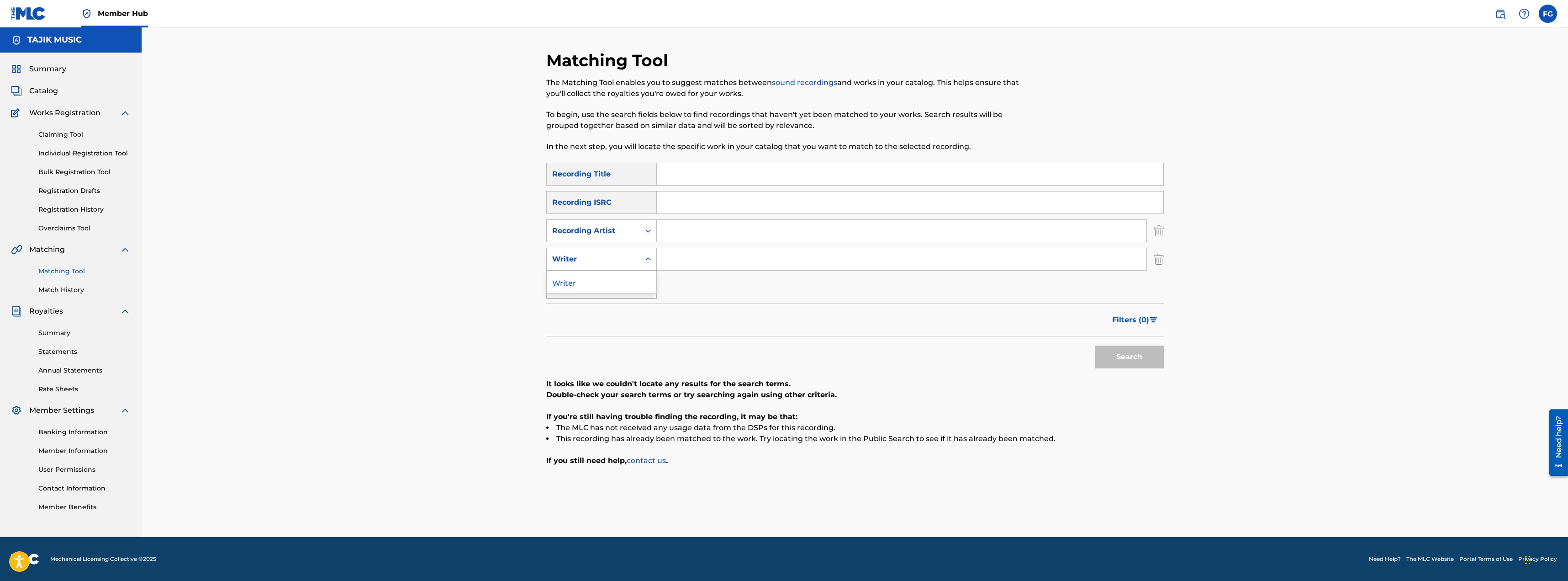
click at [595, 266] on div "Writer" at bounding box center [592, 258] width 93 height 17
click at [677, 249] on input "Search Form" at bounding box center [901, 259] width 489 height 22
drag, startPoint x: 680, startPoint y: 266, endPoint x: 697, endPoint y: 270, distance: 17.5
click at [628, 262] on div "SearchWithCriteria7f4de3a4-995c-41a7-9fe2-60ed39045734 Writer v" at bounding box center [855, 258] width 618 height 23
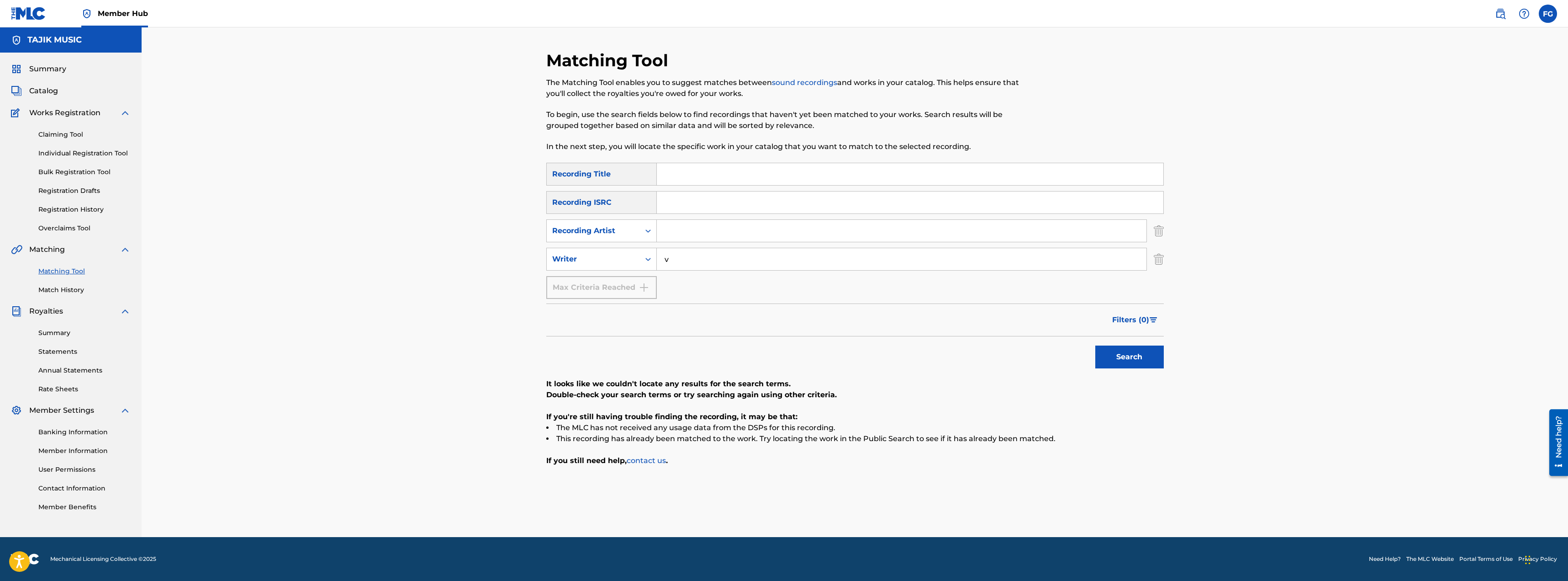
paste input "KAJAKABRU"
drag, startPoint x: 752, startPoint y: 258, endPoint x: 574, endPoint y: 31, distance: 288.5
click at [555, 251] on div "SearchWithCriteria7f4de3a4-995c-41a7-9fe2-60ed39045734 Writer KAJAKABRU" at bounding box center [855, 258] width 618 height 23
paste input "SANGALII SHARIFZOD"
type input "SANGALII SHARIFZOD"
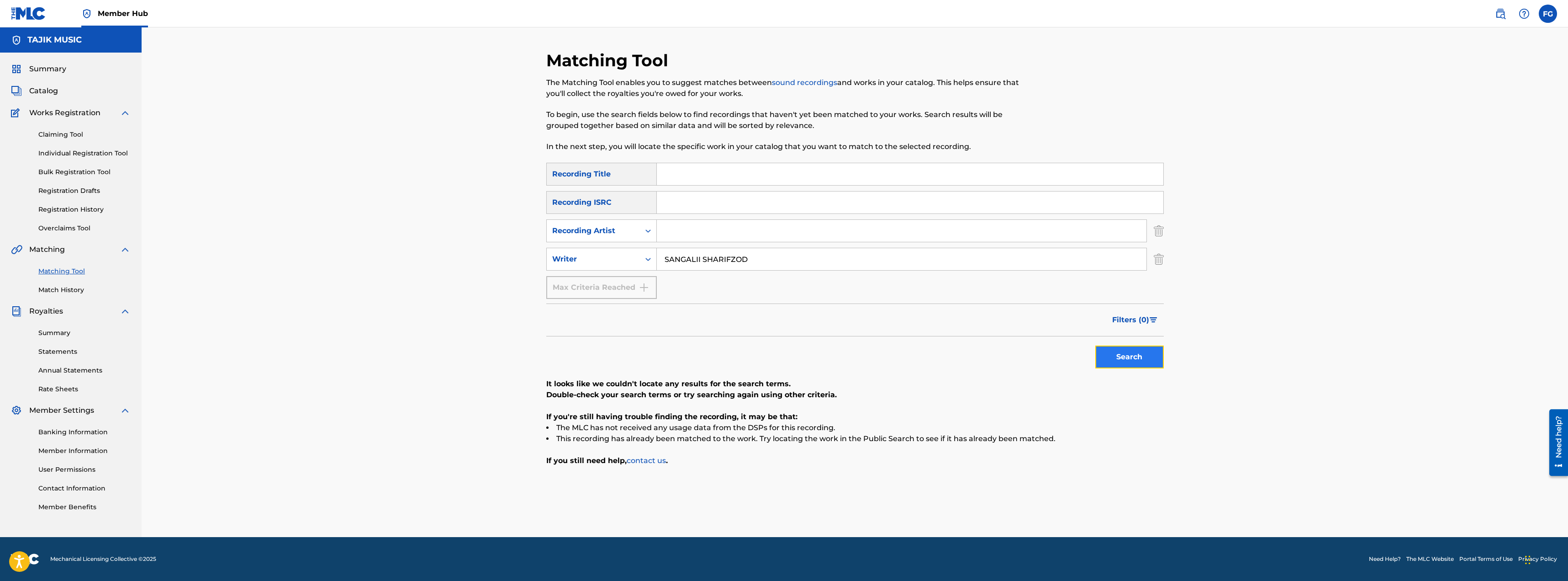
click at [1150, 363] on button "Search" at bounding box center [1130, 356] width 69 height 23
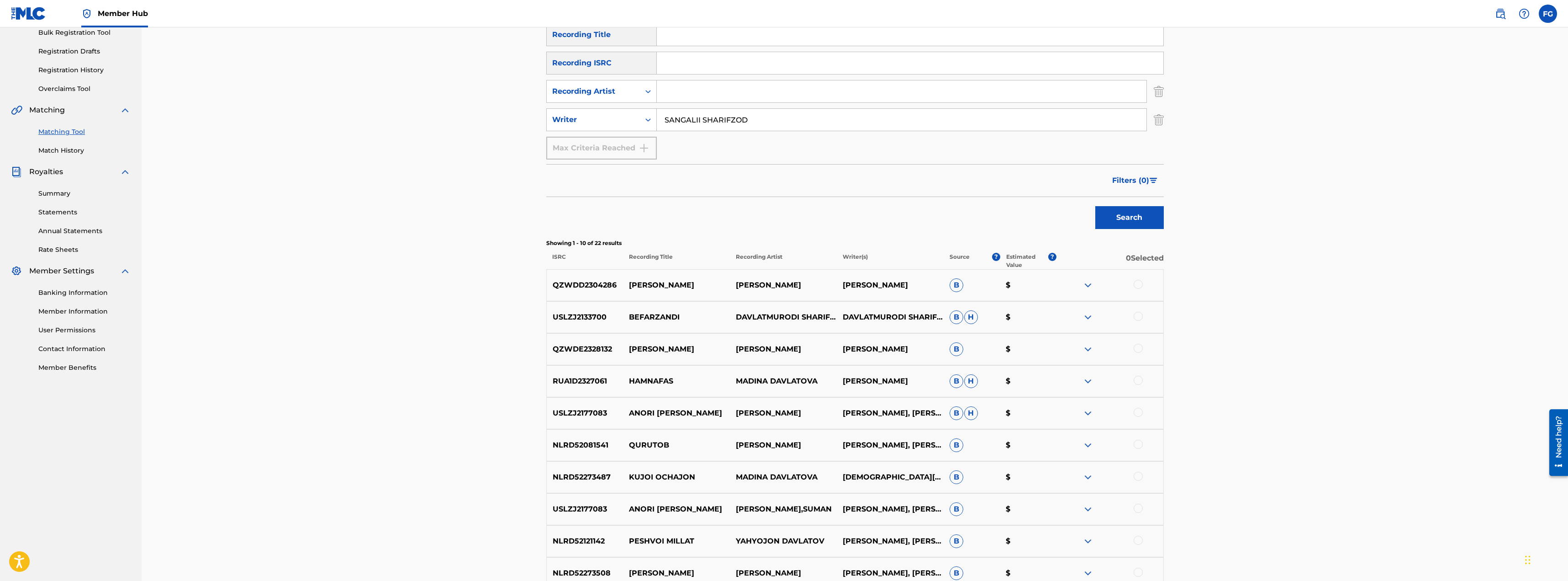
scroll to position [183, 0]
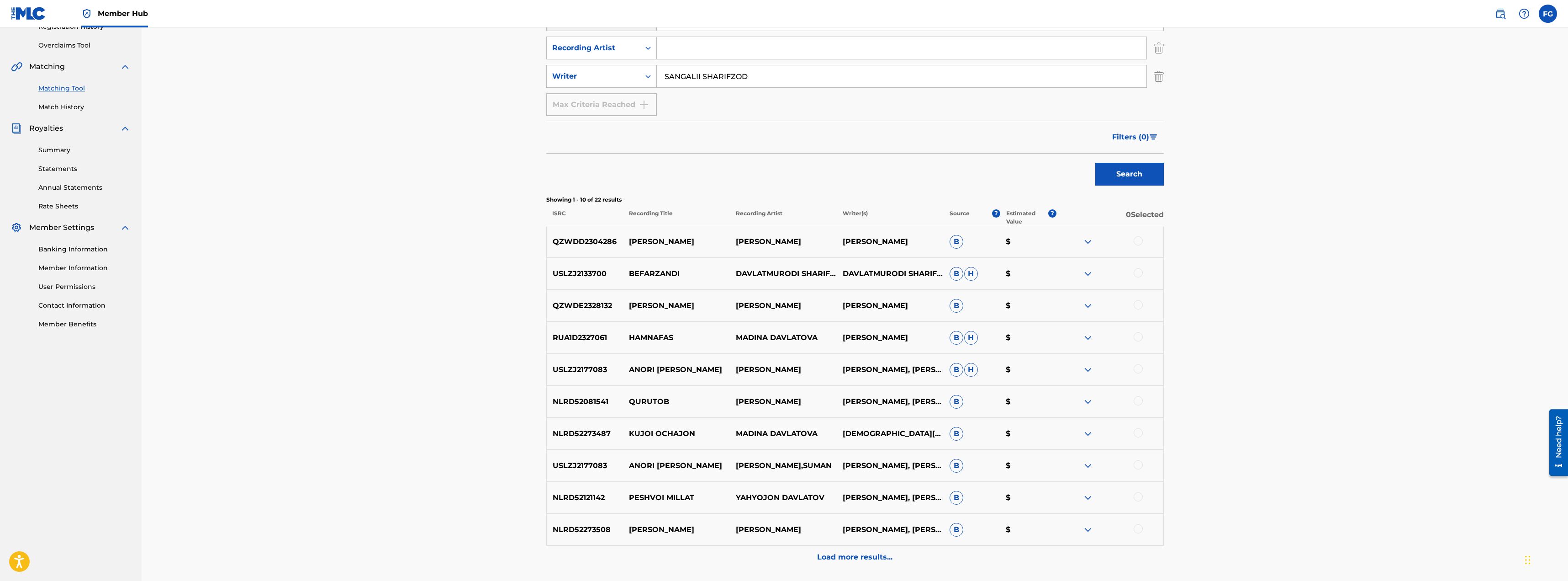
click at [1086, 274] on img at bounding box center [1088, 274] width 11 height 11
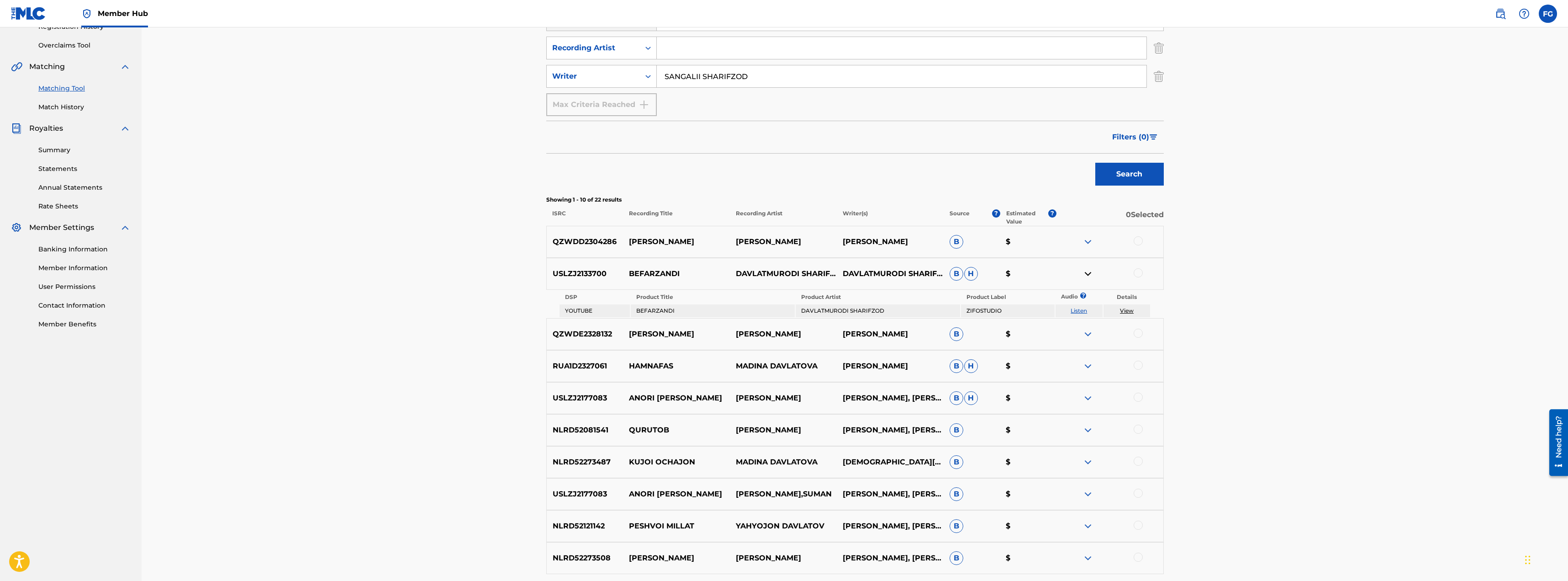
click at [1086, 274] on img at bounding box center [1088, 274] width 11 height 11
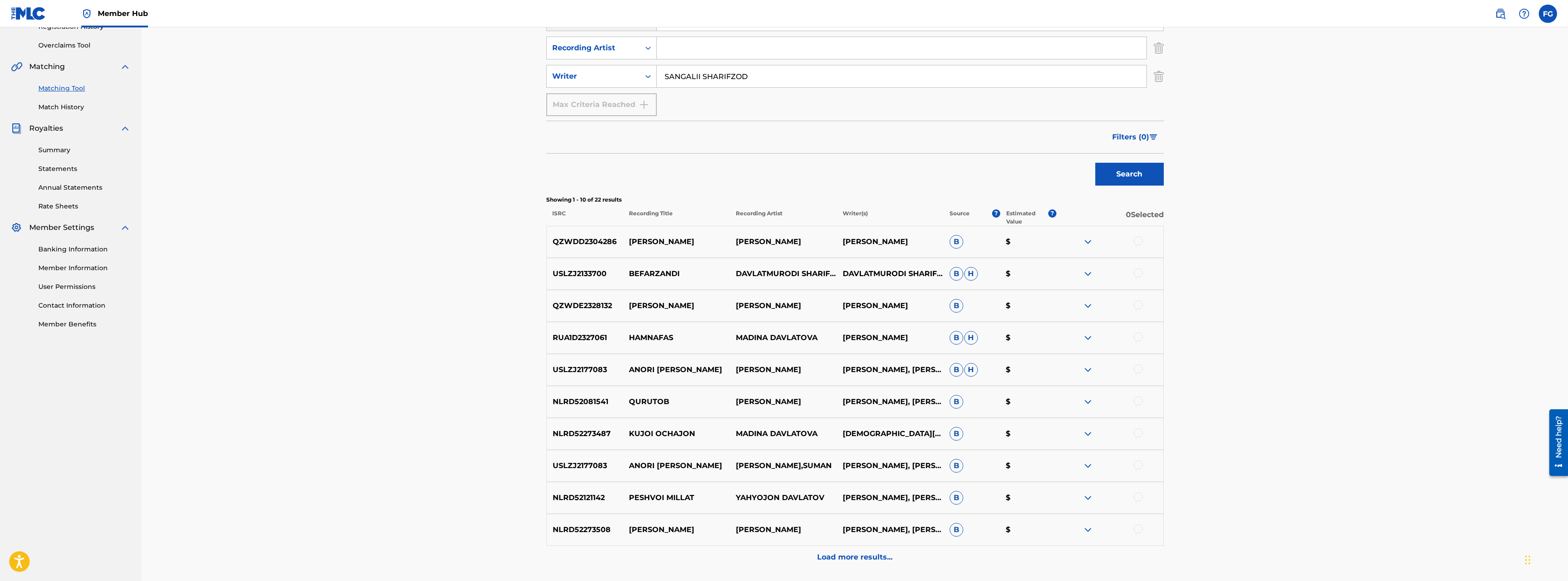
click at [1090, 469] on img at bounding box center [1088, 466] width 11 height 11
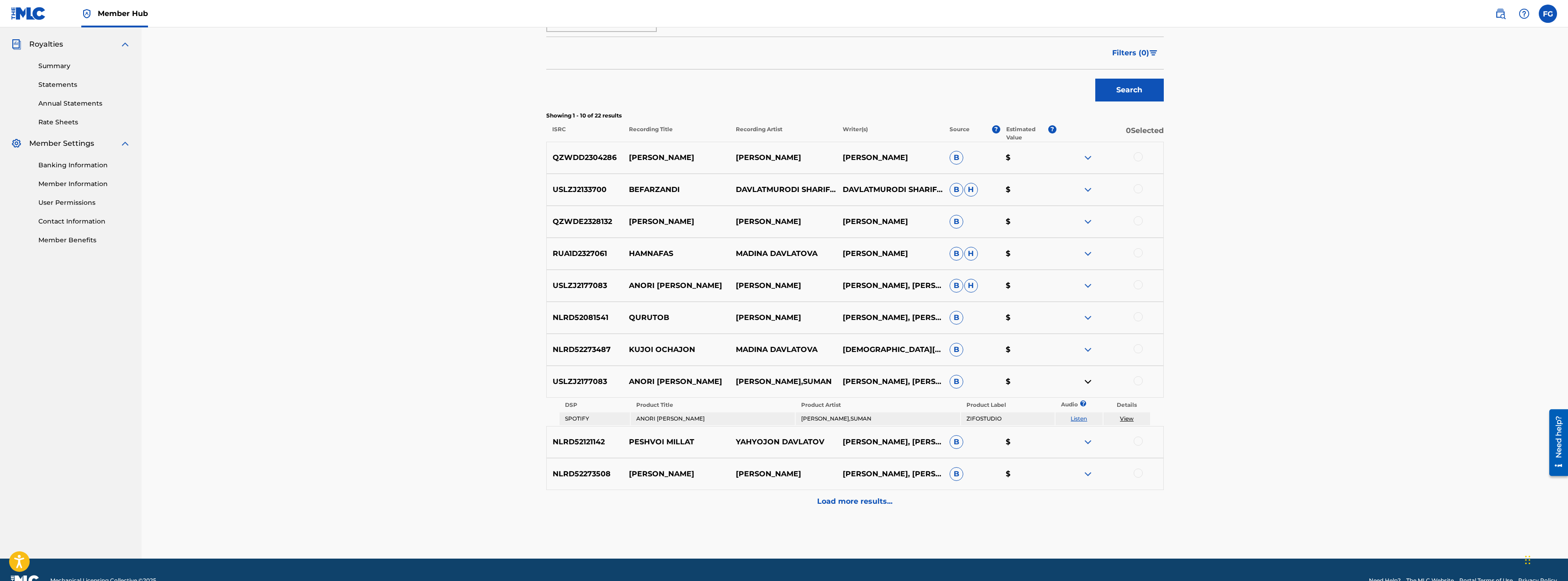
scroll to position [288, 0]
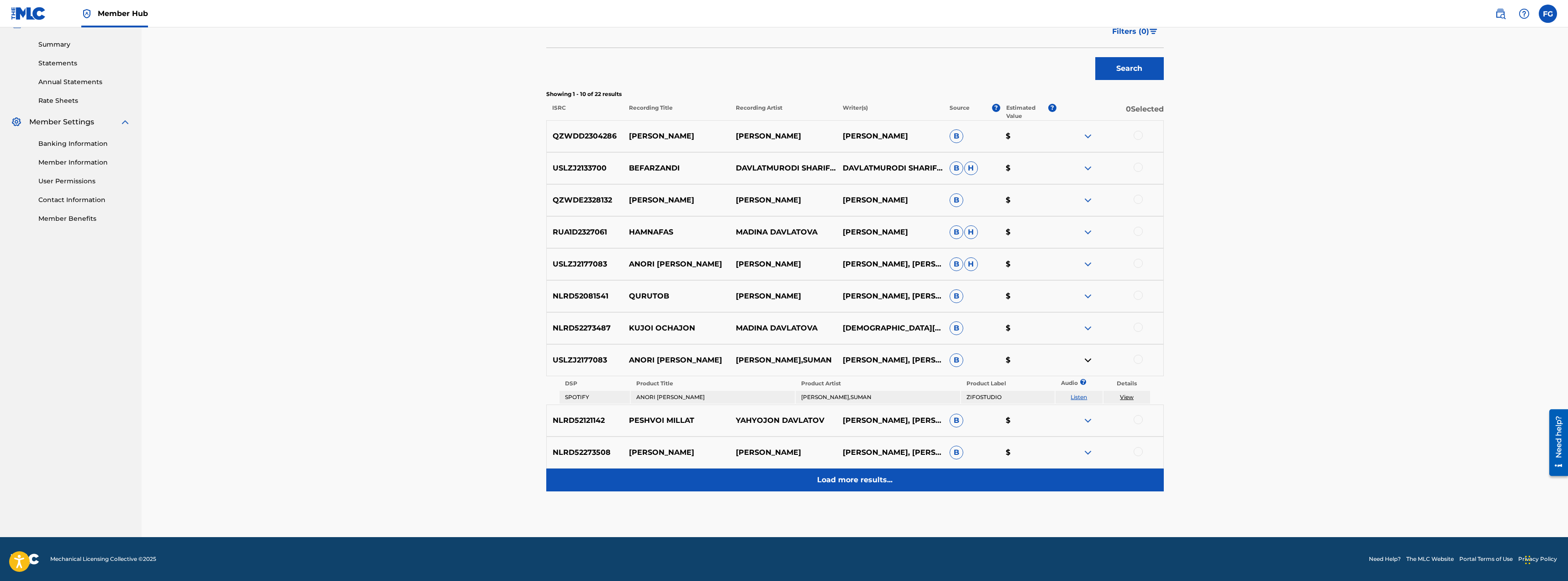
click at [870, 487] on div "Load more results..." at bounding box center [855, 479] width 618 height 23
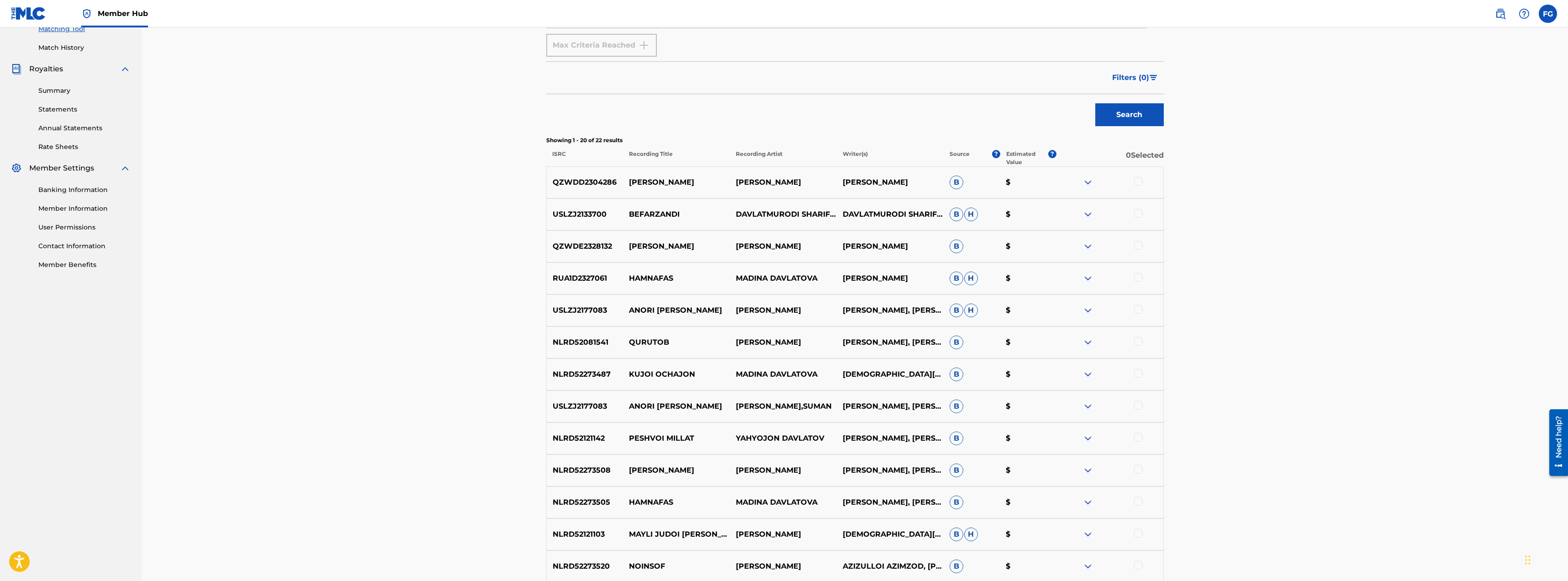
scroll to position [45, 0]
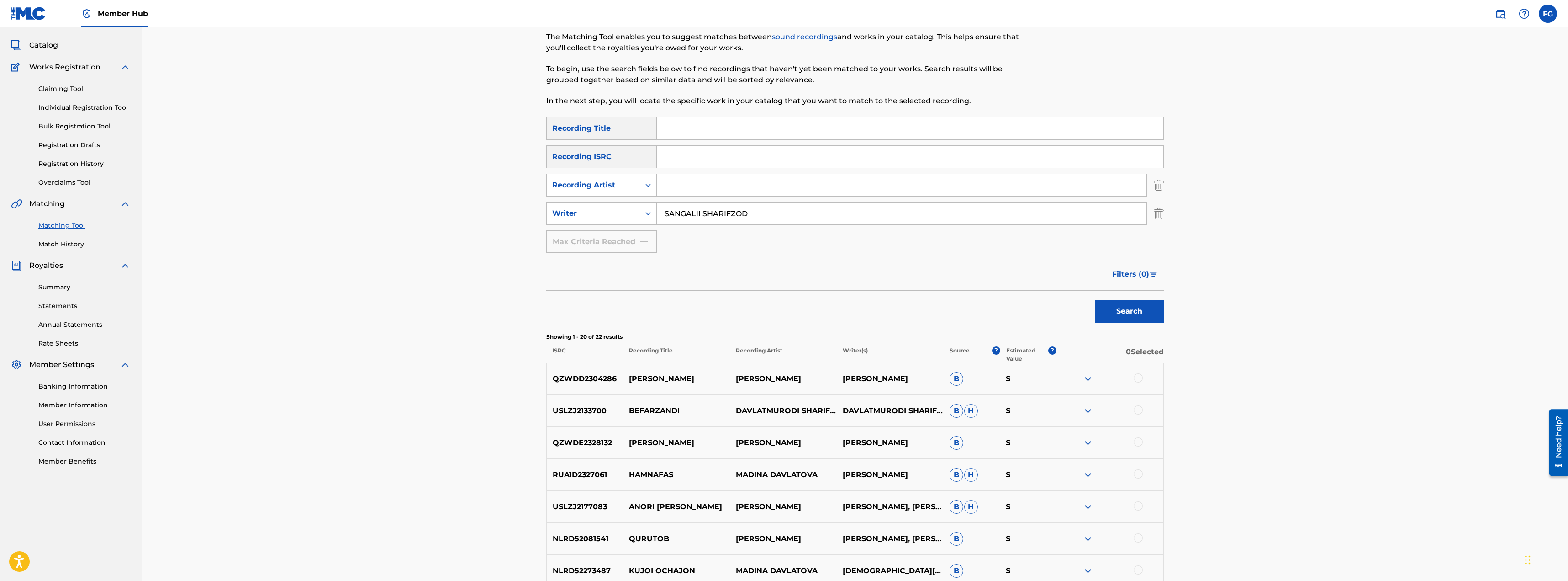
click at [1087, 375] on img at bounding box center [1088, 379] width 11 height 11
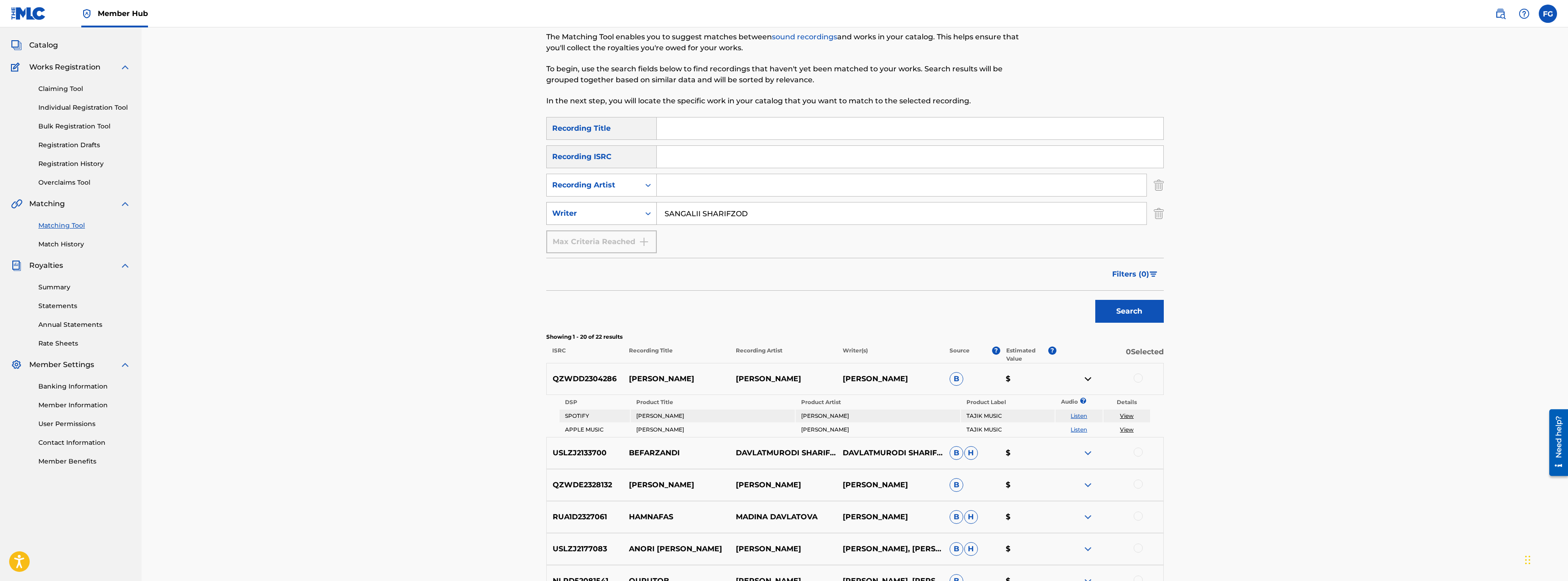
drag, startPoint x: 764, startPoint y: 220, endPoint x: 634, endPoint y: 218, distance: 130.0
click at [634, 218] on div "SearchWithCriteria7f4de3a4-995c-41a7-9fe2-60ed39045734 Writer SANGALII SHARIFZOD" at bounding box center [855, 213] width 618 height 23
type input "umedjoni burhon"
click at [1095, 300] on button "Search" at bounding box center [1130, 311] width 69 height 23
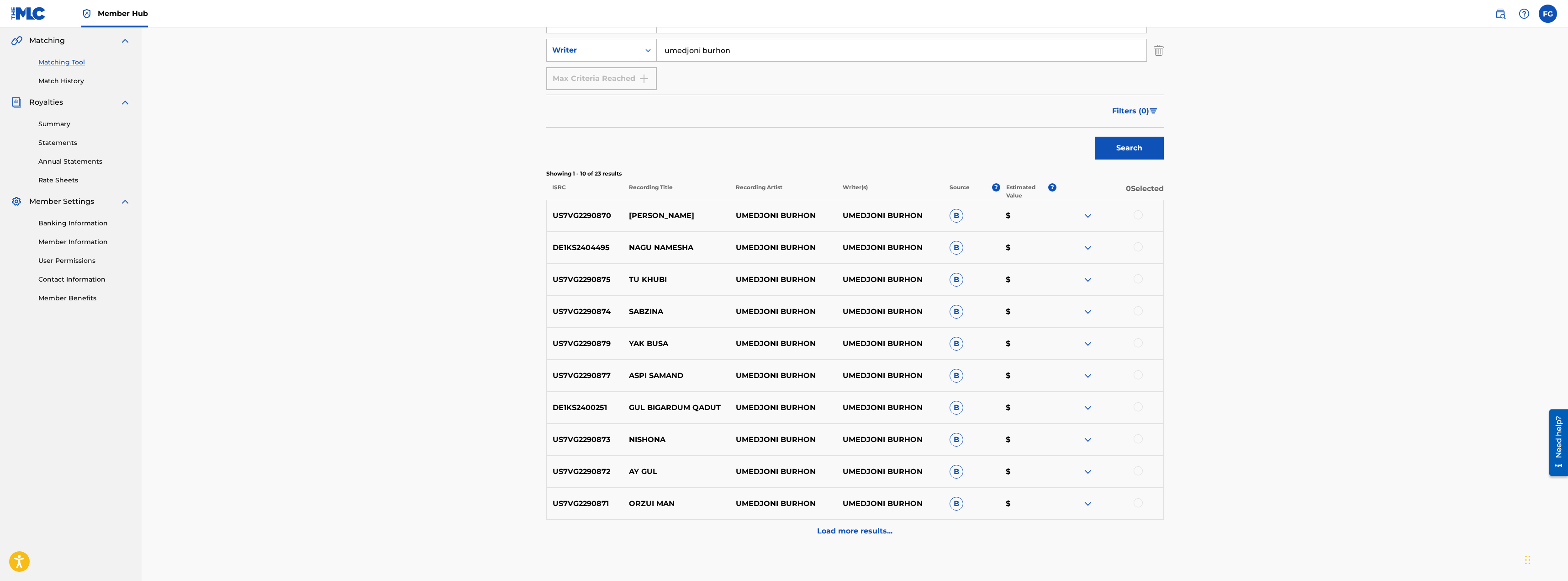
scroll to position [228, 0]
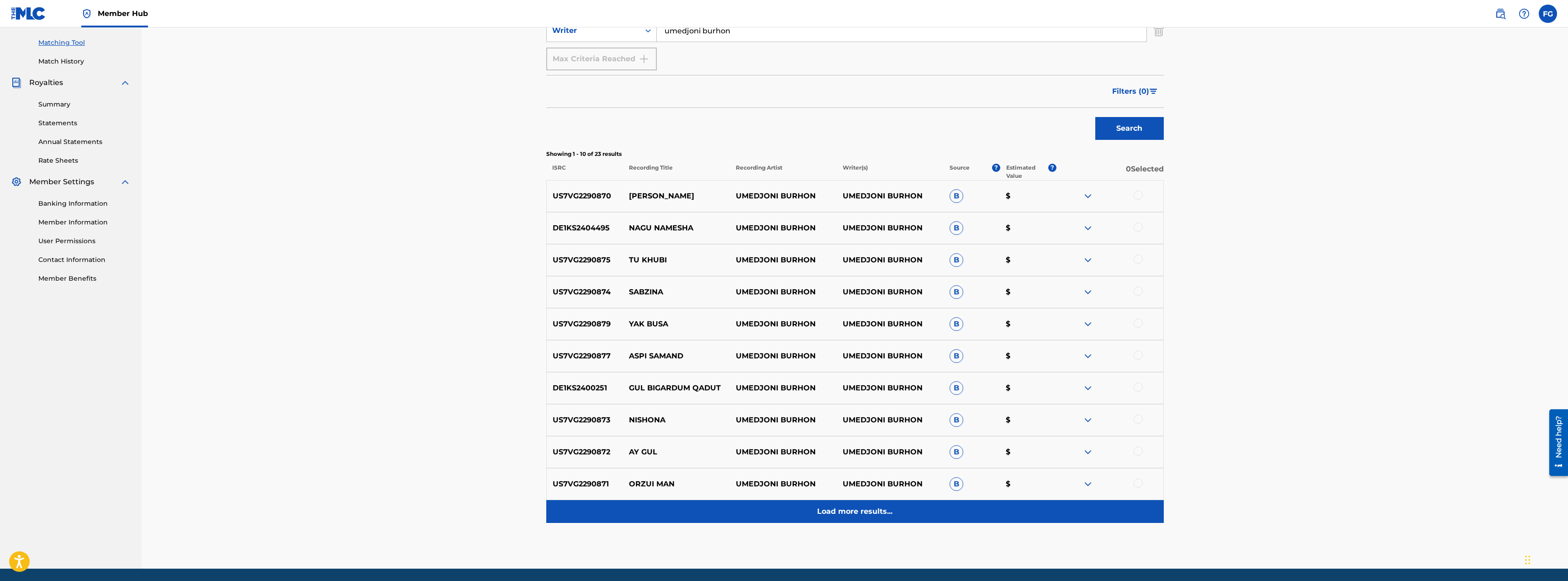
click at [830, 522] on div "Load more results..." at bounding box center [855, 511] width 618 height 23
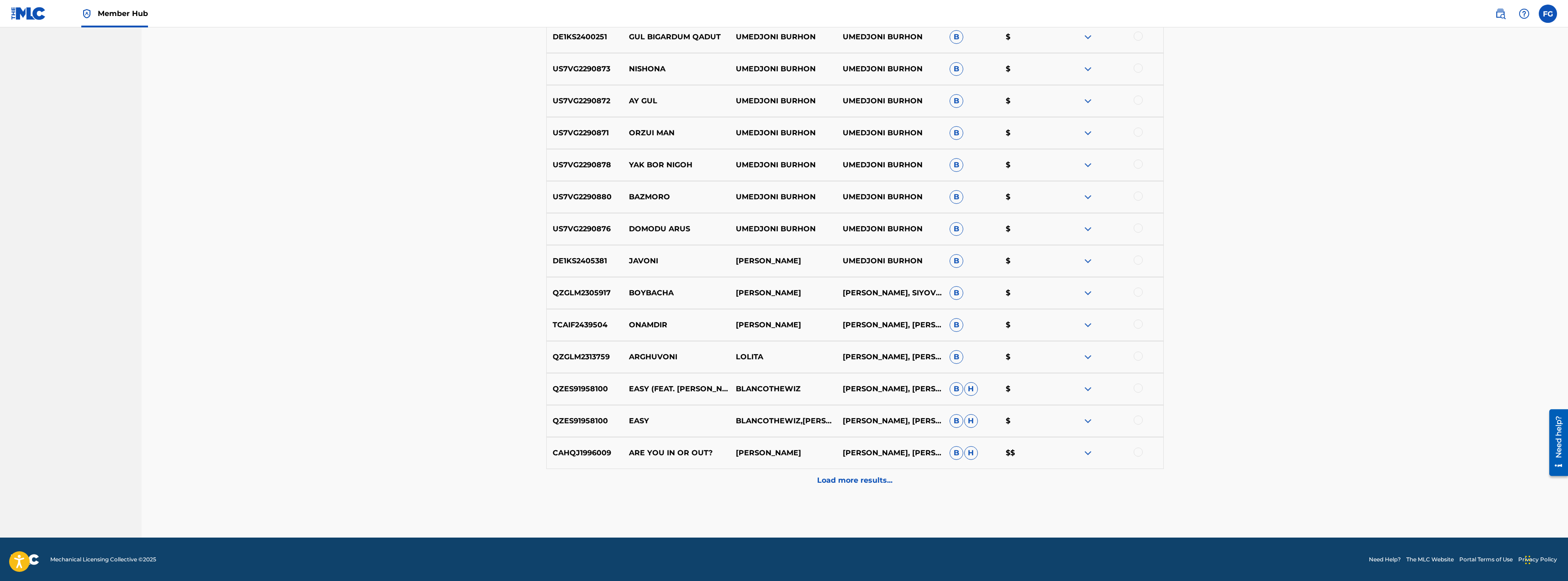
scroll to position [580, 0]
click at [1082, 285] on div "QZGLM2305917 BOYBACHA MEHRONAI KHAYRIDDIN BURHON SAFAROV, SIYOVUSH NEMATOV B $" at bounding box center [855, 292] width 618 height 32
click at [1086, 295] on img at bounding box center [1088, 293] width 11 height 11
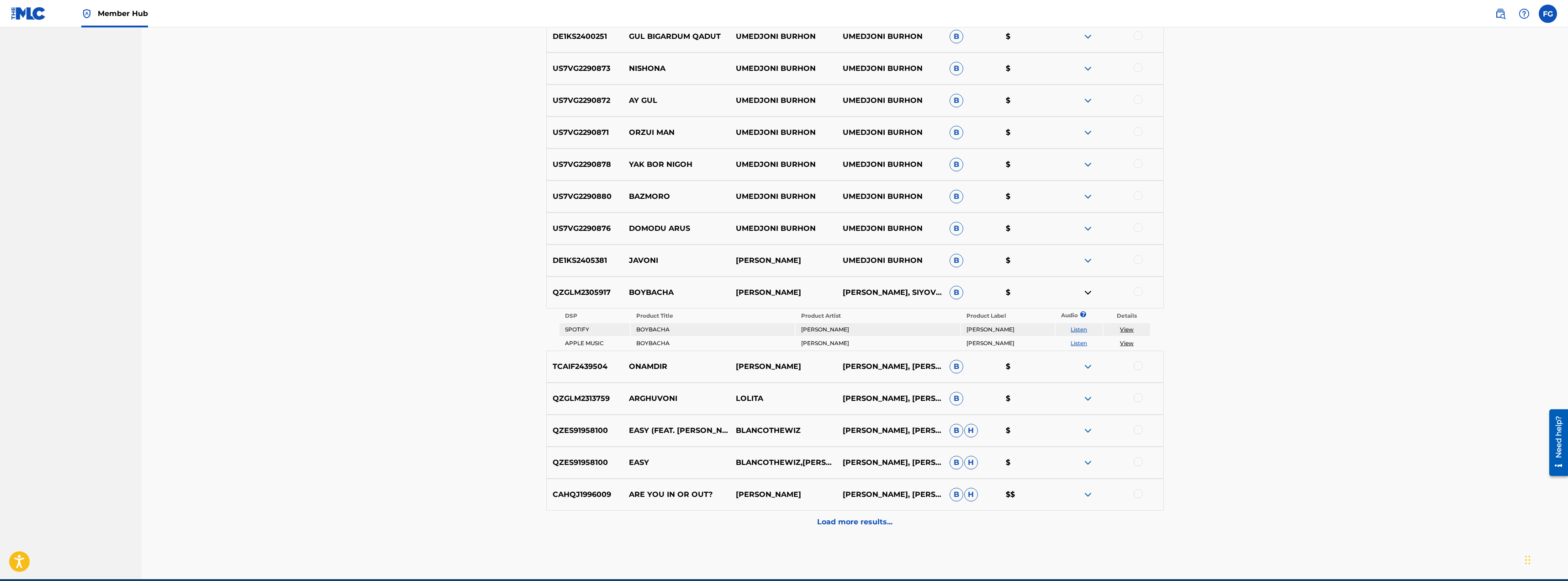
click at [1128, 328] on link "View" at bounding box center [1126, 329] width 14 height 7
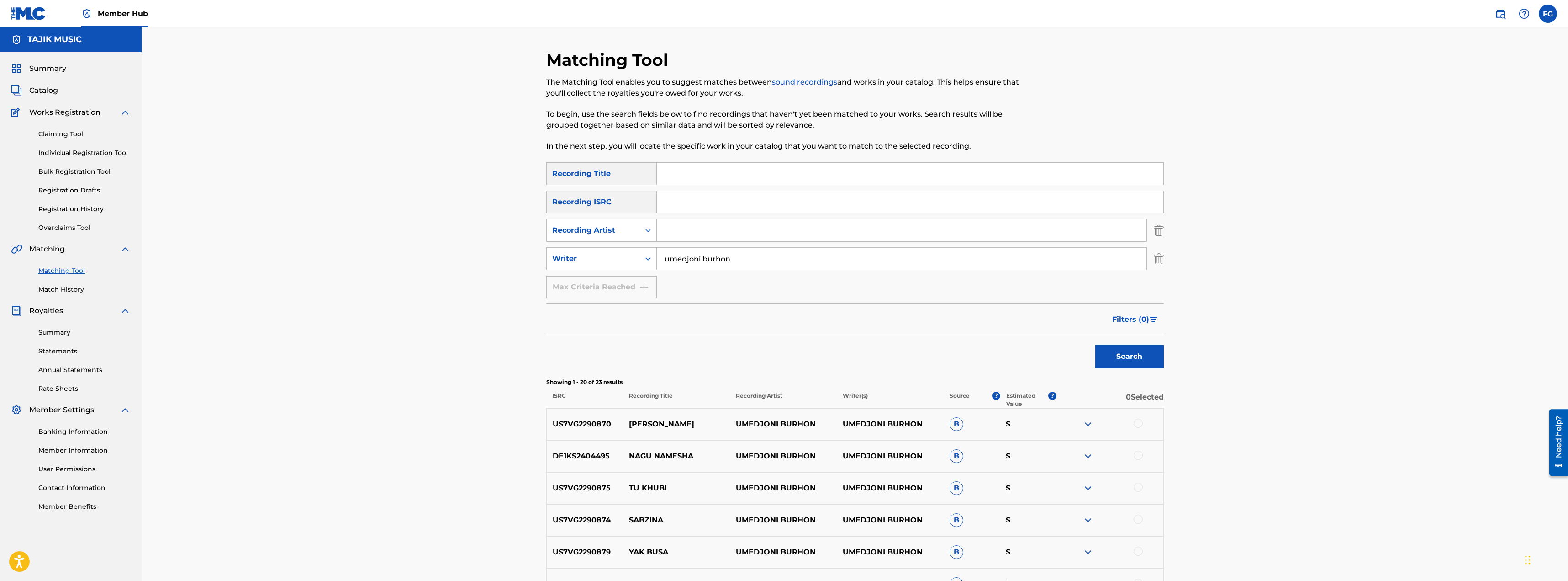
scroll to position [0, 0]
drag, startPoint x: 744, startPoint y: 256, endPoint x: 516, endPoint y: 258, distance: 228.0
click at [693, 178] on input "Search Form" at bounding box center [909, 174] width 506 height 22
paste input "https://open.spotify.com/track/7fe38pf6wAChXq4lCo9eJY"
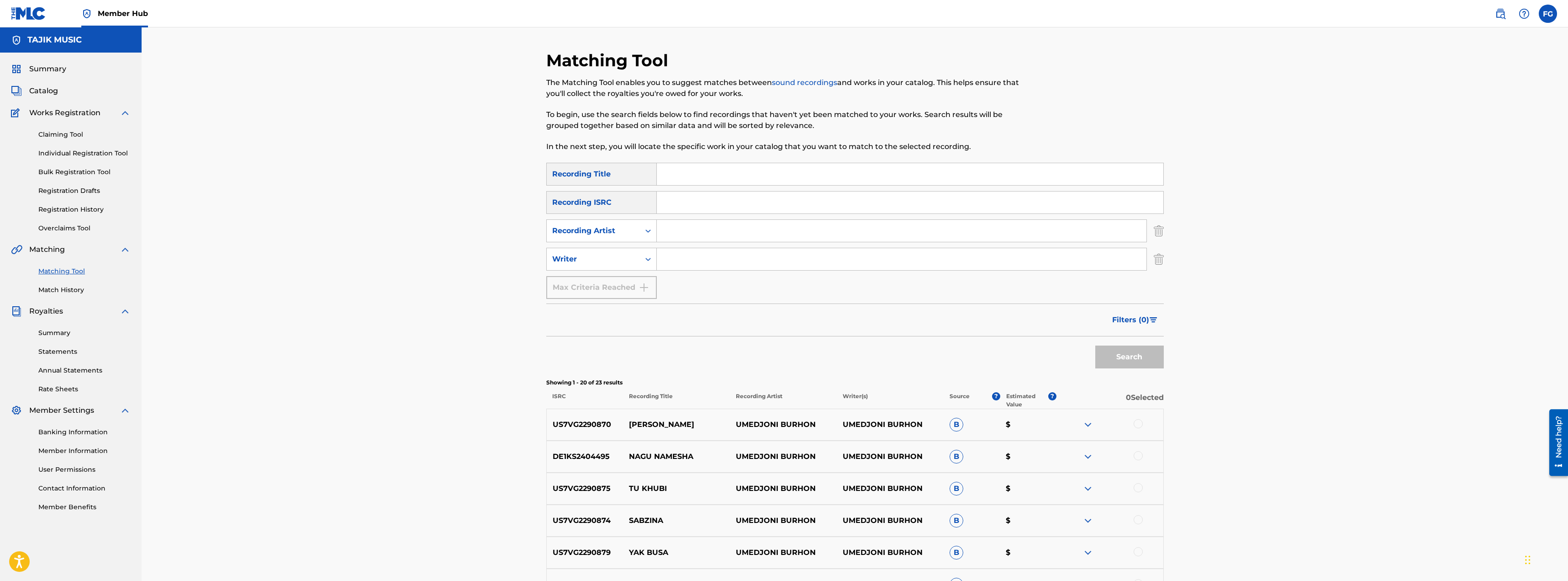
type input "https://open.spotify.com/track/7fe38pf6wAChXq4lCo9eJY"
paste input "ЧИ ШУД"
type input "ЧИ ШУД"
click at [1112, 347] on button "Search" at bounding box center [1130, 356] width 69 height 23
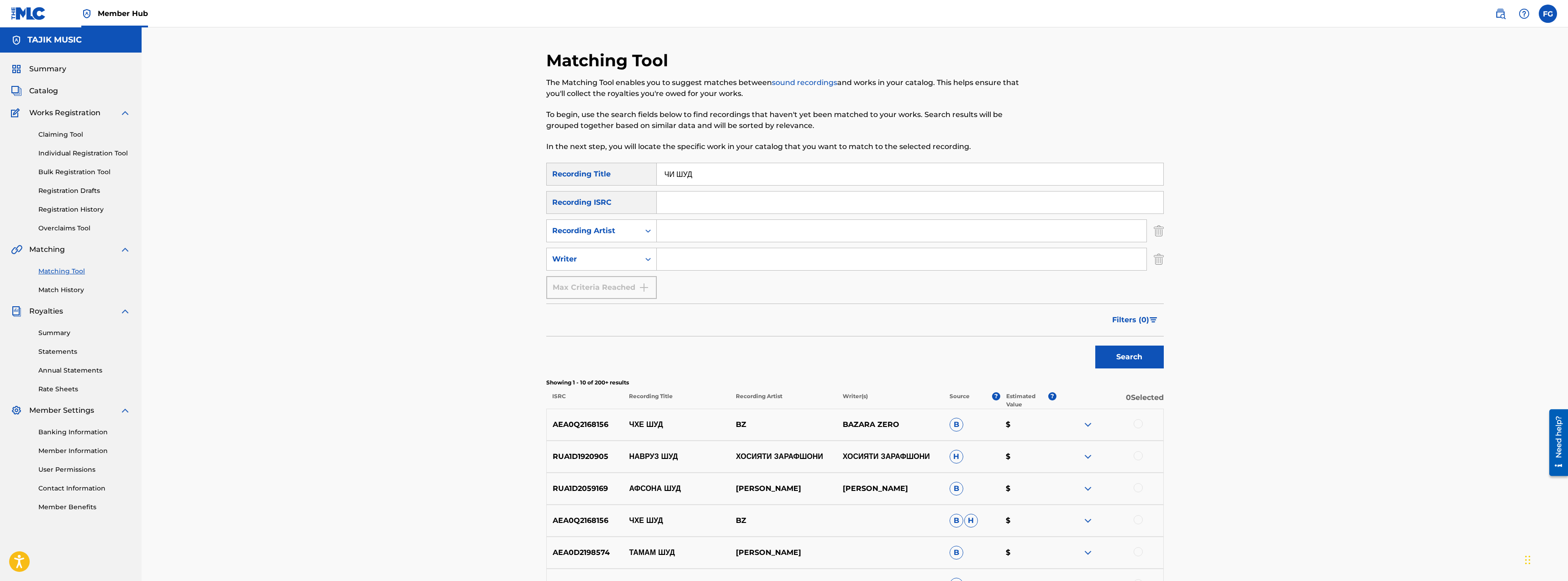
drag, startPoint x: 596, startPoint y: 171, endPoint x: 576, endPoint y: 171, distance: 20.0
click at [576, 171] on div "SearchWithCriteria57878394-b598-44b9-92fb-280665fbbc73 Recording Title ЧИ ШУД" at bounding box center [855, 173] width 618 height 23
click at [678, 204] on input "Search Form" at bounding box center [909, 202] width 506 height 22
paste input "TJA012500126"
type input "TJA012500126"
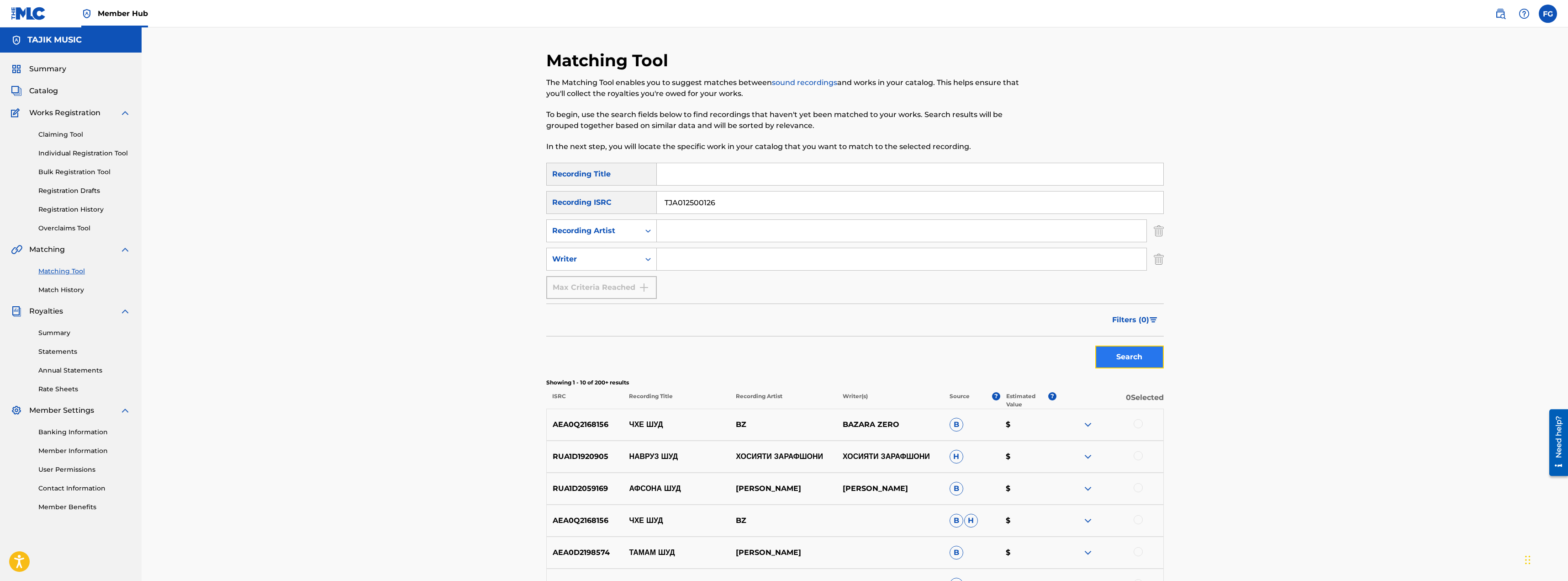
click at [1118, 353] on button "Search" at bounding box center [1130, 356] width 69 height 23
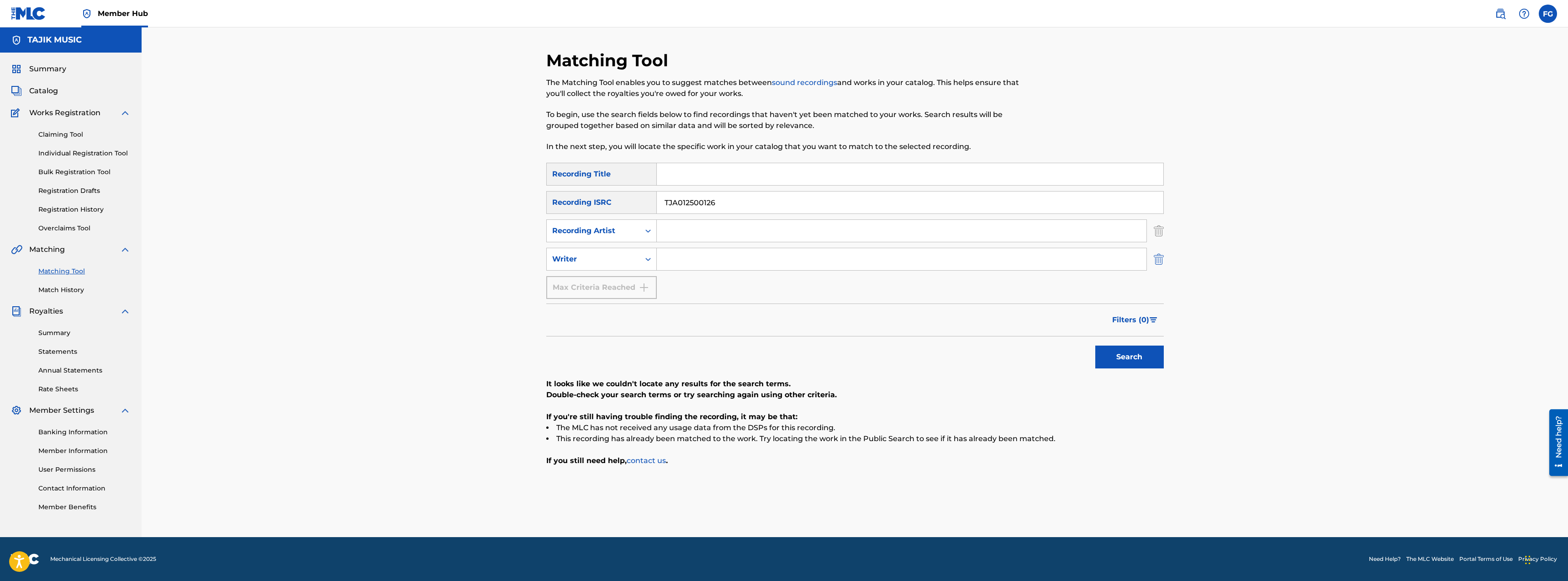
click at [1160, 257] on img "Search Form" at bounding box center [1159, 258] width 10 height 23
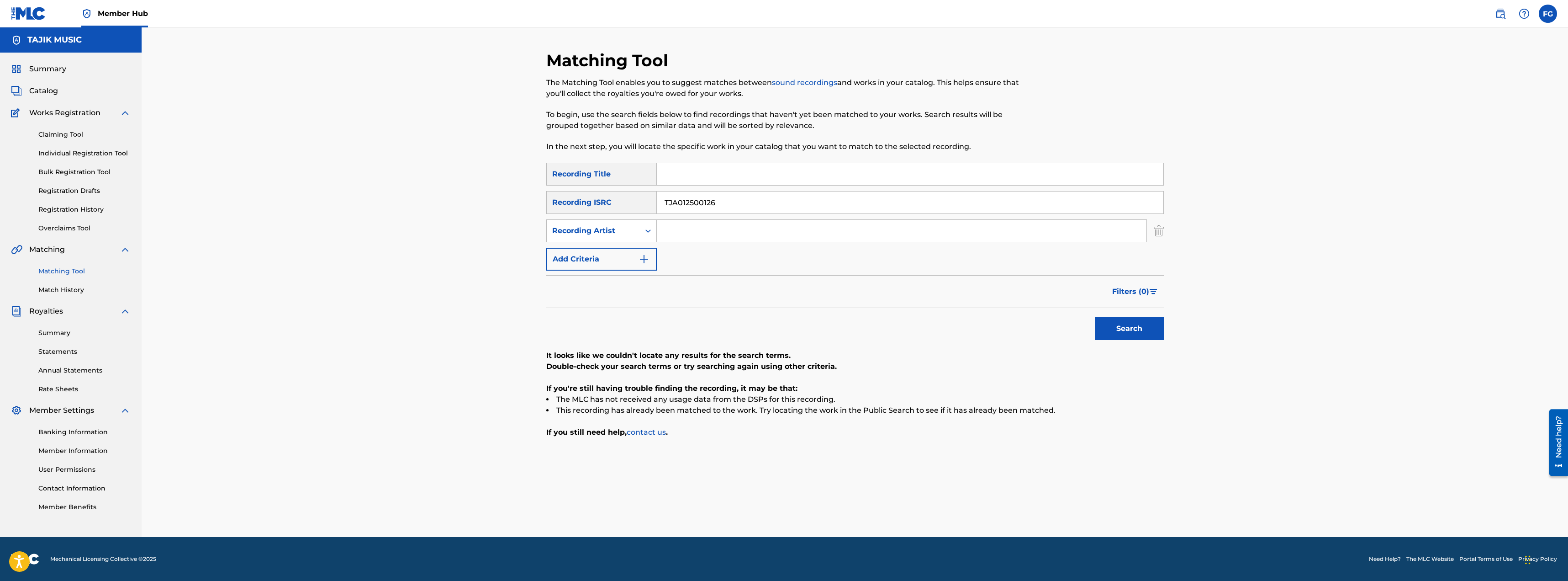
click at [1166, 231] on div "Matching Tool The Matching Tool enables you to suggest matches between sound re…" at bounding box center [855, 293] width 640 height 487
click at [1159, 229] on img "Search Form" at bounding box center [1159, 230] width 10 height 23
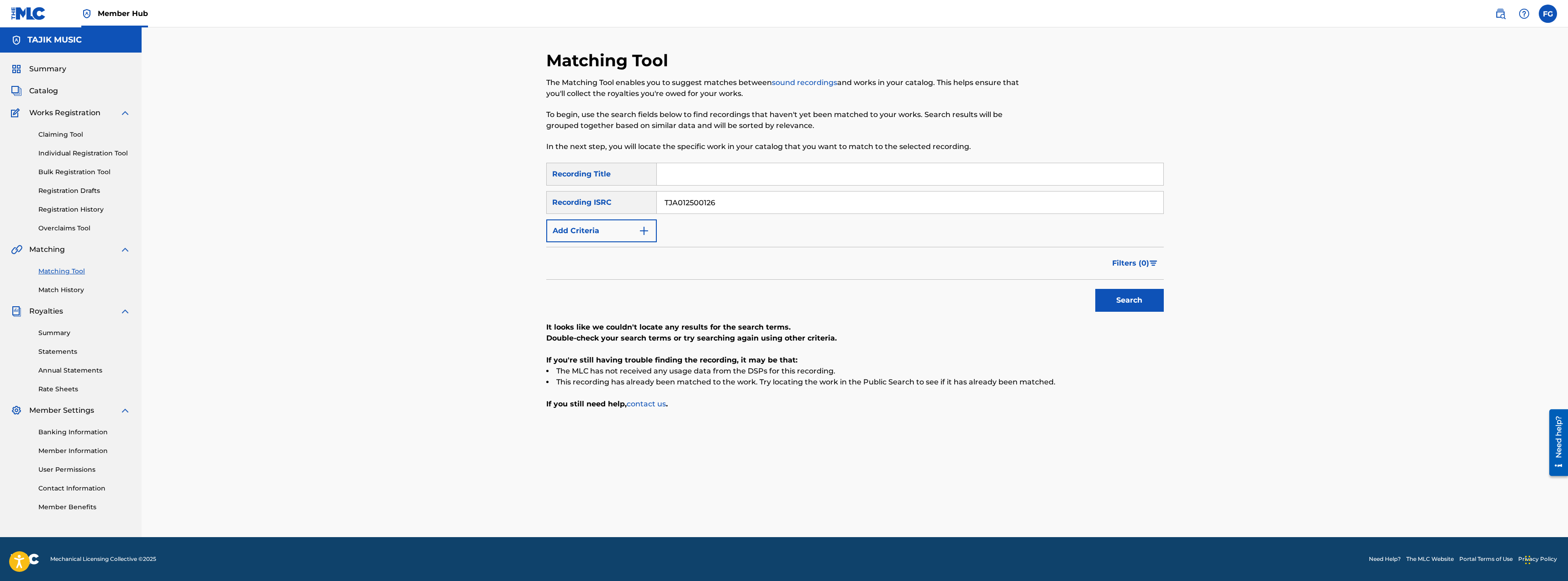
drag, startPoint x: 727, startPoint y: 203, endPoint x: 580, endPoint y: 205, distance: 147.0
click at [580, 205] on div "SearchWithCriteria1627127e-bc10-4475-9819-4a6b245ab00a Recording ISRC TJA012500…" at bounding box center [855, 202] width 618 height 23
click at [676, 171] on input "Search Form" at bounding box center [909, 174] width 506 height 22
click at [1095, 289] on button "Search" at bounding box center [1130, 300] width 69 height 23
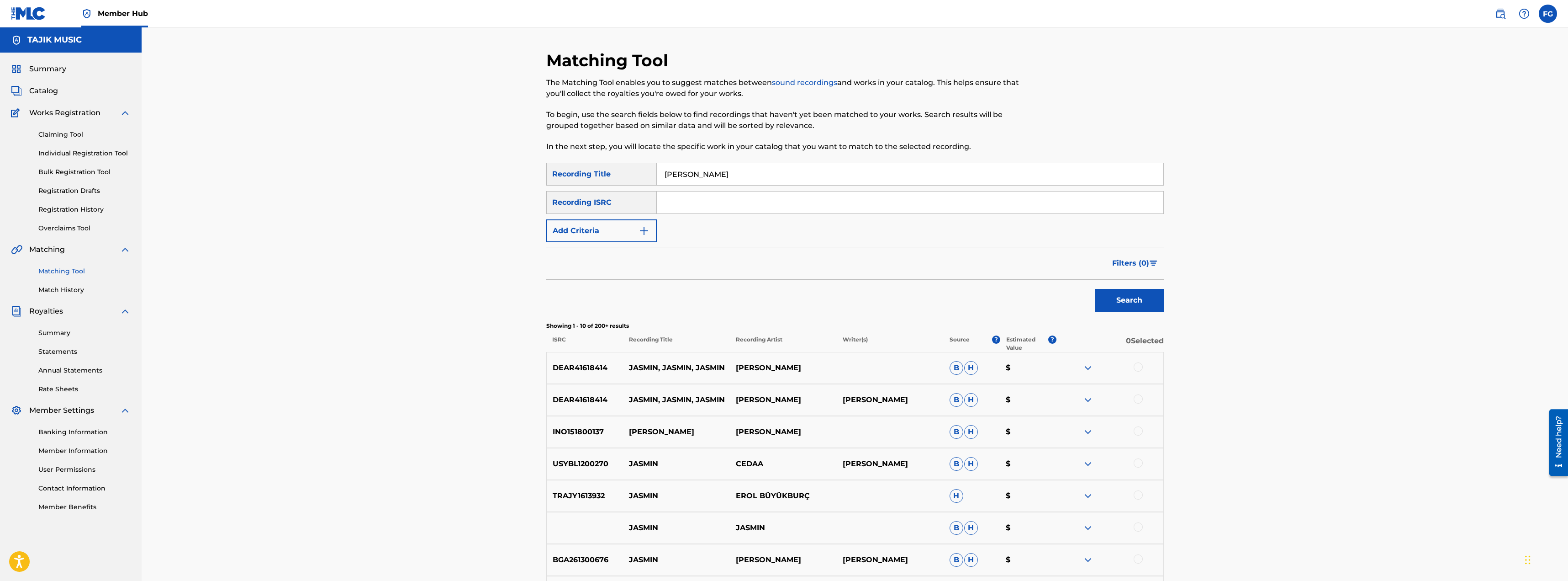
drag, startPoint x: 659, startPoint y: 166, endPoint x: 536, endPoint y: 164, distance: 123.0
click at [536, 164] on div "Matching Tool The Matching Tool enables you to suggest matches between sound re…" at bounding box center [855, 394] width 640 height 690
paste input "ДХТАРАКИ GANDA"
type input "ДХТАРАКИ GANDA"
click at [1140, 306] on button "Search" at bounding box center [1130, 300] width 69 height 23
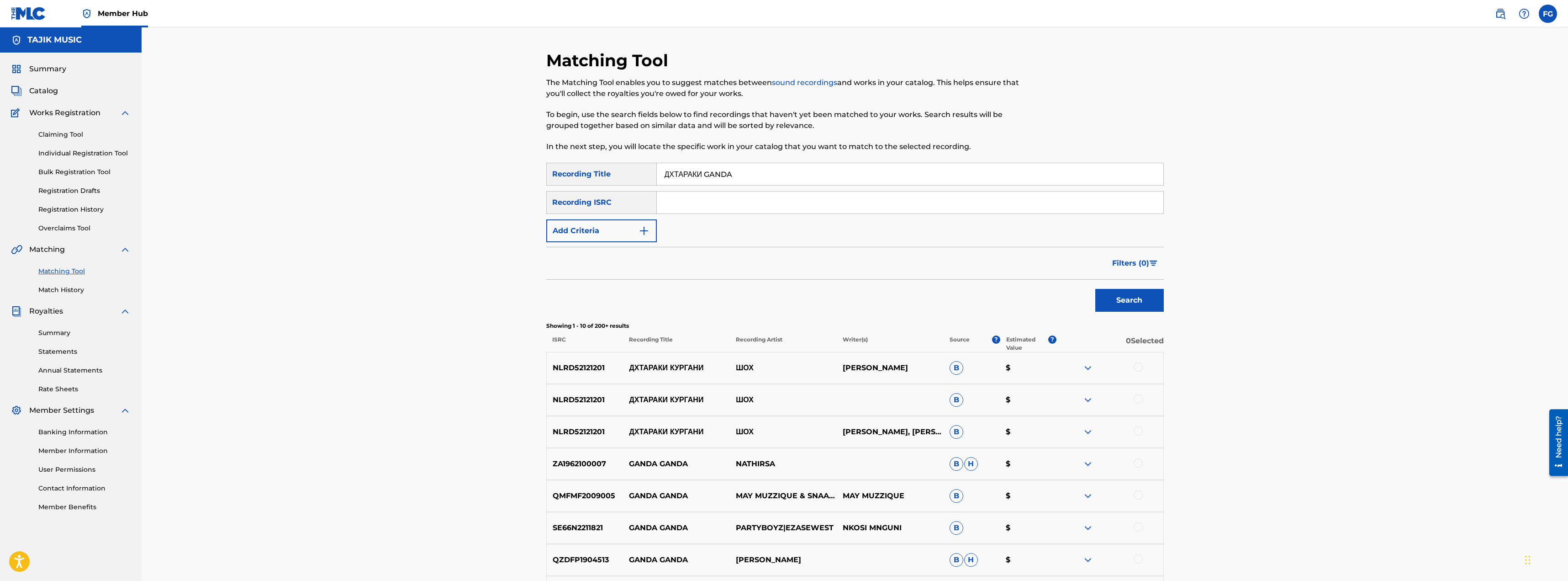
drag, startPoint x: 746, startPoint y: 172, endPoint x: 557, endPoint y: 155, distance: 189.8
click at [556, 172] on div "SearchWithCriteria57878394-b598-44b9-92fb-280665fbbc73 Recording Title ДХТАРАКИ…" at bounding box center [855, 173] width 618 height 23
click at [726, 199] on input "Search Form" at bounding box center [909, 202] width 506 height 22
paste input "AEA0Q2499543"
type input "AEA0Q2499543"
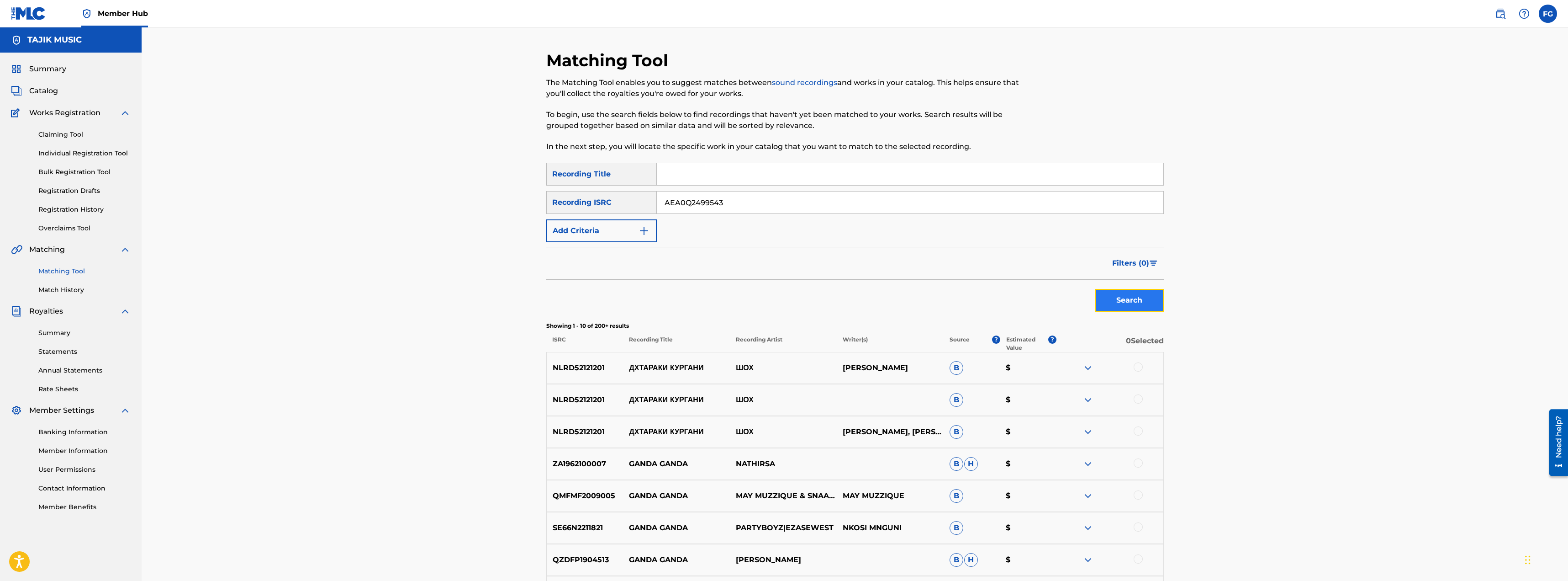
click at [1126, 303] on button "Search" at bounding box center [1130, 300] width 69 height 23
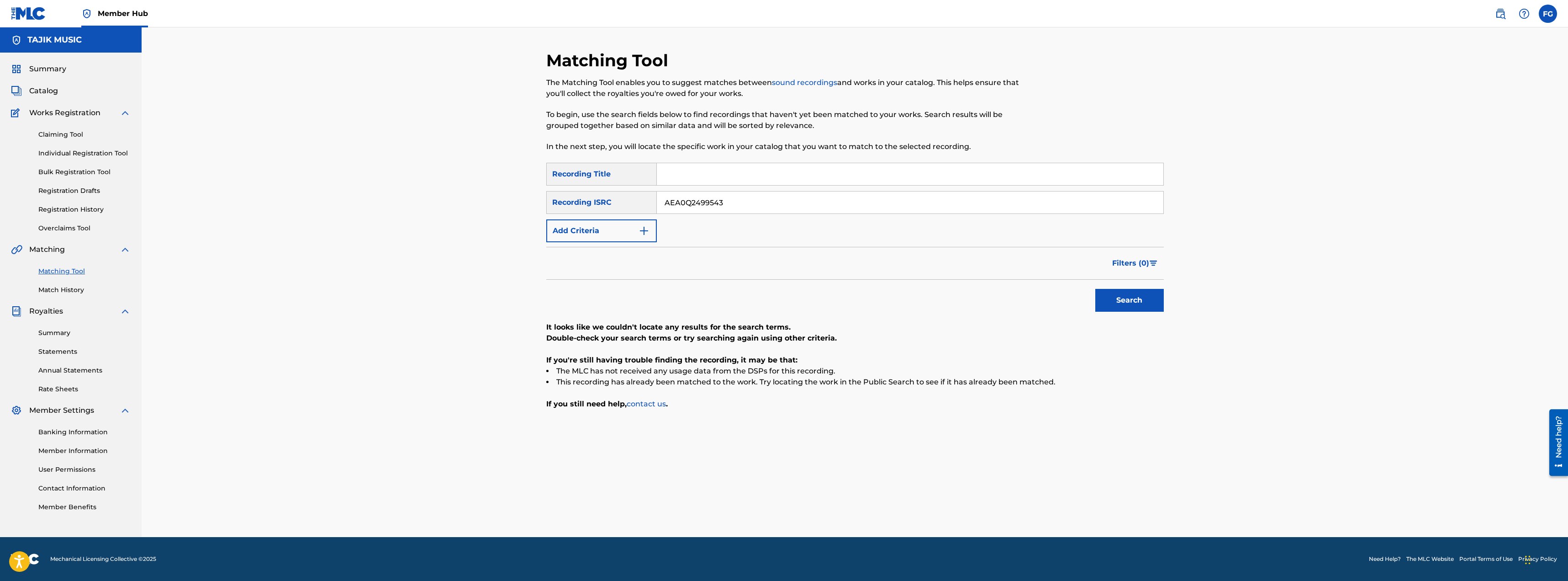
drag, startPoint x: 743, startPoint y: 202, endPoint x: 582, endPoint y: 202, distance: 161.0
click at [582, 202] on div "SearchWithCriteria1627127e-bc10-4475-9819-4a6b245ab00a Recording ISRC AEA0Q2499…" at bounding box center [855, 202] width 618 height 23
click at [715, 173] on input "Search Form" at bounding box center [909, 174] width 506 height 22
click at [1117, 294] on button "Search" at bounding box center [1130, 300] width 69 height 23
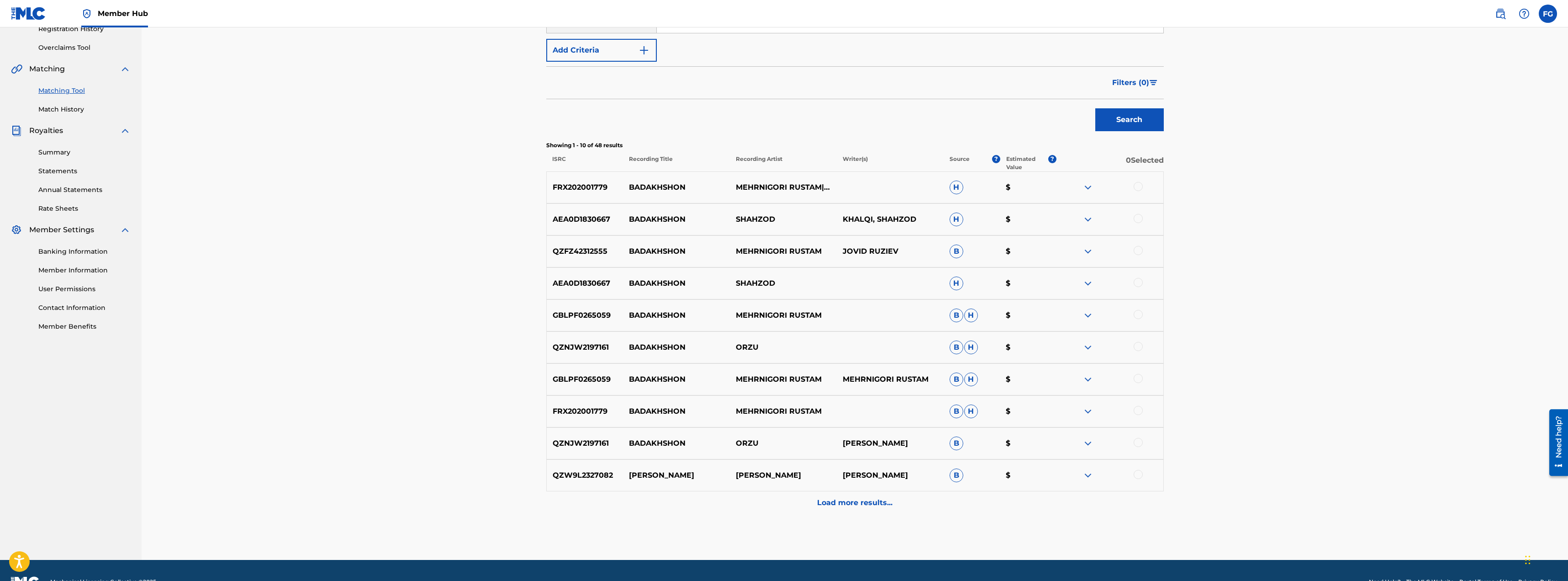
scroll to position [183, 0]
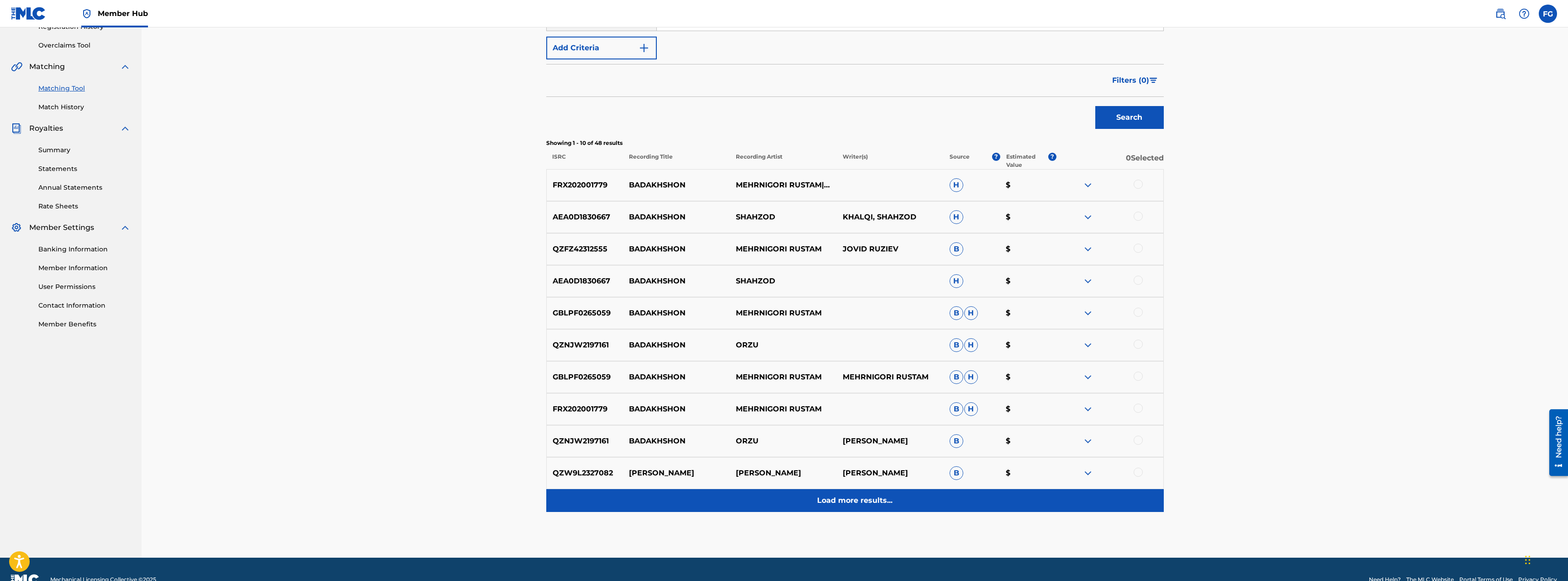
click at [842, 508] on div "Load more results..." at bounding box center [855, 499] width 618 height 23
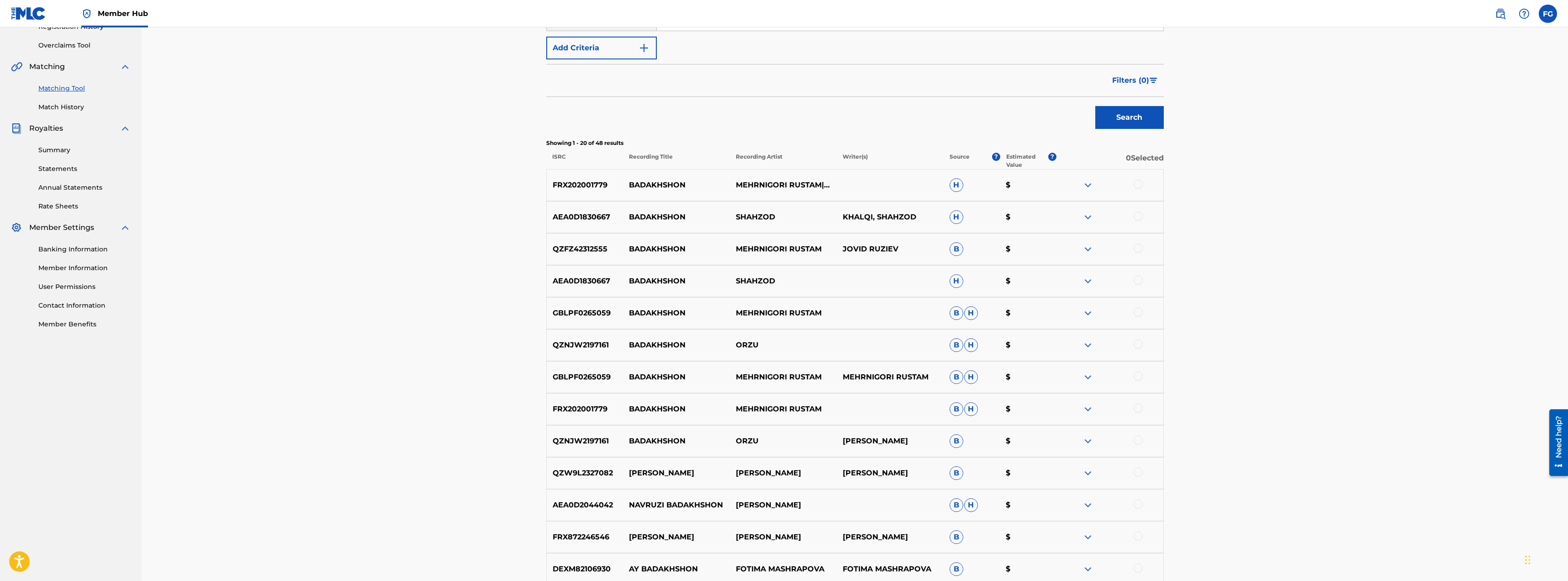
click at [1087, 469] on img at bounding box center [1088, 473] width 11 height 11
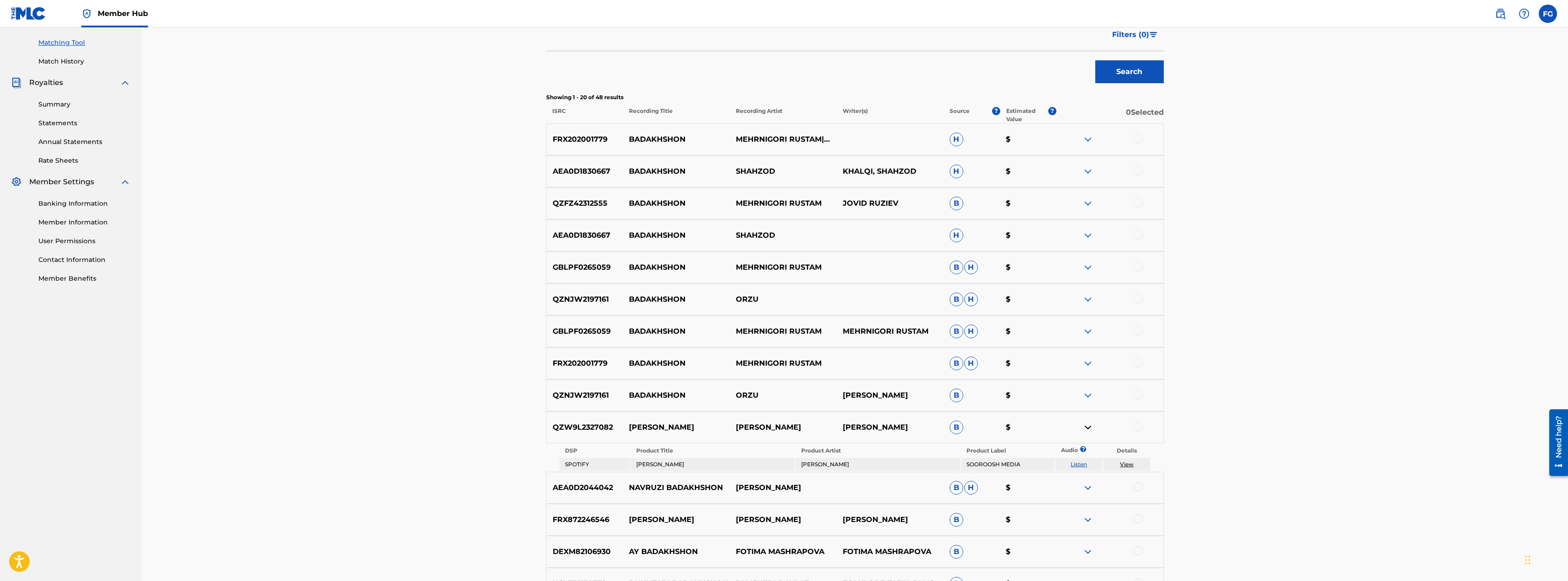
scroll to position [0, 0]
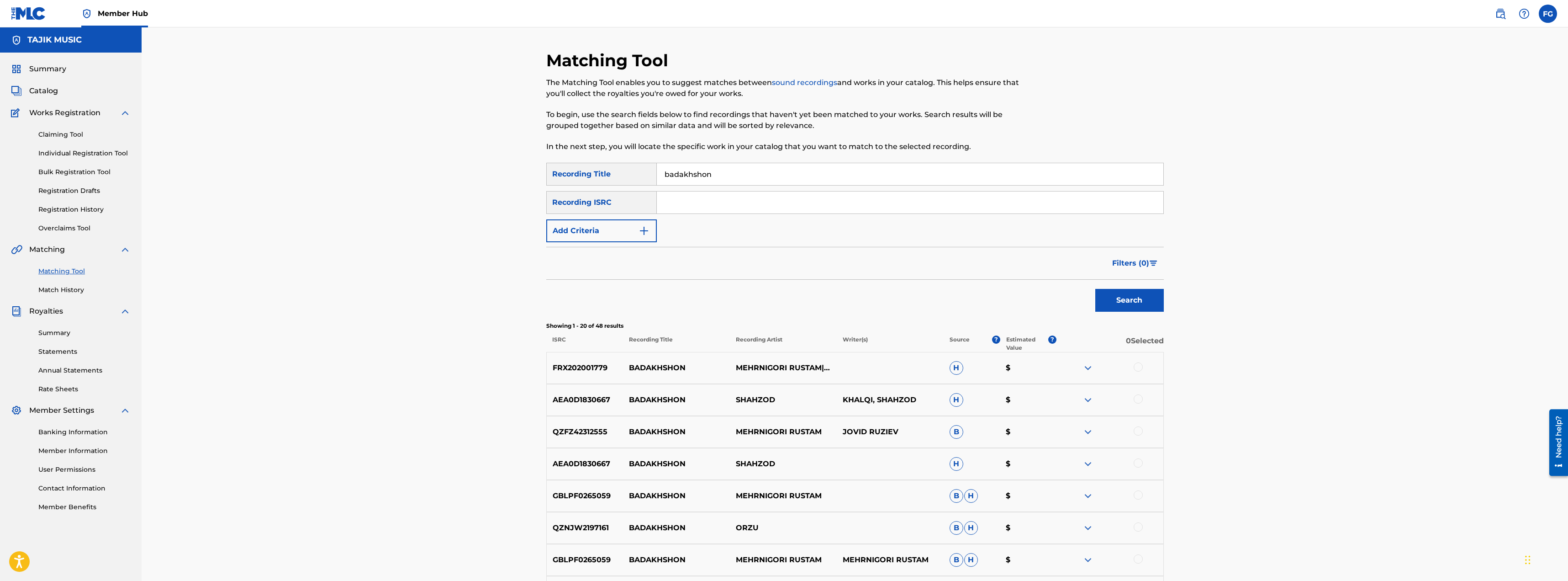
click at [704, 173] on input "badakhshon" at bounding box center [909, 174] width 506 height 22
click at [1124, 296] on button "Search" at bounding box center [1130, 300] width 69 height 23
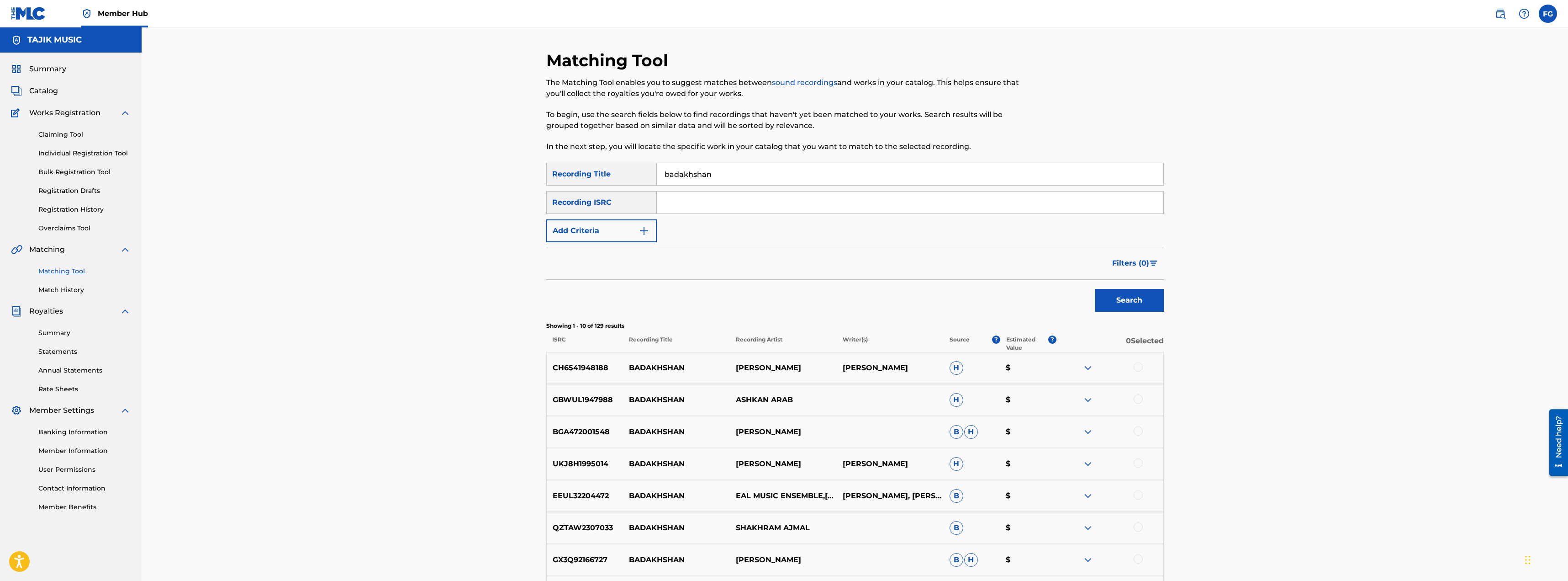
drag, startPoint x: 759, startPoint y: 169, endPoint x: 467, endPoint y: 168, distance: 292.0
click at [467, 169] on div "Matching Tool The Matching Tool enables you to suggest matches between sound re…" at bounding box center [854, 383] width 1426 height 712
paste input "BAHCA AMUJON"
type input "BAHCA AMUJON"
click at [1111, 299] on button "Search" at bounding box center [1130, 300] width 69 height 23
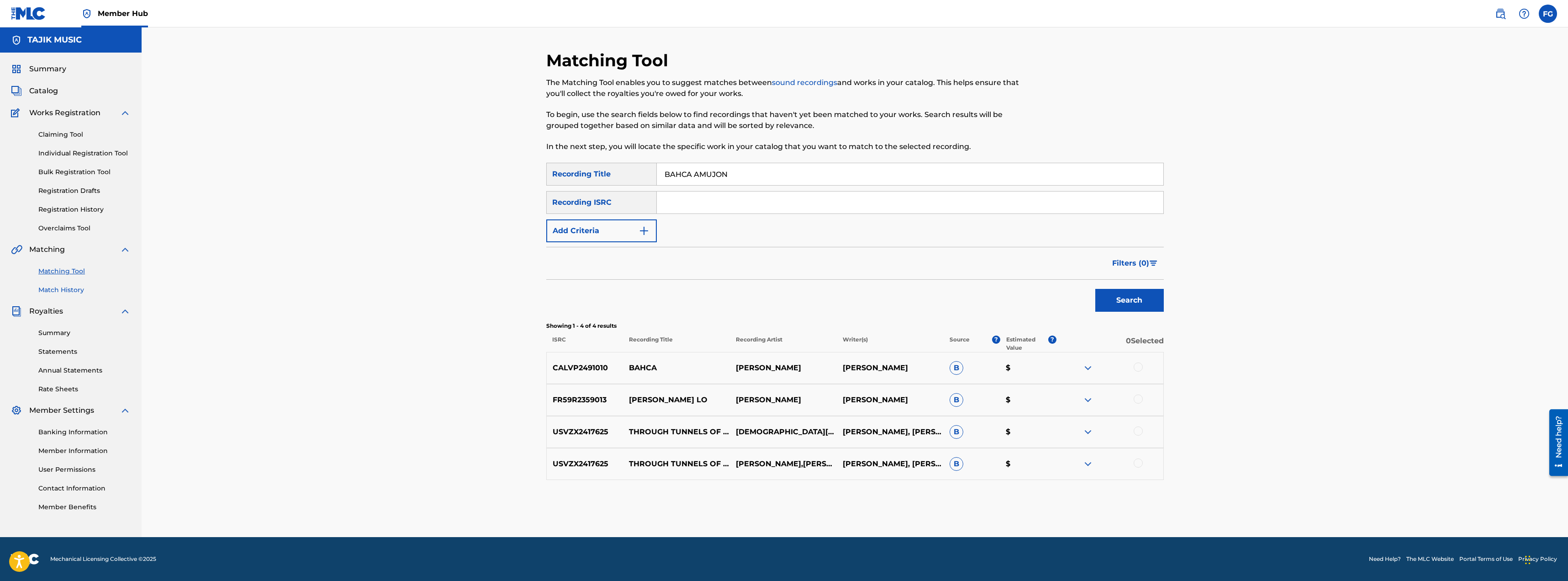
click at [69, 291] on link "Match History" at bounding box center [84, 290] width 92 height 10
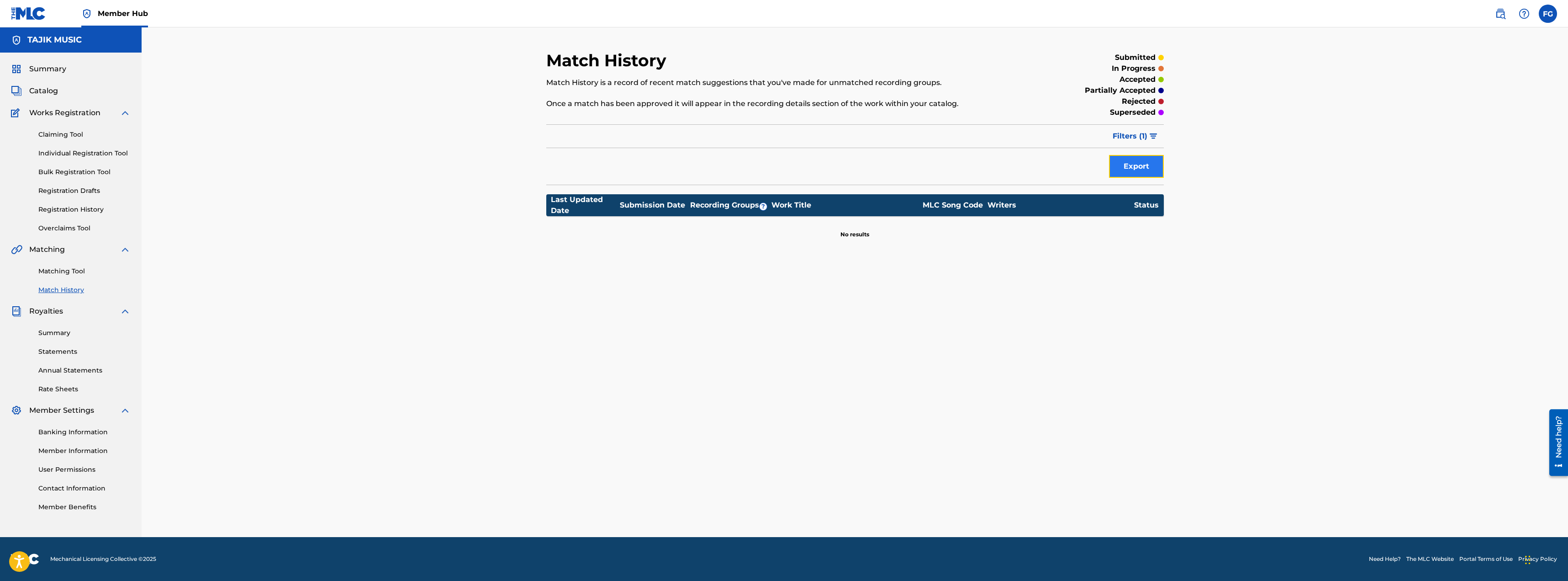
click at [1146, 170] on button "Export" at bounding box center [1136, 166] width 54 height 23
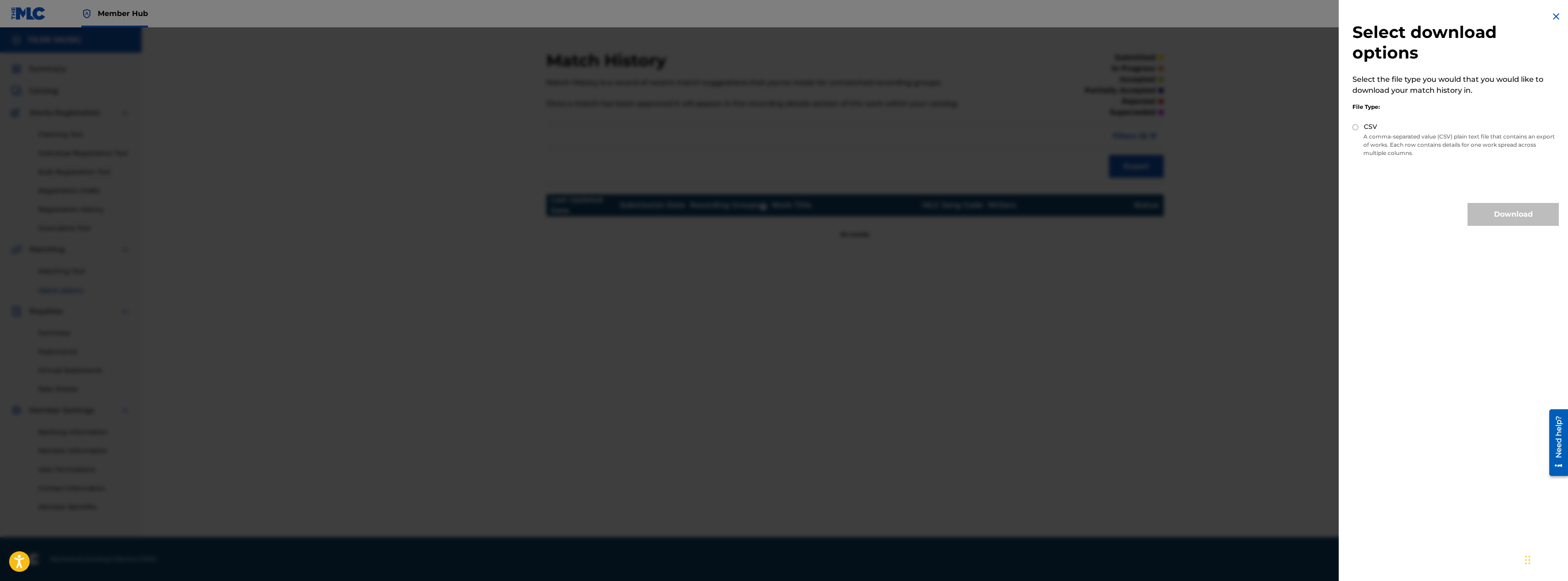
click at [1352, 124] on input "CSV" at bounding box center [1355, 127] width 6 height 6
radio input "true"
click at [1505, 200] on div "Select download options Select the file type you would that you would like to d…" at bounding box center [1456, 118] width 234 height 237
click at [1509, 210] on button "Download" at bounding box center [1513, 214] width 91 height 23
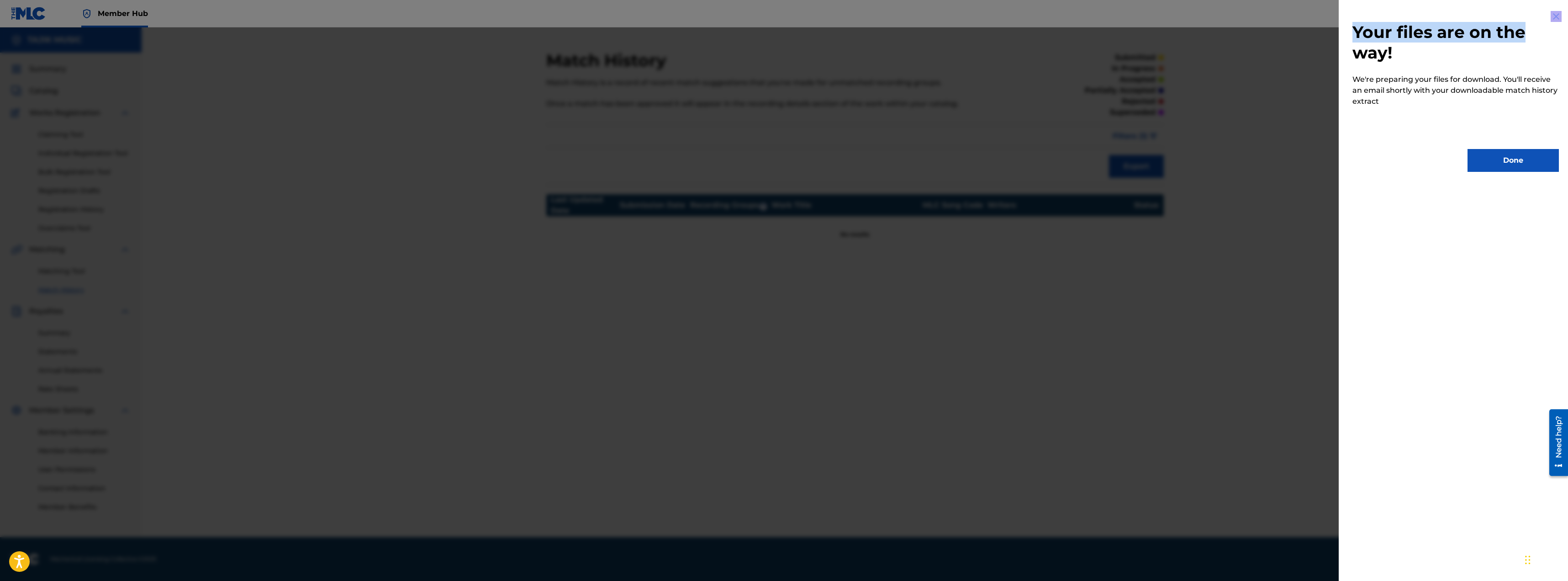
click at [1549, 13] on div "Your files are on the way! We're preparing your files for download. You'll rece…" at bounding box center [1456, 290] width 234 height 581
click at [1552, 17] on img at bounding box center [1556, 16] width 11 height 11
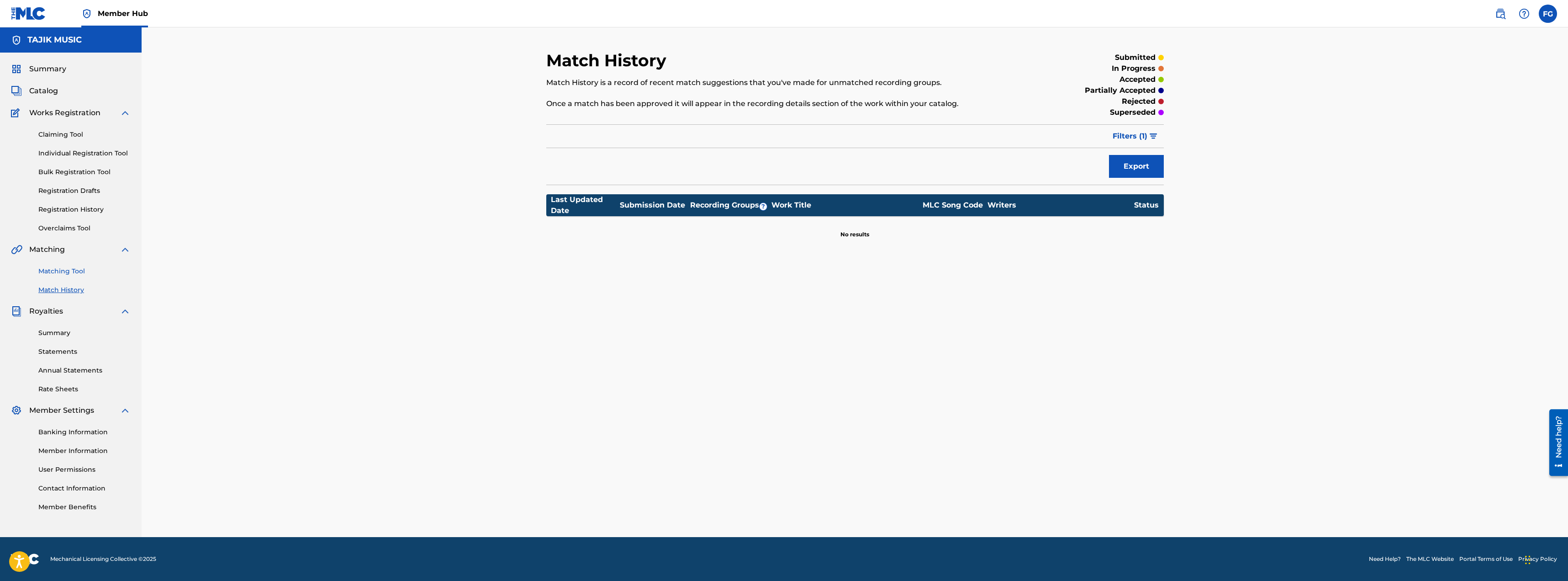
click at [76, 274] on link "Matching Tool" at bounding box center [84, 271] width 92 height 10
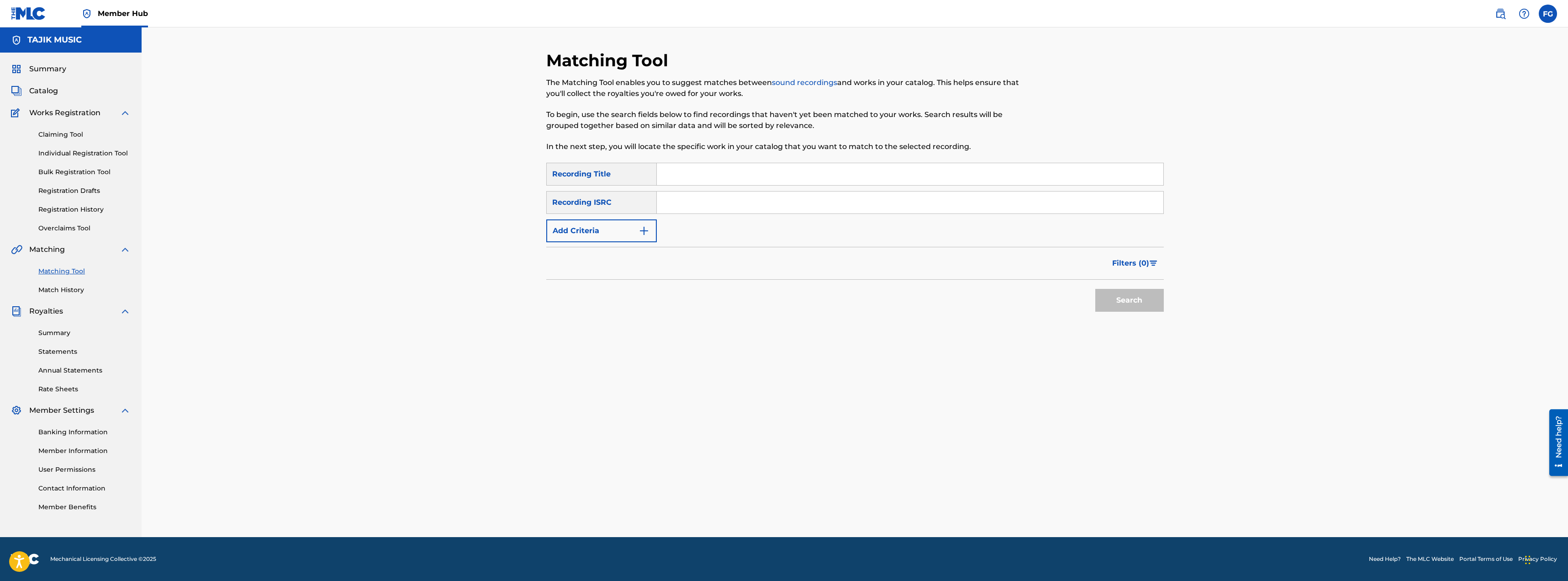
click at [760, 174] on input "Search Form" at bounding box center [909, 174] width 506 height 22
type input "Y"
click at [616, 234] on button "Add Criteria" at bounding box center [601, 230] width 111 height 23
click at [599, 237] on div "Writer" at bounding box center [592, 230] width 93 height 17
click at [593, 257] on div "Recording Artist" at bounding box center [601, 253] width 110 height 23
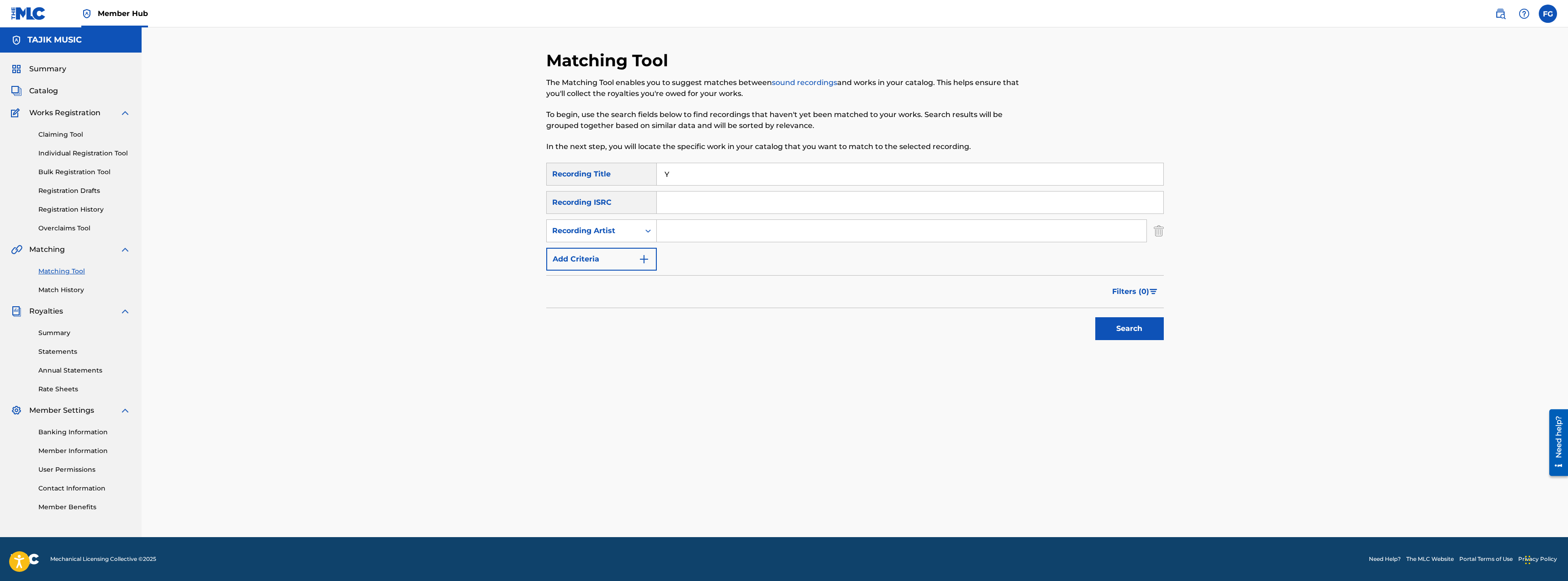
drag, startPoint x: 686, startPoint y: 236, endPoint x: 688, endPoint y: 228, distance: 8.2
click at [686, 236] on input "Search Form" at bounding box center [901, 231] width 489 height 22
type input "Y"
drag, startPoint x: 688, startPoint y: 166, endPoint x: 648, endPoint y: 166, distance: 40.0
click at [648, 166] on div "SearchWithCriteria57878394-b598-44b9-92fb-280665fbbc73 Recording Title Y" at bounding box center [855, 173] width 618 height 23
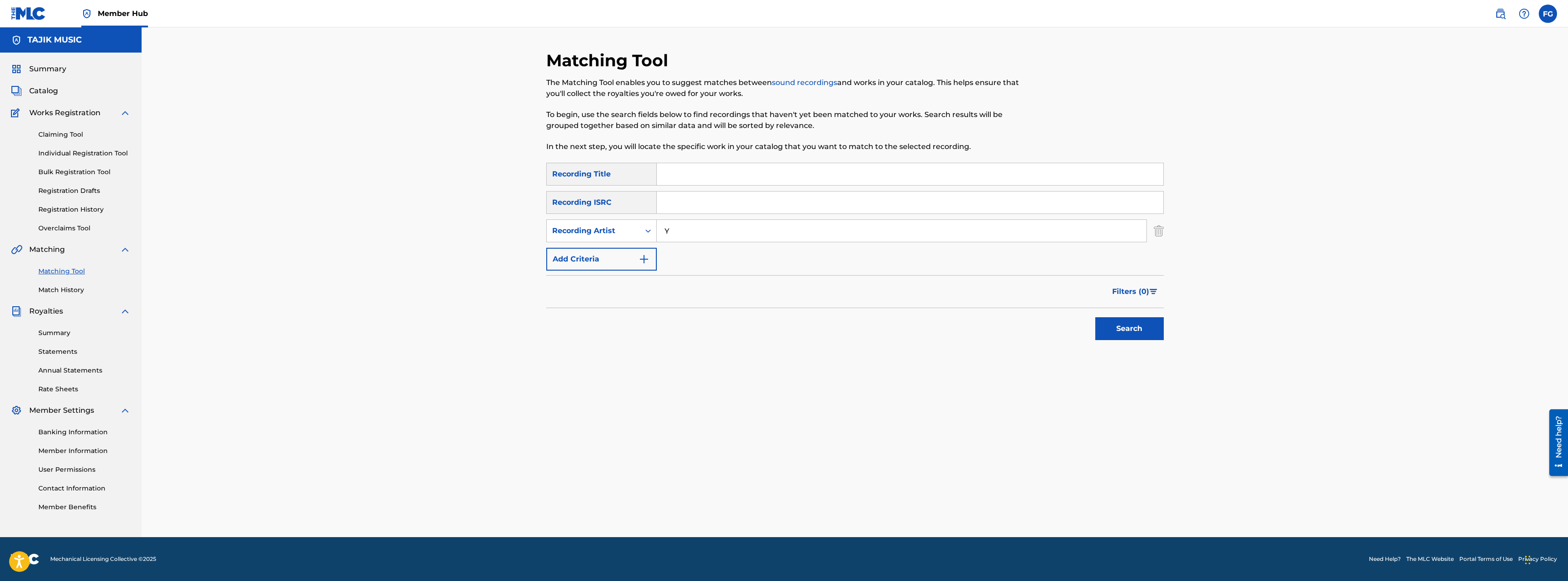
click at [688, 228] on input "Y" at bounding box center [901, 231] width 489 height 22
type input "Yosamin DAvlatova"
click at [1095, 317] on button "Search" at bounding box center [1130, 328] width 69 height 23
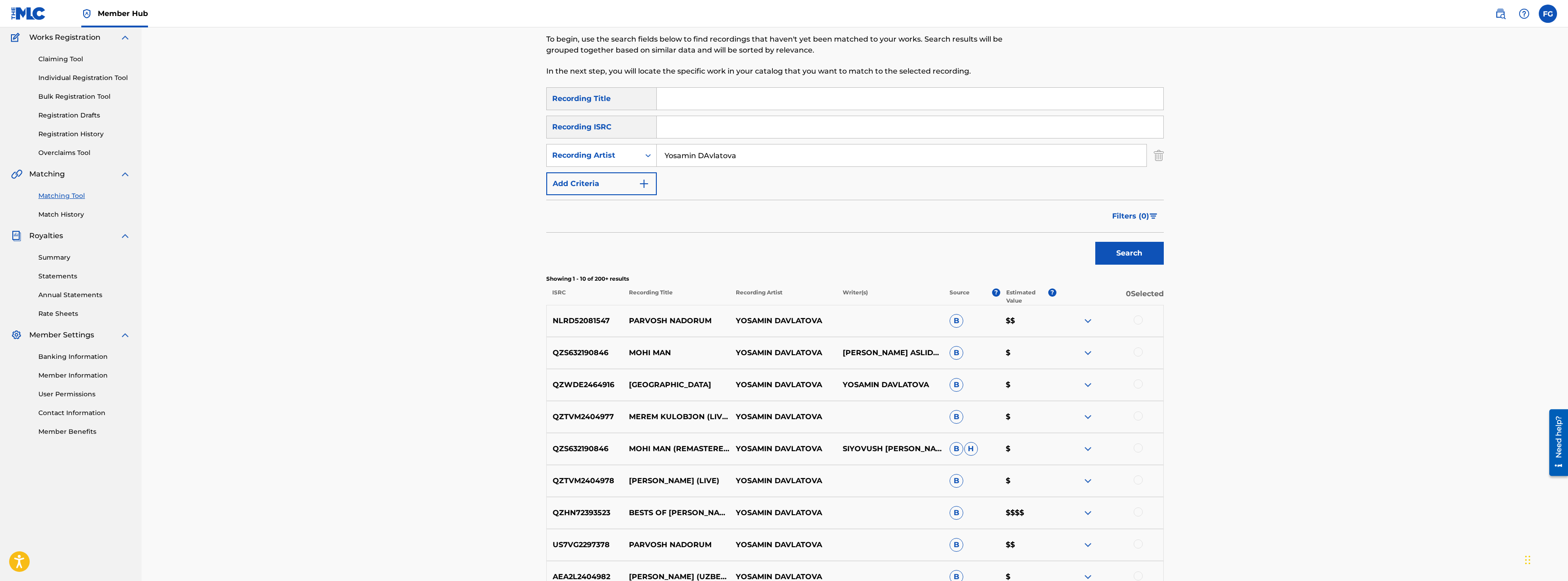
scroll to position [137, 0]
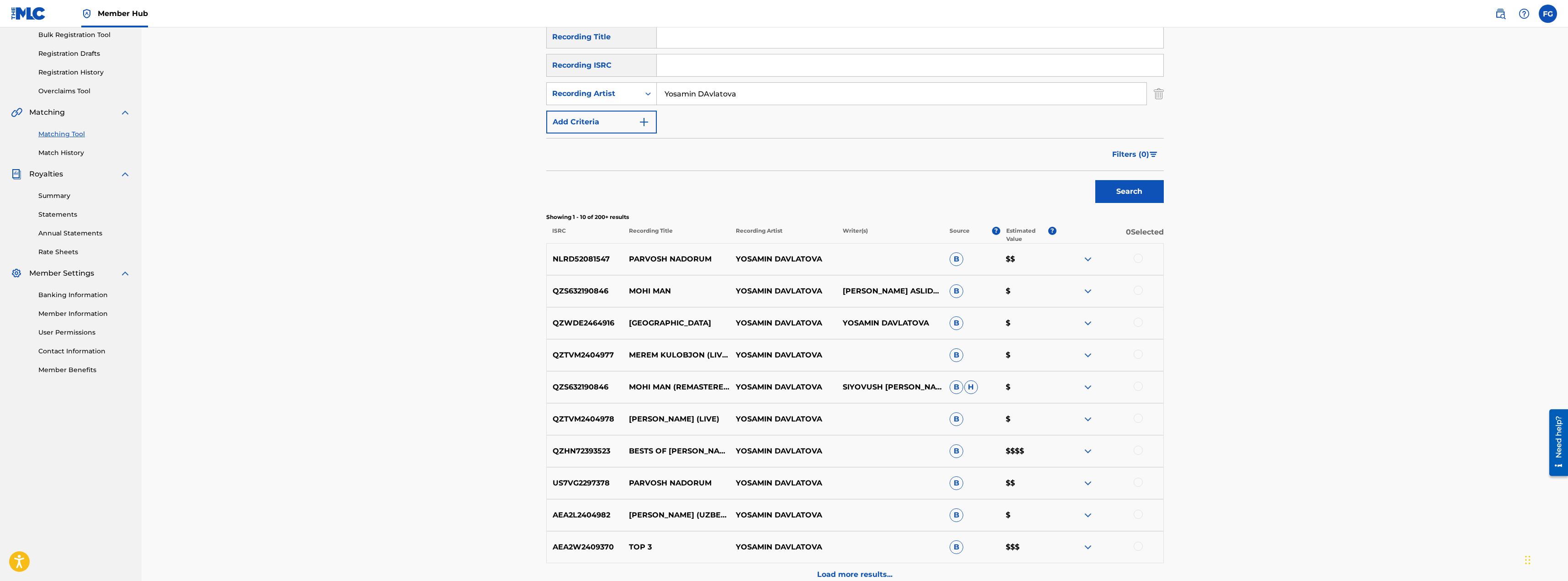
click at [1089, 353] on img at bounding box center [1088, 355] width 11 height 11
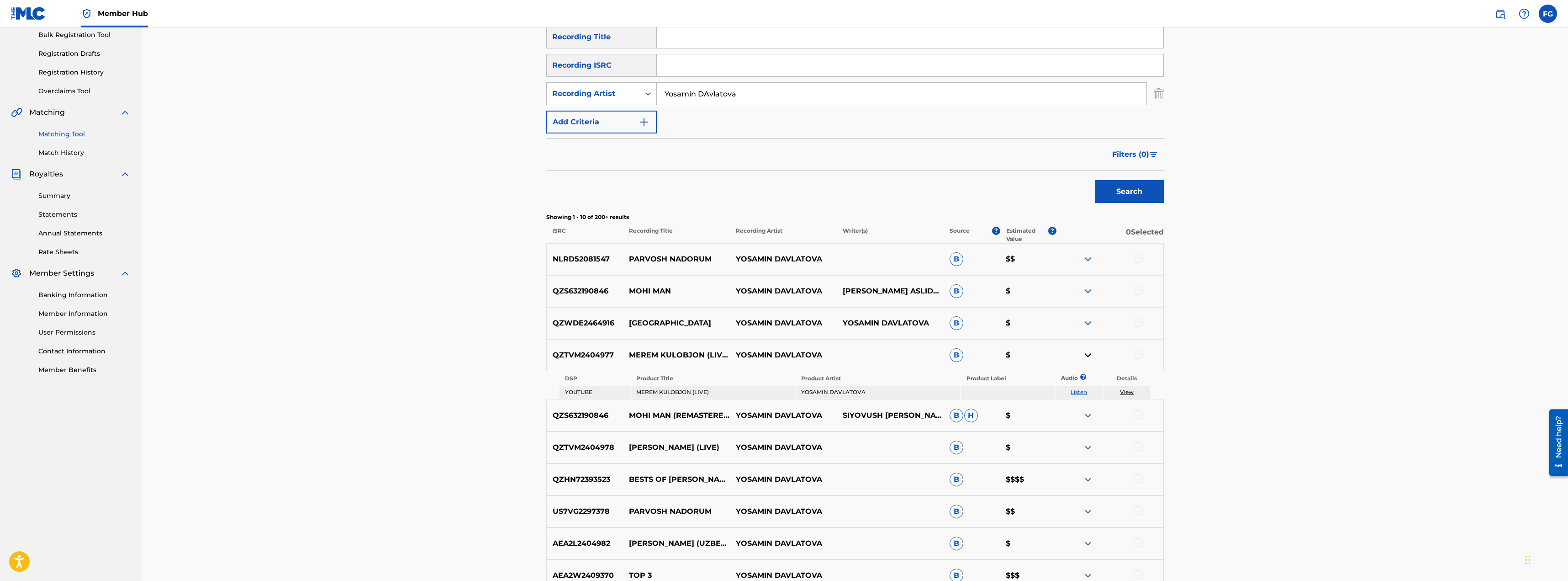
click at [1140, 353] on div at bounding box center [1138, 354] width 9 height 9
click at [658, 503] on button "Match 1 Group" at bounding box center [641, 506] width 101 height 23
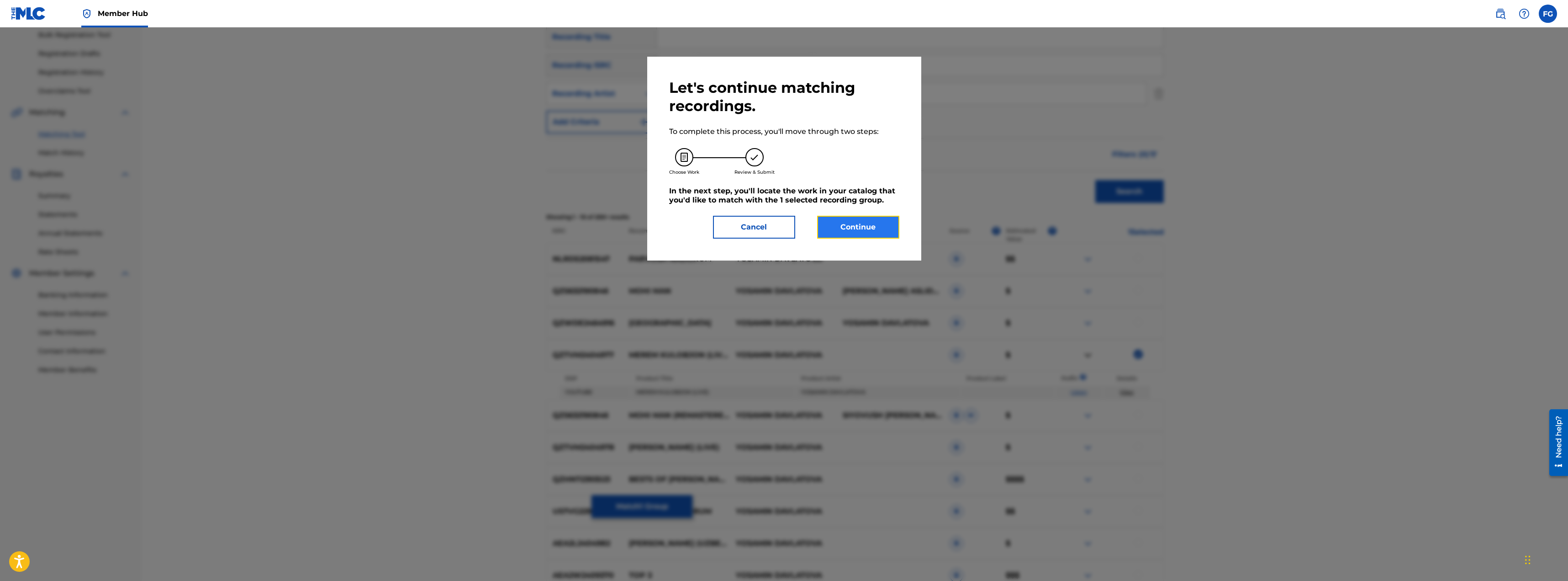
click at [856, 231] on button "Continue" at bounding box center [858, 227] width 82 height 23
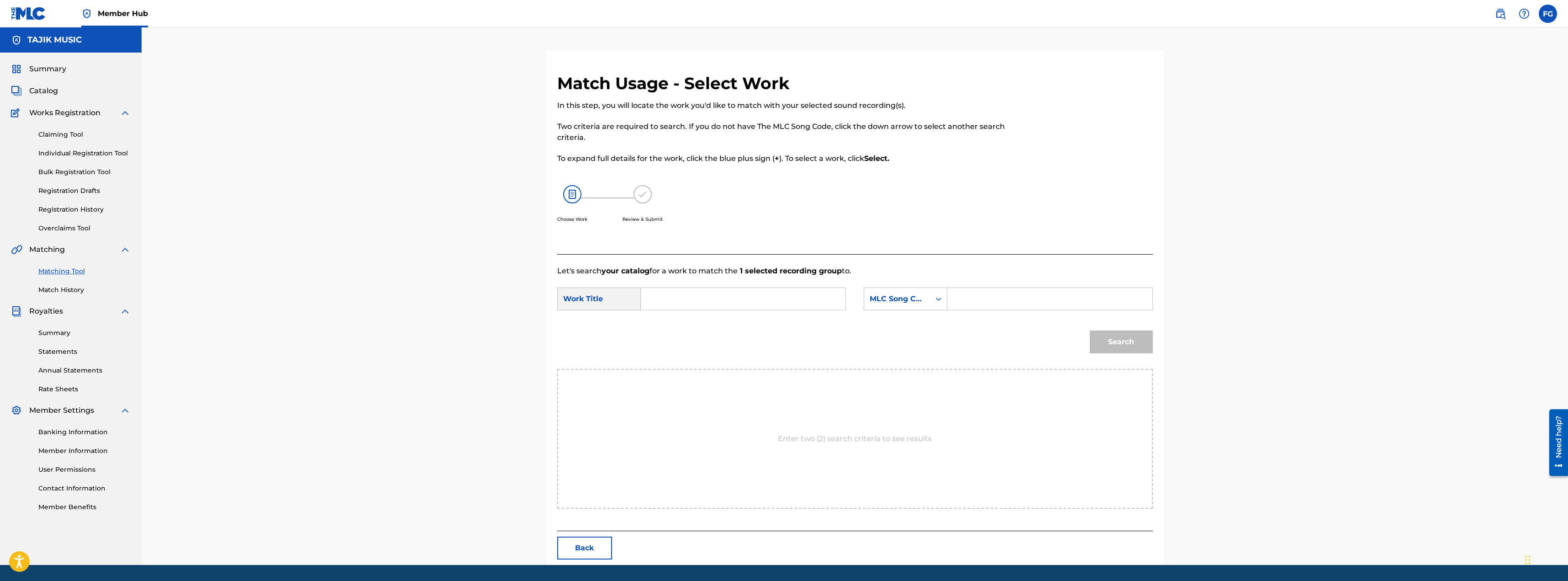
click at [691, 295] on input "Search Form" at bounding box center [743, 299] width 189 height 22
click at [955, 297] on input "Search Form" at bounding box center [1049, 299] width 189 height 22
click at [926, 299] on div "MLC Song Code" at bounding box center [897, 298] width 66 height 17
click at [707, 347] on div "Search" at bounding box center [854, 344] width 595 height 47
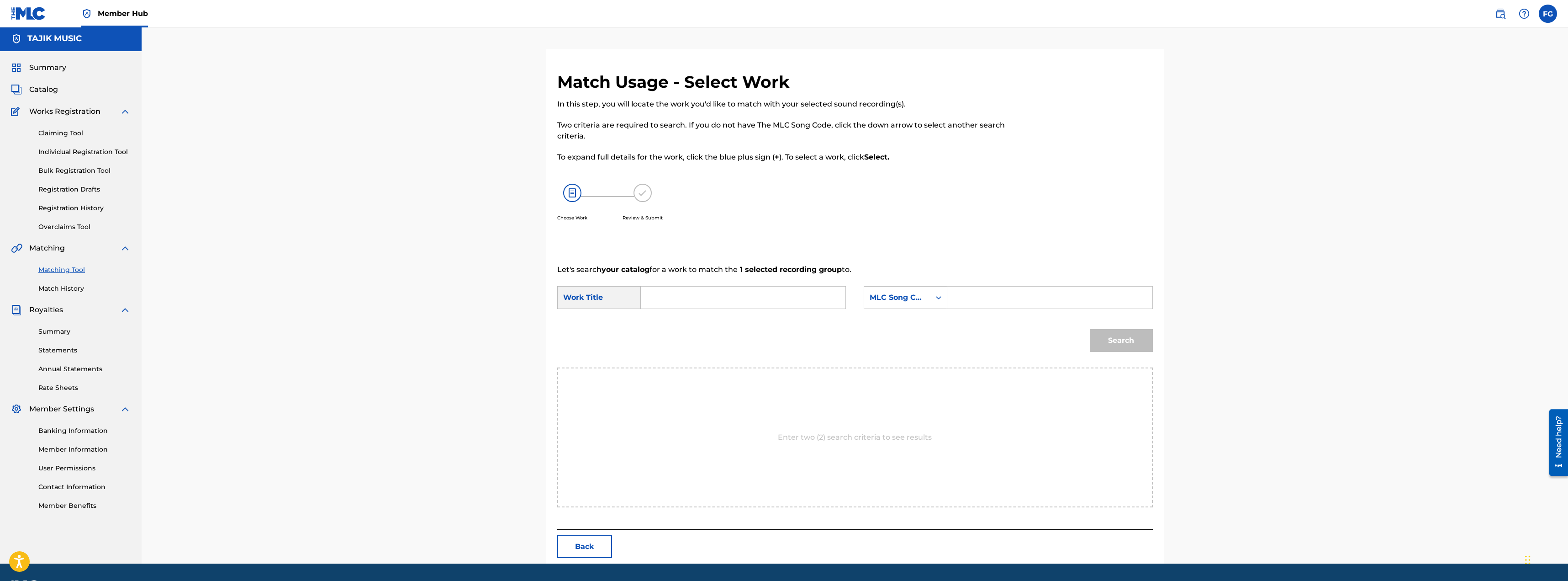
scroll to position [0, 0]
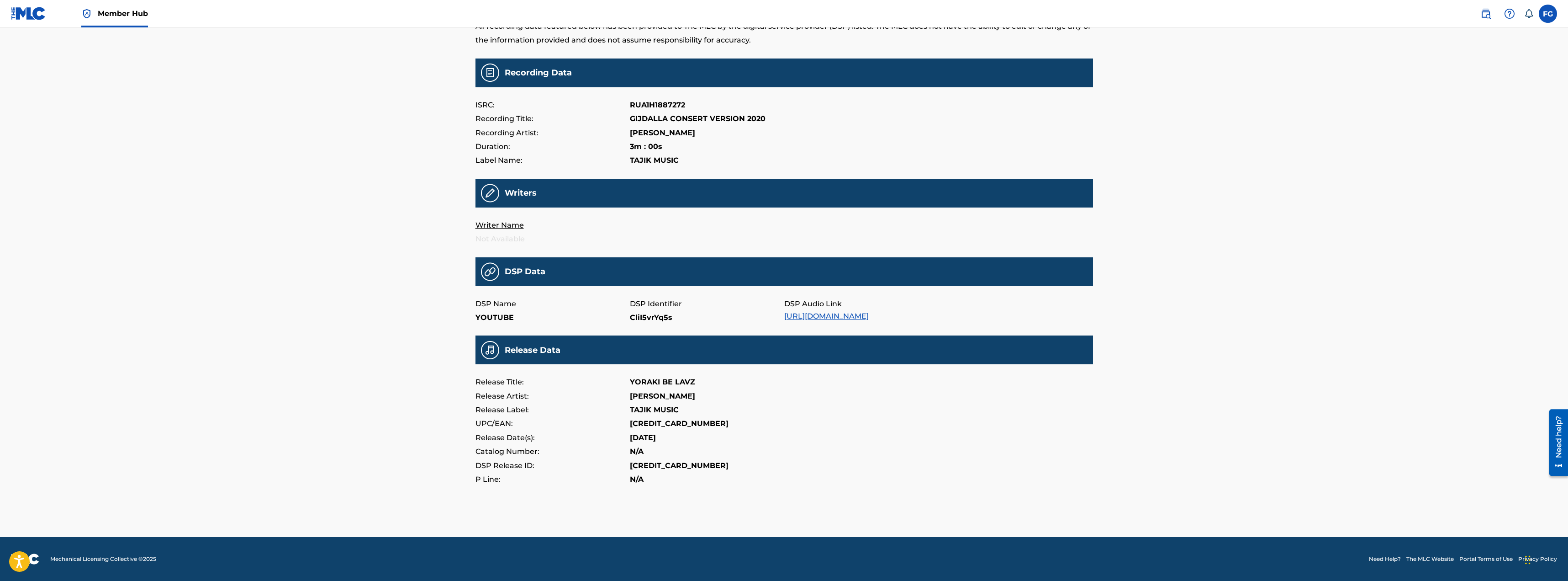
click at [795, 314] on link "https://music.youtube.com/watch?v=CliI5vrYq5s" at bounding box center [826, 316] width 84 height 9
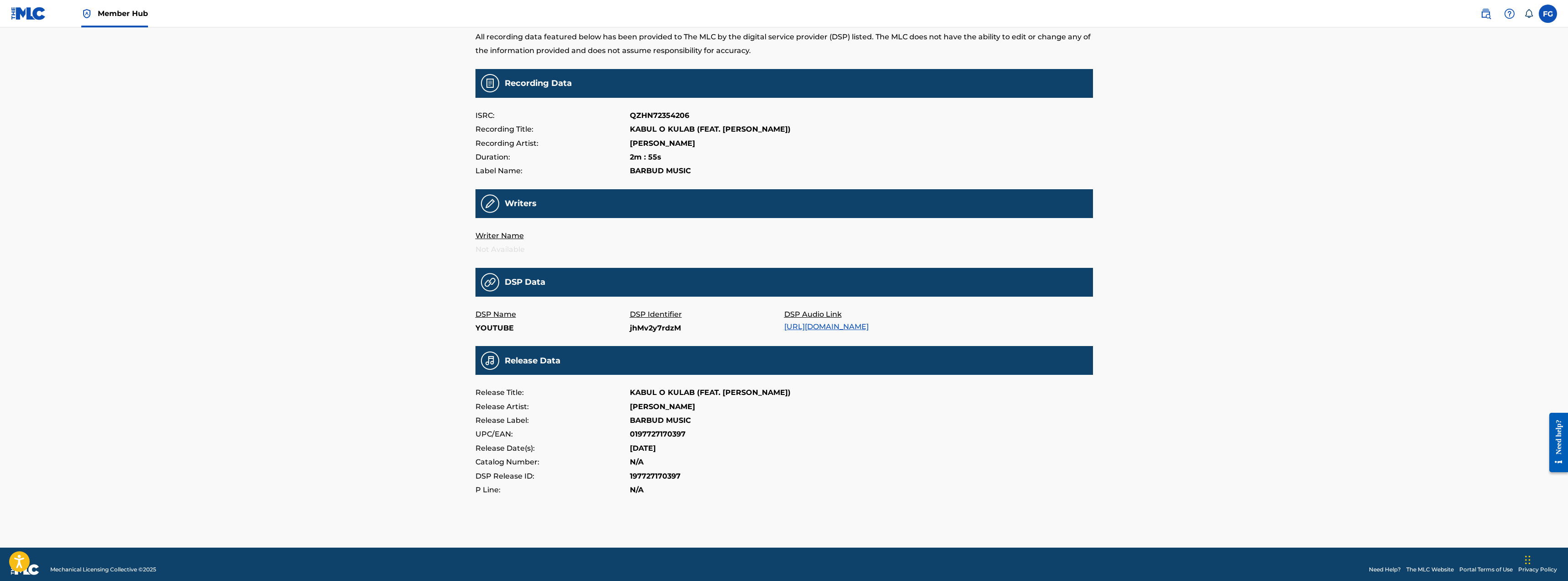
scroll to position [72, 0]
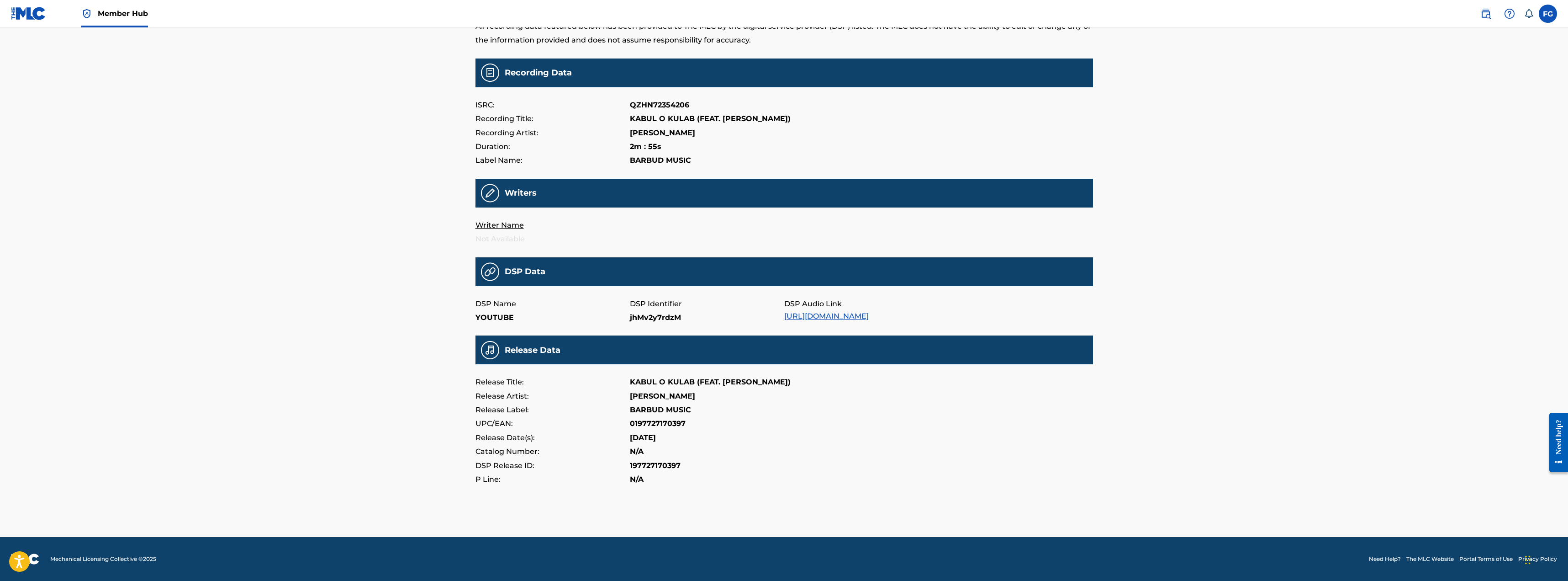
drag, startPoint x: 859, startPoint y: 324, endPoint x: 835, endPoint y: 311, distance: 27.3
click at [835, 311] on div "DSP Audio Link https://music.youtube.com/watch?v=jhMv2y7rdzM" at bounding box center [861, 311] width 154 height 28
click at [447, 315] on div "Member Hub FG FG Farkhod Gafurov info@tajik.music Notification Preferences Prof…" at bounding box center [784, 256] width 1568 height 649
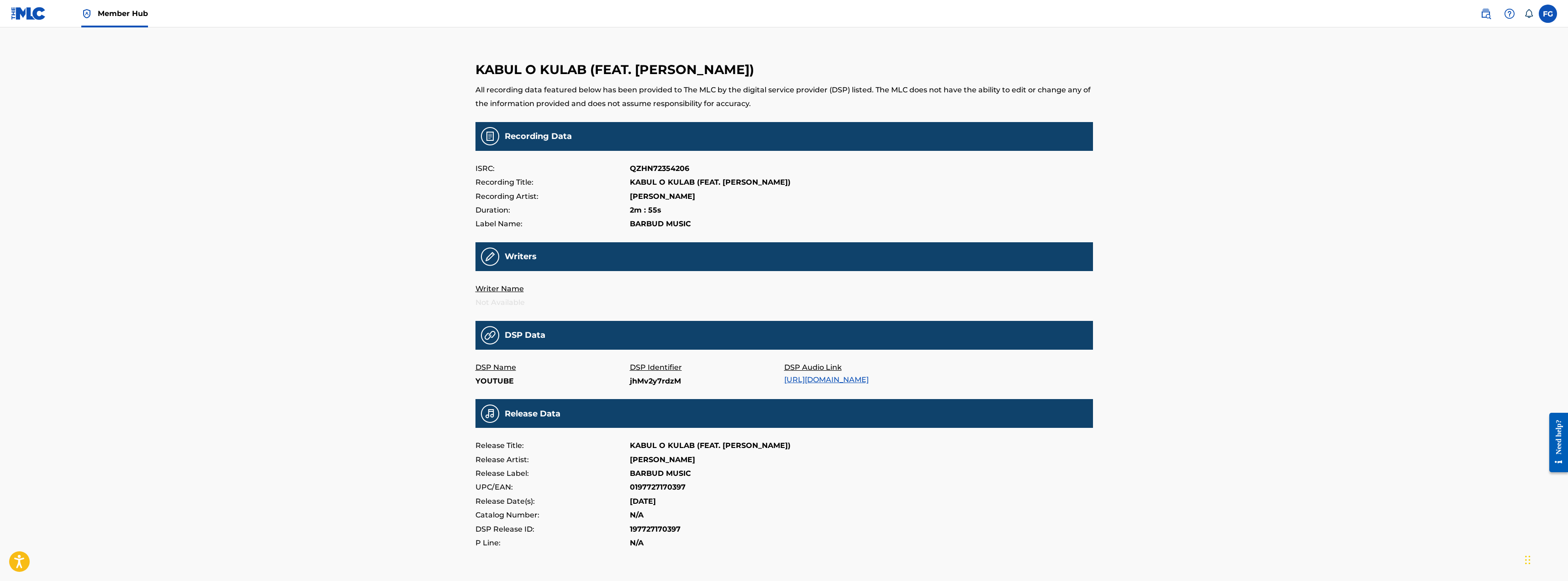
scroll to position [0, 0]
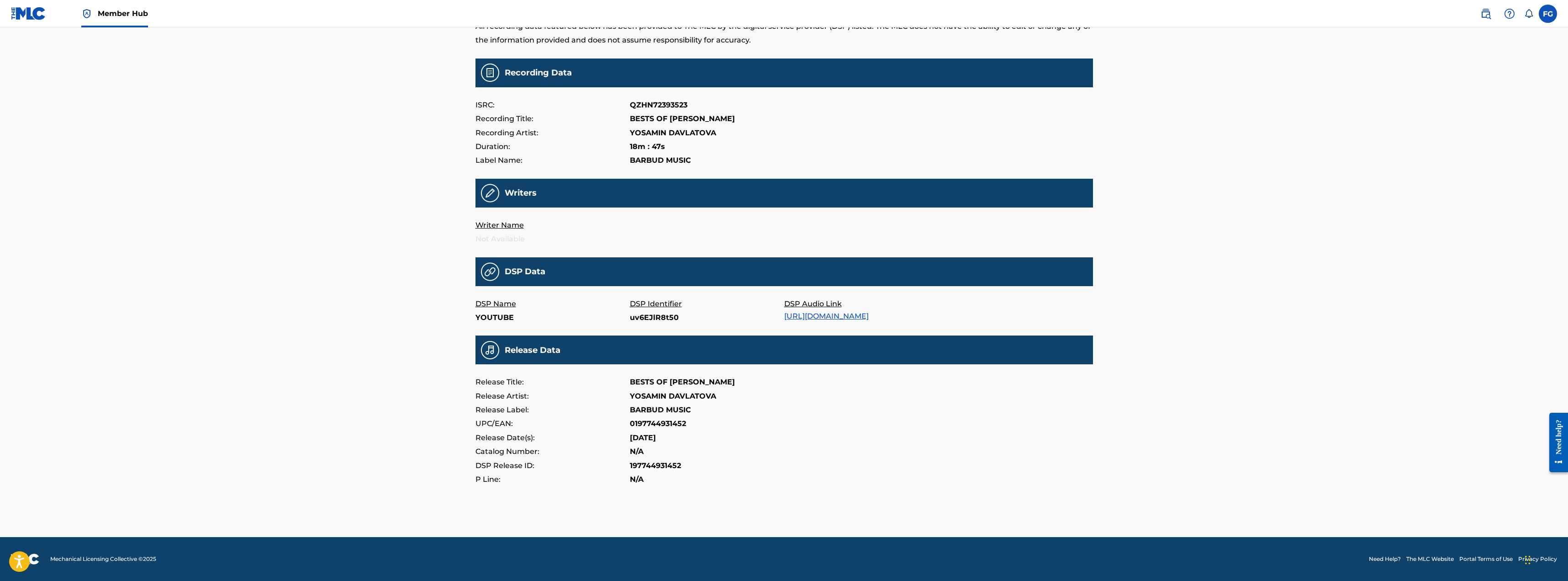
scroll to position [72, 0]
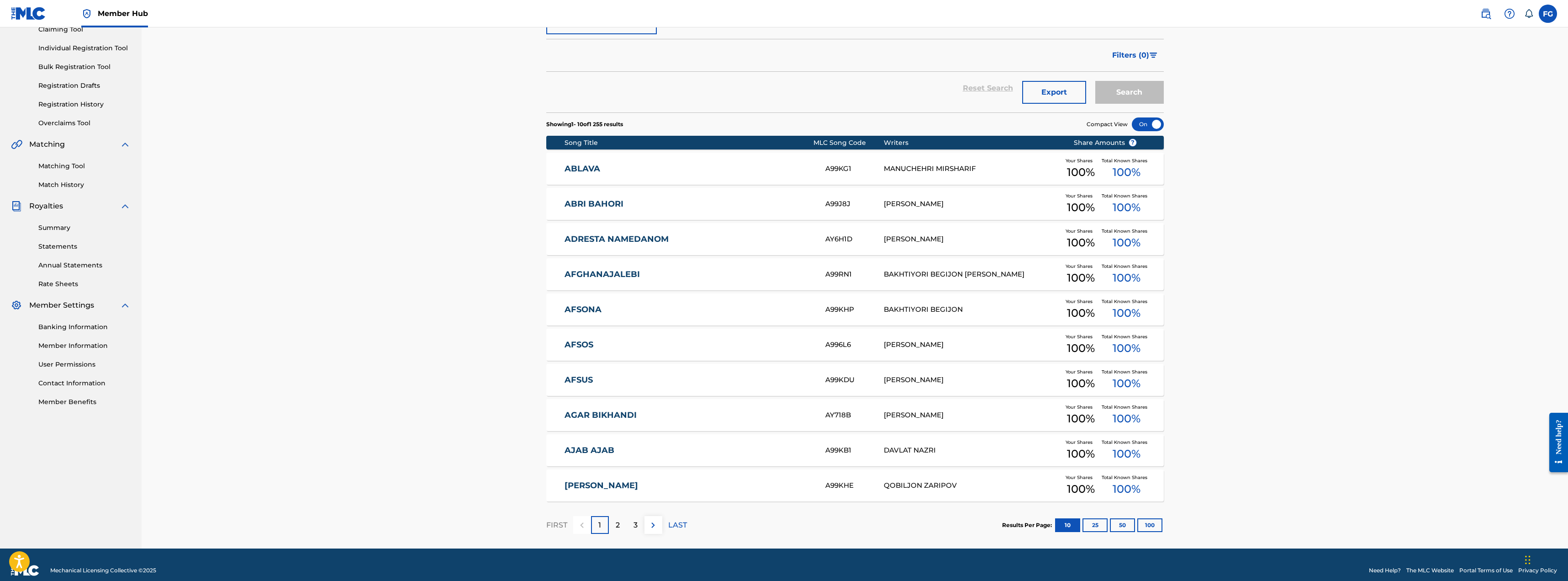
scroll to position [117, 0]
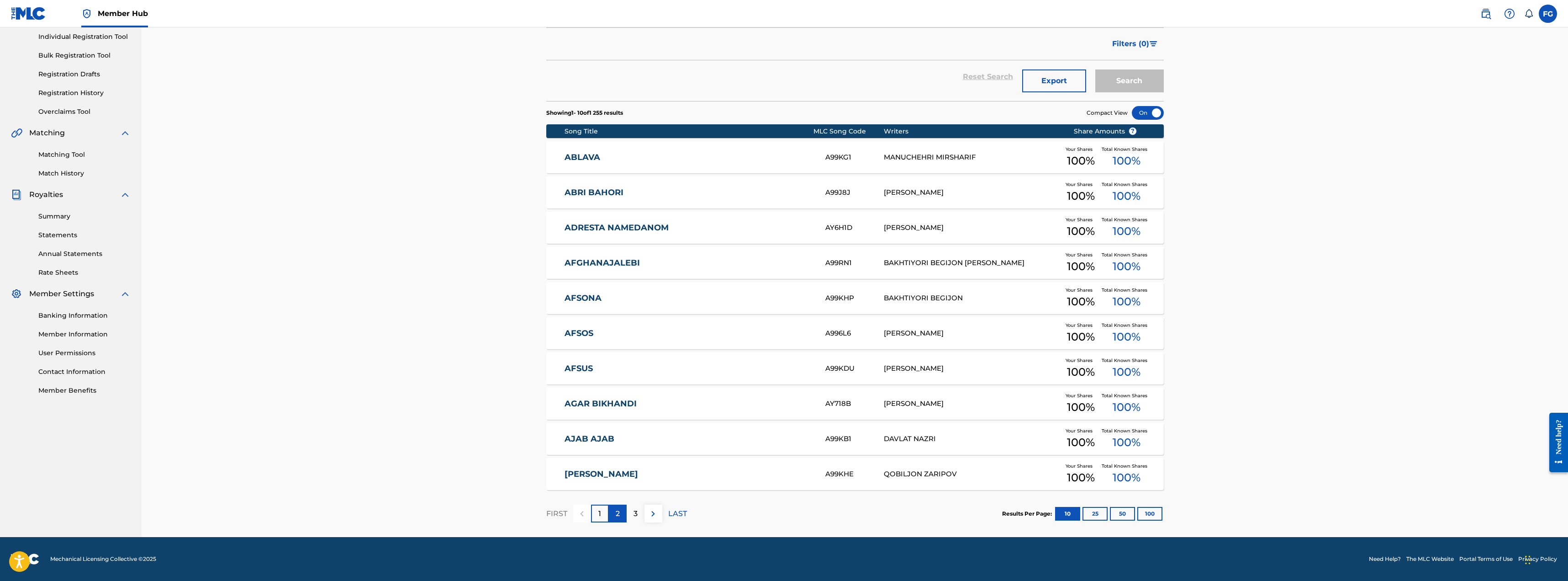
click at [623, 521] on div "2" at bounding box center [618, 514] width 18 height 18
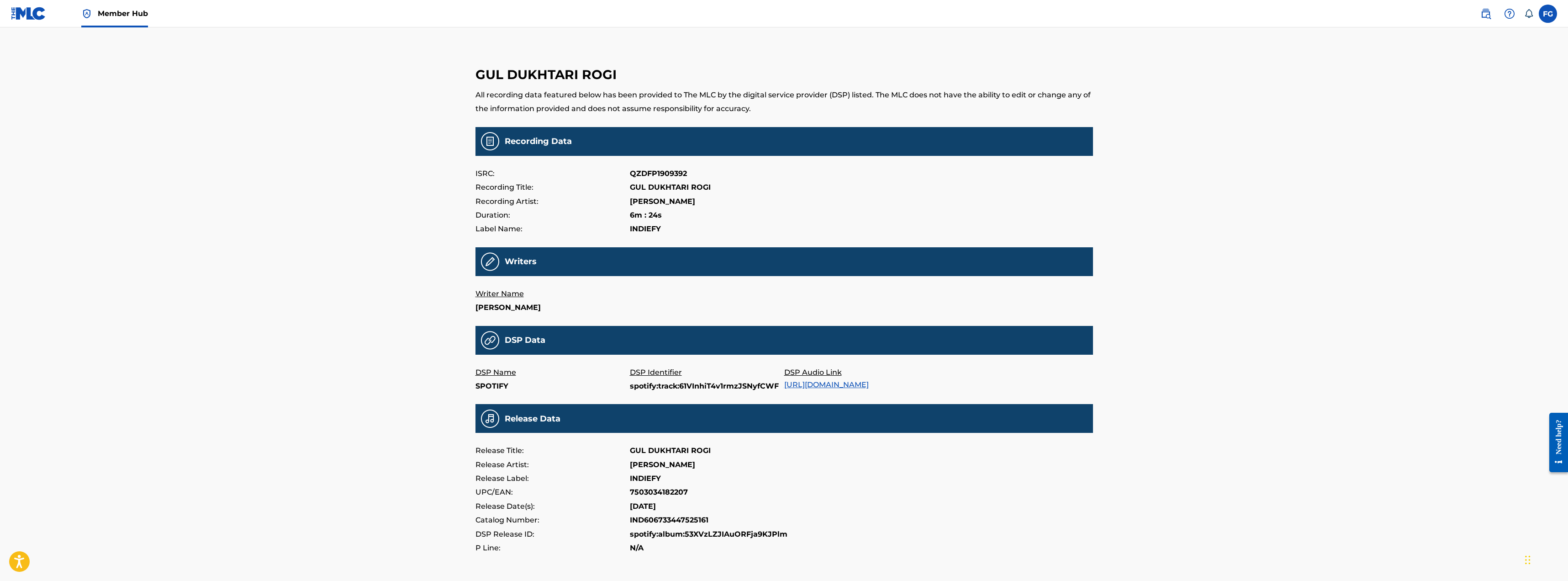
drag, startPoint x: 1018, startPoint y: 382, endPoint x: 786, endPoint y: 382, distance: 232.0
click at [786, 382] on div "DSP Name SPOTIFY DSP Identifier spotify:track:61VInhiT4v1rmzJSNyfCWF DSP Audio …" at bounding box center [784, 379] width 618 height 28
copy link "[URL][DOMAIN_NAME]"
click at [211, 291] on div "Member Hub FG FG [PERSON_NAME] [EMAIL_ADDRESS][DOMAIN_NAME] Notification Prefer…" at bounding box center [784, 324] width 1568 height 649
click at [819, 386] on link "https://music.apple.com/album/1621581808?i=1621581810" at bounding box center [826, 384] width 84 height 9
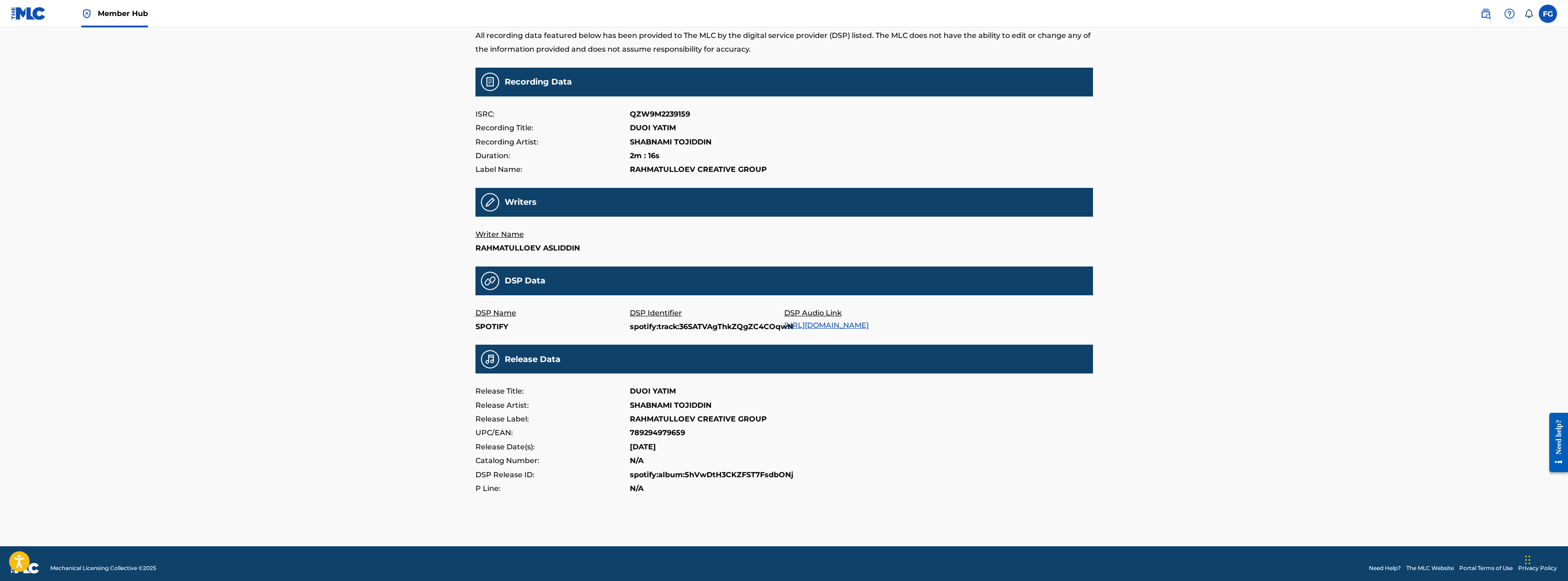
scroll to position [69, 0]
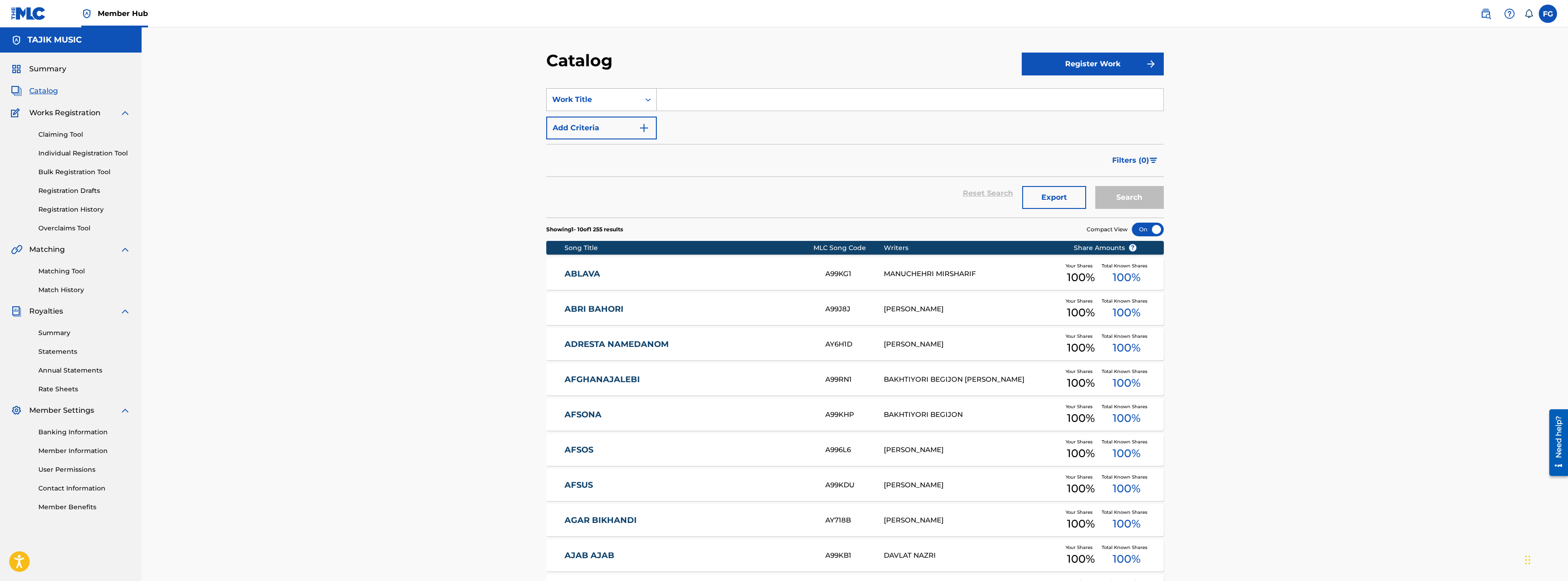
click at [639, 95] on div "Work Title" at bounding box center [592, 99] width 93 height 17
click at [603, 219] on div "ISRC" at bounding box center [601, 213] width 110 height 23
click at [699, 99] on input "Search Form" at bounding box center [909, 100] width 506 height 22
paste input "Soro Ahmadova - Turo bar digare dodam"
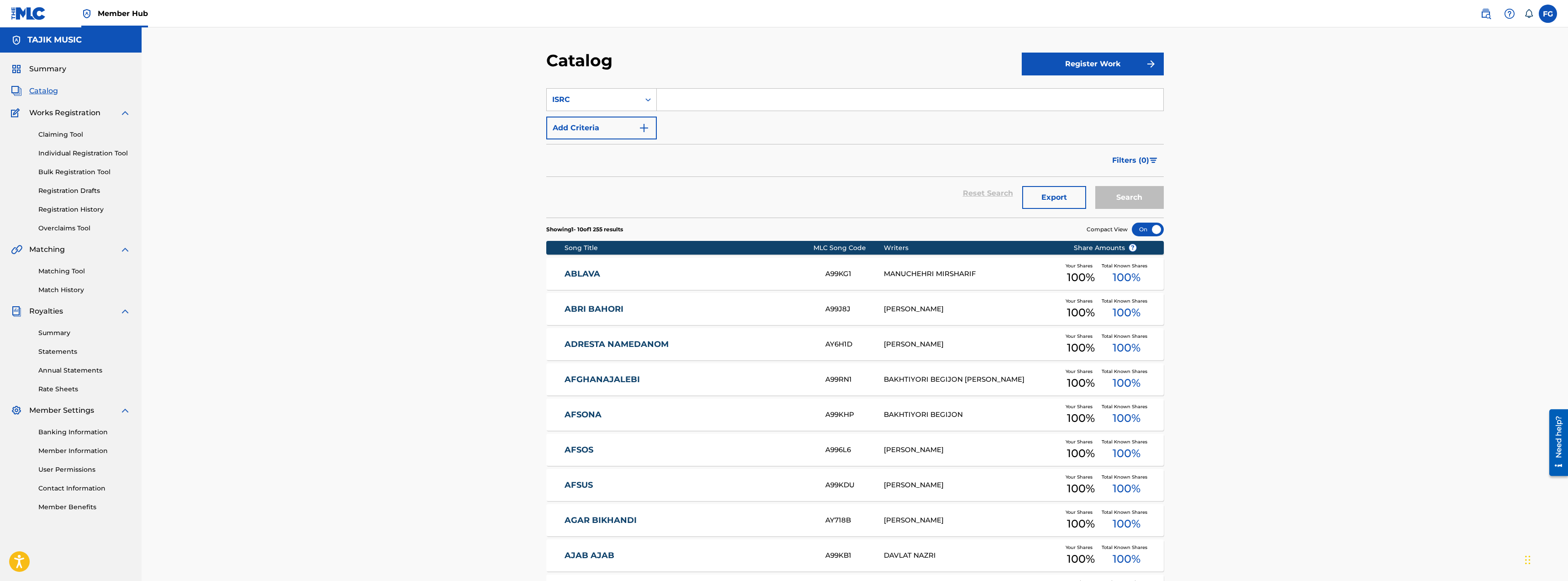
type input "Soro Ahmadova - Turo bar digare dodam"
drag, startPoint x: 830, startPoint y: 90, endPoint x: 580, endPoint y: 97, distance: 250.1
click at [576, 96] on div "SearchWithCriteria577d5de9-019e-4b97-9daa-dbd0370ca39f ISRC Soro Ahmadova - Tur…" at bounding box center [855, 99] width 618 height 23
click at [631, 100] on div "ISRC" at bounding box center [593, 100] width 82 height 11
click at [610, 215] on div "Artist" at bounding box center [601, 213] width 110 height 23
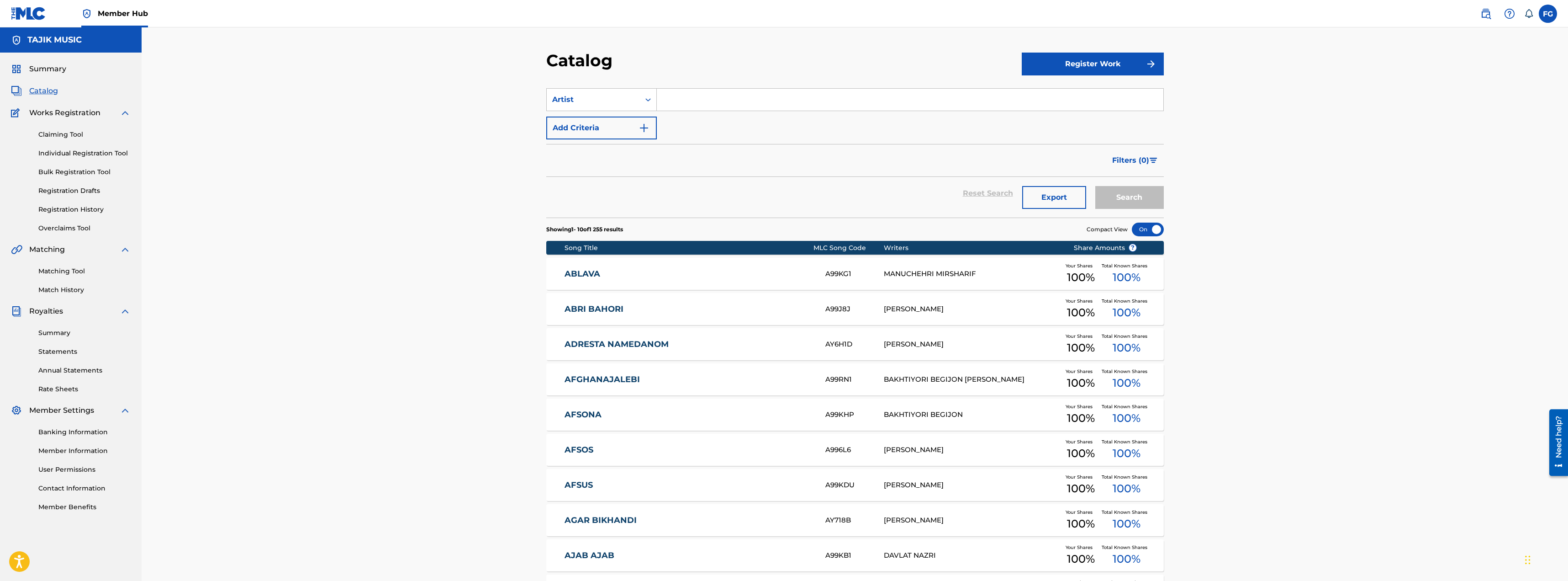
click at [707, 106] on input "Search Form" at bounding box center [909, 100] width 506 height 22
paste input "Soro Ahmadova - Turo bar digare dodam"
drag, startPoint x: 720, startPoint y: 97, endPoint x: 1011, endPoint y: 96, distance: 291.0
click at [1013, 97] on input "Soro Ahmadova - Turo bar digare dodam" at bounding box center [909, 100] width 506 height 22
type input "Soro Ahmadova"
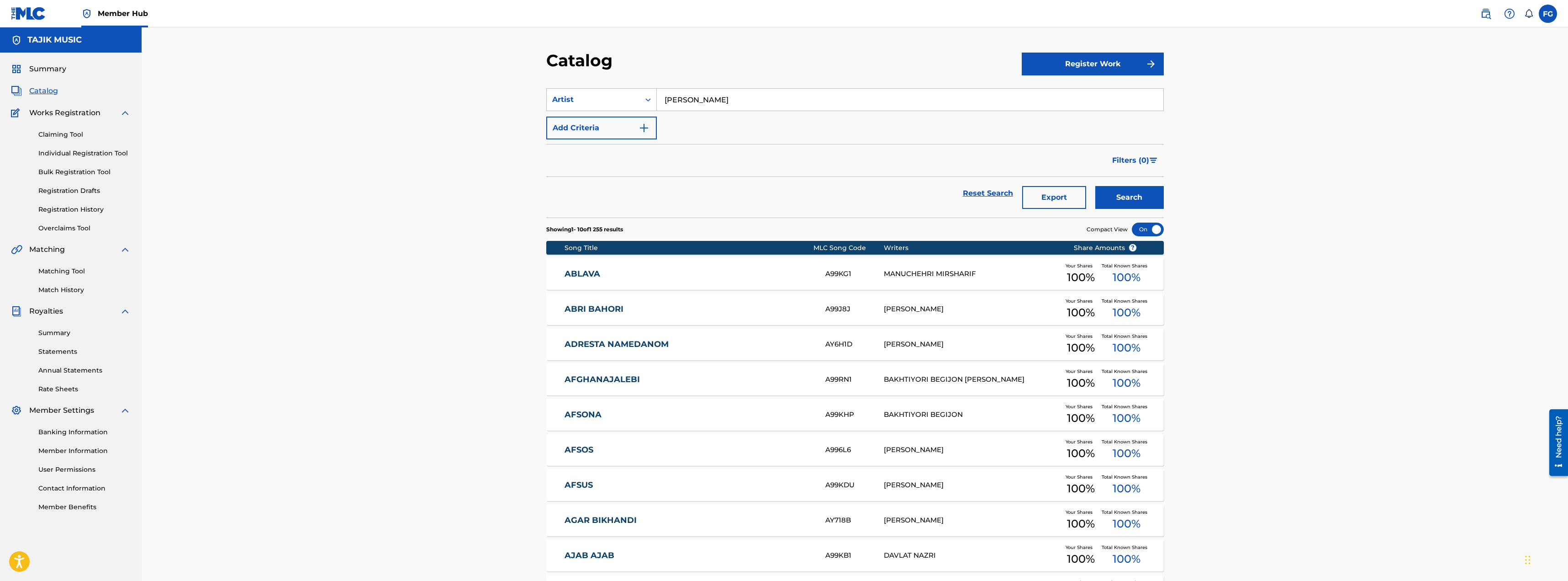
click at [1095, 186] on button "Search" at bounding box center [1130, 197] width 69 height 23
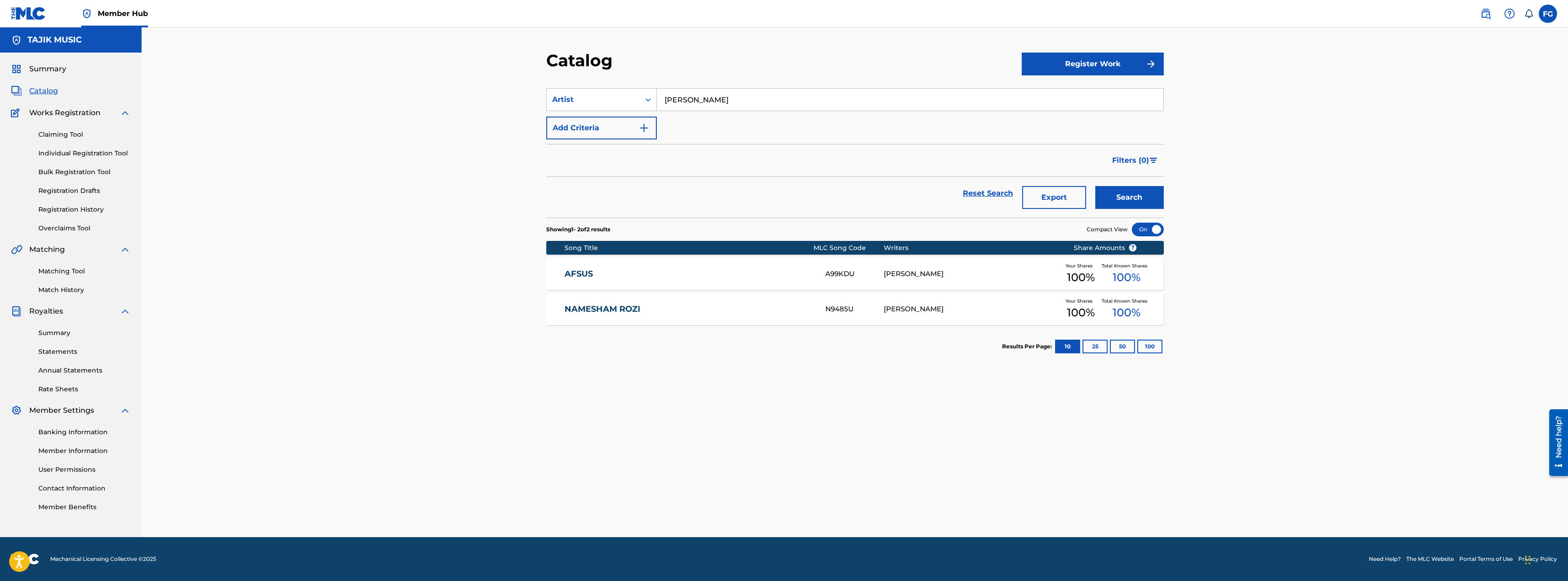
click at [588, 313] on link "NAMESHAM ROZI" at bounding box center [688, 309] width 248 height 11
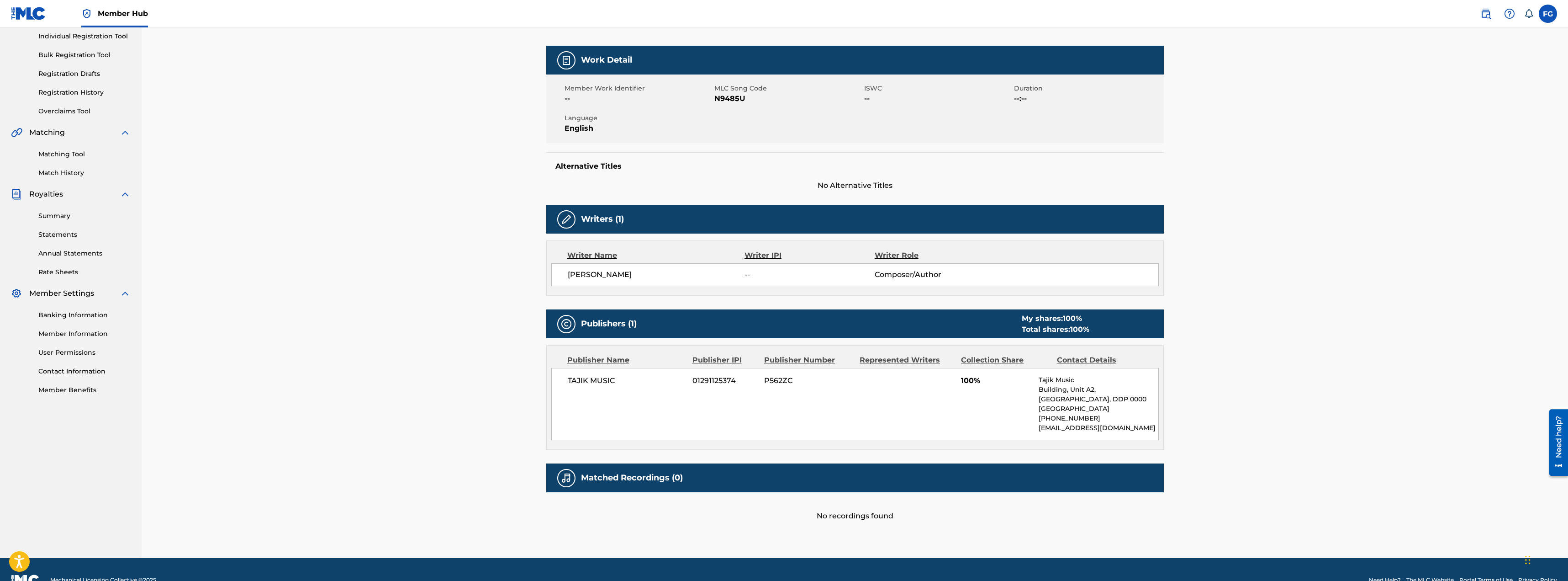
scroll to position [46, 0]
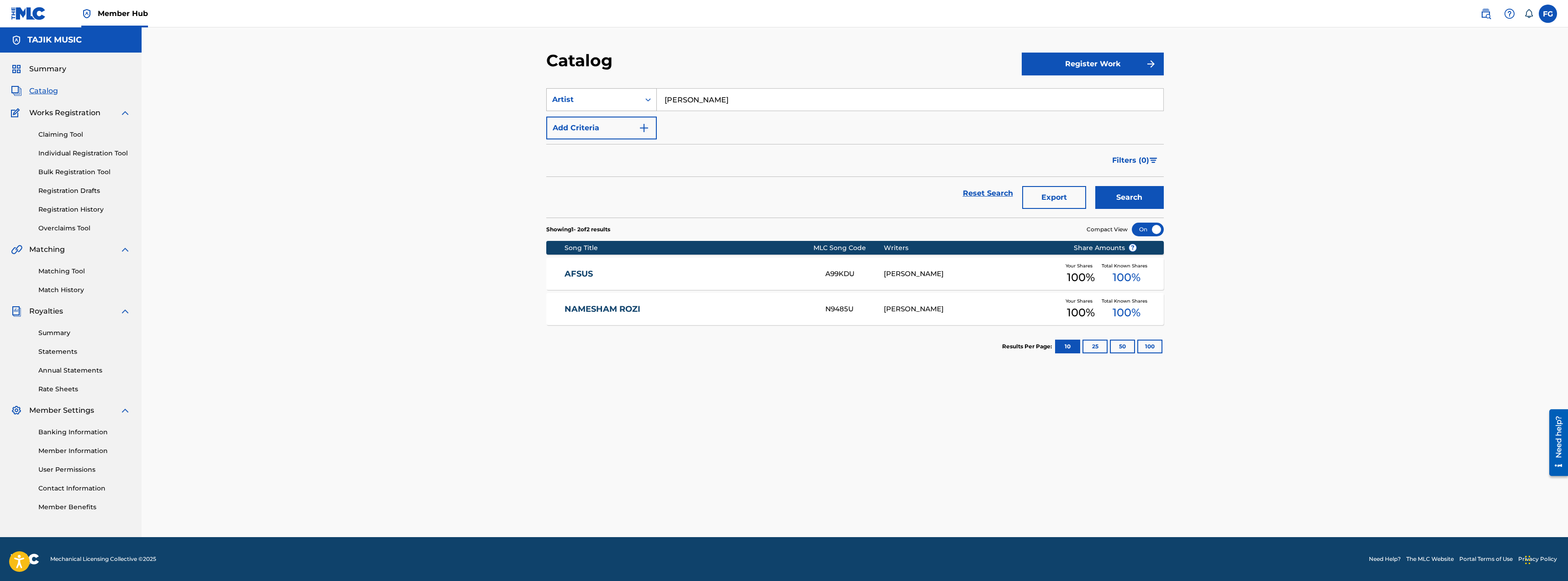
drag, startPoint x: 750, startPoint y: 100, endPoint x: 654, endPoint y: 94, distance: 96.2
click at [654, 94] on div "SearchWithCriteriae7d19881-5ee8-4734-bab8-9d5e5a0a0ac9 Artist Soro Ahmadova" at bounding box center [855, 99] width 618 height 23
type input "Umedjoni Burhon"
click at [1095, 186] on button "Search" at bounding box center [1130, 197] width 69 height 23
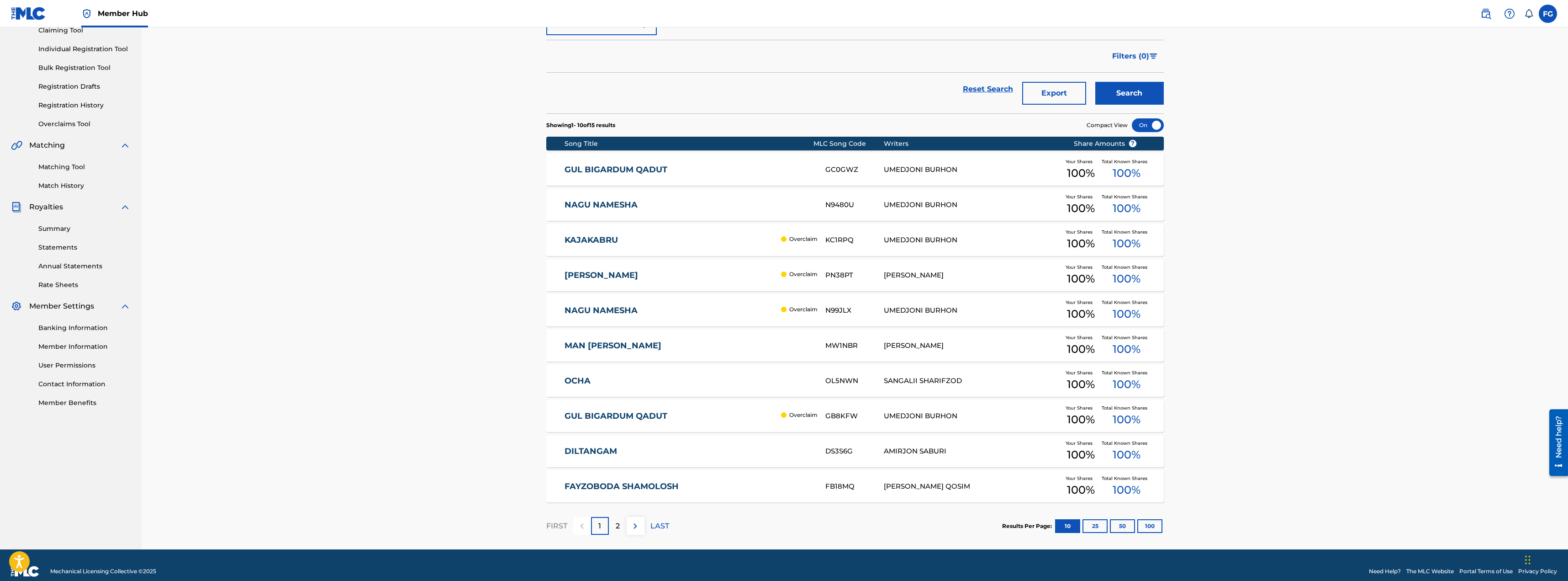
scroll to position [117, 0]
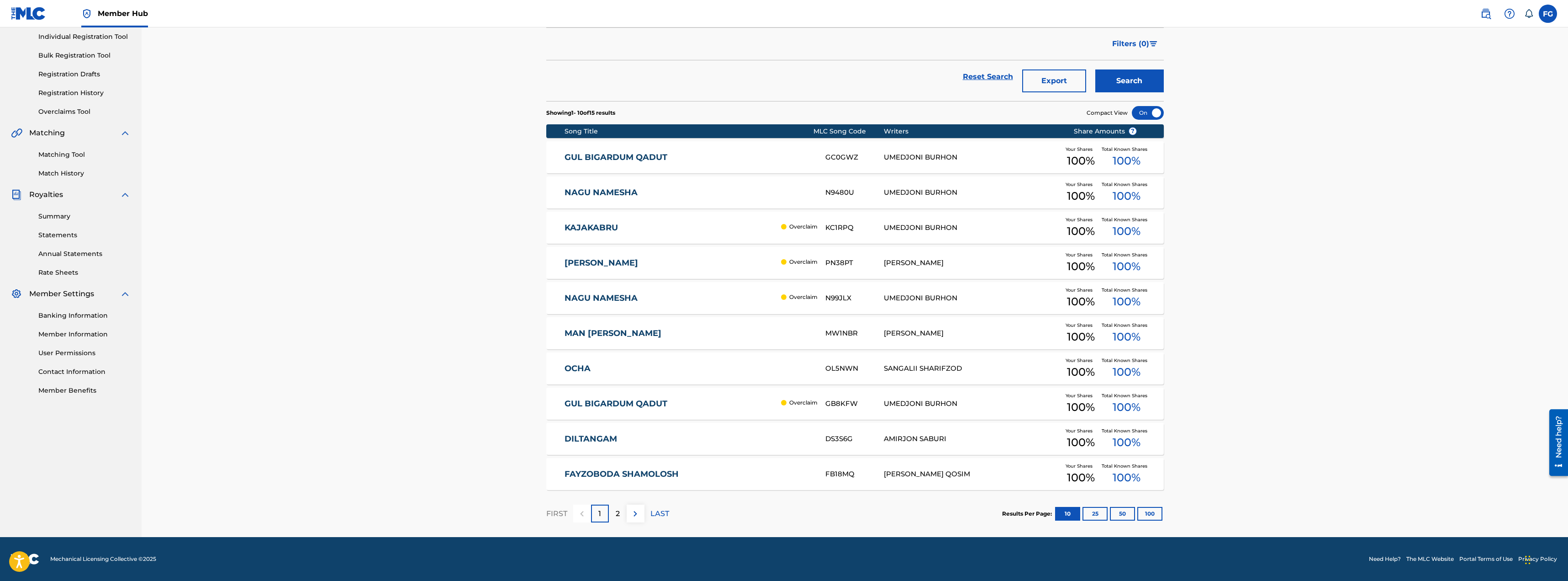
click at [609, 230] on link "KAJAKABRU" at bounding box center [670, 228] width 212 height 11
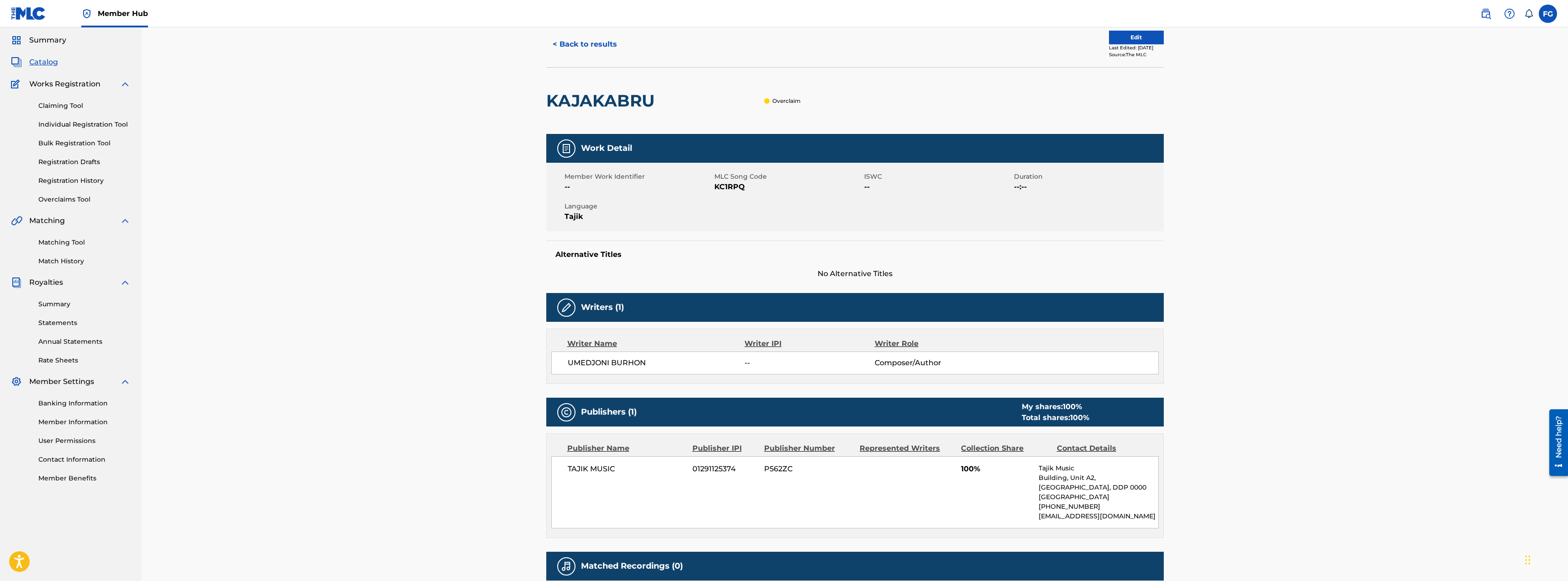
scroll to position [1, 0]
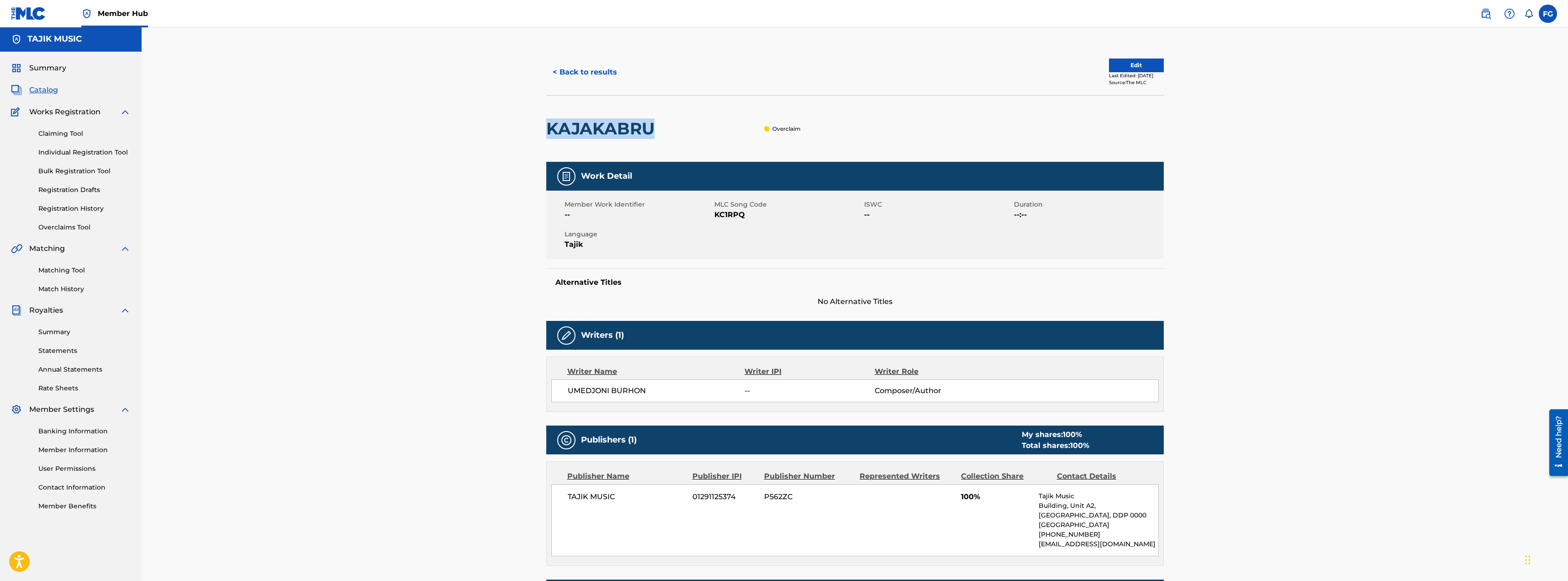
drag, startPoint x: 652, startPoint y: 130, endPoint x: 535, endPoint y: 128, distance: 117.0
click at [535, 128] on div "< Back to results Edit Last Edited: August 08, 2025 Source: The MLC KAJAKABRU O…" at bounding box center [855, 361] width 640 height 625
copy h2 "KAJAKABRU"
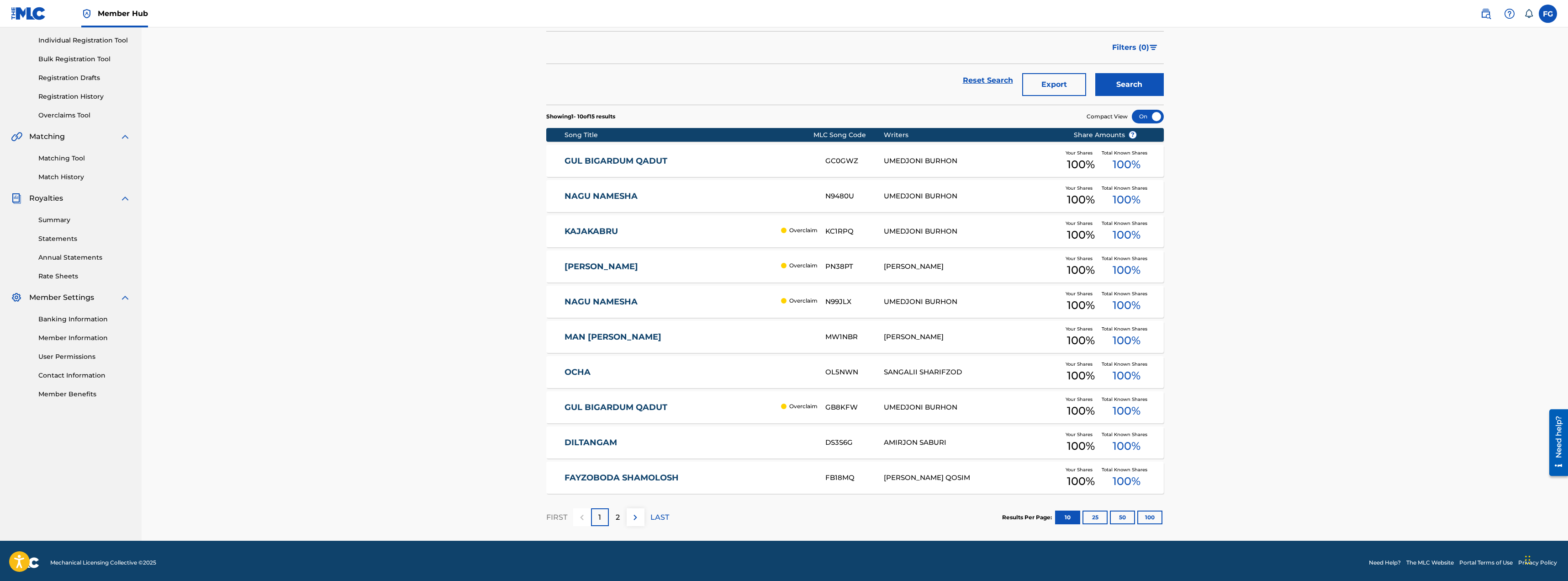
scroll to position [117, 0]
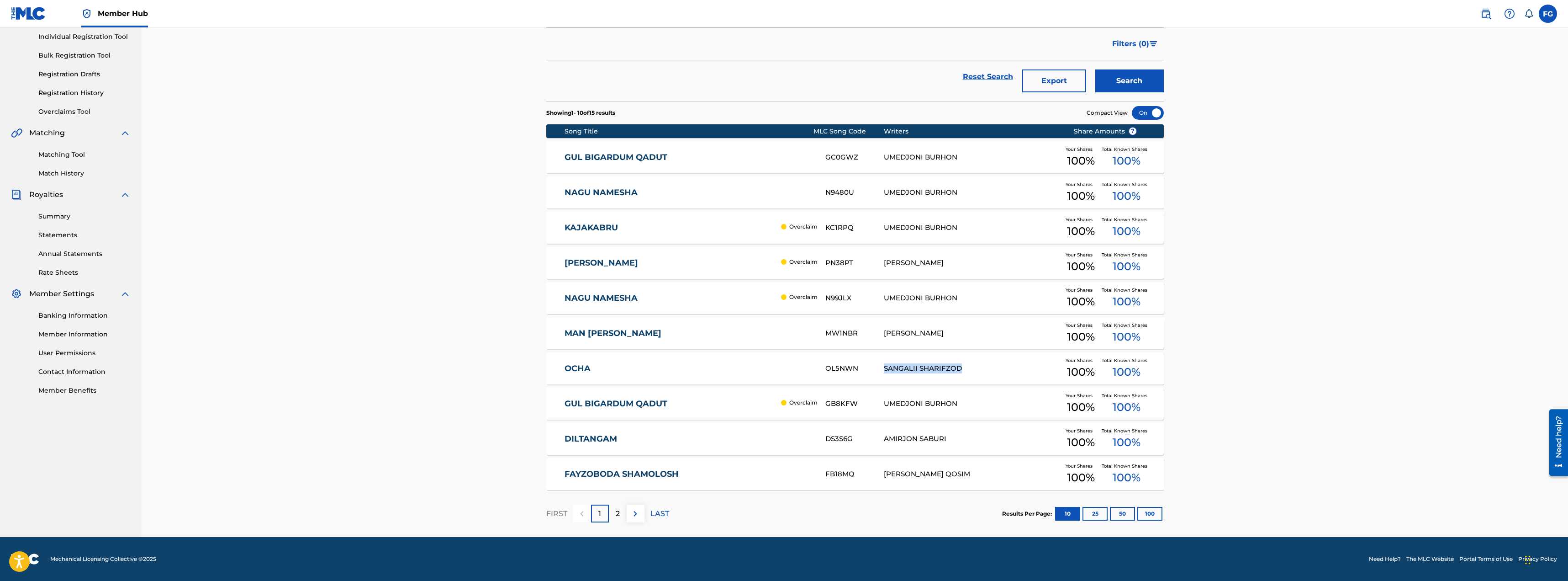
drag, startPoint x: 887, startPoint y: 368, endPoint x: 964, endPoint y: 369, distance: 77.0
click at [964, 369] on div "SANGALII SHARIFZOD" at bounding box center [972, 369] width 176 height 11
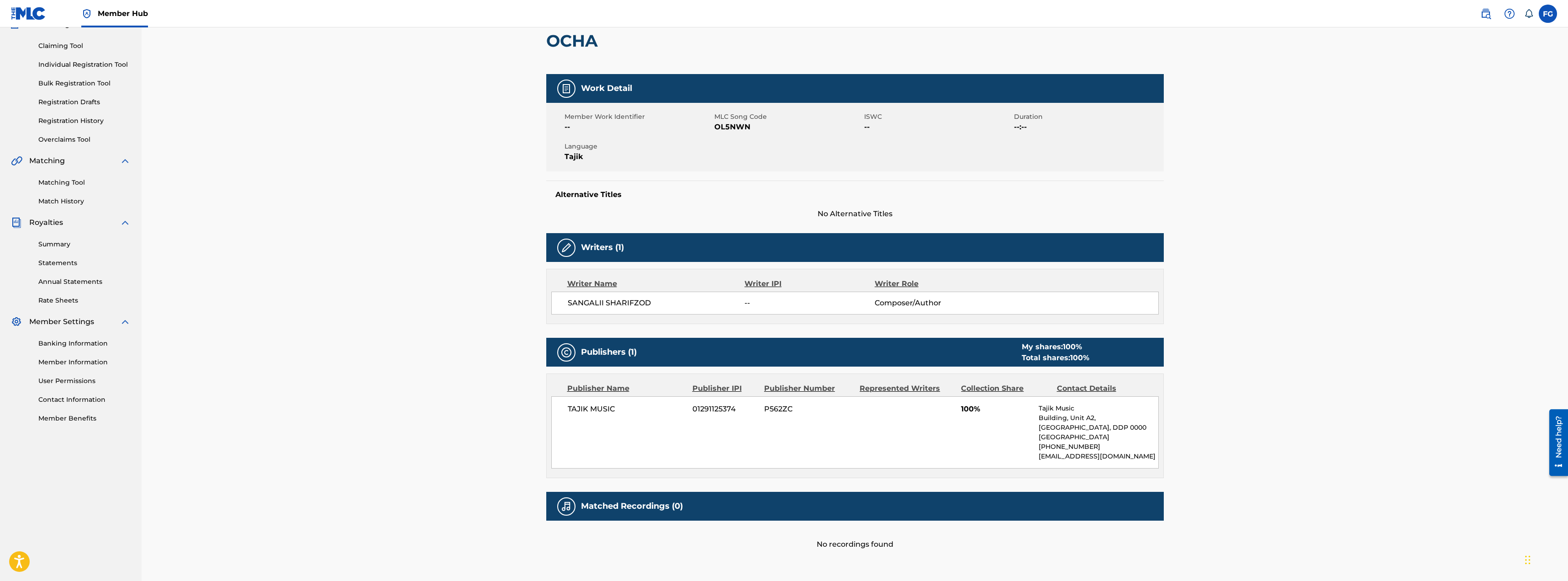
scroll to position [92, 0]
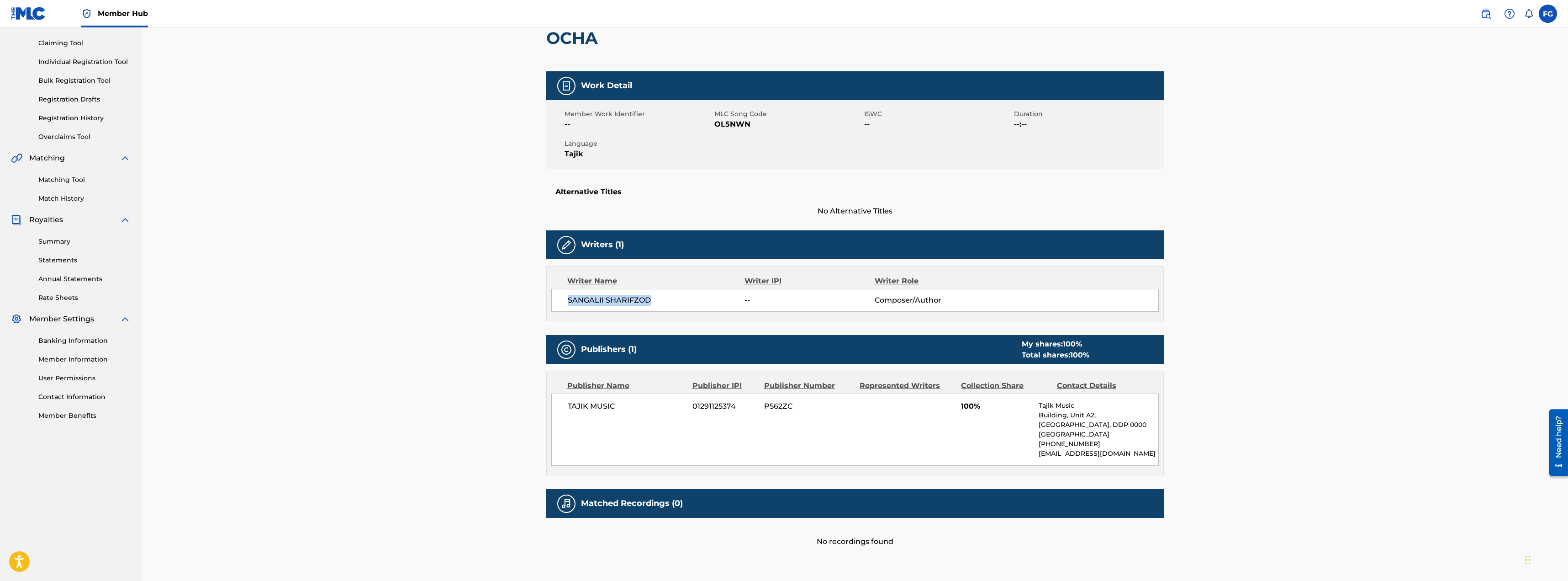
drag, startPoint x: 662, startPoint y: 301, endPoint x: 553, endPoint y: 299, distance: 109.0
click at [553, 299] on div "SANGALII SHARIFZOD -- Composer/Author" at bounding box center [855, 300] width 608 height 23
copy span "SANGALII SHARIFZOD"
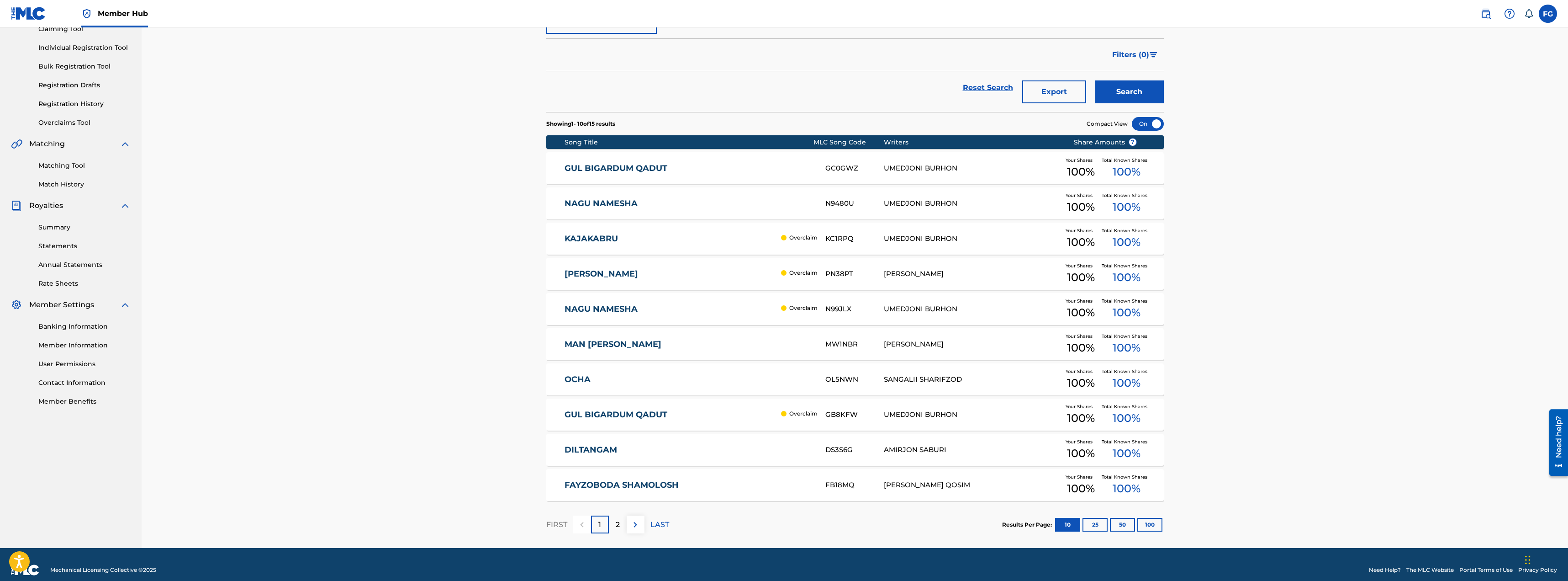
scroll to position [117, 0]
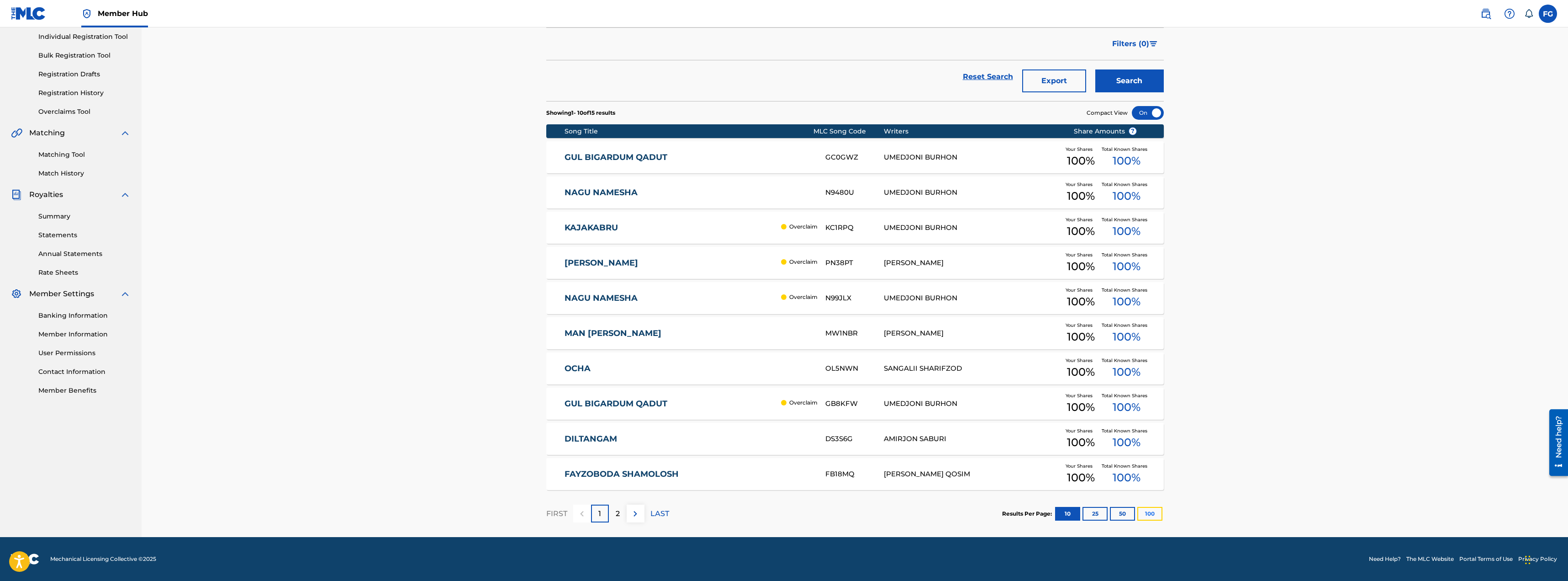
click at [1152, 512] on button "100" at bounding box center [1150, 513] width 25 height 14
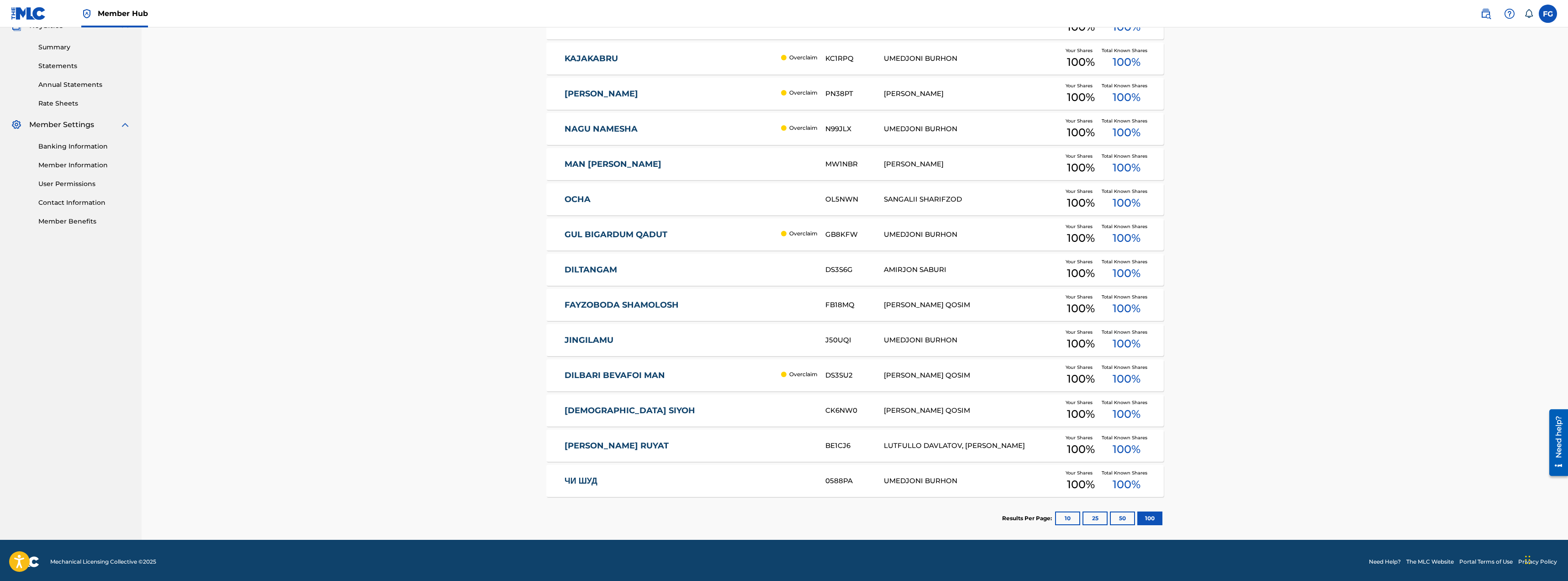
scroll to position [288, 0]
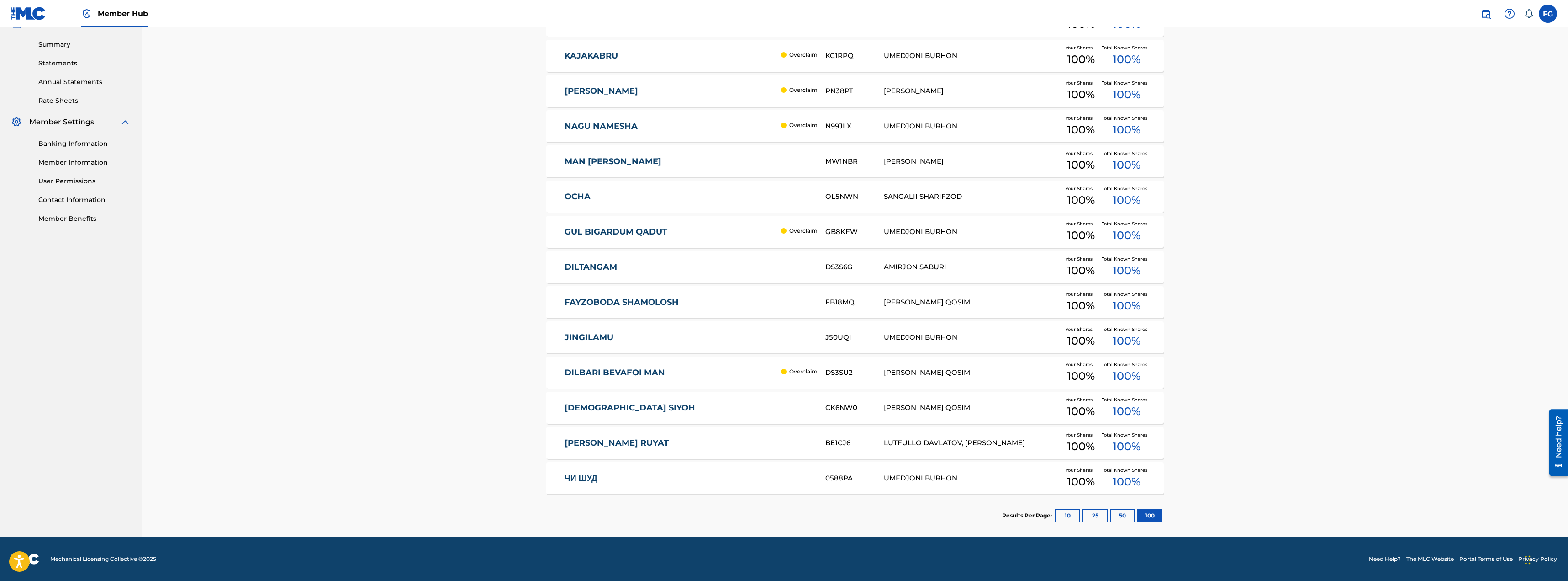
click at [591, 477] on link "ЧИ ШУД" at bounding box center [688, 479] width 248 height 11
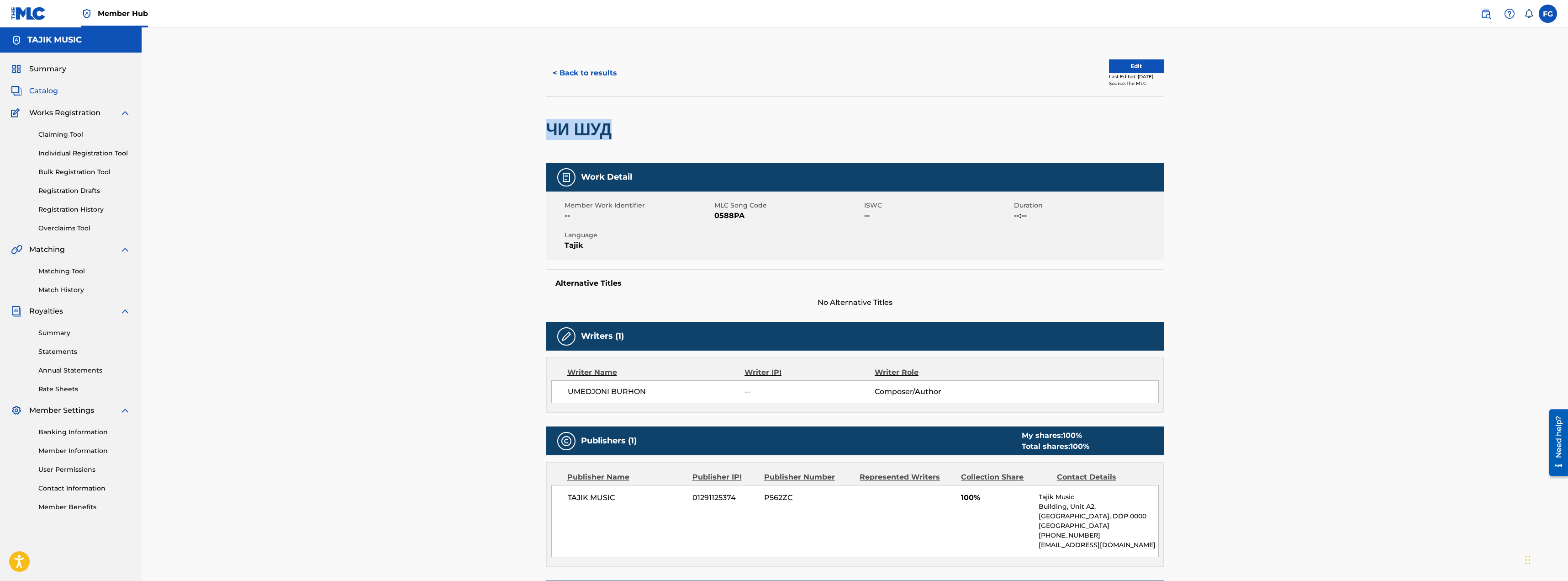
drag, startPoint x: 548, startPoint y: 128, endPoint x: 620, endPoint y: 122, distance: 72.2
click at [617, 122] on h2 "ЧИ ШУД" at bounding box center [582, 130] width 71 height 21
copy h2 "ЧИ ШУД"
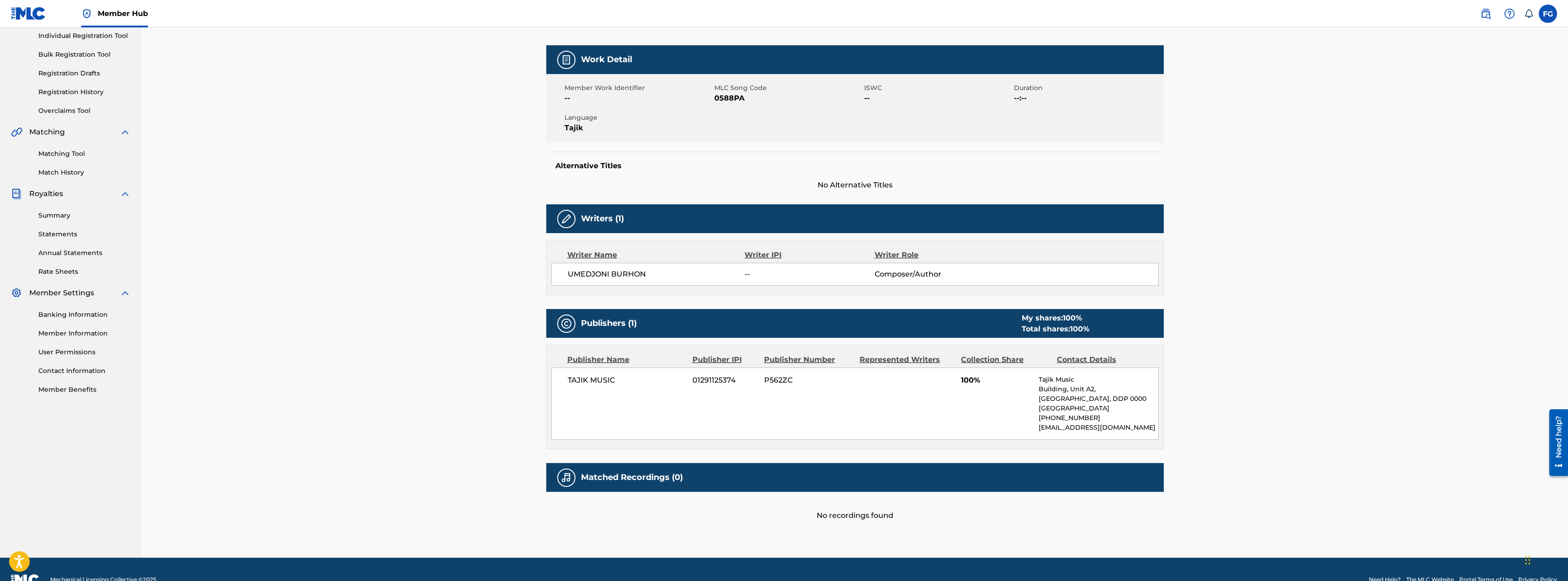
scroll to position [138, 0]
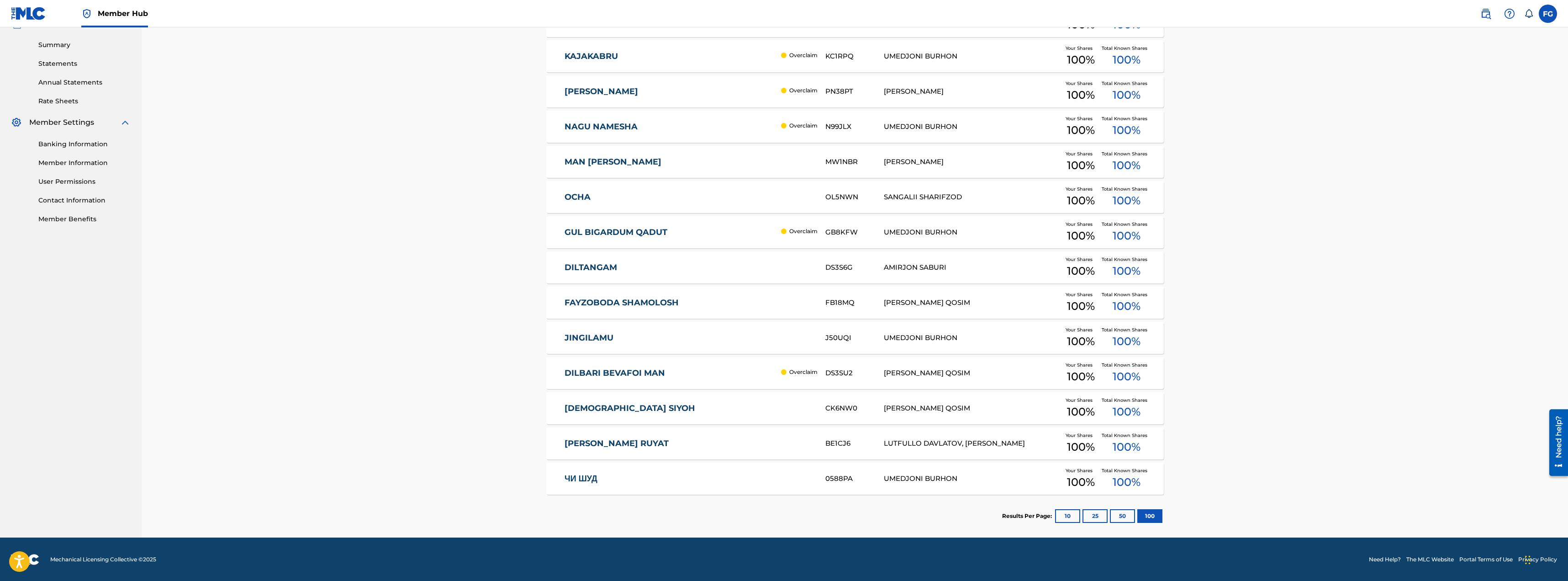
scroll to position [288, 0]
click at [1117, 508] on button "50" at bounding box center [1122, 515] width 25 height 14
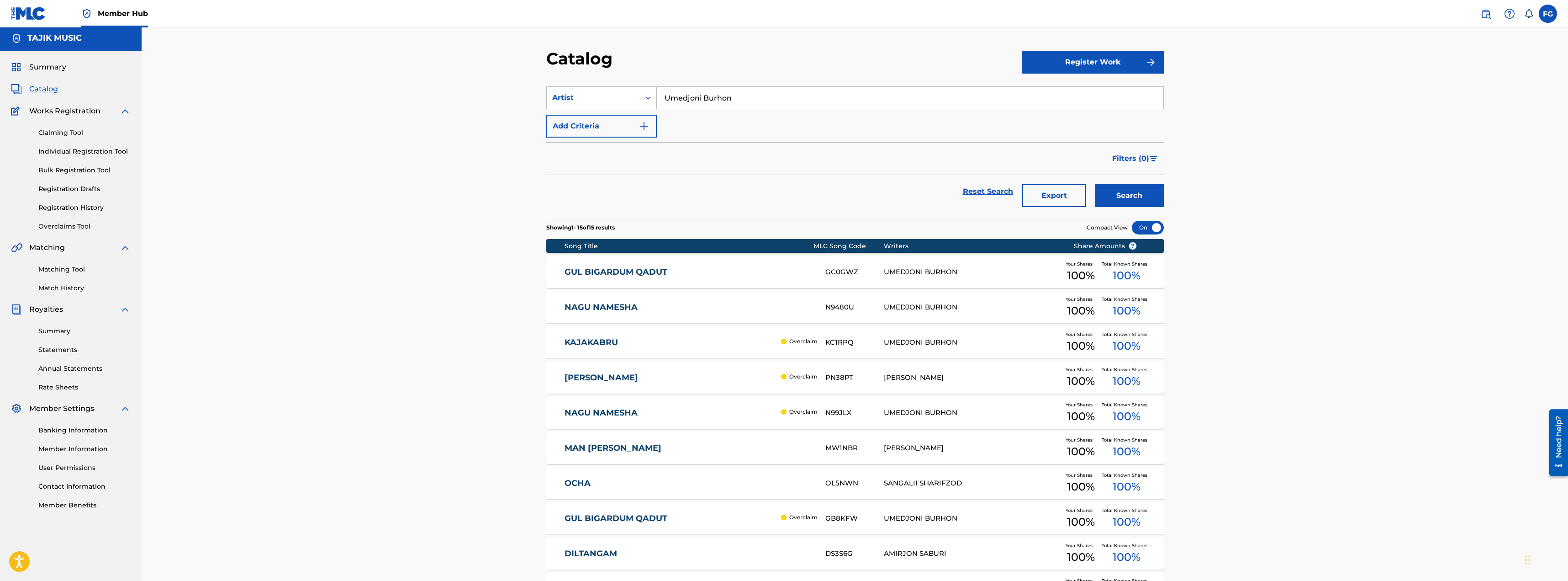
scroll to position [0, 0]
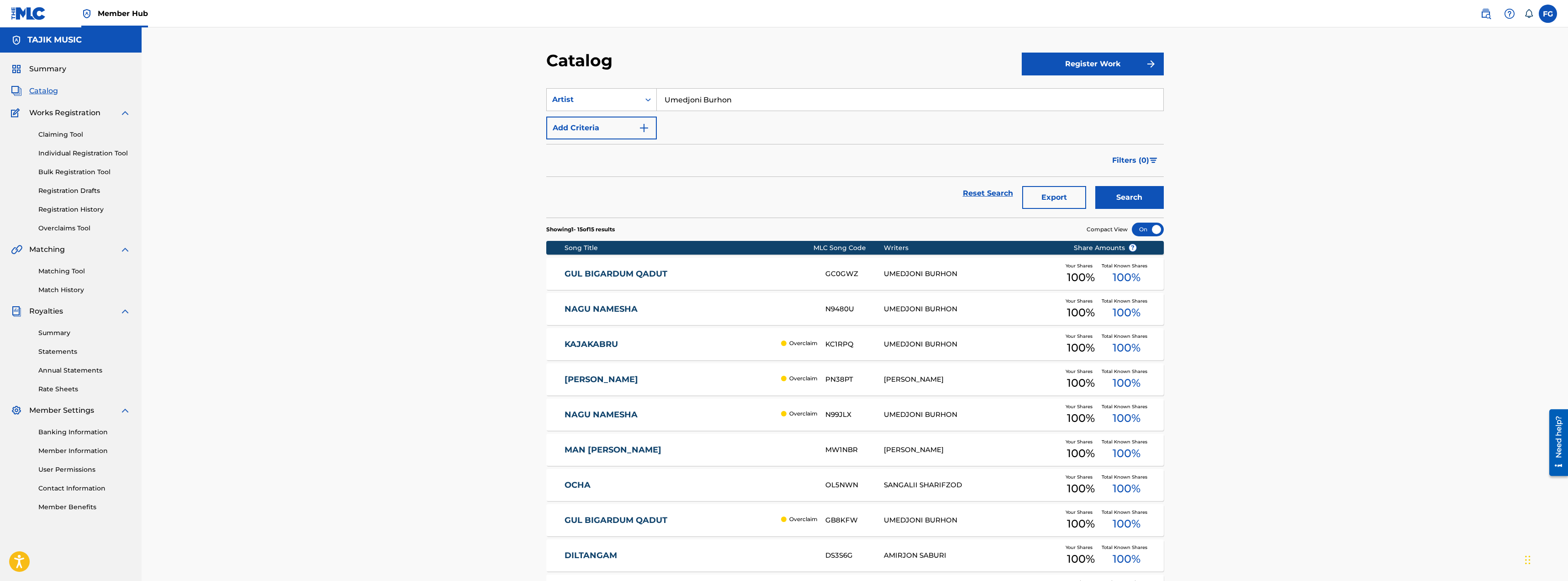
drag, startPoint x: 770, startPoint y: 97, endPoint x: 460, endPoint y: 99, distance: 310.0
click at [460, 99] on div "Catalog Register Work SearchWithCriteriae7d19881-5ee8-4734-bab8-9d5e5a0a0ac9 Ar…" at bounding box center [854, 426] width 1426 height 798
click at [744, 104] on input "Search Form" at bounding box center [909, 100] width 506 height 22
type input "yosamin"
click at [1095, 186] on button "Search" at bounding box center [1130, 197] width 69 height 23
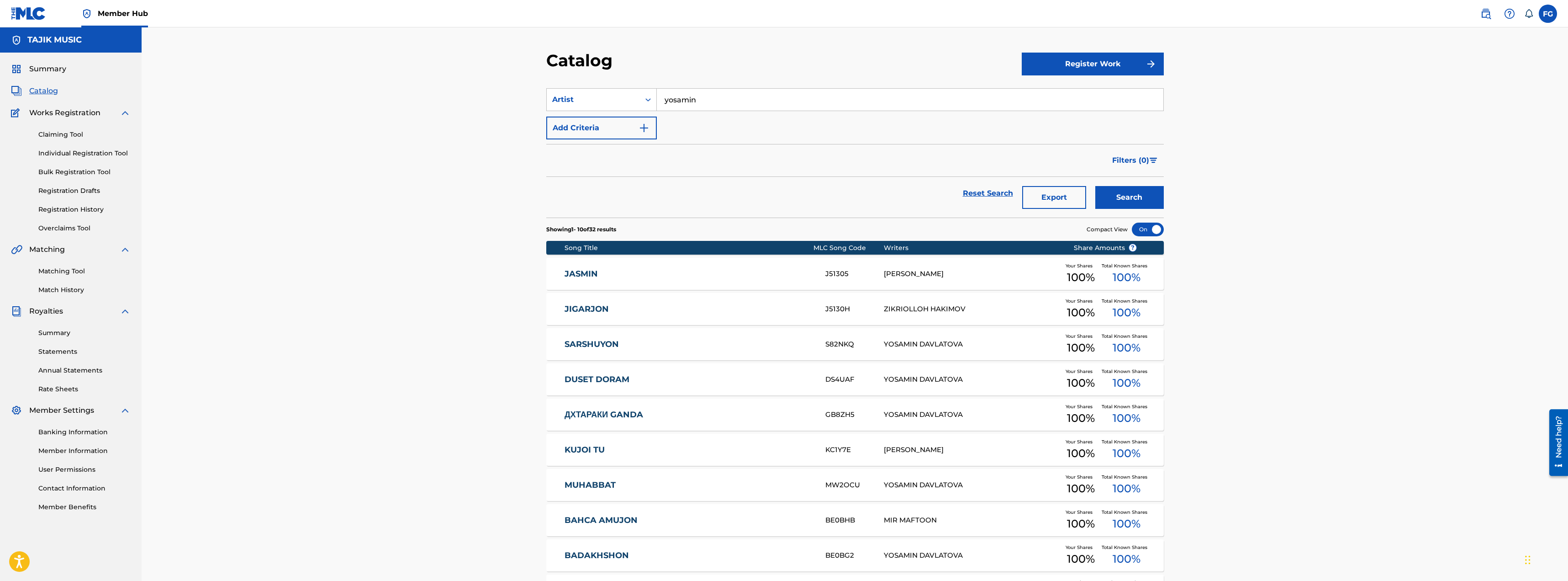
click at [1238, 391] on div "Catalog Register Work SearchWithCriteriae7d19881-5ee8-4734-bab8-9d5e5a0a0ac9 Ar…" at bounding box center [854, 340] width 1426 height 626
copy link "ДХТАРАКИ GANDA"
drag, startPoint x: 560, startPoint y: 413, endPoint x: 649, endPoint y: 418, distance: 89.1
click at [649, 418] on div "ДХТАРАКИ GANDA GB8ZH5 YOSAMIN DAVLATOVA Your Shares 100 % Total Known Shares 10…" at bounding box center [855, 414] width 618 height 32
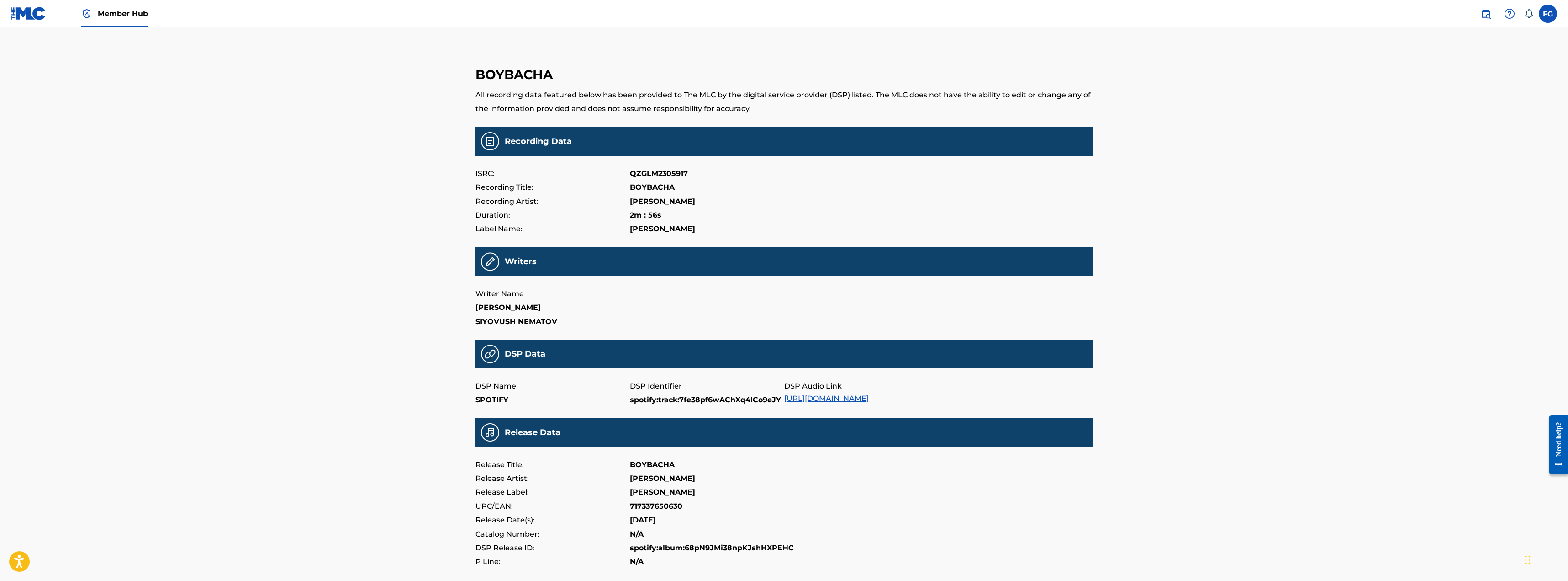
drag, startPoint x: 1009, startPoint y: 399, endPoint x: 784, endPoint y: 399, distance: 225.0
click at [784, 399] on div "DSP Name SPOTIFY DSP Identifier spotify:track:7fe38pf6wAChXq4lCo9eJY DSP Audio …" at bounding box center [784, 392] width 618 height 28
copy link "https://open.spotify.com/track/7fe38pf6wAChXq4lCo9eJY"
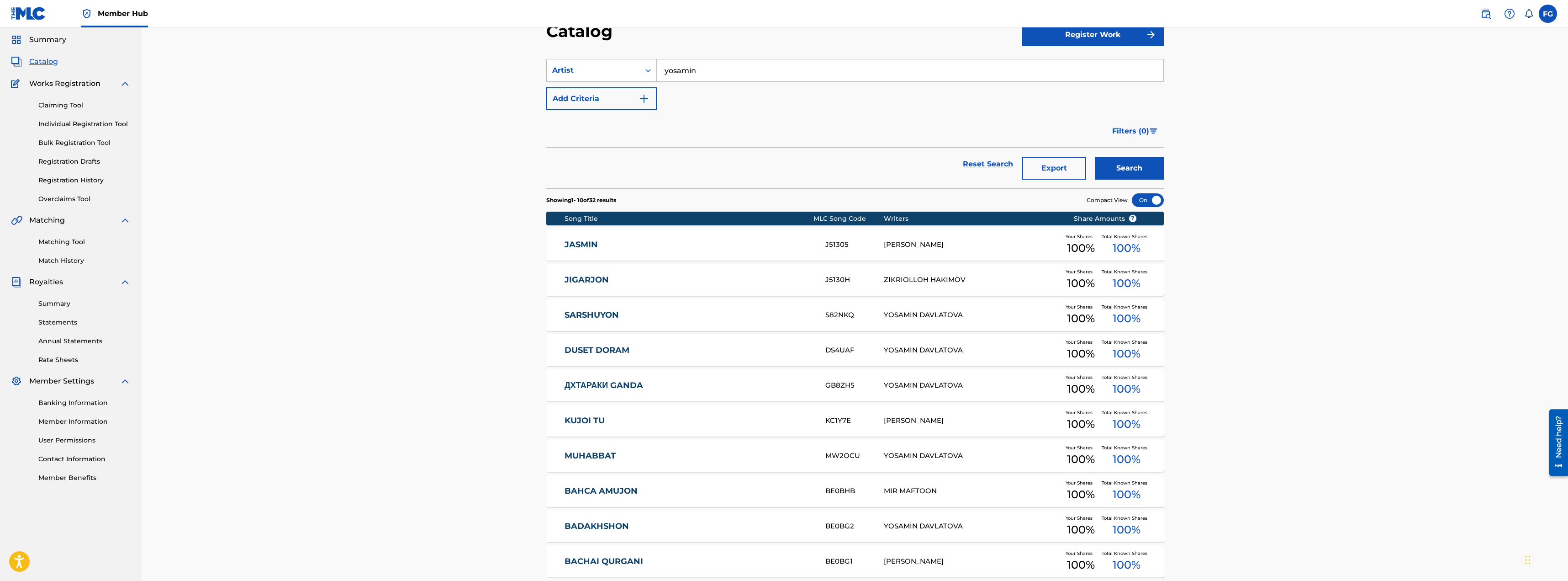
scroll to position [92, 0]
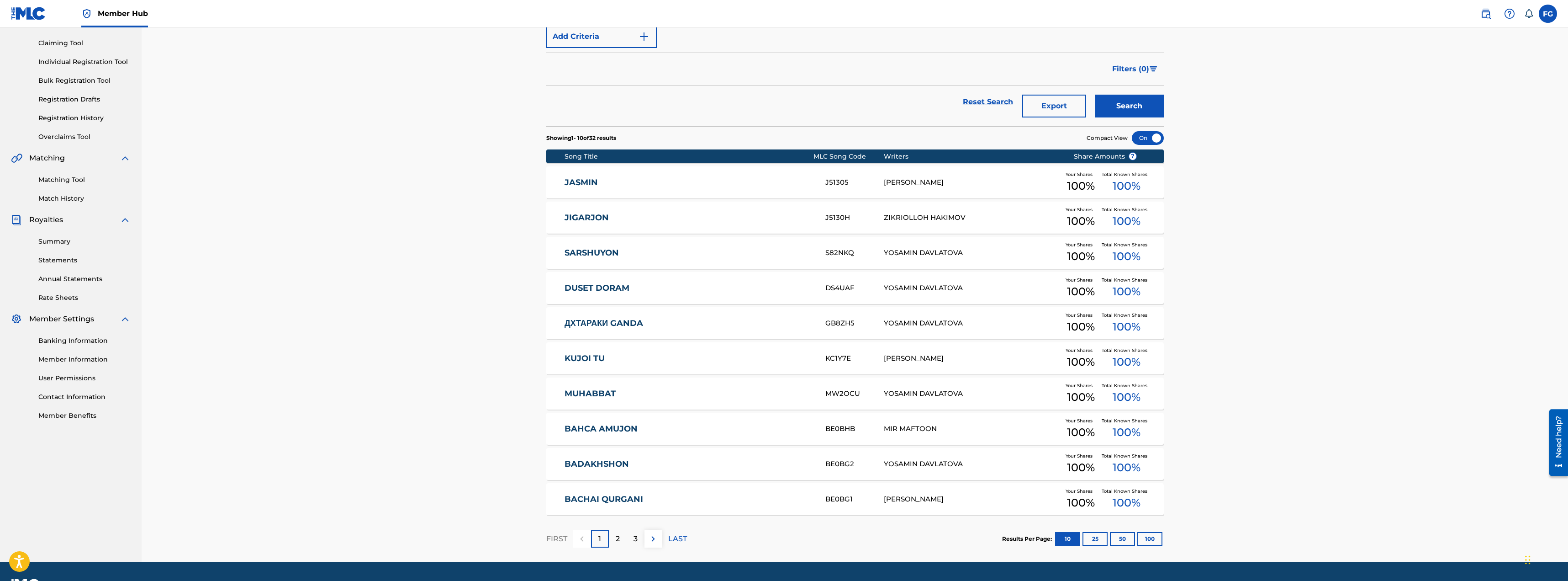
click at [604, 468] on link "BADAKHSHON" at bounding box center [688, 464] width 248 height 11
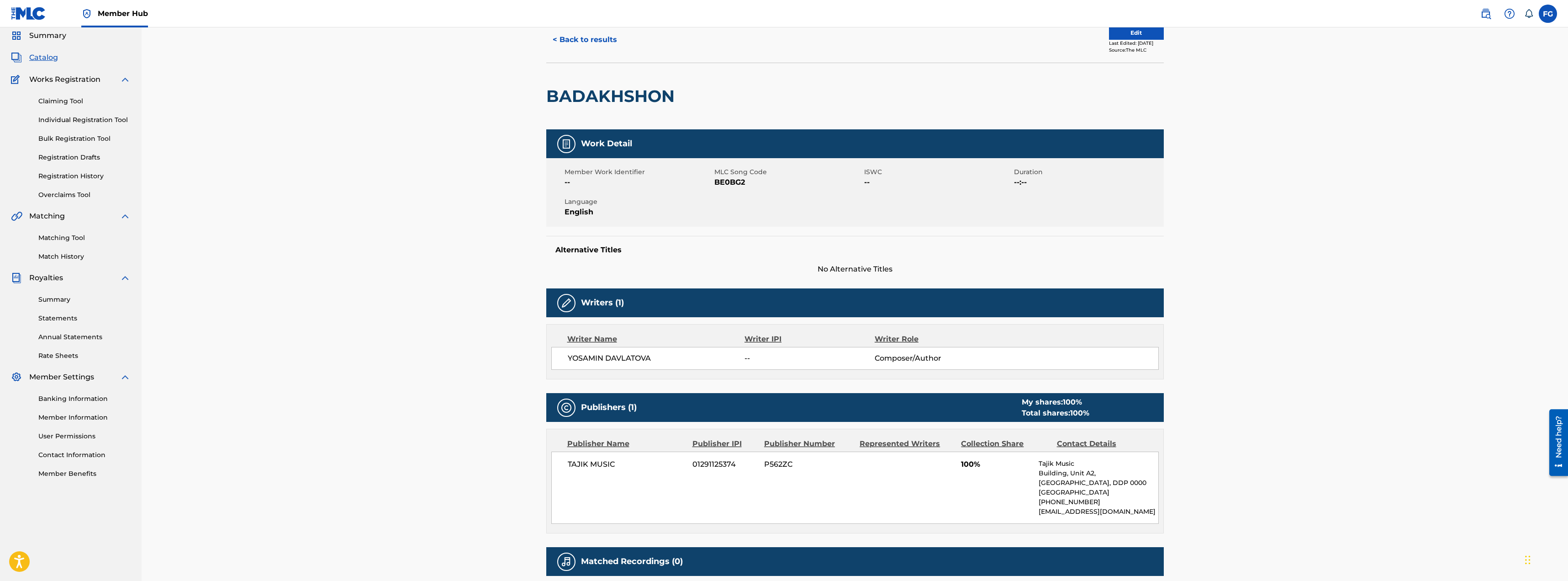
scroll to position [138, 0]
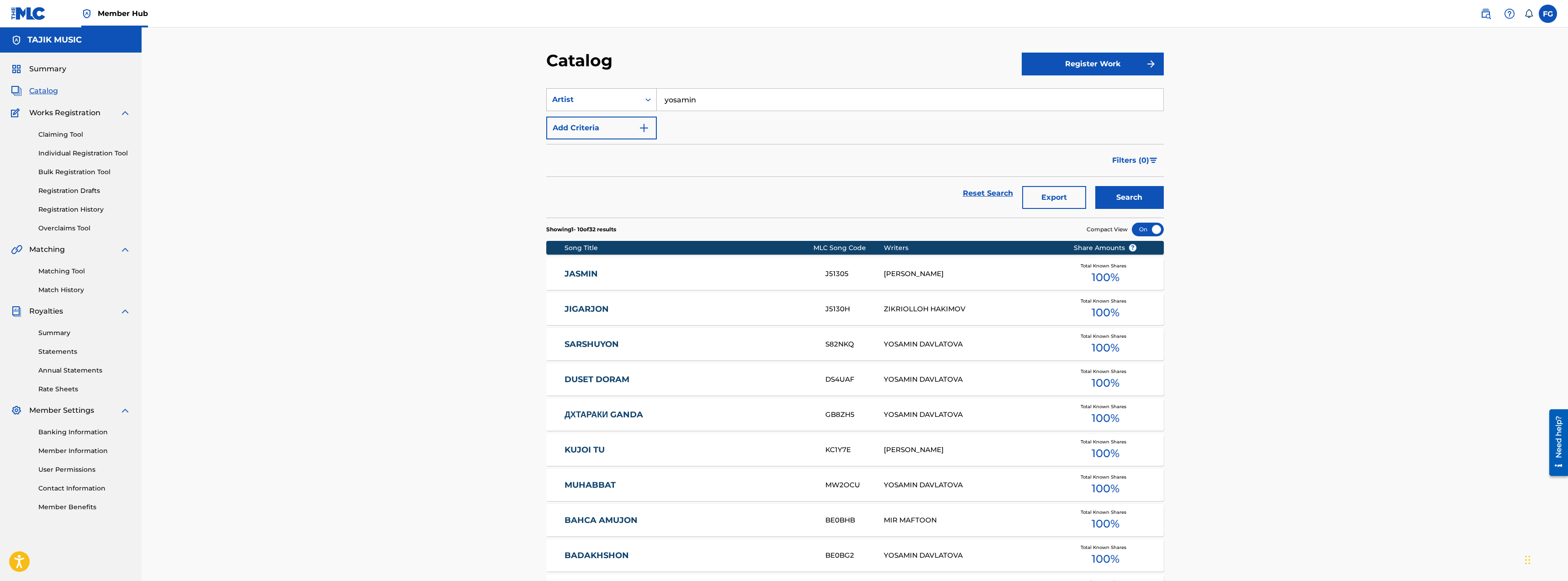
click at [600, 102] on div "Artist" at bounding box center [593, 100] width 82 height 11
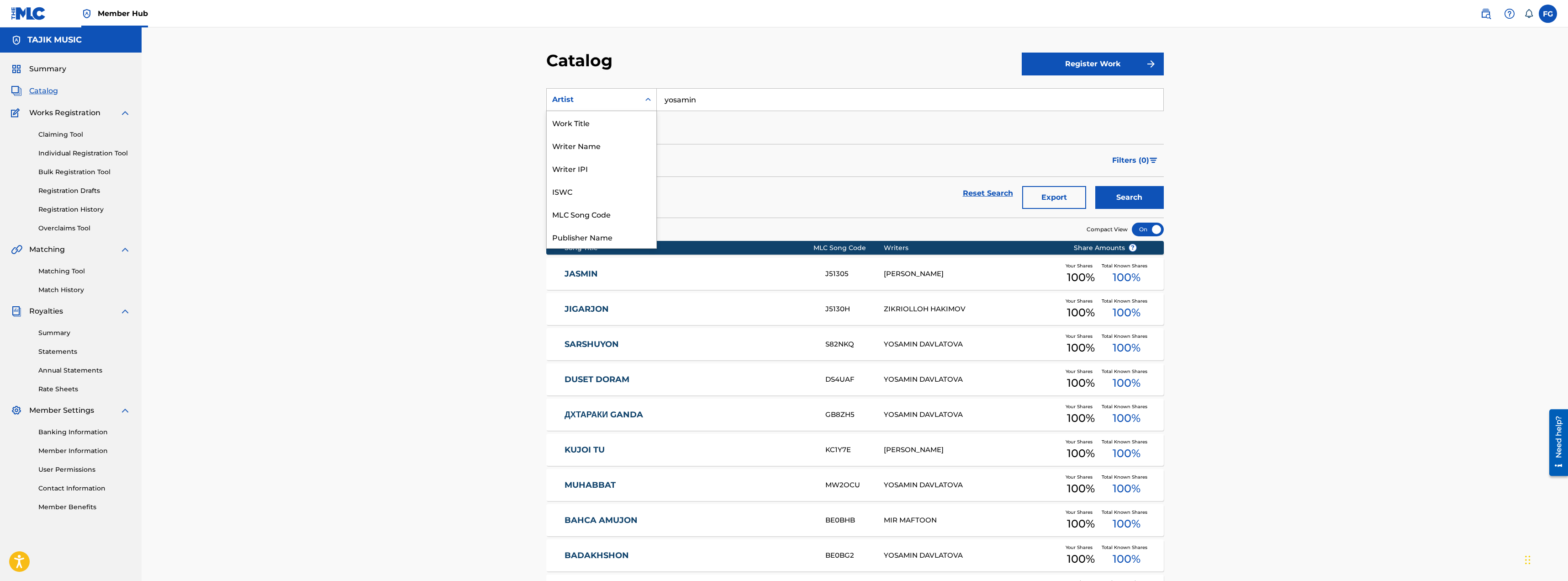
scroll to position [137, 0]
click at [612, 213] on div "ISRC" at bounding box center [601, 213] width 110 height 23
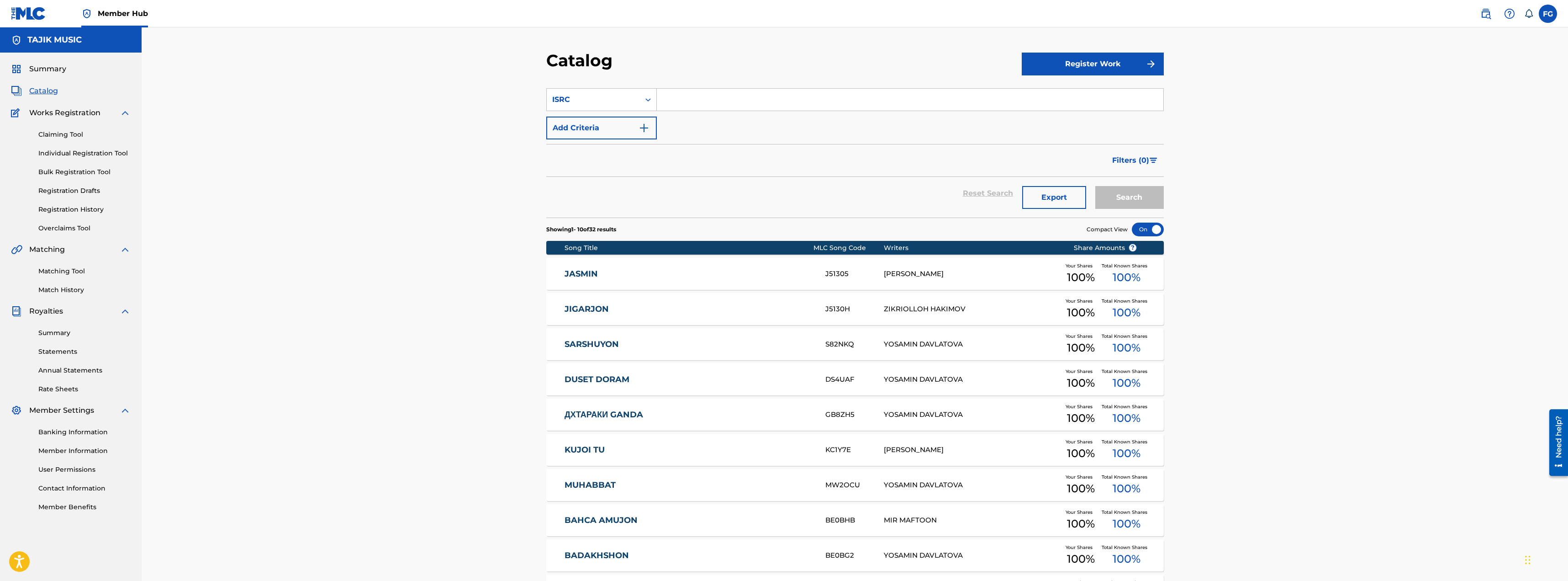
click at [689, 103] on input "Search Form" at bounding box center [909, 100] width 506 height 22
paste input "AEA2W2539671"
type input "AEA2W2539671"
click at [1130, 196] on button "Search" at bounding box center [1130, 197] width 69 height 23
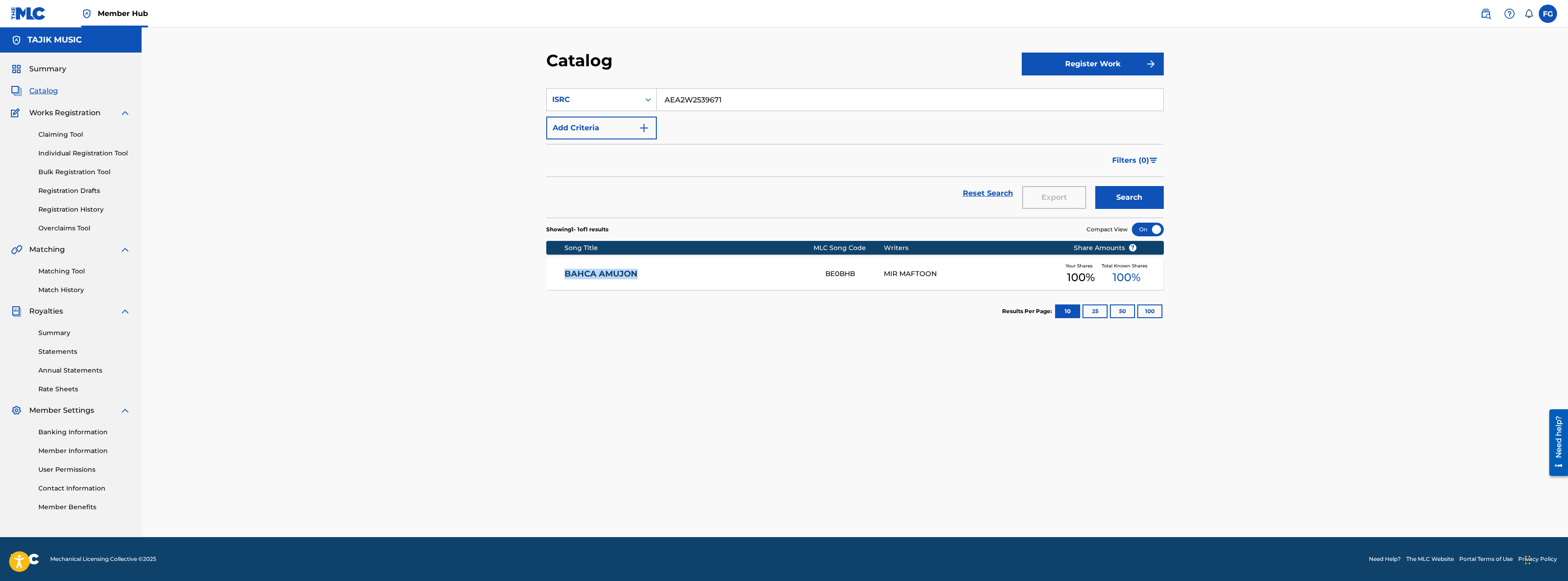
drag, startPoint x: 562, startPoint y: 273, endPoint x: 637, endPoint y: 271, distance: 75.0
click at [637, 271] on div "BAHCA AMUJON BE0BHB MIR MAFTOON Your Shares 100 % Total Known Shares 100 %" at bounding box center [855, 273] width 618 height 32
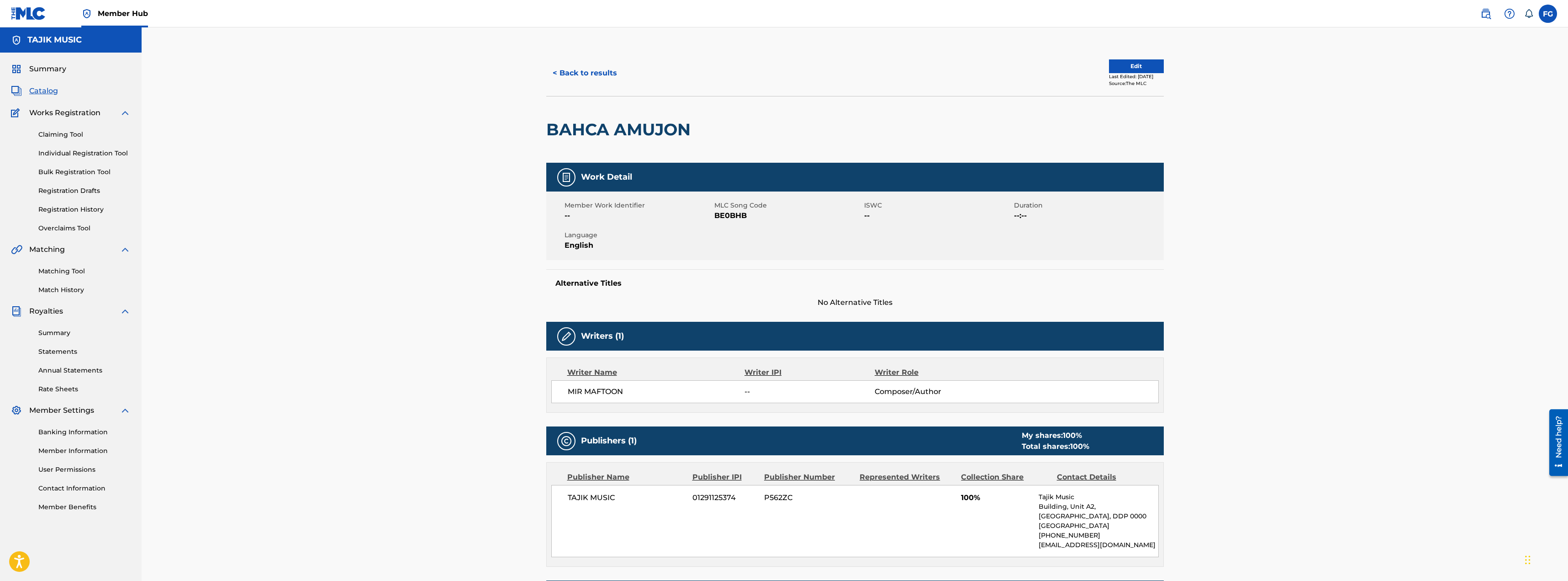
drag, startPoint x: 632, startPoint y: 394, endPoint x: 626, endPoint y: 394, distance: 6.0
click at [626, 394] on span "MIR MAFTOON" at bounding box center [657, 392] width 178 height 11
drag, startPoint x: 549, startPoint y: 129, endPoint x: 687, endPoint y: 129, distance: 138.0
click at [687, 129] on h2 "BAHCA AMUJON" at bounding box center [620, 130] width 149 height 21
copy h2 "BAHCA AMUJON"
